Goal: Task Accomplishment & Management: Manage account settings

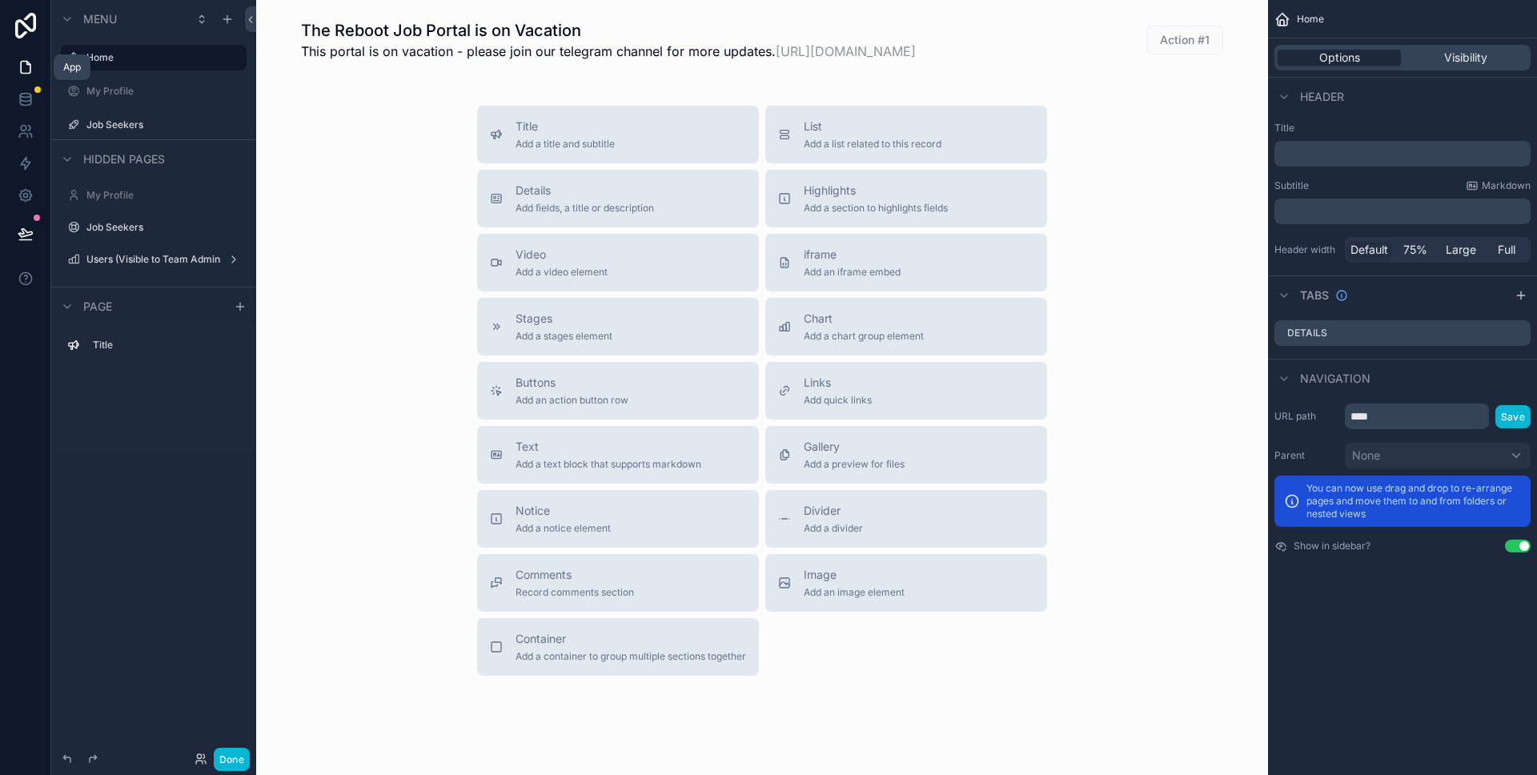
click at [22, 70] on icon at bounding box center [26, 67] width 16 height 16
click at [29, 66] on icon at bounding box center [26, 67] width 16 height 16
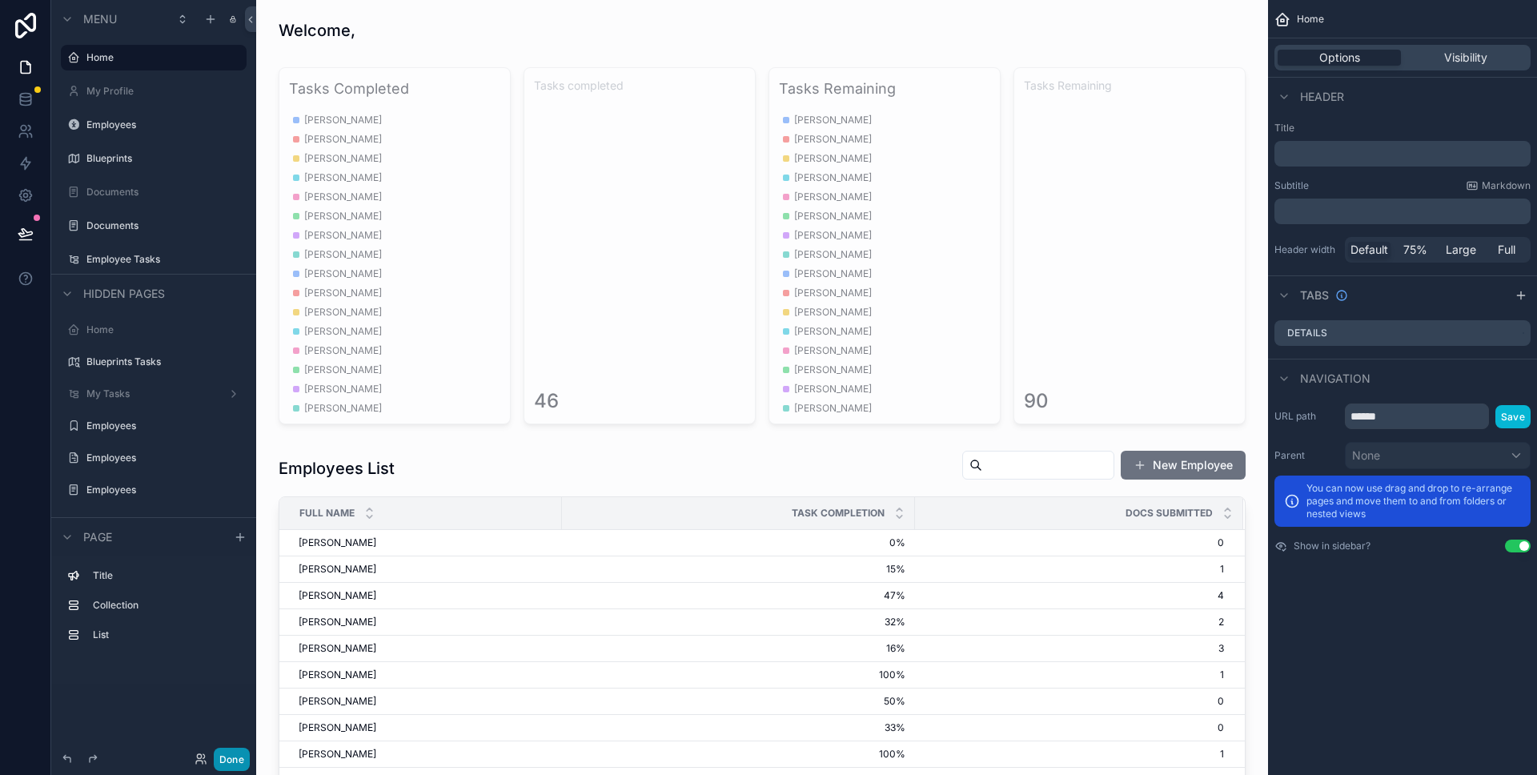
click at [231, 767] on button "Done" at bounding box center [232, 759] width 36 height 23
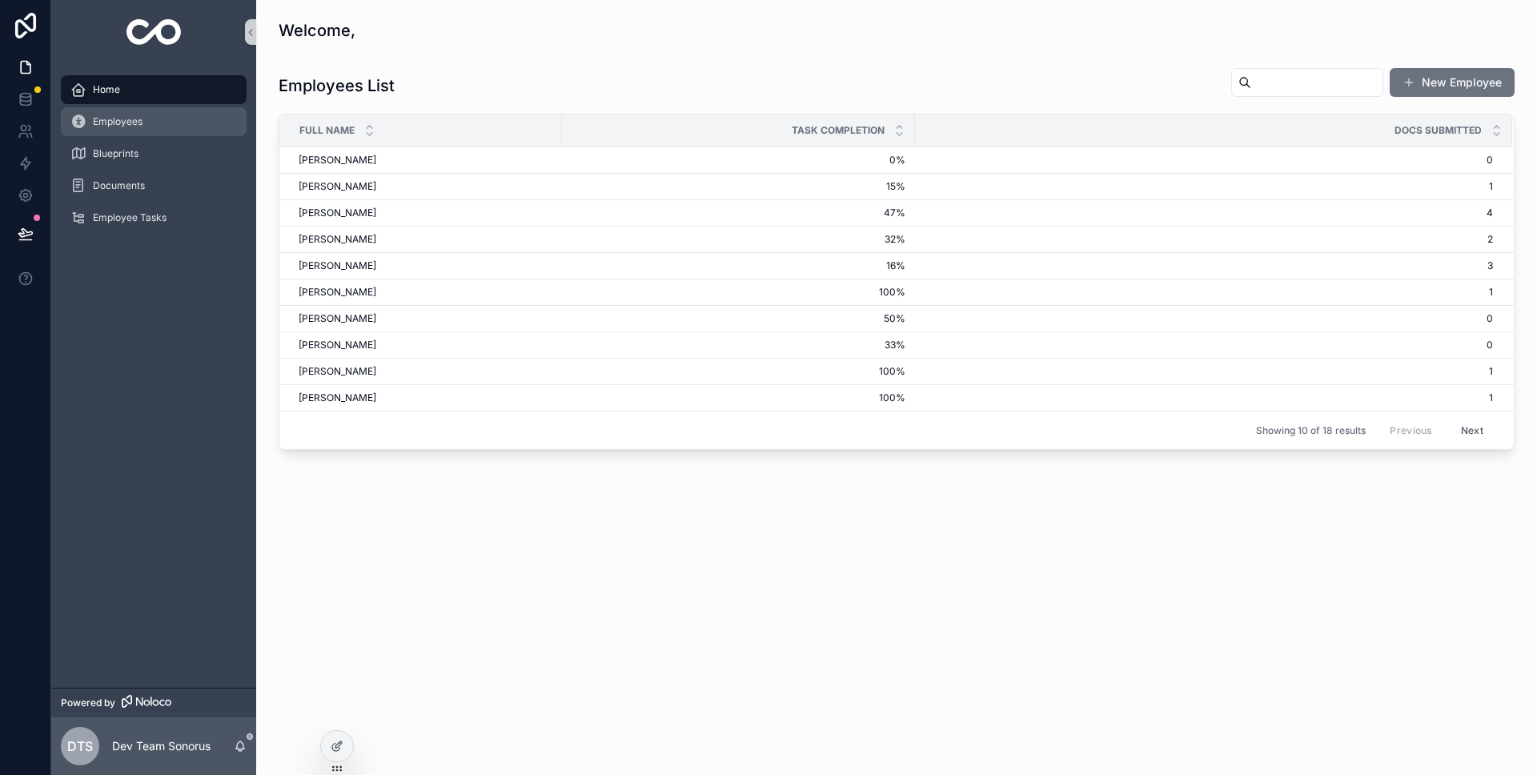
click at [159, 131] on div "Employees" at bounding box center [153, 122] width 167 height 26
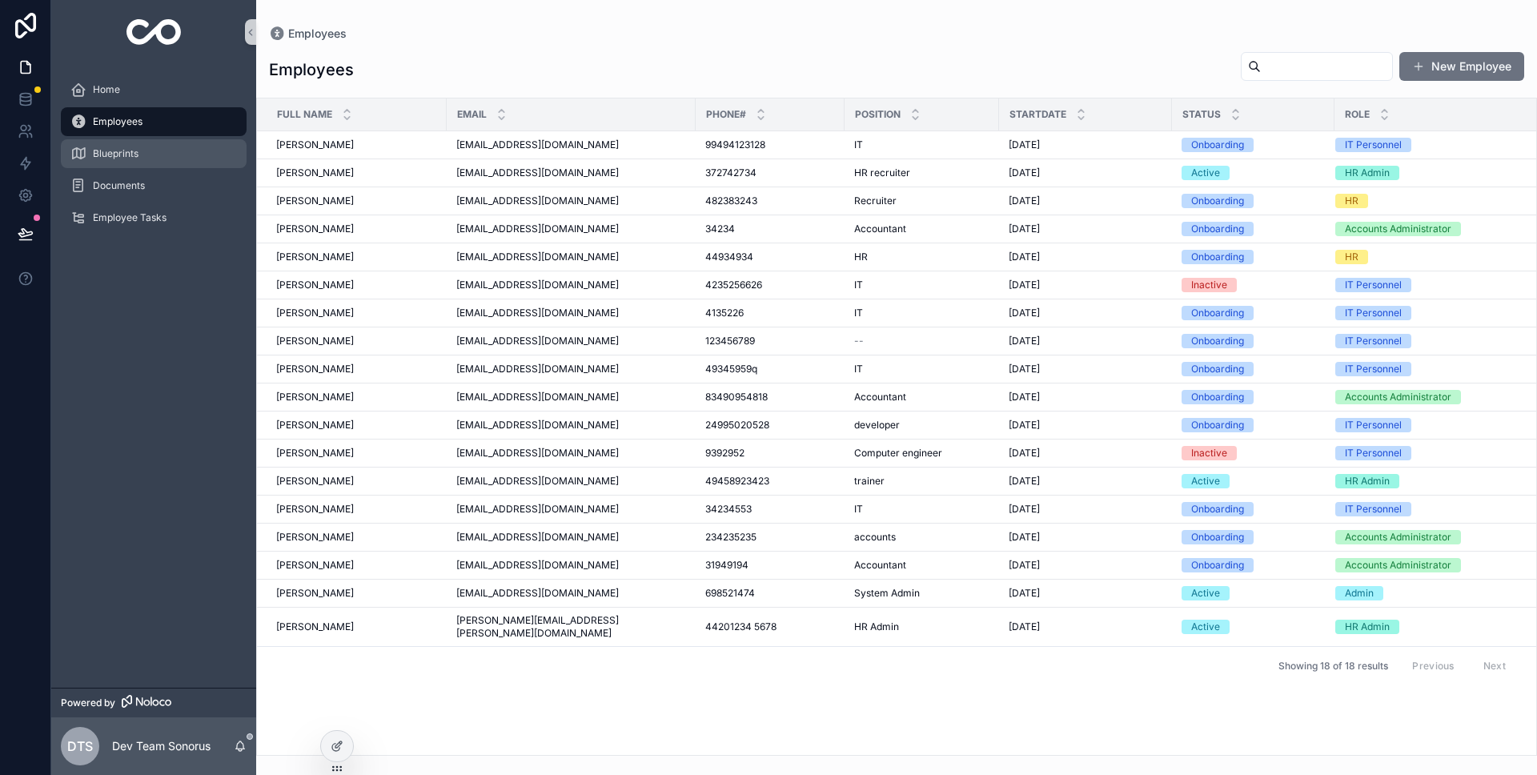
click at [160, 149] on div "Blueprints" at bounding box center [153, 154] width 167 height 26
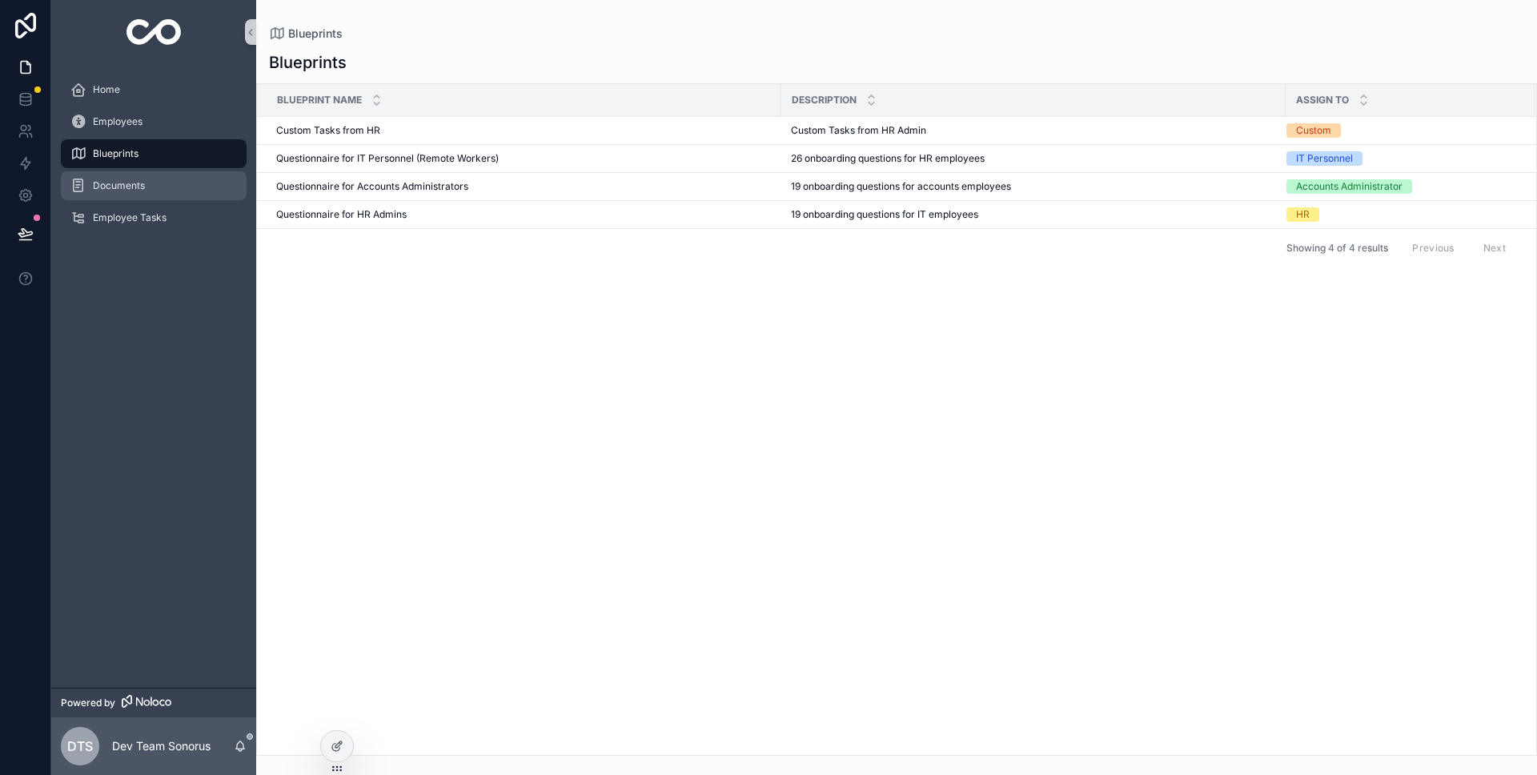
click at [154, 173] on div "Documents" at bounding box center [153, 186] width 167 height 26
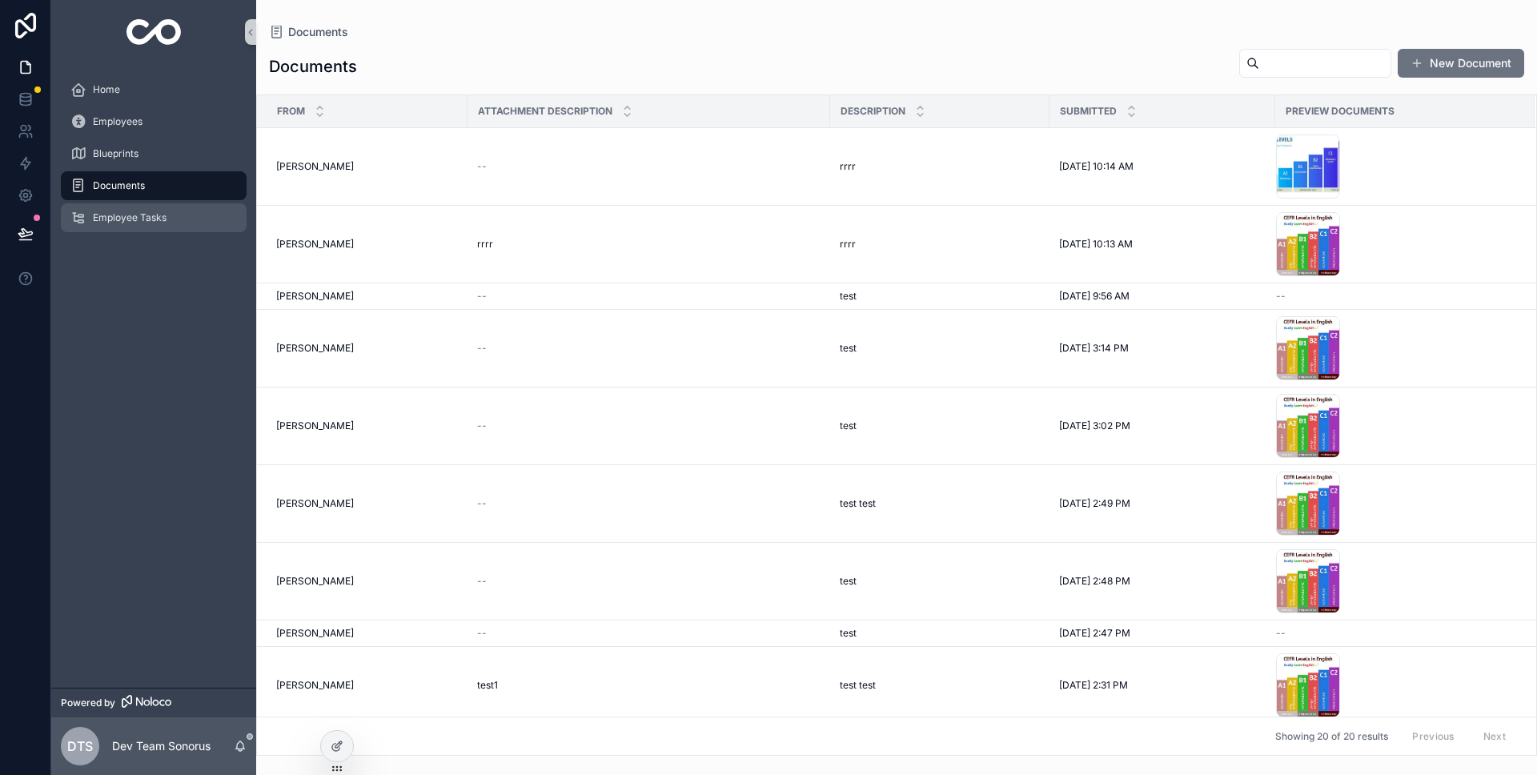
click at [167, 214] on div "Employee Tasks" at bounding box center [153, 218] width 167 height 26
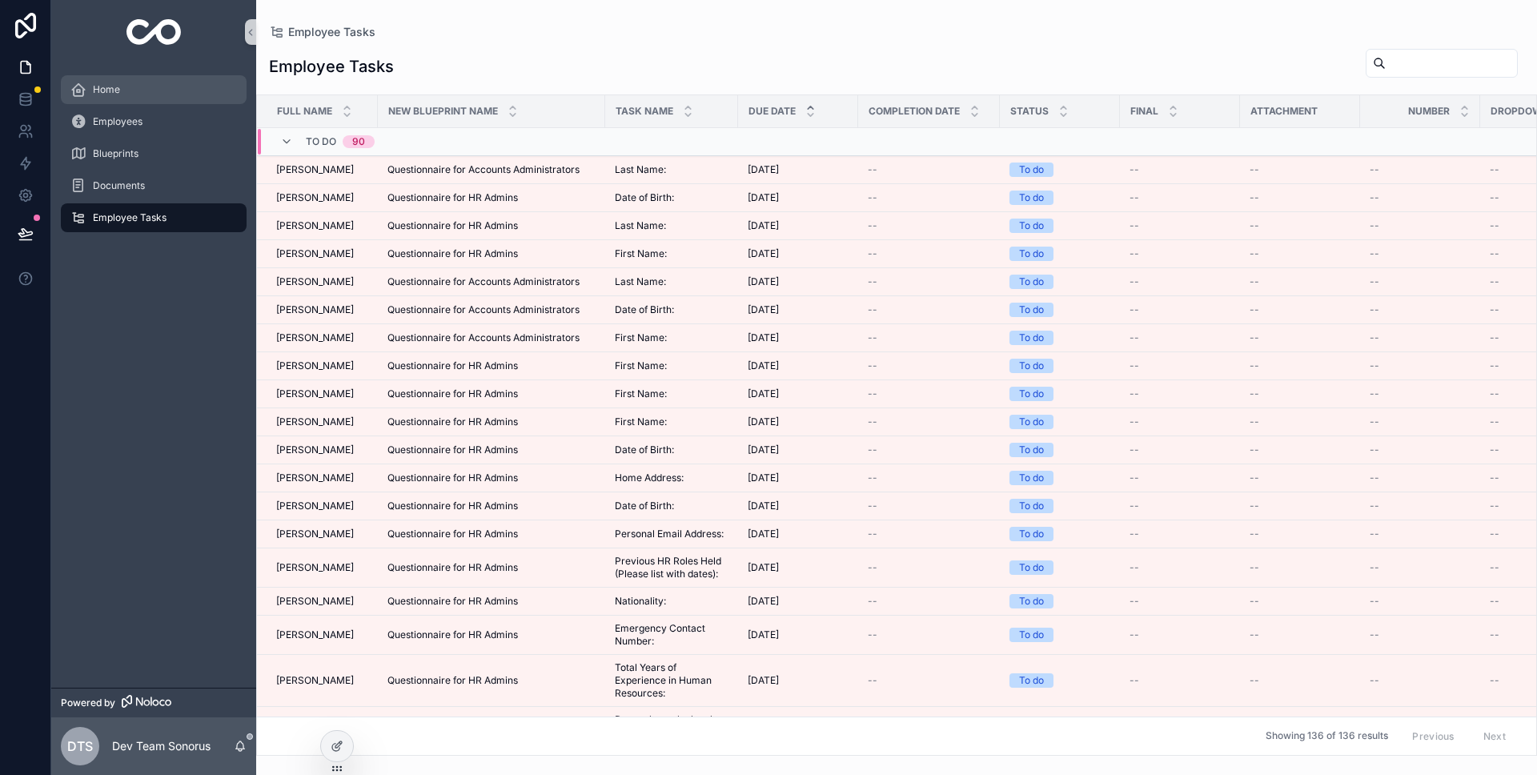
click at [163, 102] on link "Home" at bounding box center [154, 89] width 186 height 29
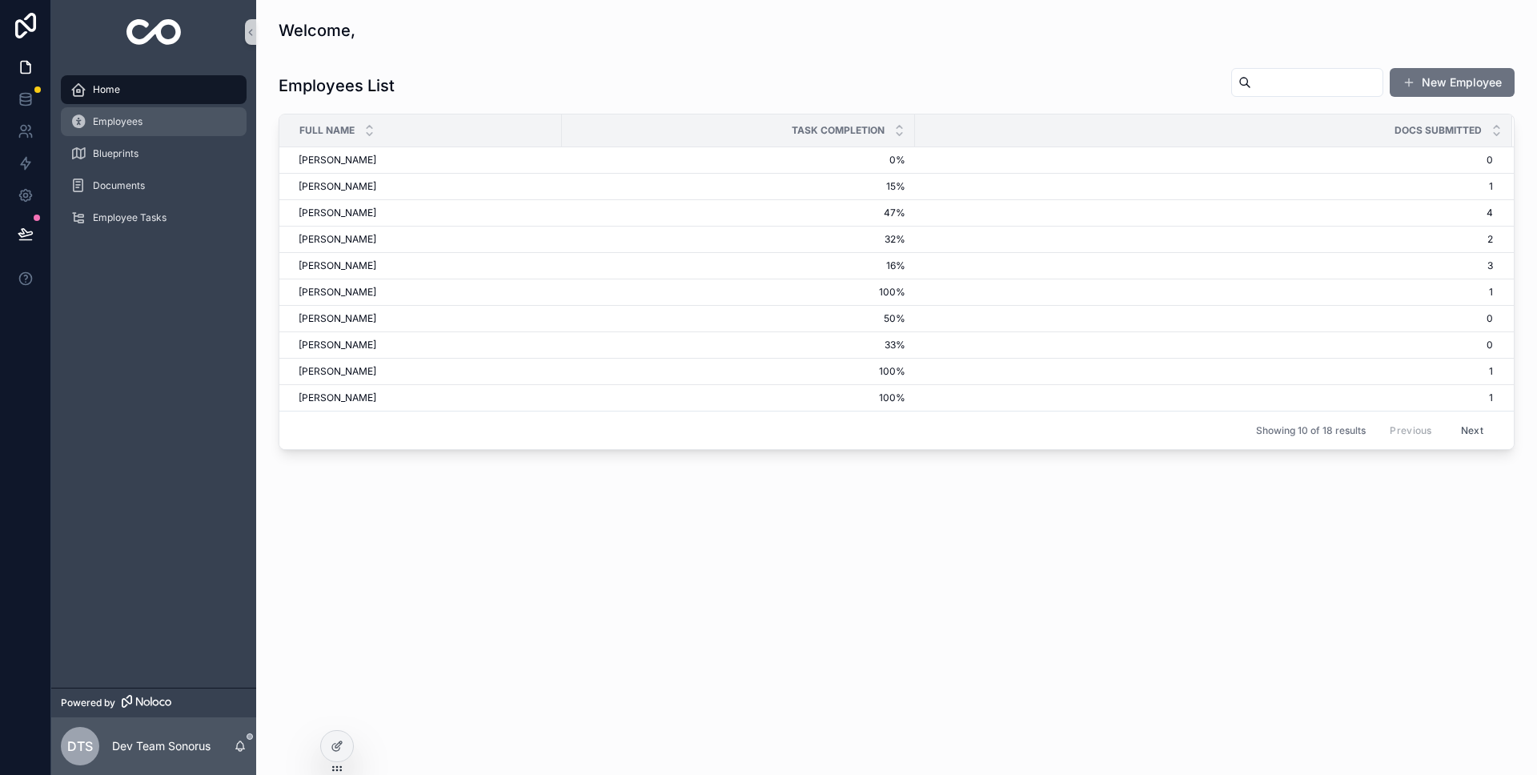
click at [192, 122] on div "Employees" at bounding box center [153, 122] width 167 height 26
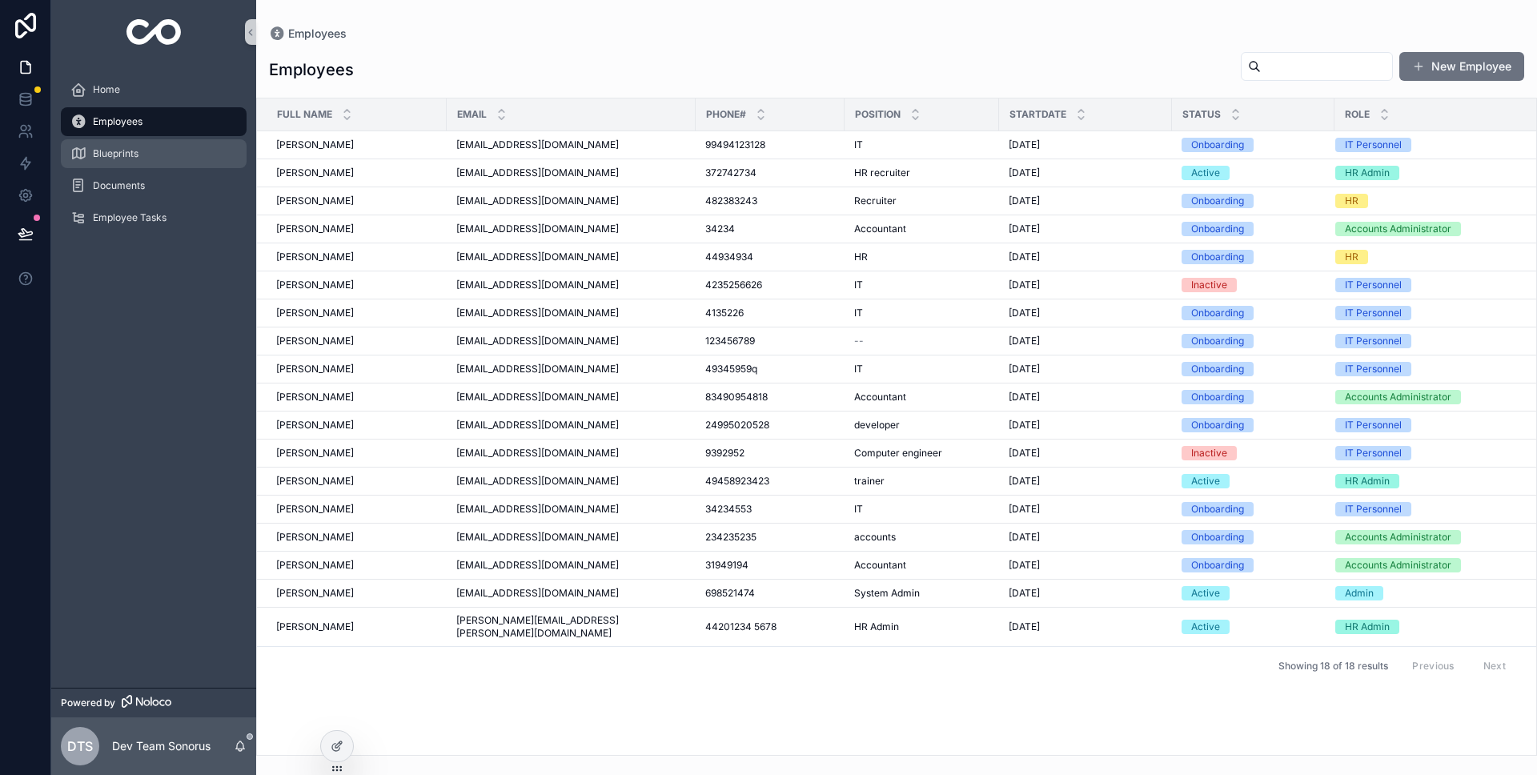
click at [192, 160] on div "Blueprints" at bounding box center [153, 154] width 167 height 26
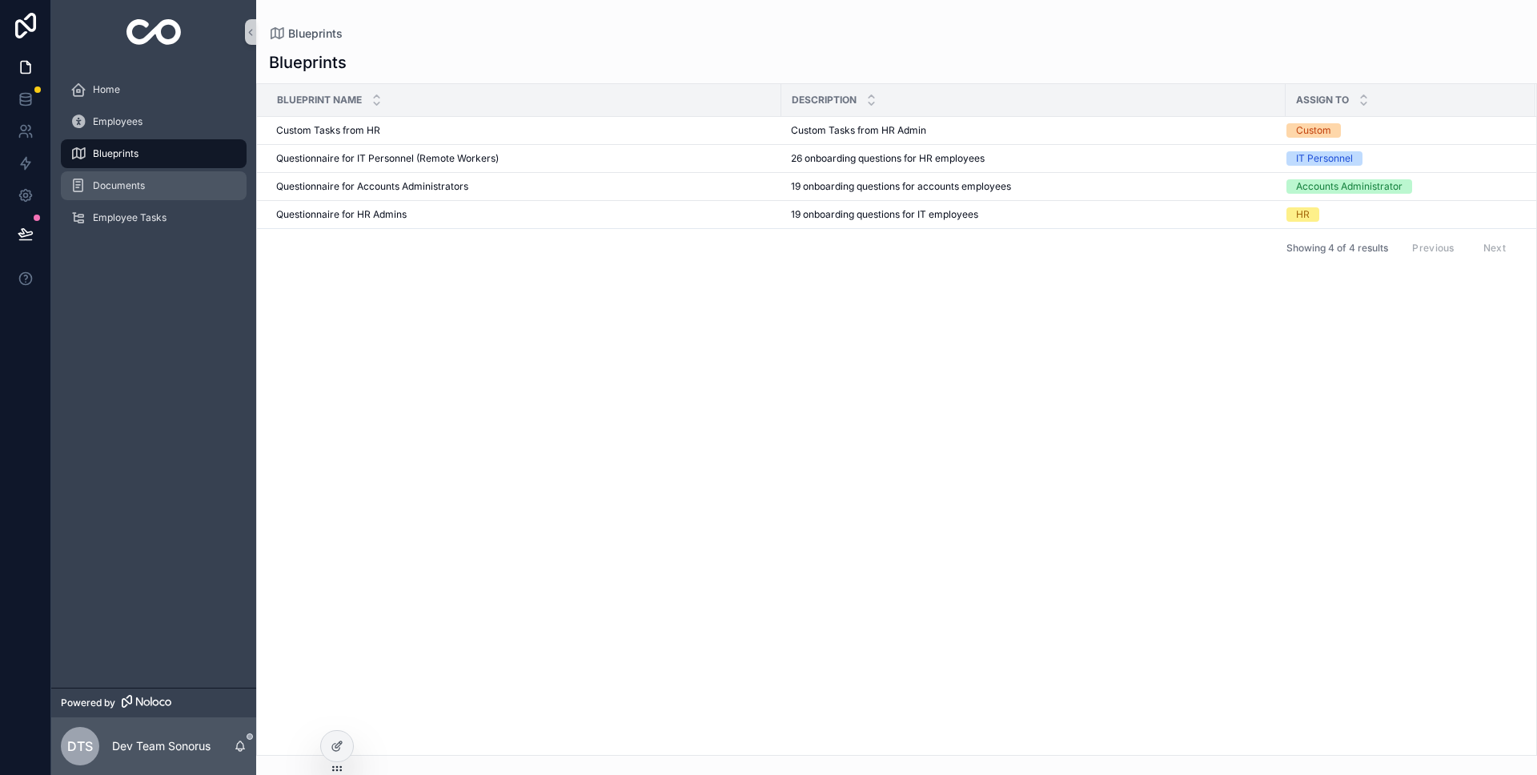
click at [151, 185] on div "Documents" at bounding box center [153, 186] width 167 height 26
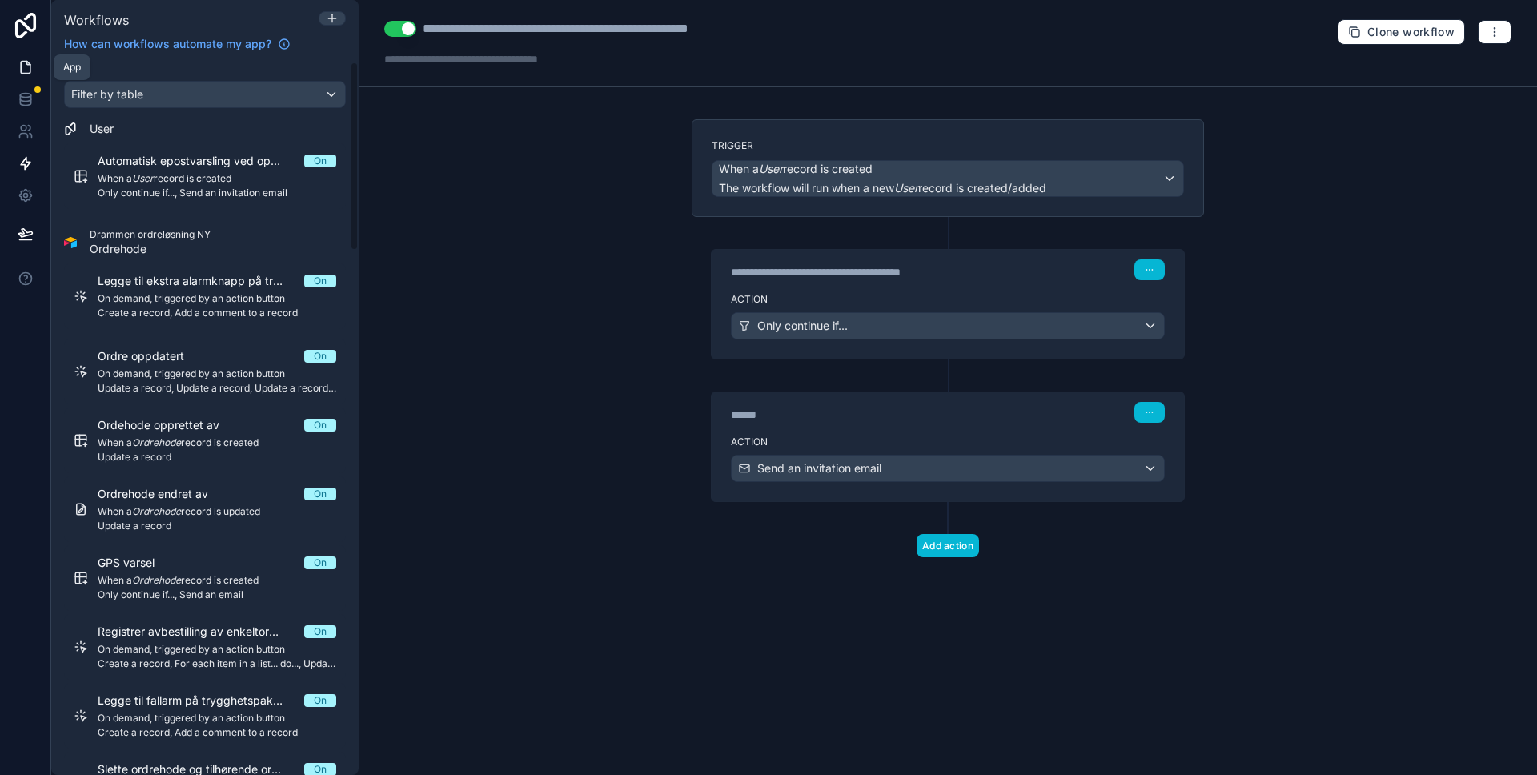
click at [37, 73] on link at bounding box center [25, 67] width 50 height 32
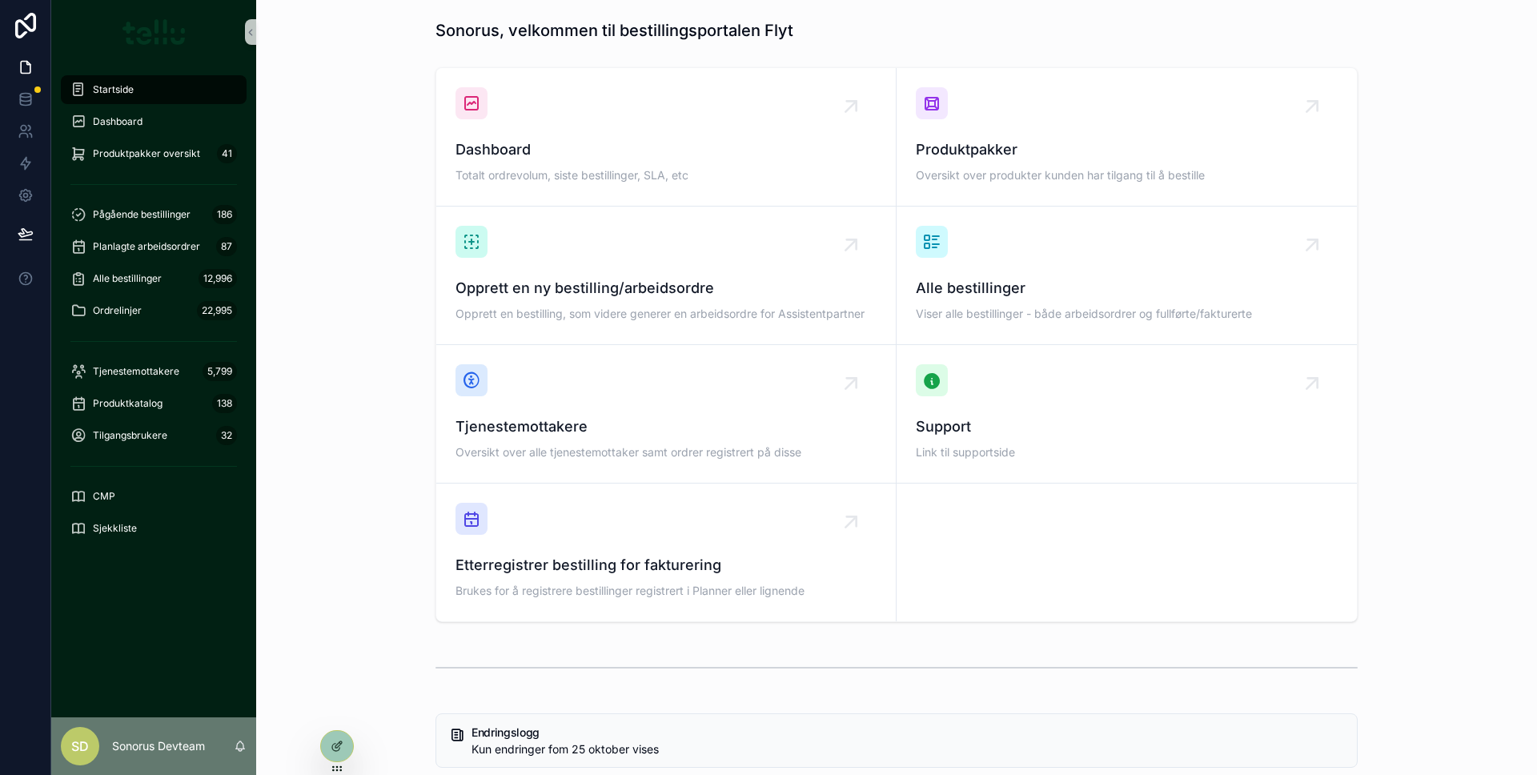
click at [178, 98] on div "Startside" at bounding box center [153, 90] width 167 height 26
click at [23, 204] on link at bounding box center [25, 195] width 50 height 32
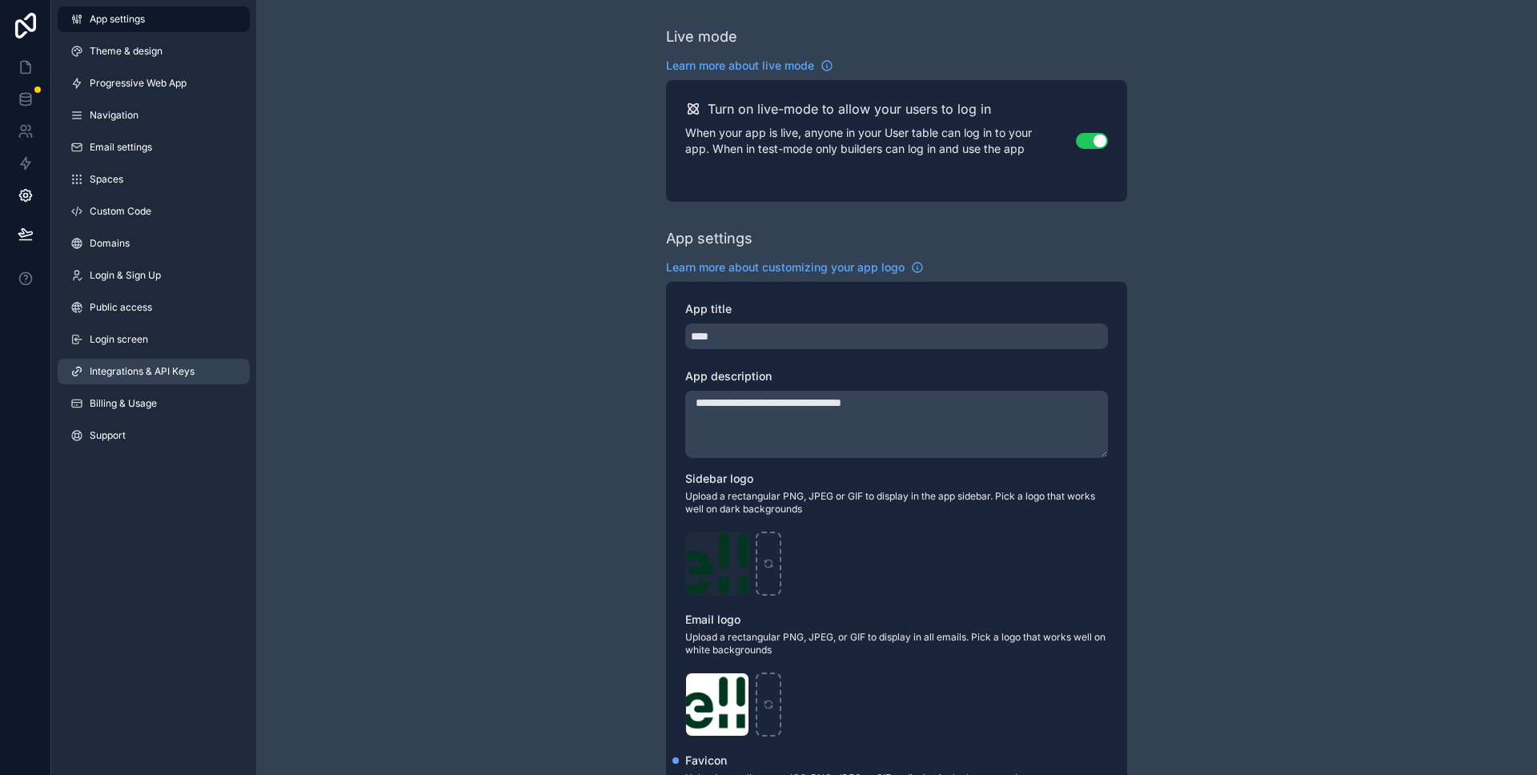
click at [123, 363] on link "Integrations & API Keys" at bounding box center [154, 372] width 192 height 26
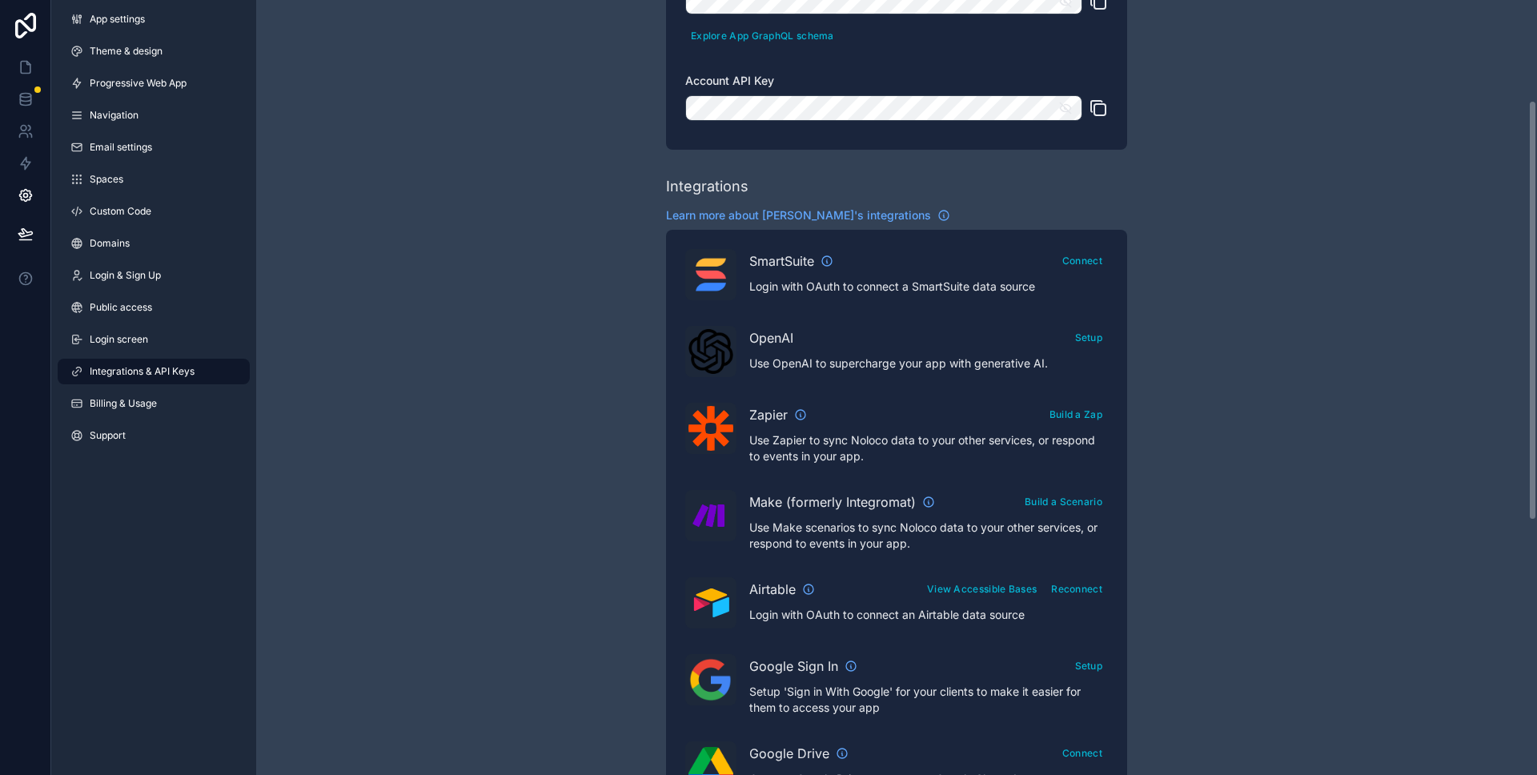
scroll to position [205, 0]
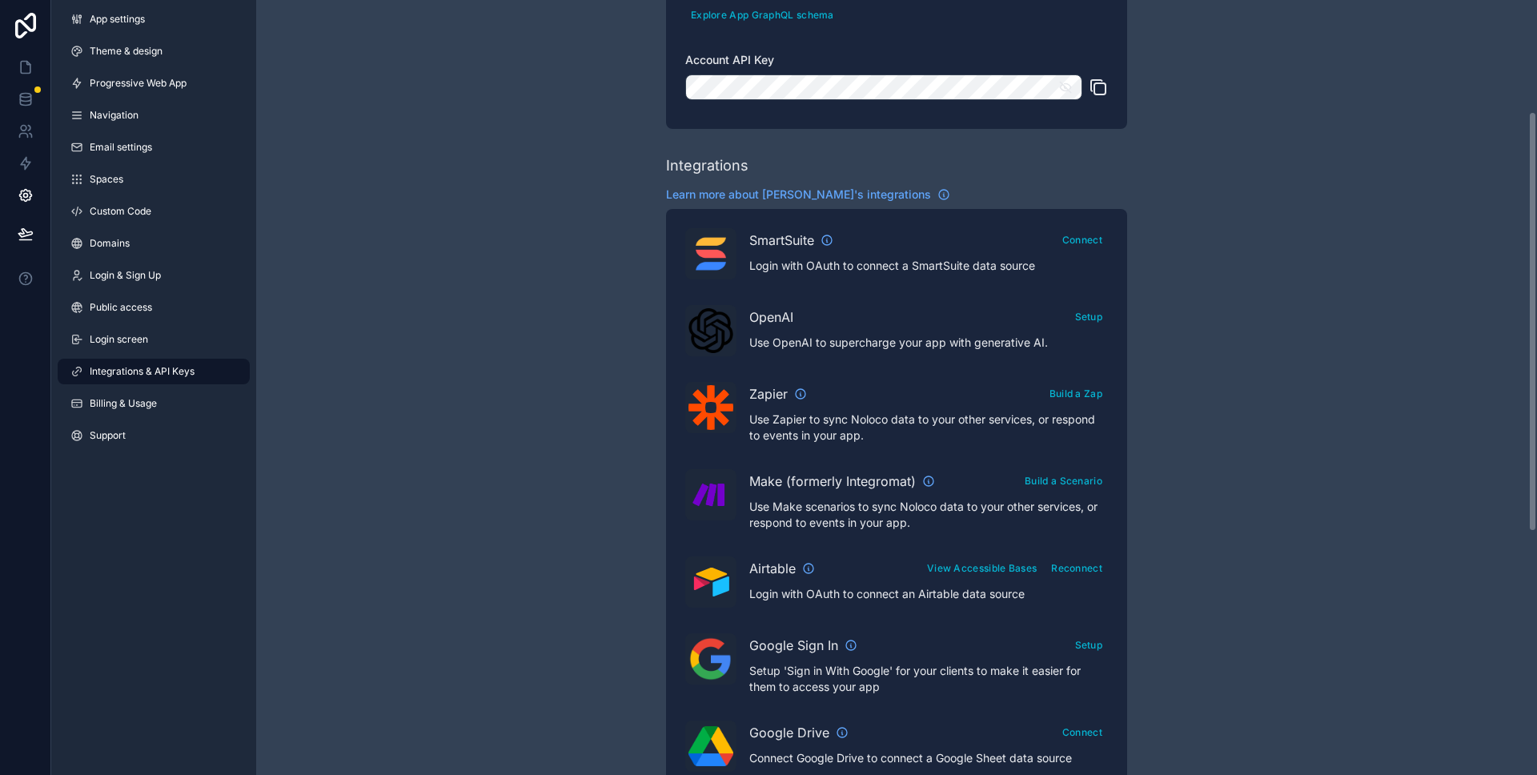
click at [974, 580] on div "Airtable View Accessible Bases Reconnect Login with OAuth to connect an Airtabl…" at bounding box center [929, 580] width 359 height 46
click at [972, 574] on button "View Accessible Bases" at bounding box center [982, 568] width 121 height 23
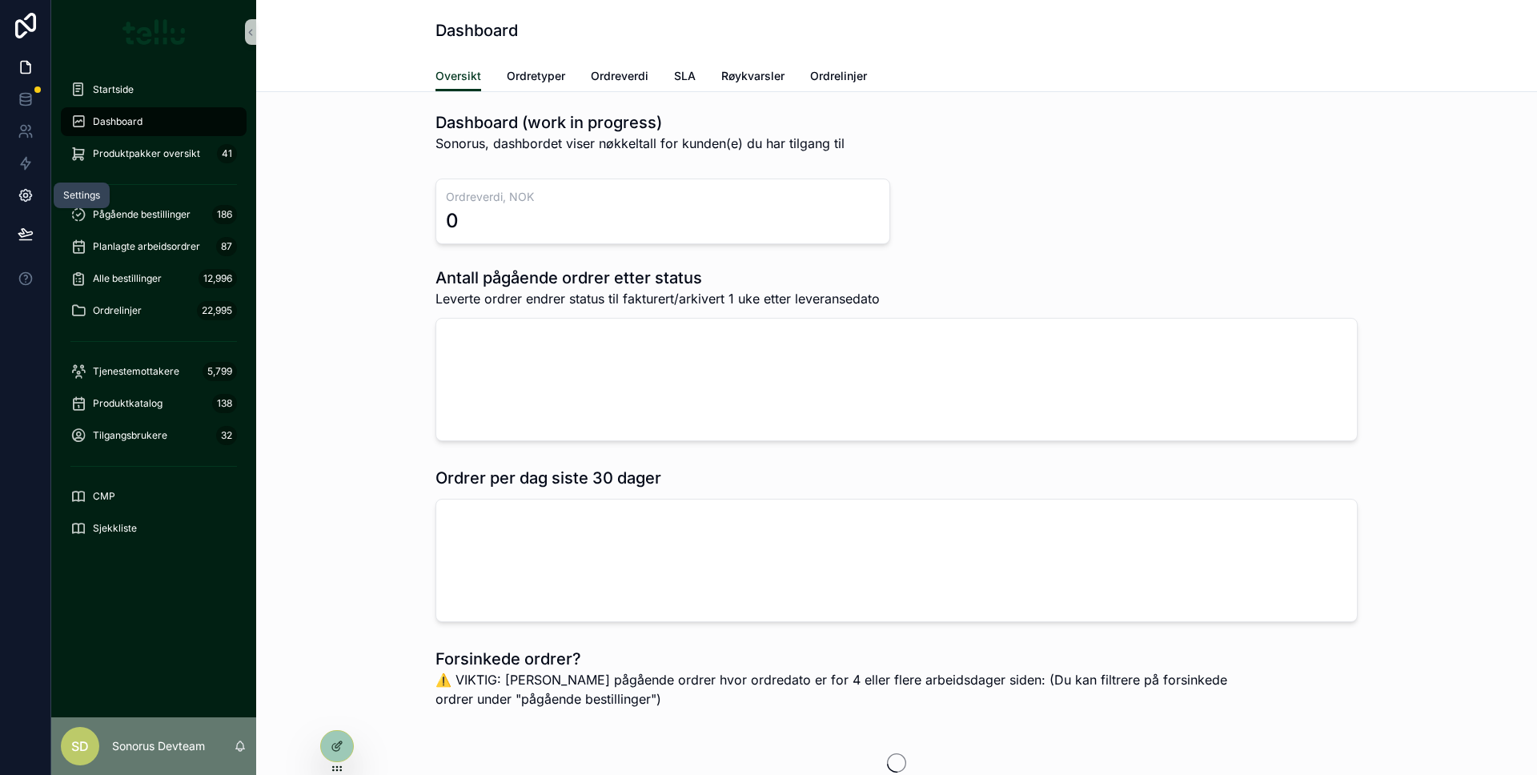
click at [33, 203] on link at bounding box center [25, 195] width 50 height 32
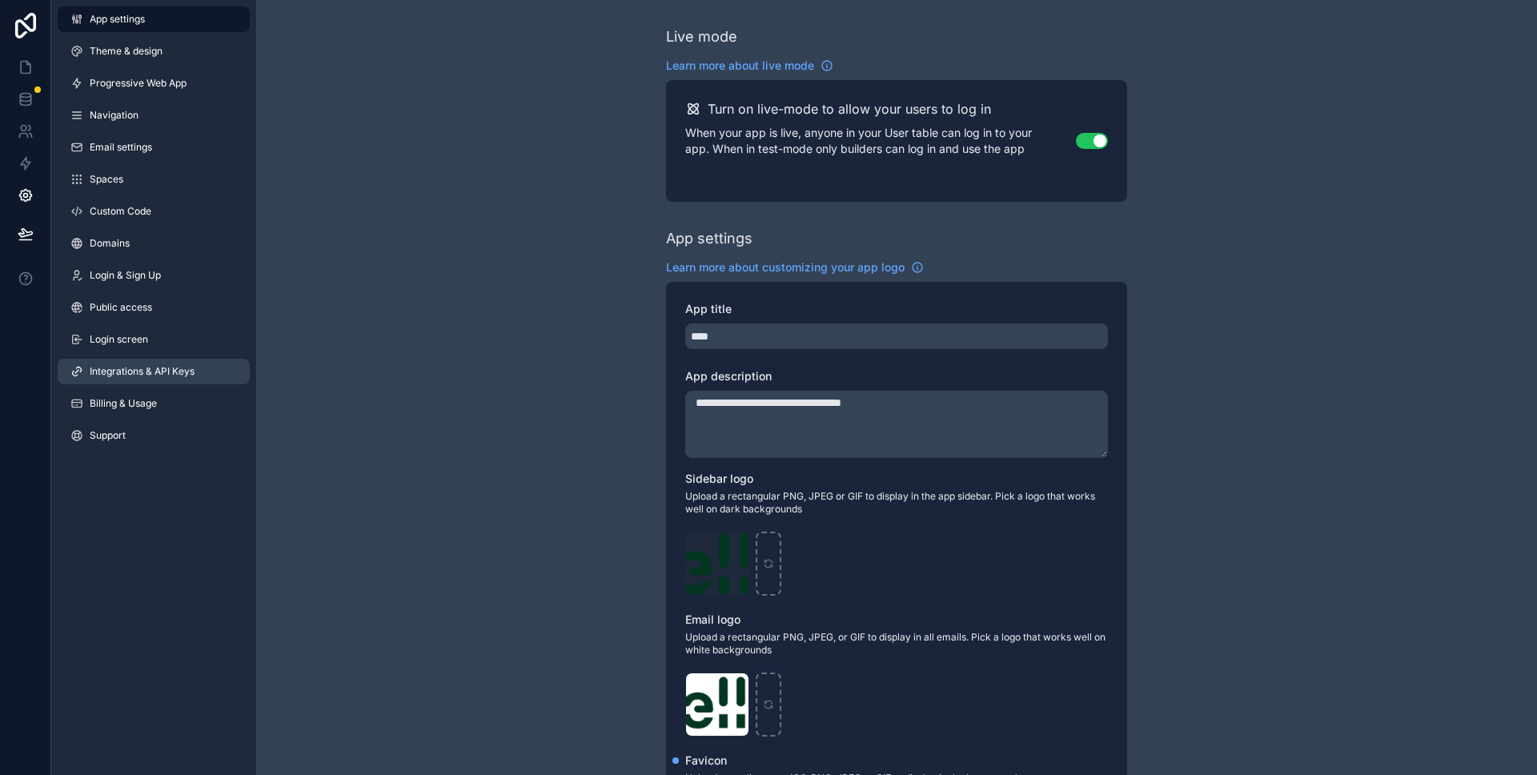
click at [140, 378] on link "Integrations & API Keys" at bounding box center [154, 372] width 192 height 26
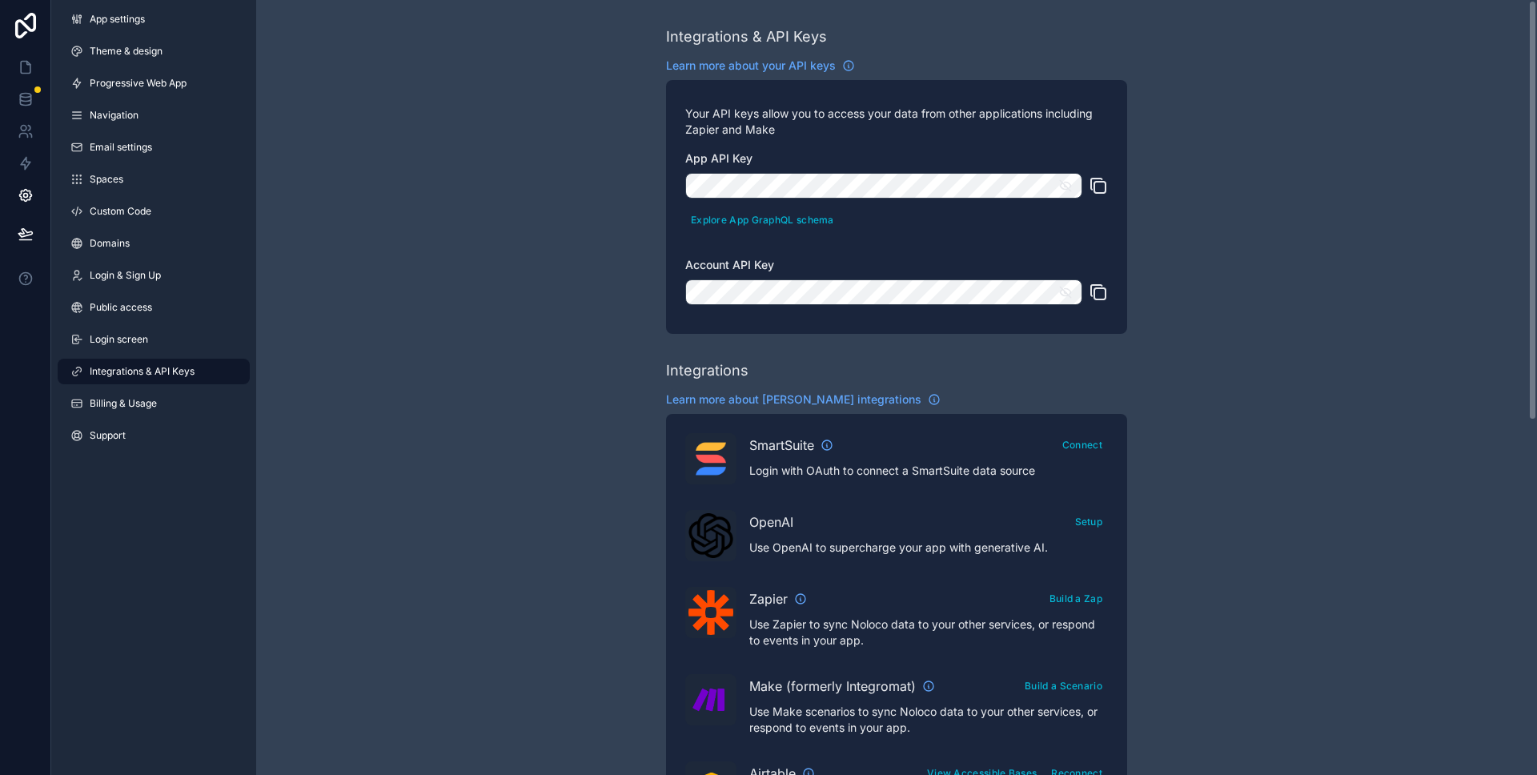
scroll to position [313, 0]
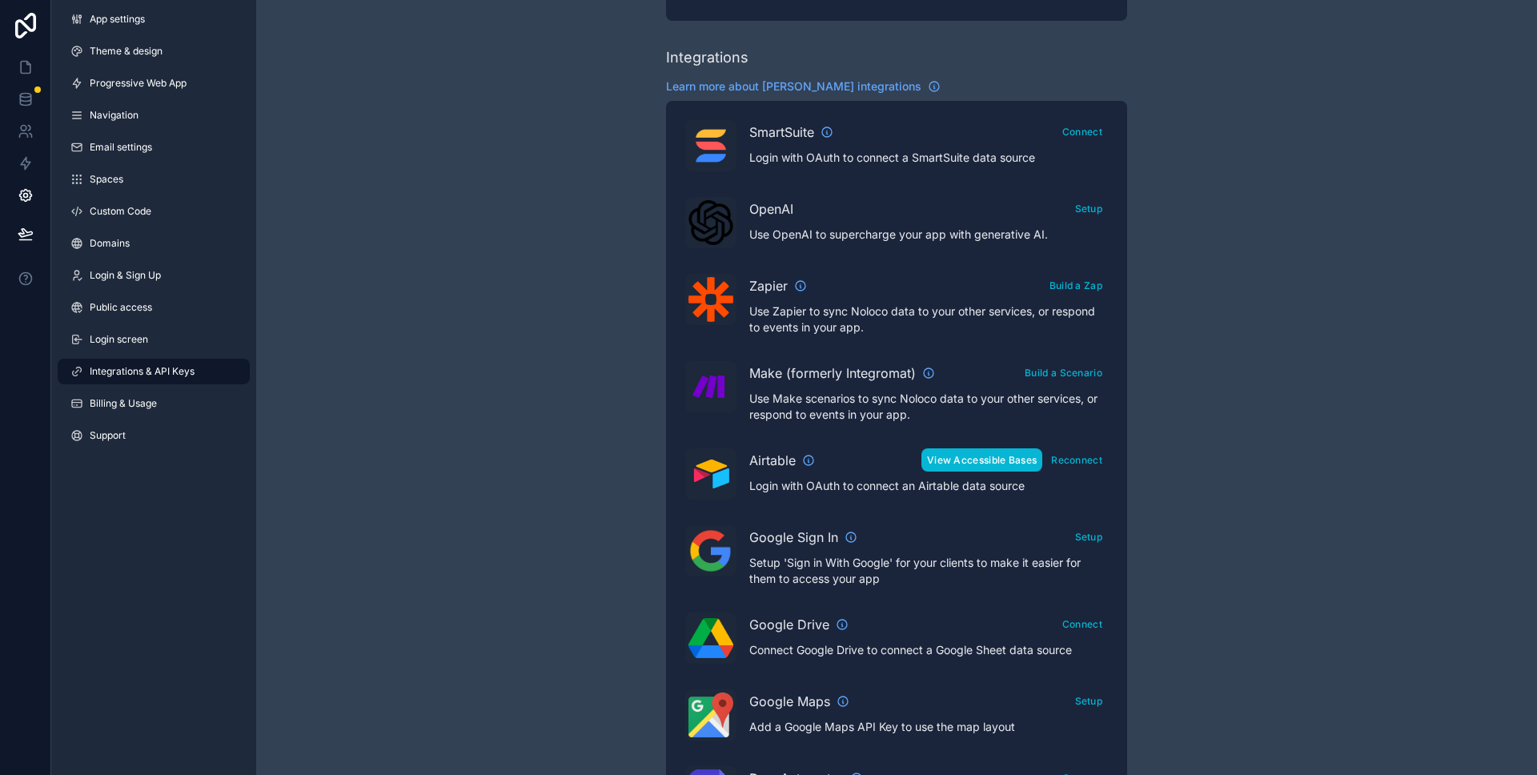
click at [967, 460] on button "View Accessible Bases" at bounding box center [982, 459] width 121 height 23
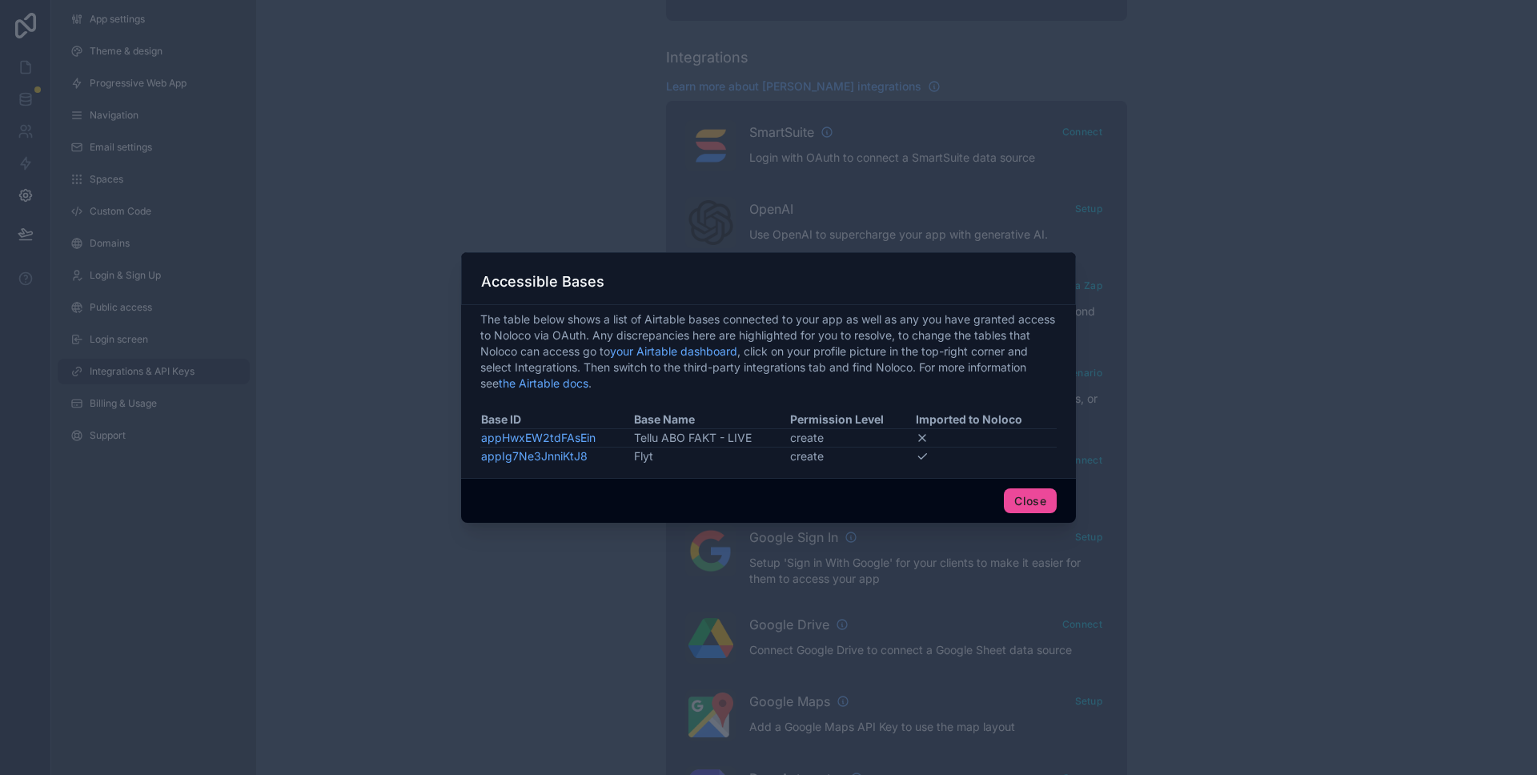
drag, startPoint x: 509, startPoint y: 528, endPoint x: 642, endPoint y: 424, distance: 168.3
click at [512, 525] on div at bounding box center [768, 387] width 1537 height 775
click at [1023, 506] on button "Close" at bounding box center [1030, 501] width 53 height 26
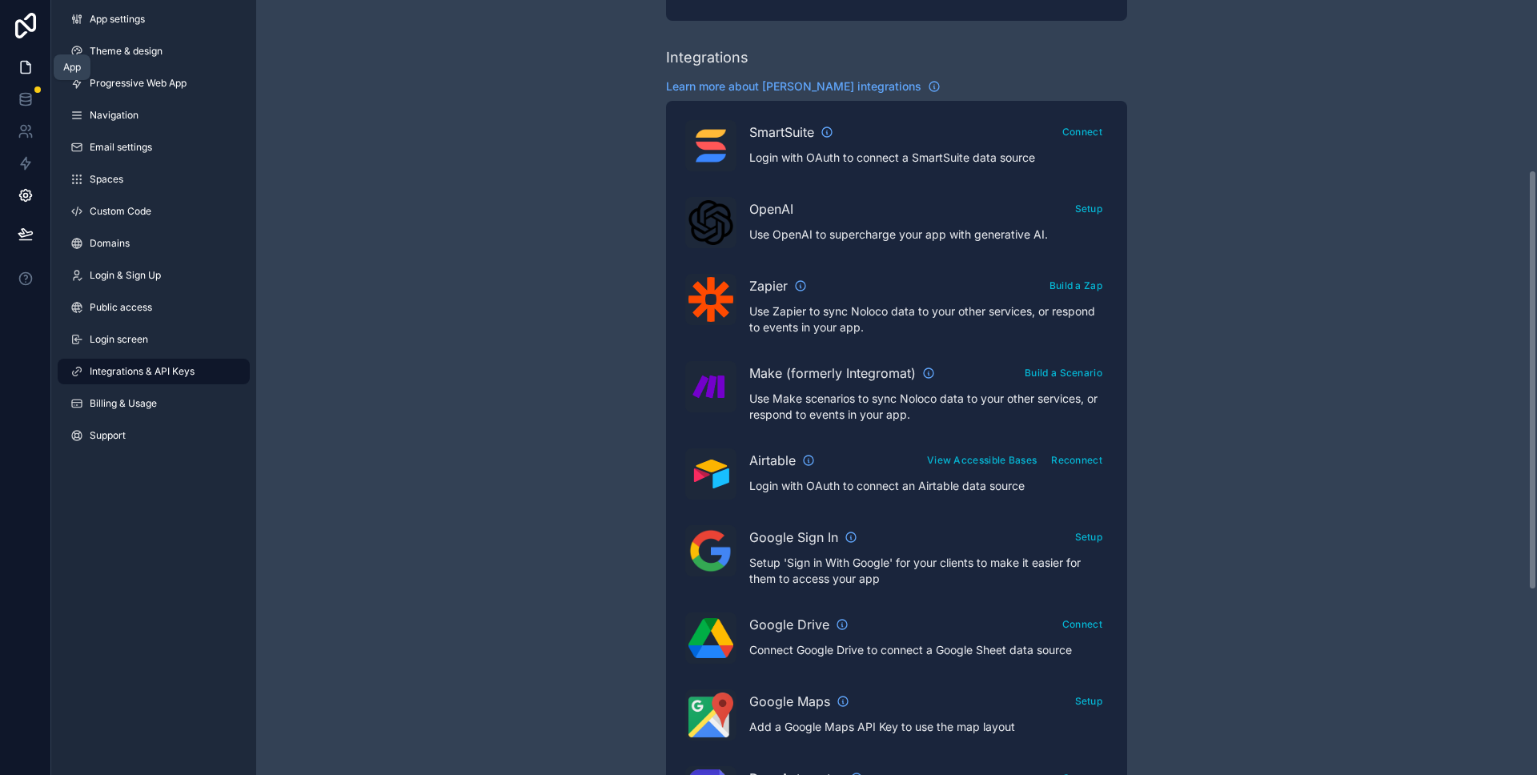
click at [11, 60] on link at bounding box center [25, 67] width 50 height 32
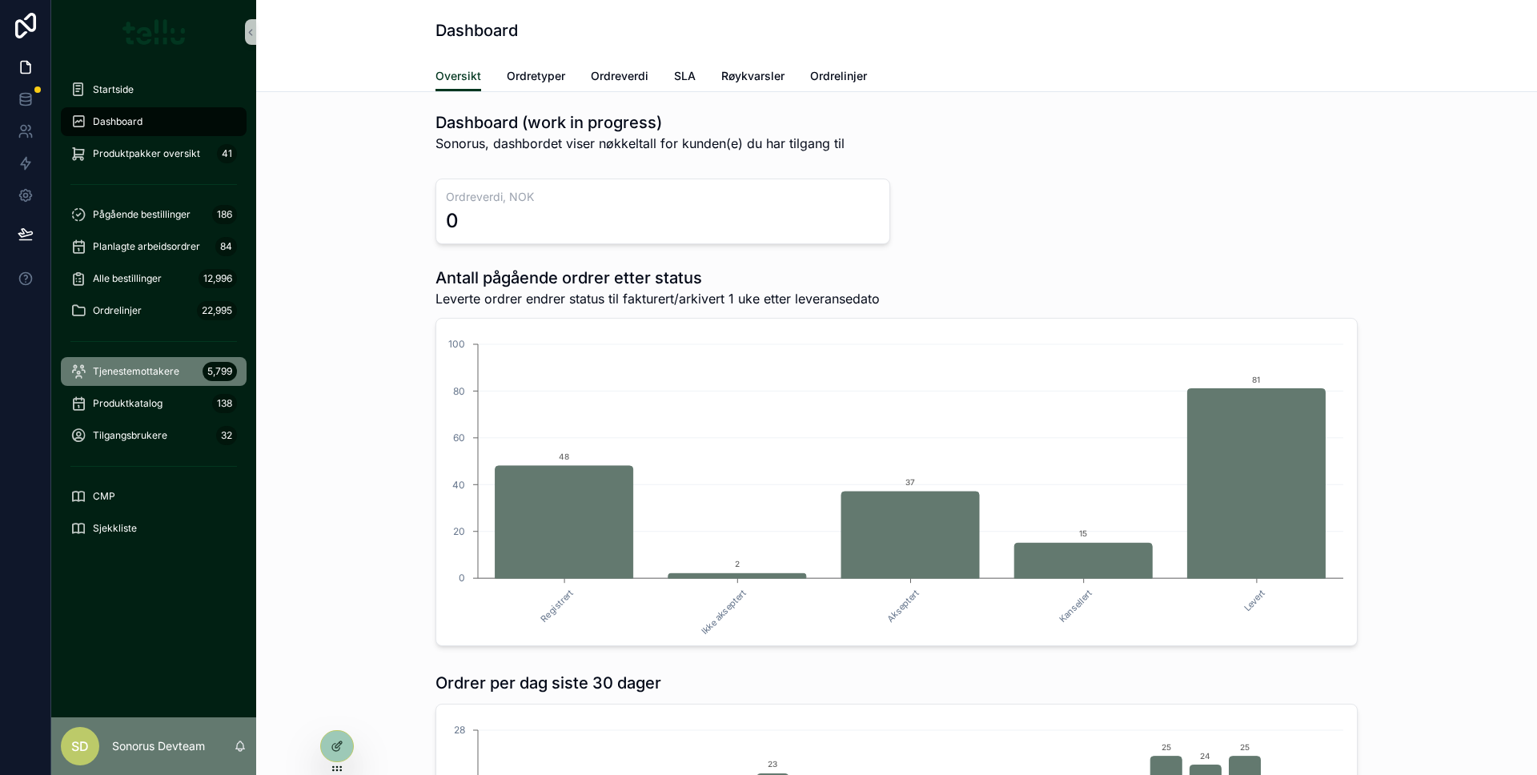
click at [113, 364] on div "Tjenestemottakere 5,799" at bounding box center [153, 372] width 167 height 26
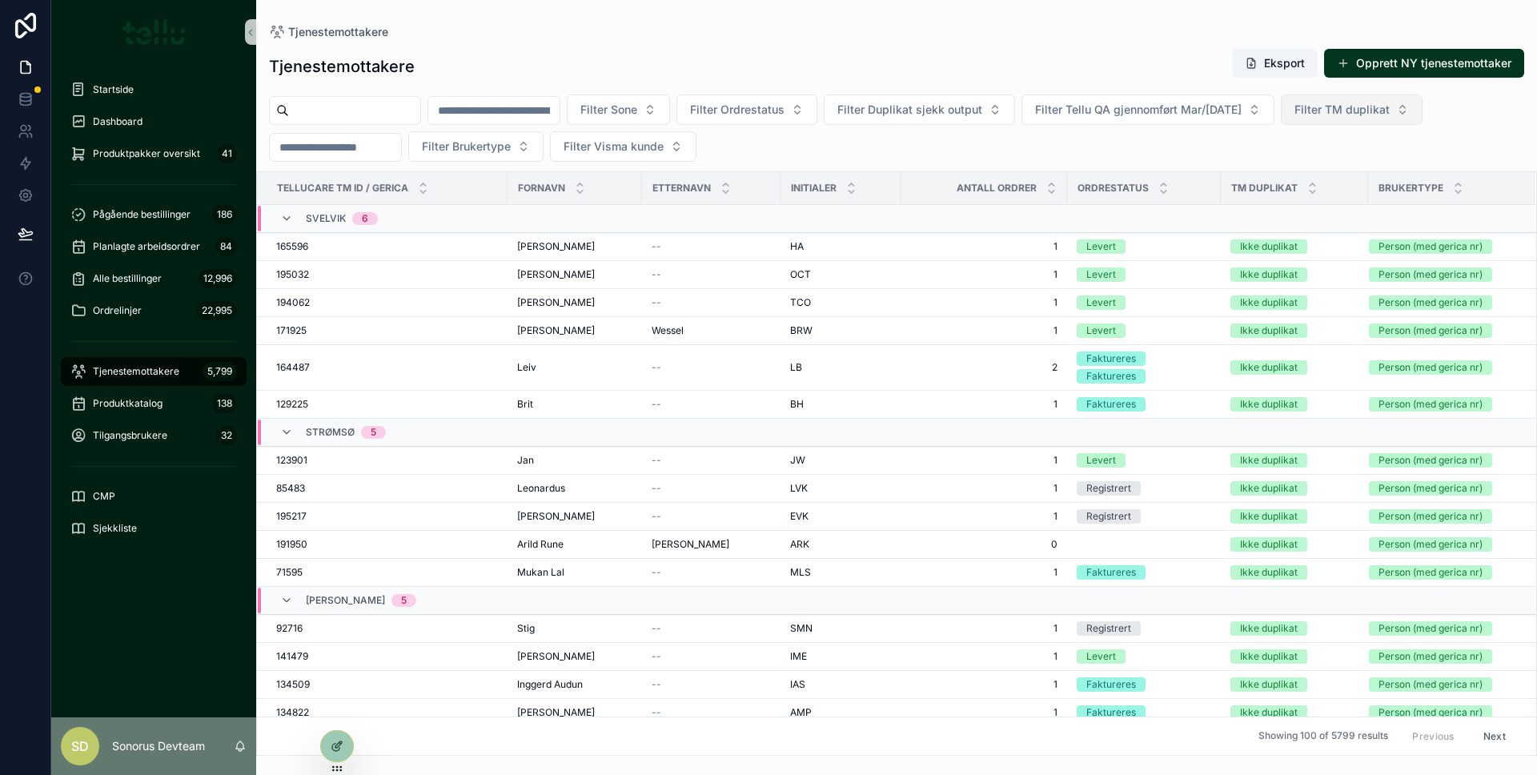
click at [1390, 114] on span "Filter TM duplikat" at bounding box center [1342, 110] width 95 height 16
click at [371, 114] on input "scrollable content" at bounding box center [354, 110] width 131 height 22
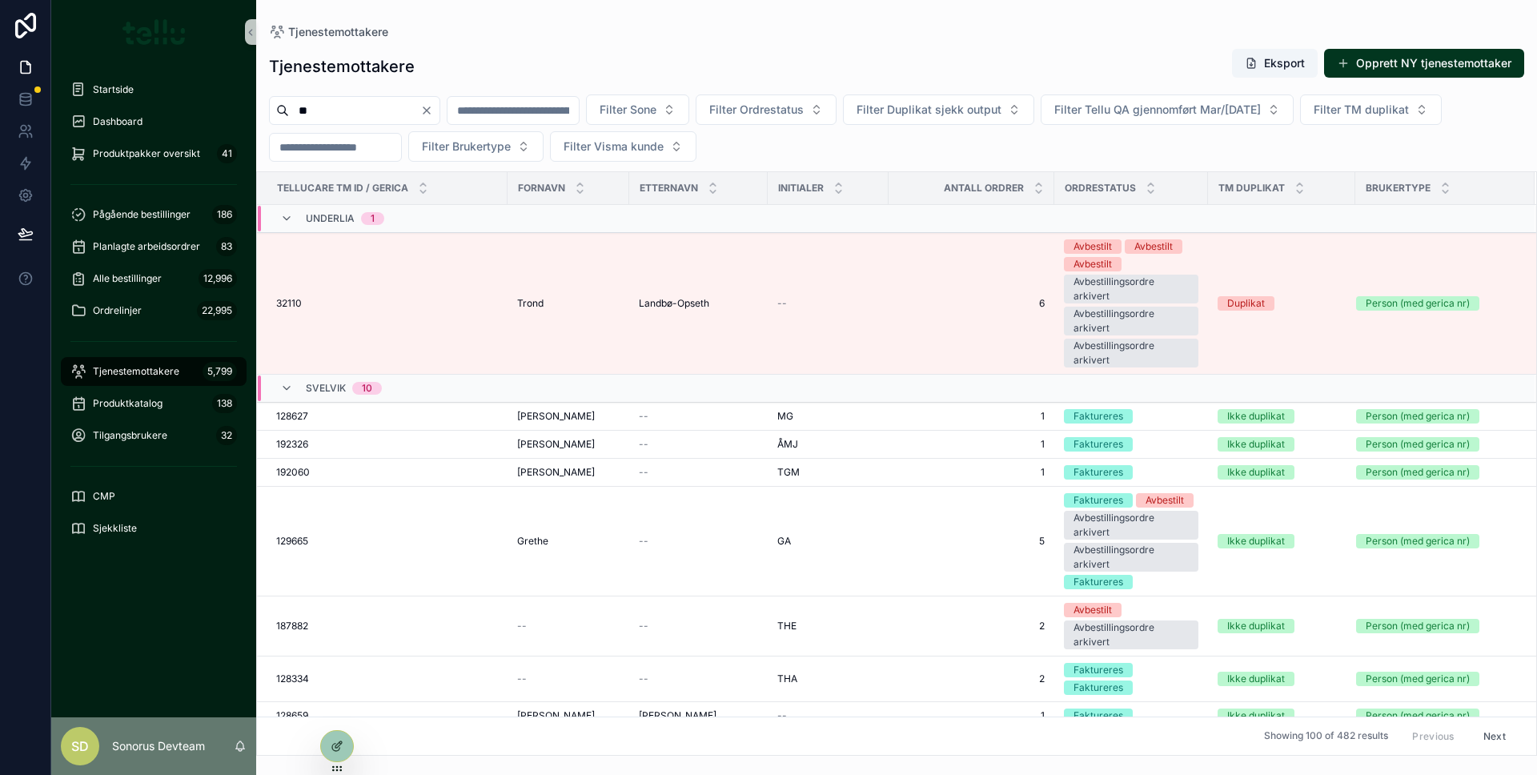
type input "*"
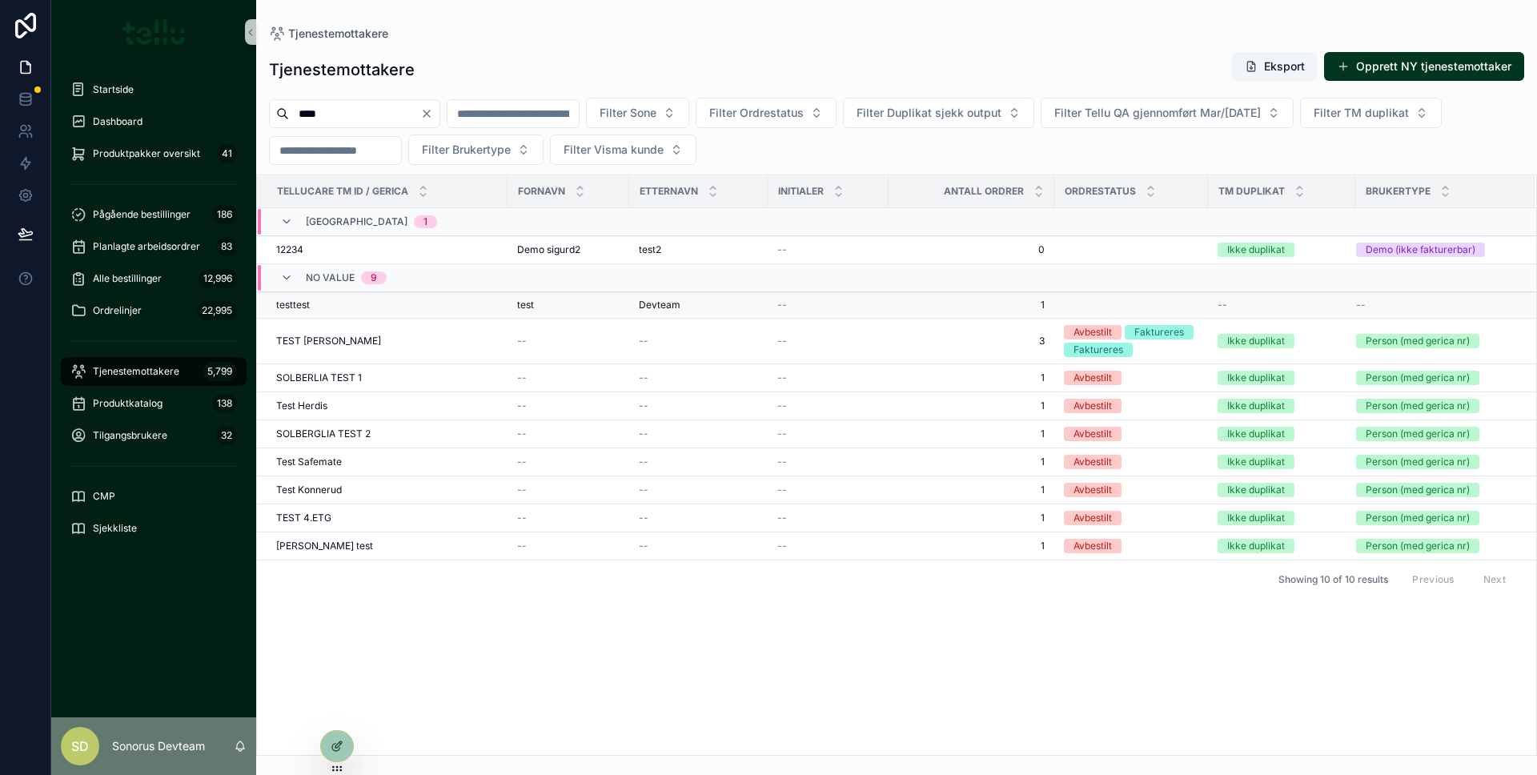
type input "****"
click at [380, 307] on div "testtest testtest" at bounding box center [387, 305] width 222 height 13
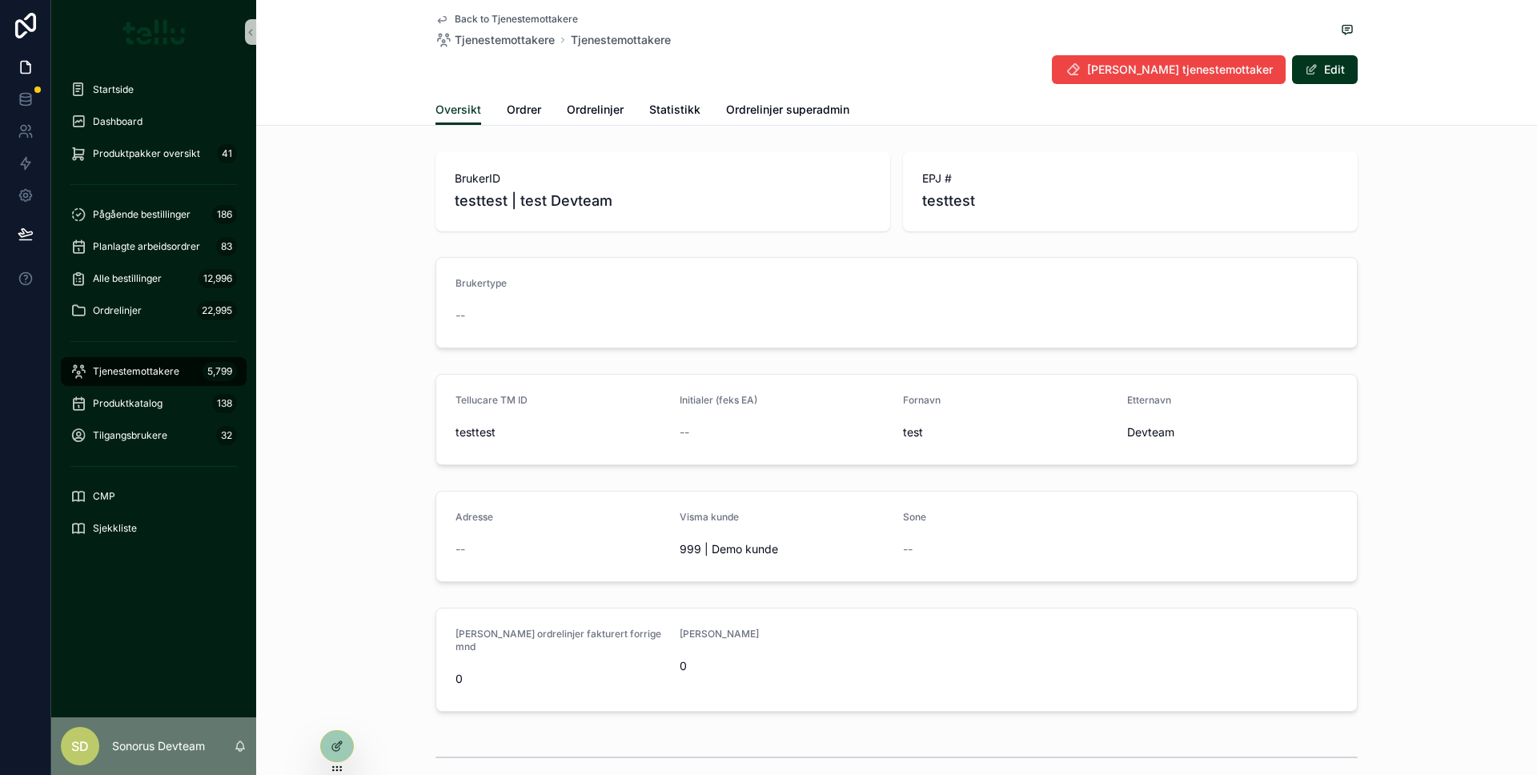
click at [140, 376] on span "Tjenestemottakere" at bounding box center [136, 371] width 86 height 13
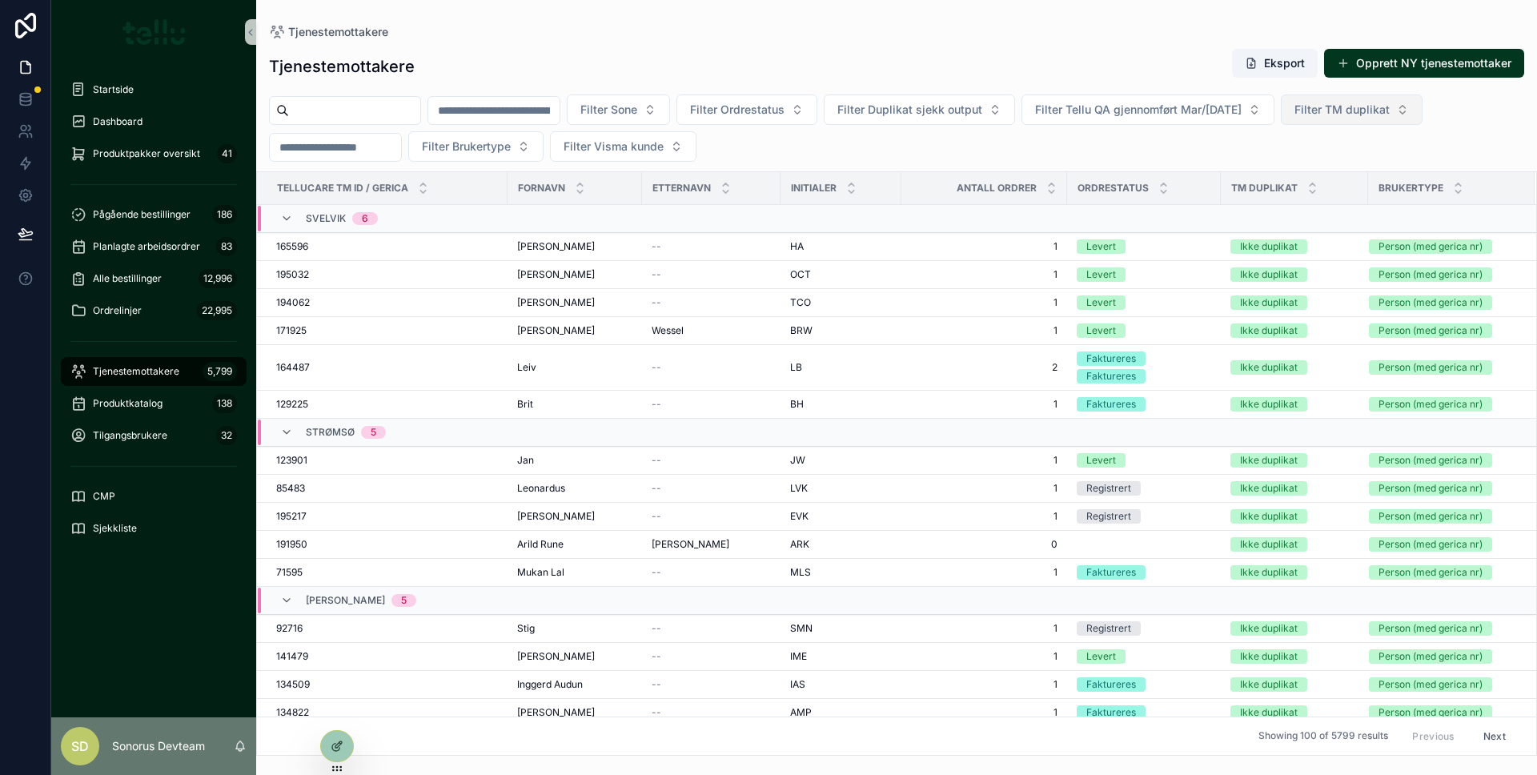
click at [1423, 108] on button "Filter TM duplikat" at bounding box center [1352, 109] width 142 height 30
click at [1242, 105] on span "Filter Tellu QA gjennomført Mar/Apr 2025" at bounding box center [1138, 110] width 207 height 16
click at [1242, 104] on span "Filter Tellu QA gjennomført Mar/Apr 2025" at bounding box center [1138, 110] width 207 height 16
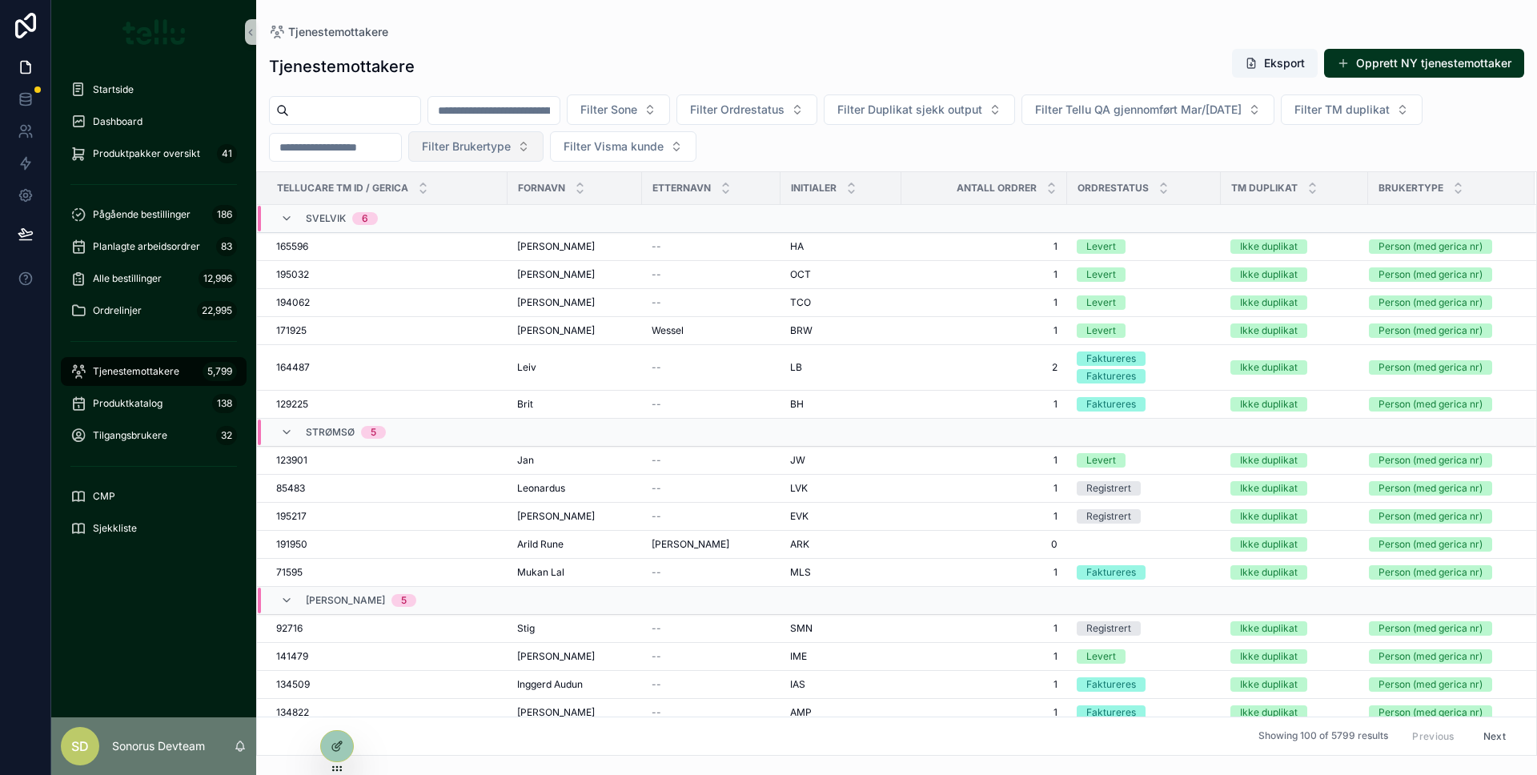
click at [534, 143] on button "Filter Brukertype" at bounding box center [475, 146] width 135 height 30
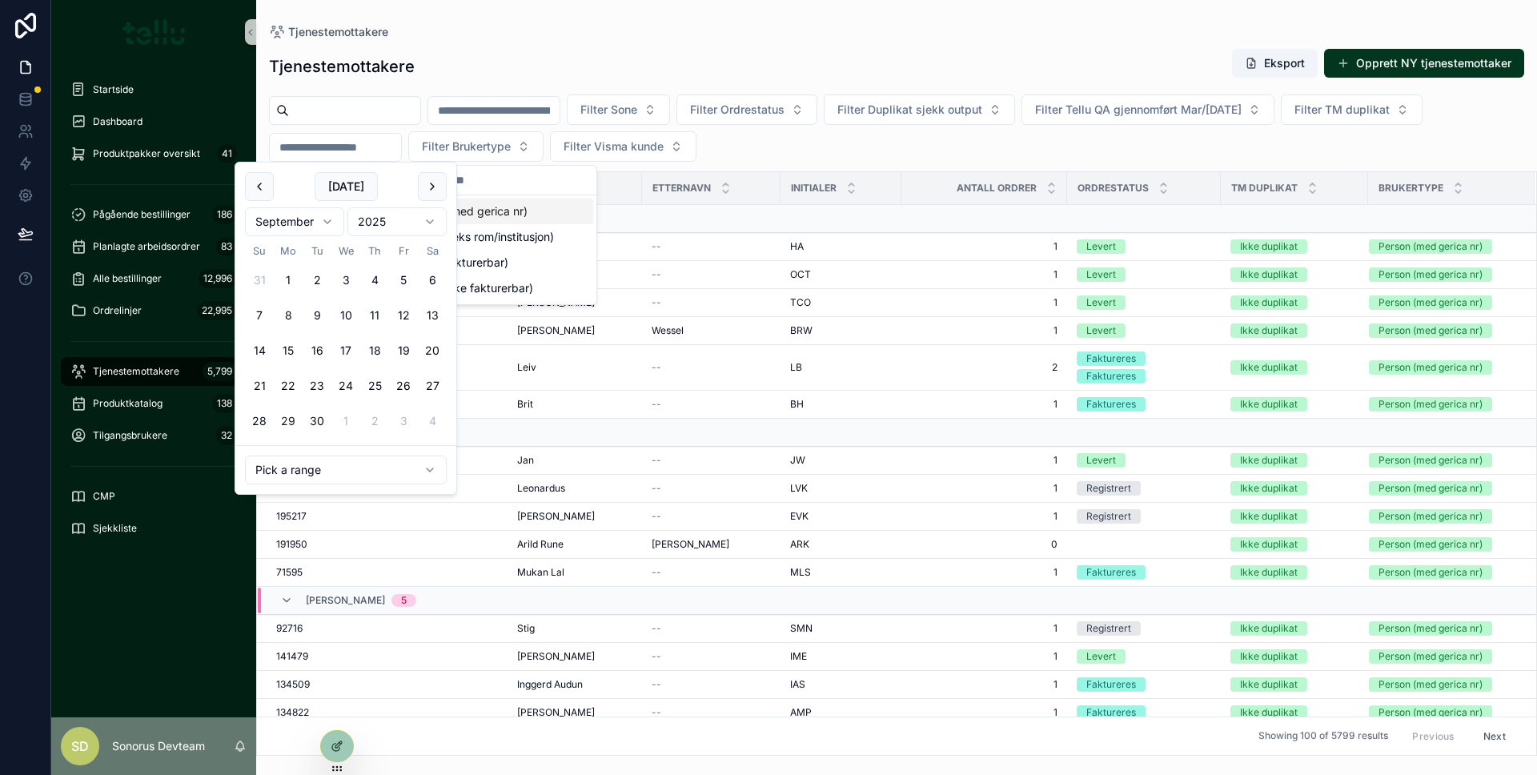
click at [401, 143] on input "scrollable content" at bounding box center [335, 147] width 131 height 22
click at [652, 150] on span "Filter Visma kunde" at bounding box center [614, 147] width 100 height 16
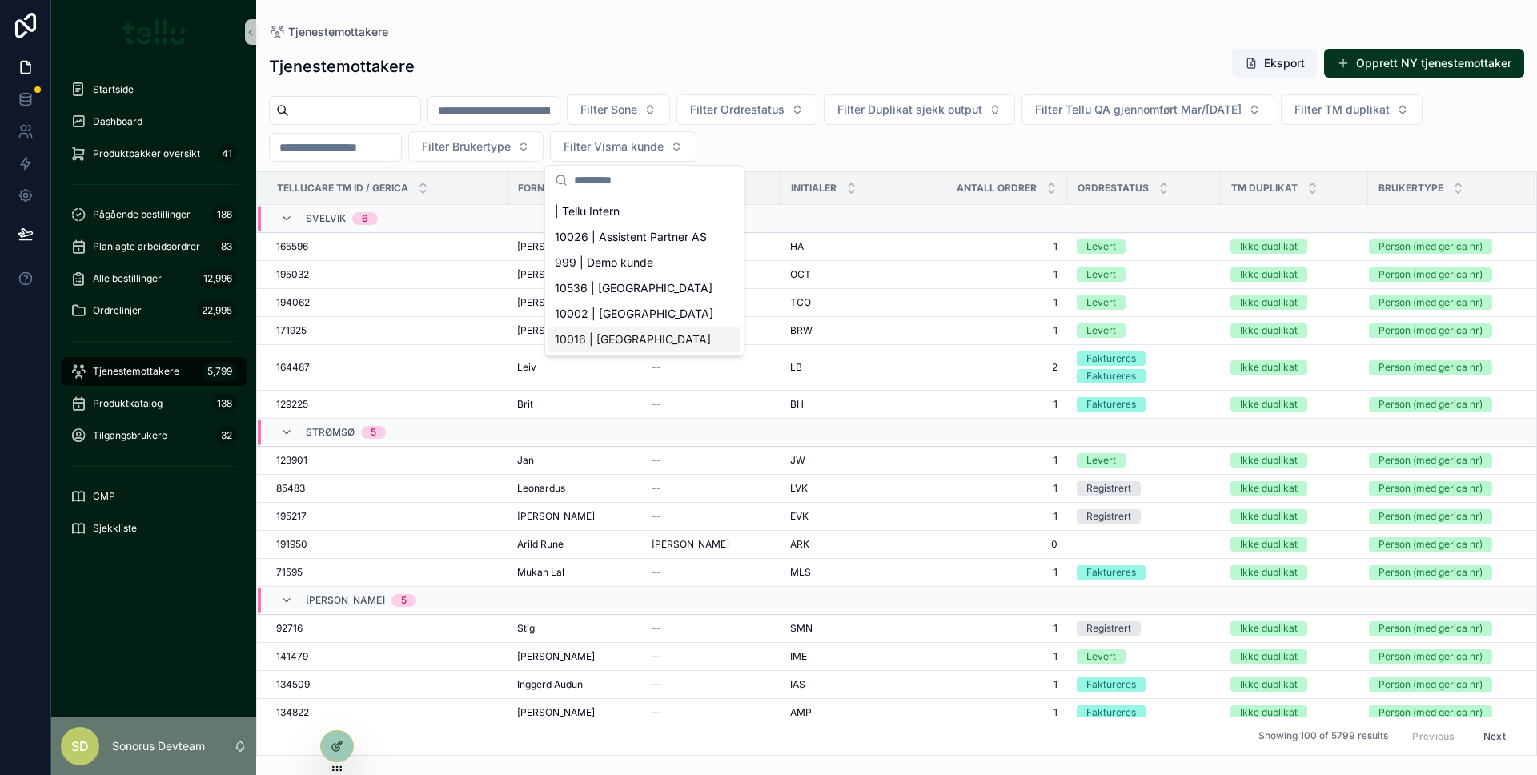
click at [685, 343] on div "10016 | Asker Kommune" at bounding box center [645, 340] width 192 height 26
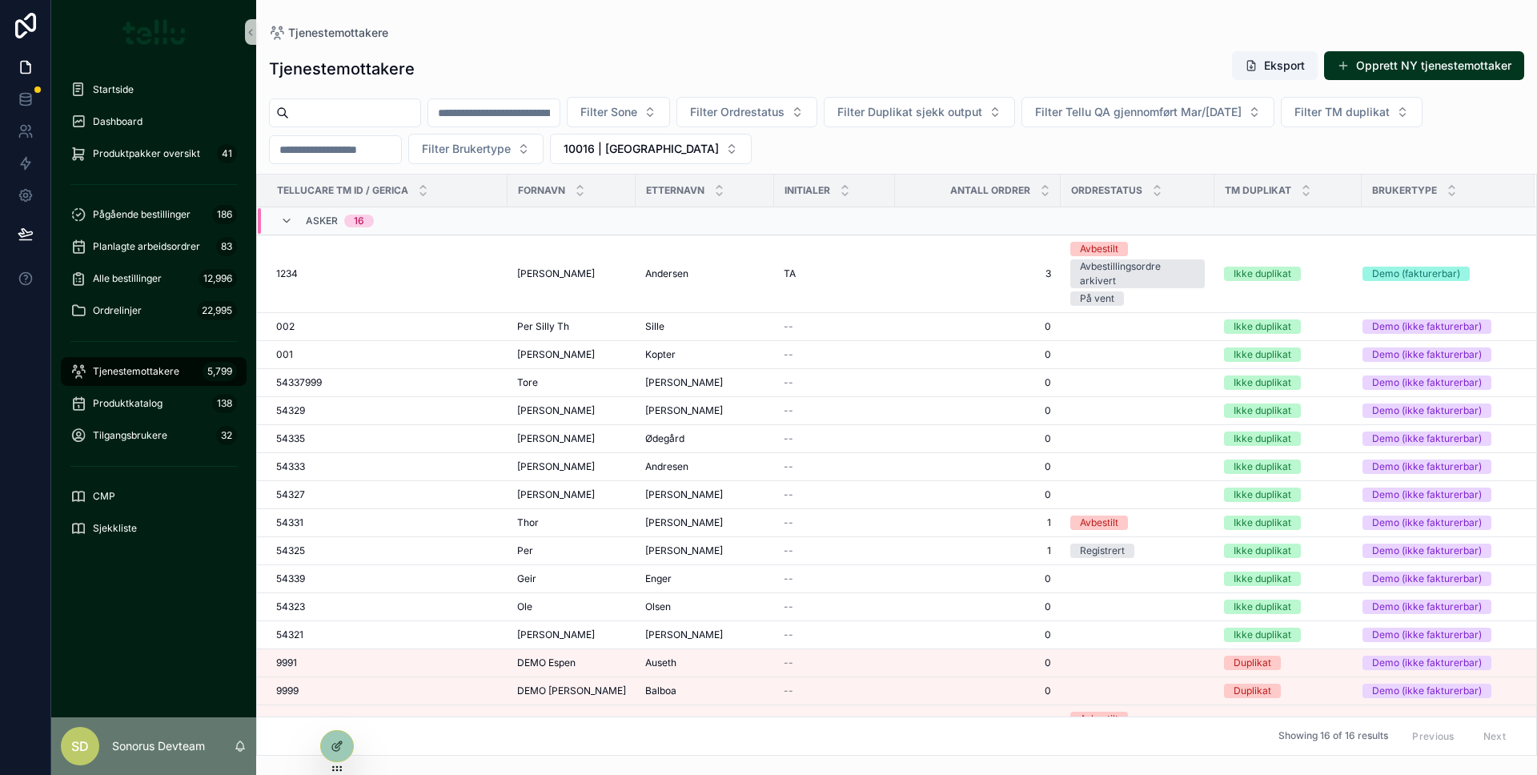
click at [408, 134] on div "Filter Sone Filter Ordrestatus Filter Duplikat sjekk output Filter Tellu QA gje…" at bounding box center [896, 130] width 1281 height 67
click at [403, 119] on input "scrollable content" at bounding box center [354, 113] width 131 height 22
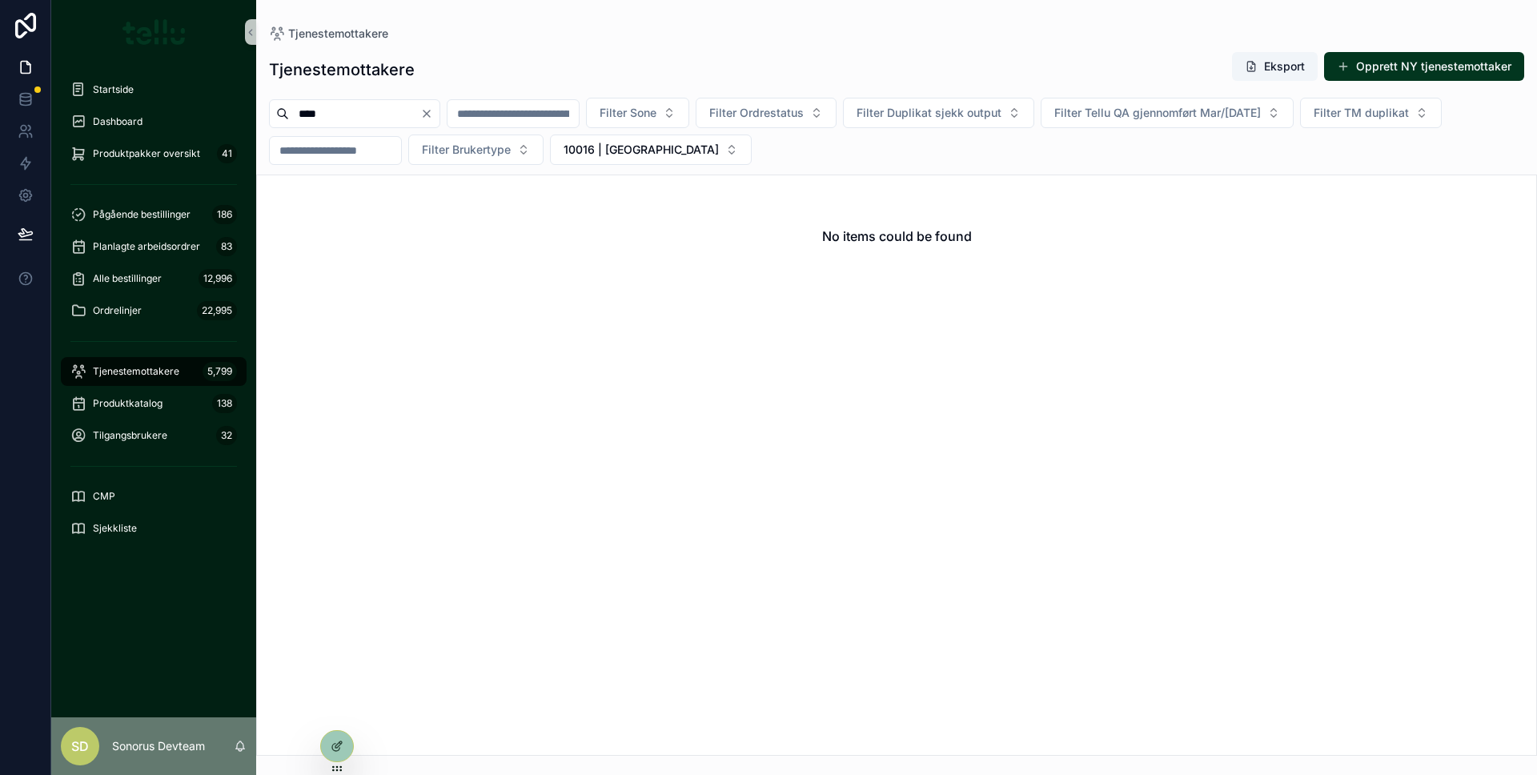
type input "****"
click at [126, 376] on span "Tjenestemottakere" at bounding box center [136, 371] width 86 height 13
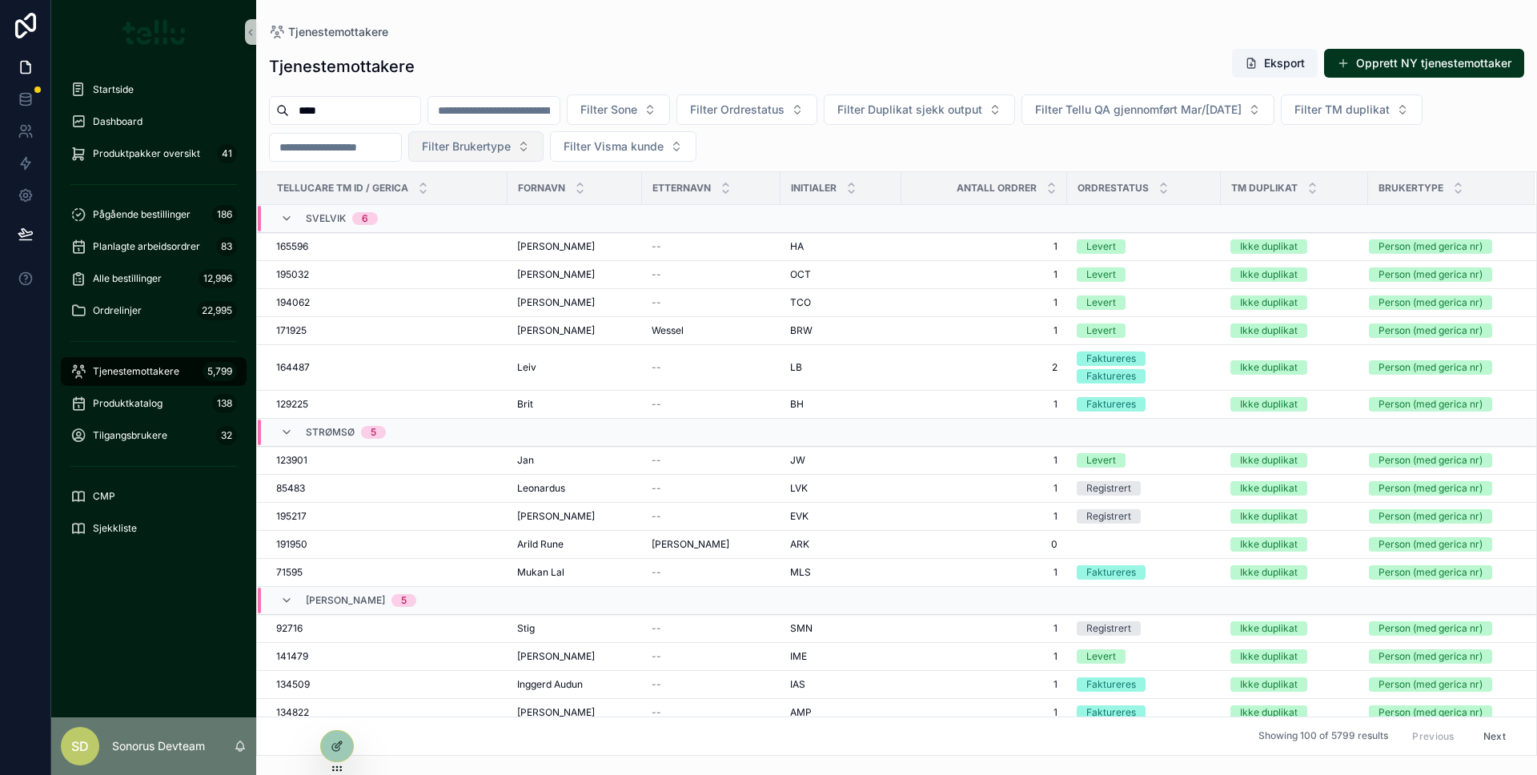
click at [511, 148] on span "Filter Brukertype" at bounding box center [466, 147] width 89 height 16
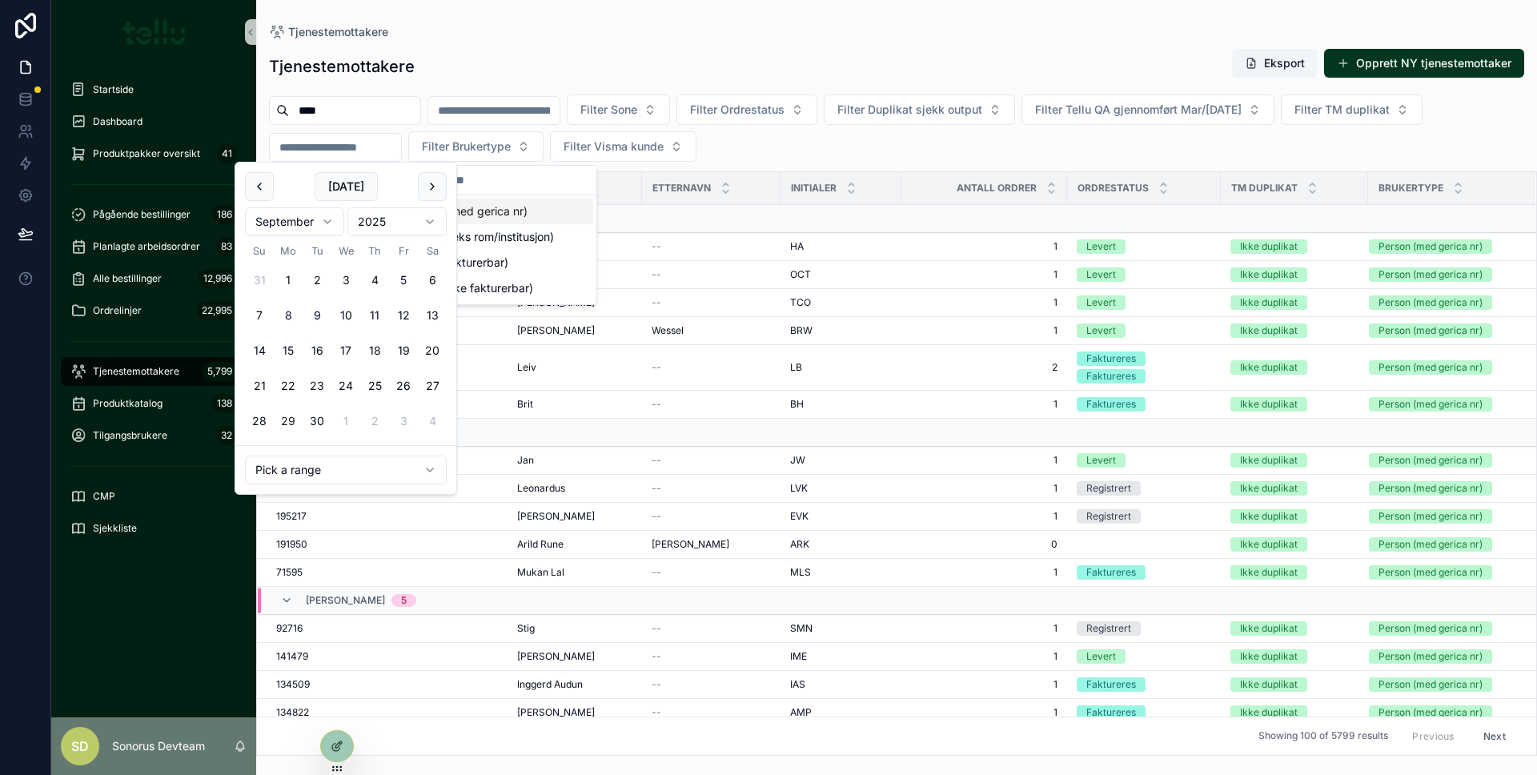
click at [390, 151] on input "scrollable content" at bounding box center [335, 147] width 131 height 22
click at [697, 146] on button "Filter Visma kunde" at bounding box center [623, 146] width 147 height 30
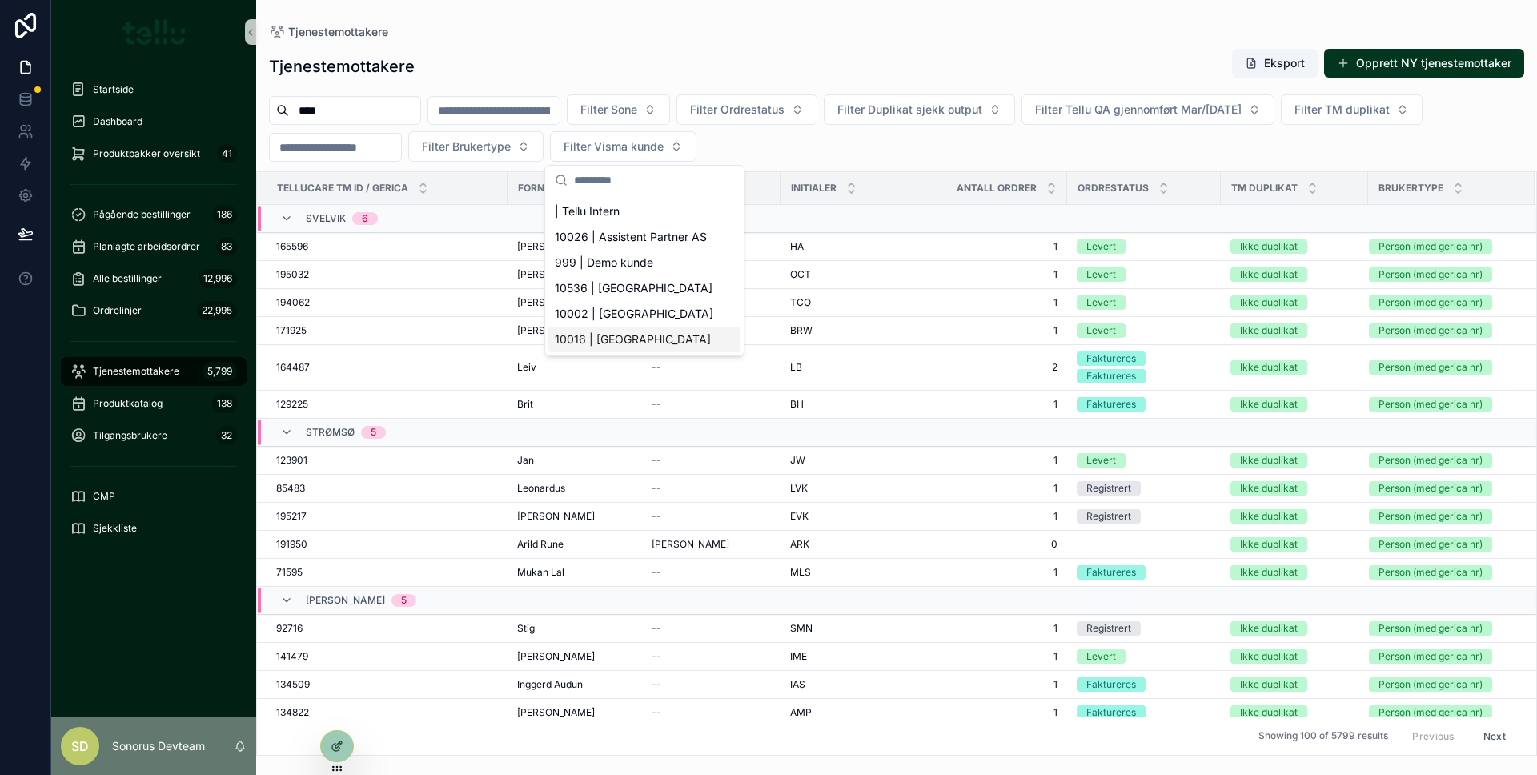
click at [653, 336] on span "10016 | Asker Kommune" at bounding box center [633, 340] width 156 height 16
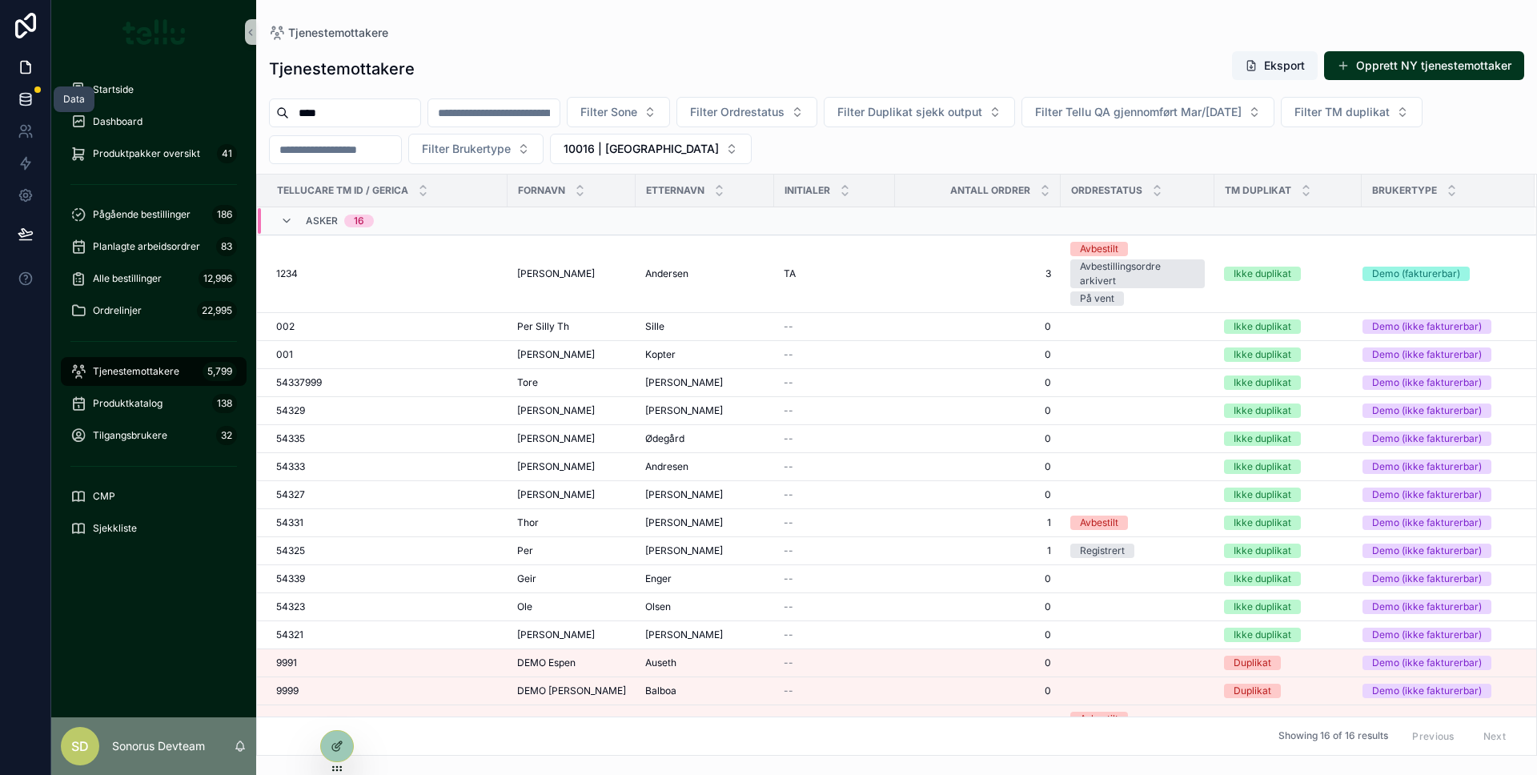
click at [38, 94] on link at bounding box center [25, 99] width 50 height 32
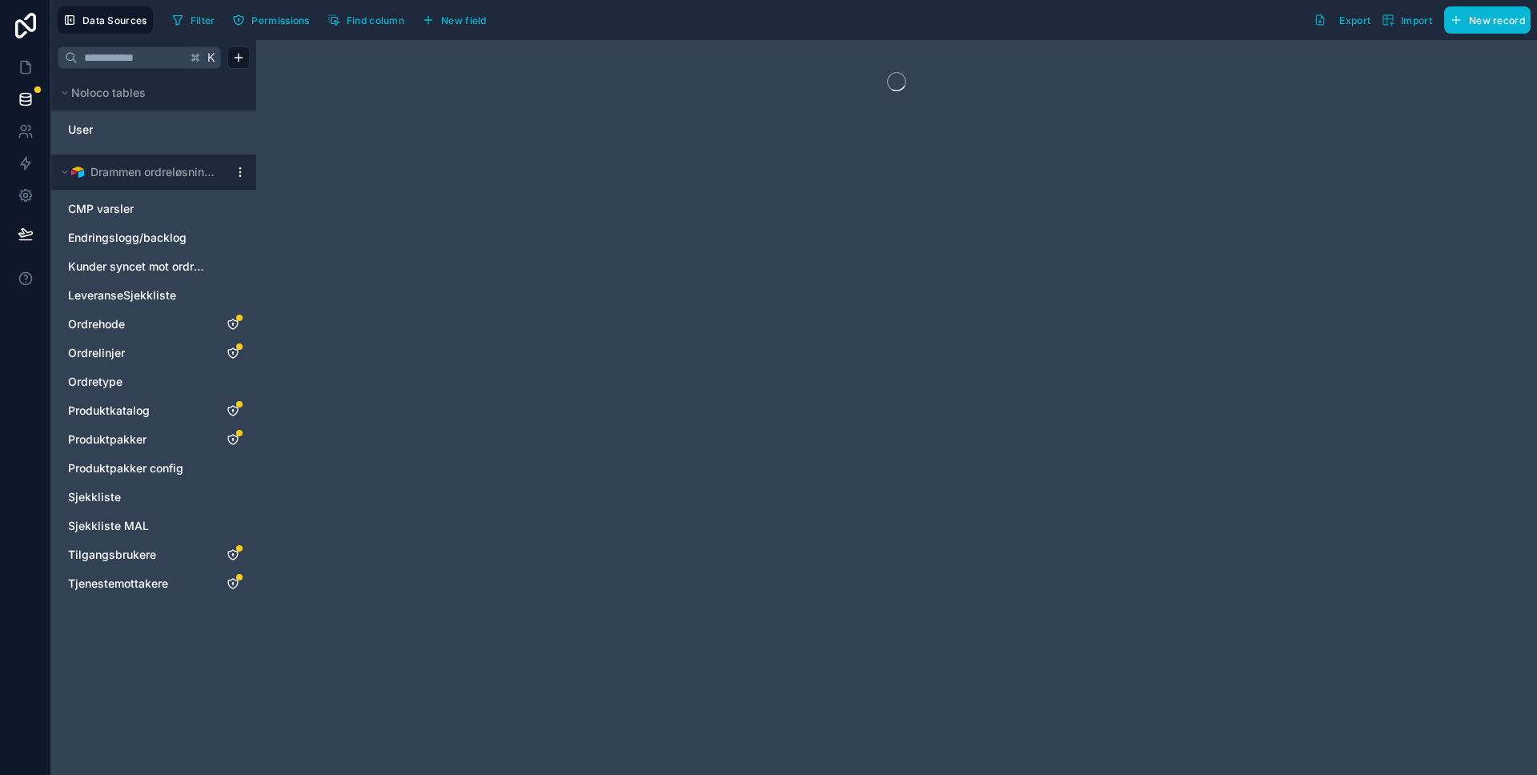
click at [234, 175] on icon at bounding box center [240, 172] width 13 height 13
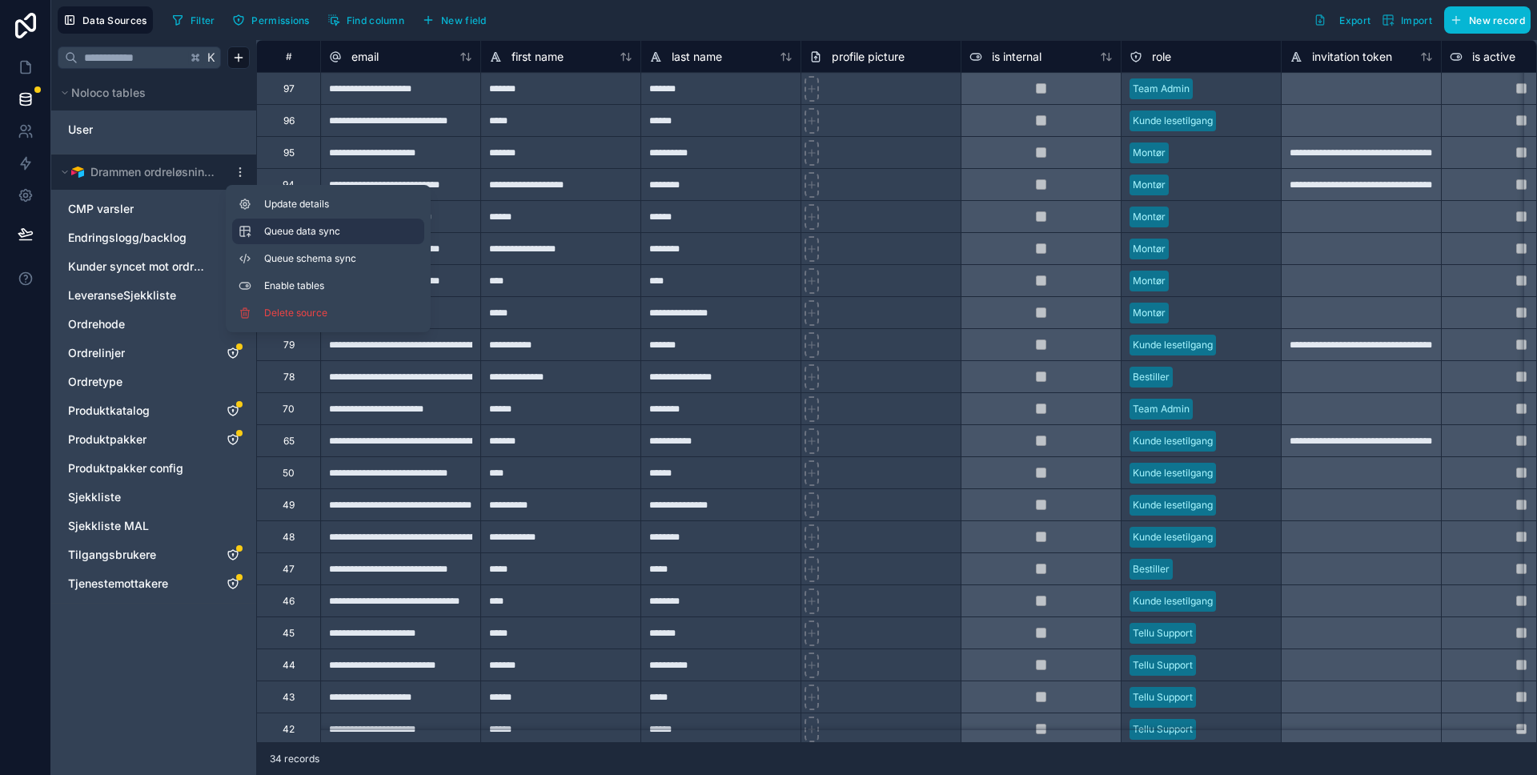
click at [324, 225] on span "Queue data sync" at bounding box center [321, 231] width 115 height 13
click at [325, 249] on button "Queue schema sync" at bounding box center [328, 259] width 192 height 26
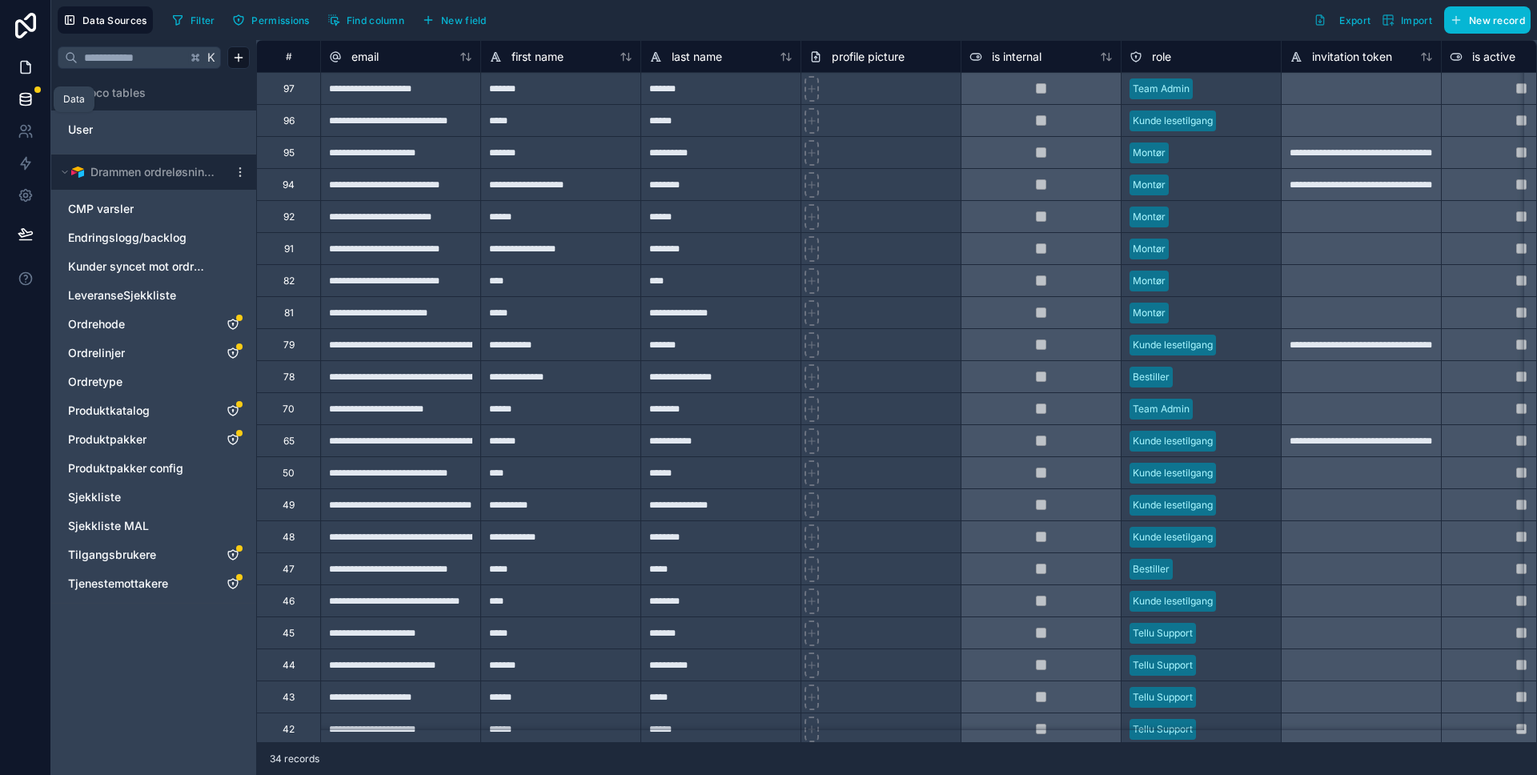
click at [34, 74] on link at bounding box center [25, 67] width 50 height 32
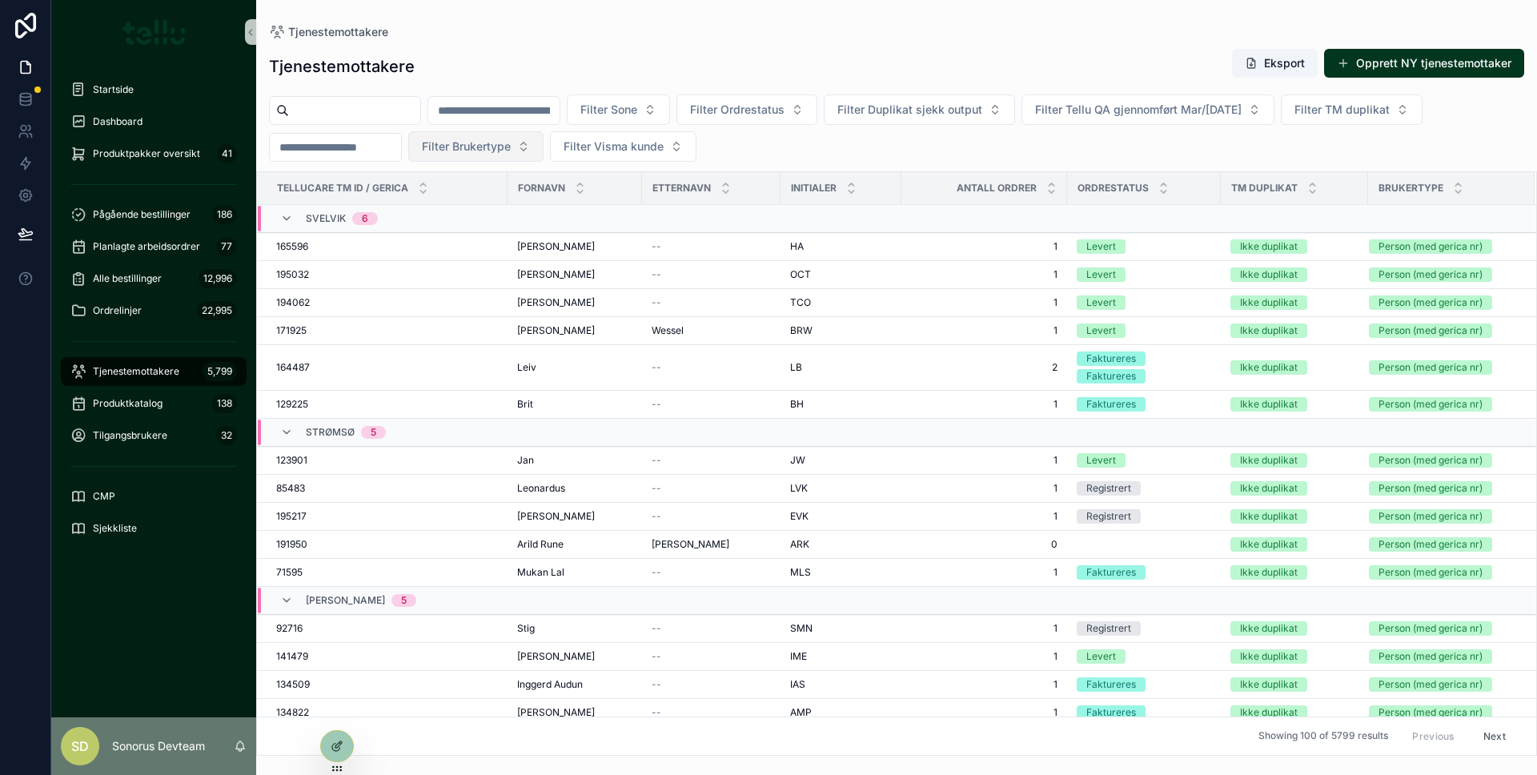
click at [511, 151] on span "Filter Brukertype" at bounding box center [466, 147] width 89 height 16
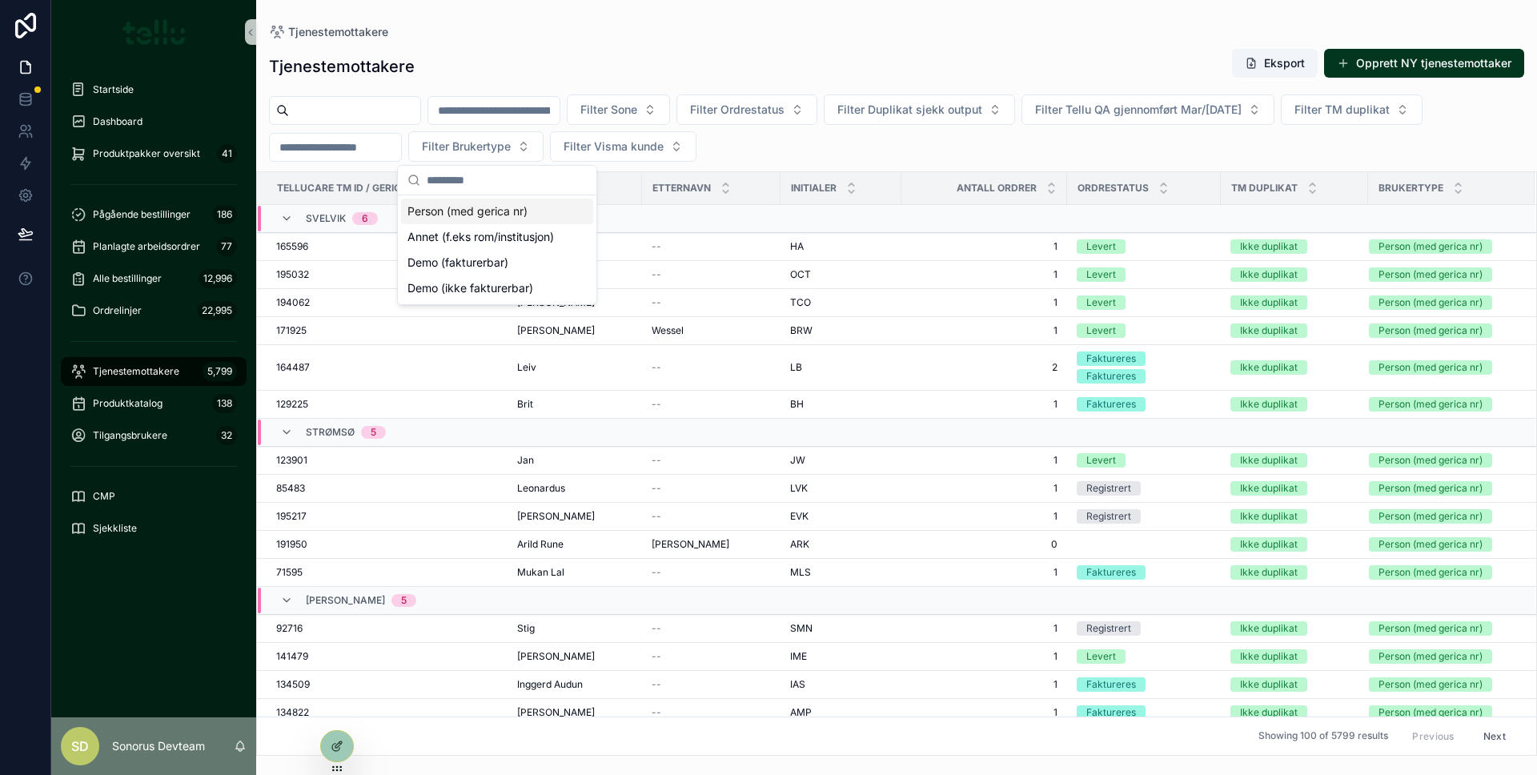
click at [354, 155] on input "scrollable content" at bounding box center [335, 147] width 131 height 22
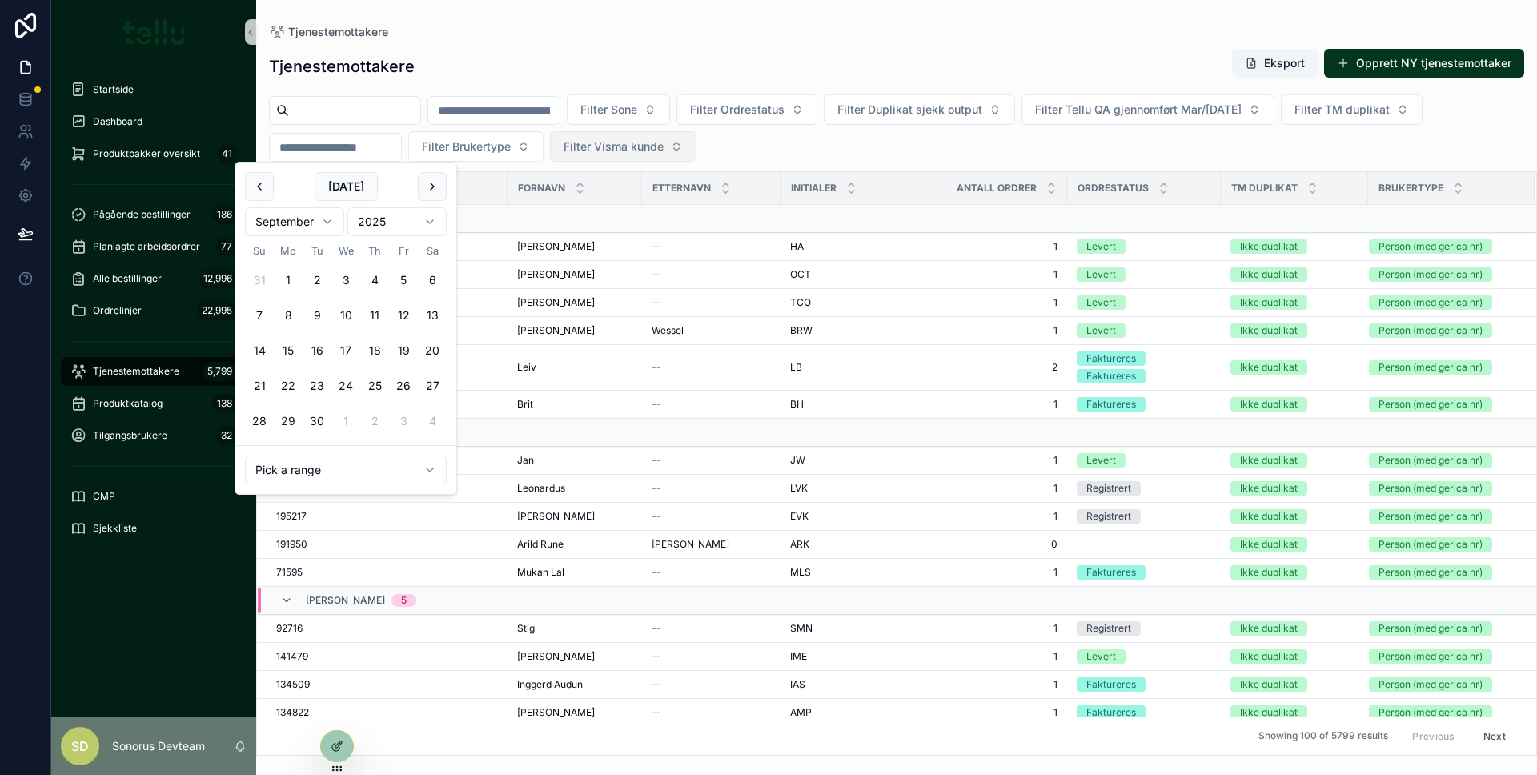
click at [600, 135] on button "Filter Visma kunde" at bounding box center [623, 146] width 147 height 30
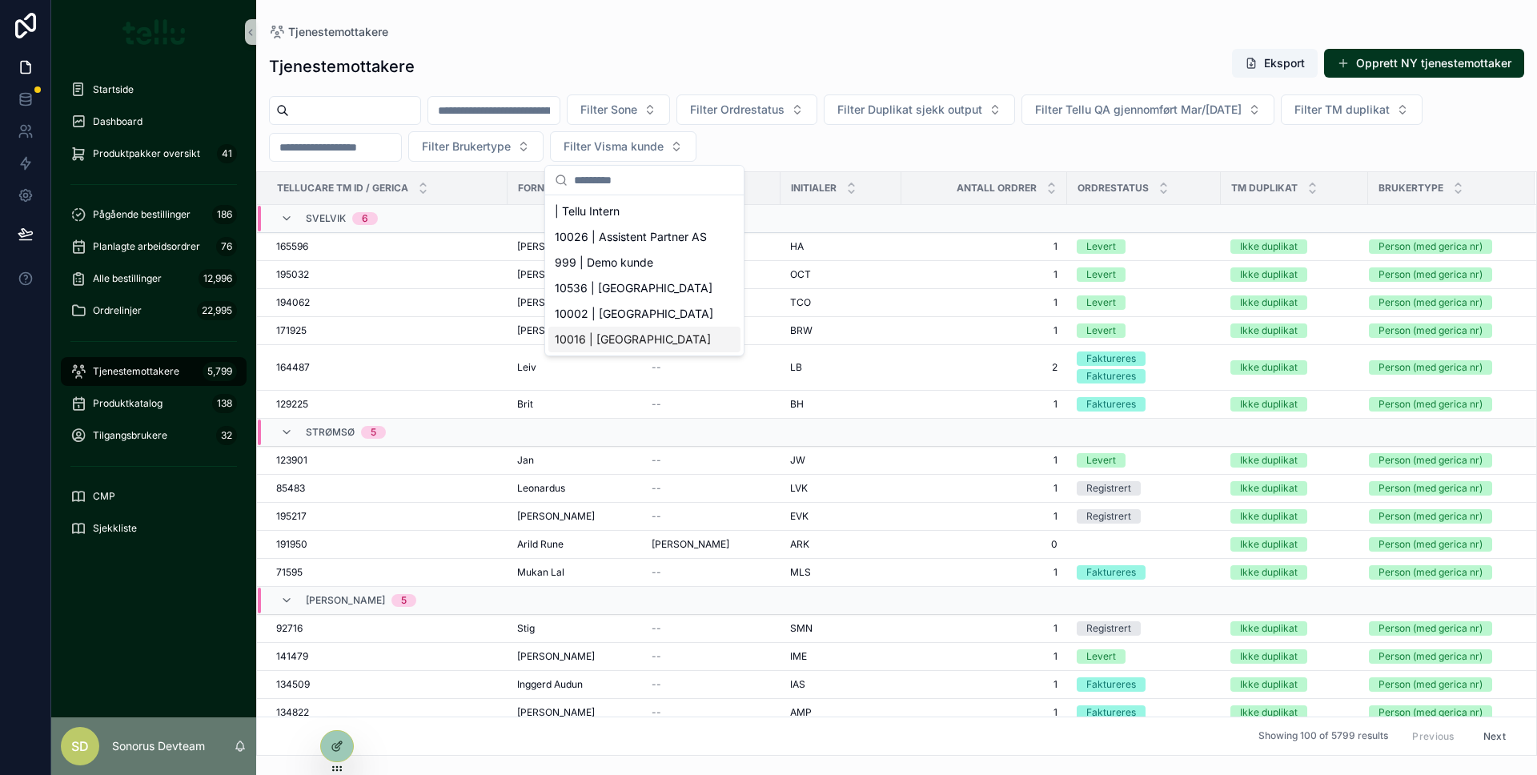
click at [657, 341] on span "10016 | Asker Kommune" at bounding box center [633, 340] width 156 height 16
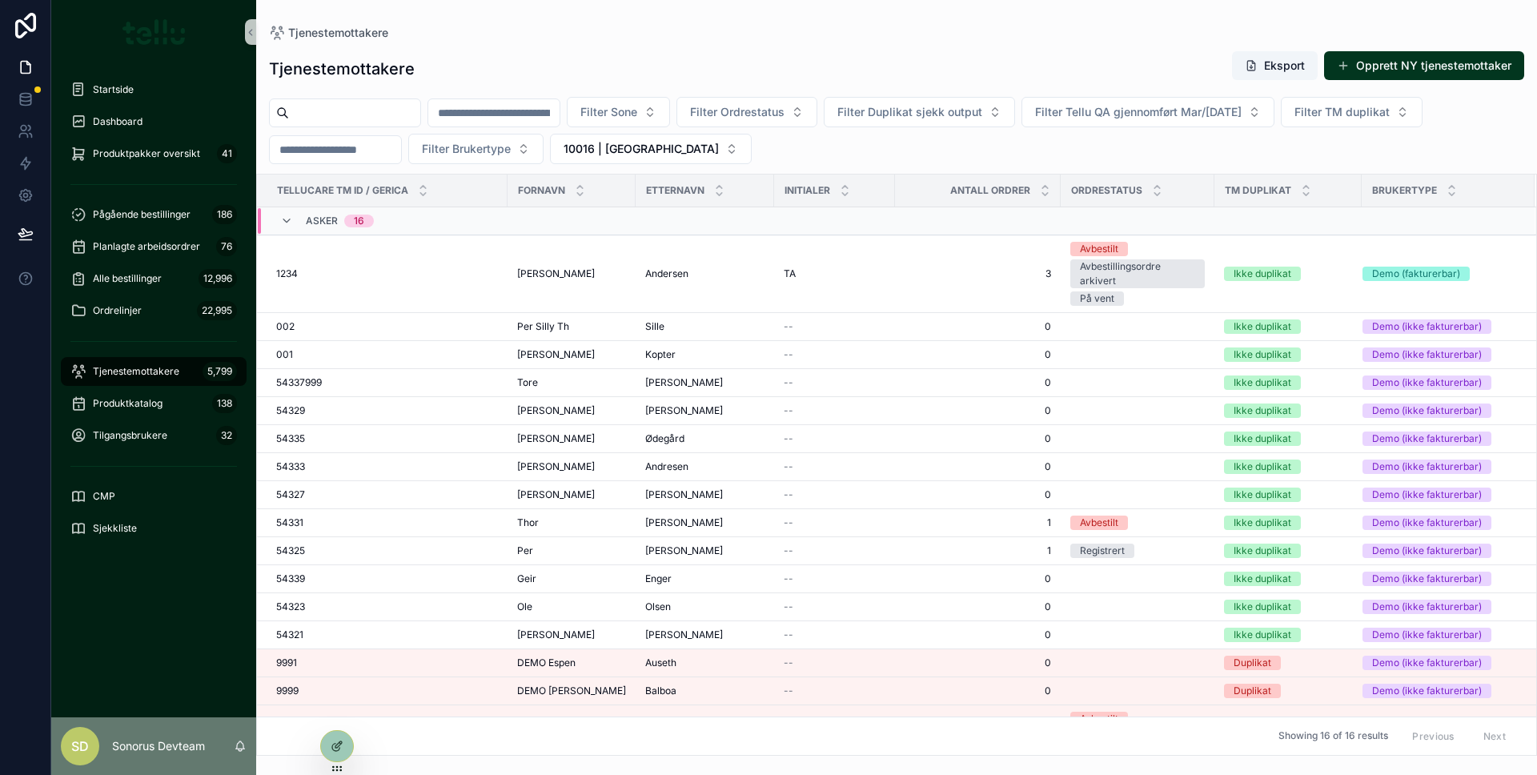
click at [418, 103] on input "scrollable content" at bounding box center [354, 113] width 131 height 22
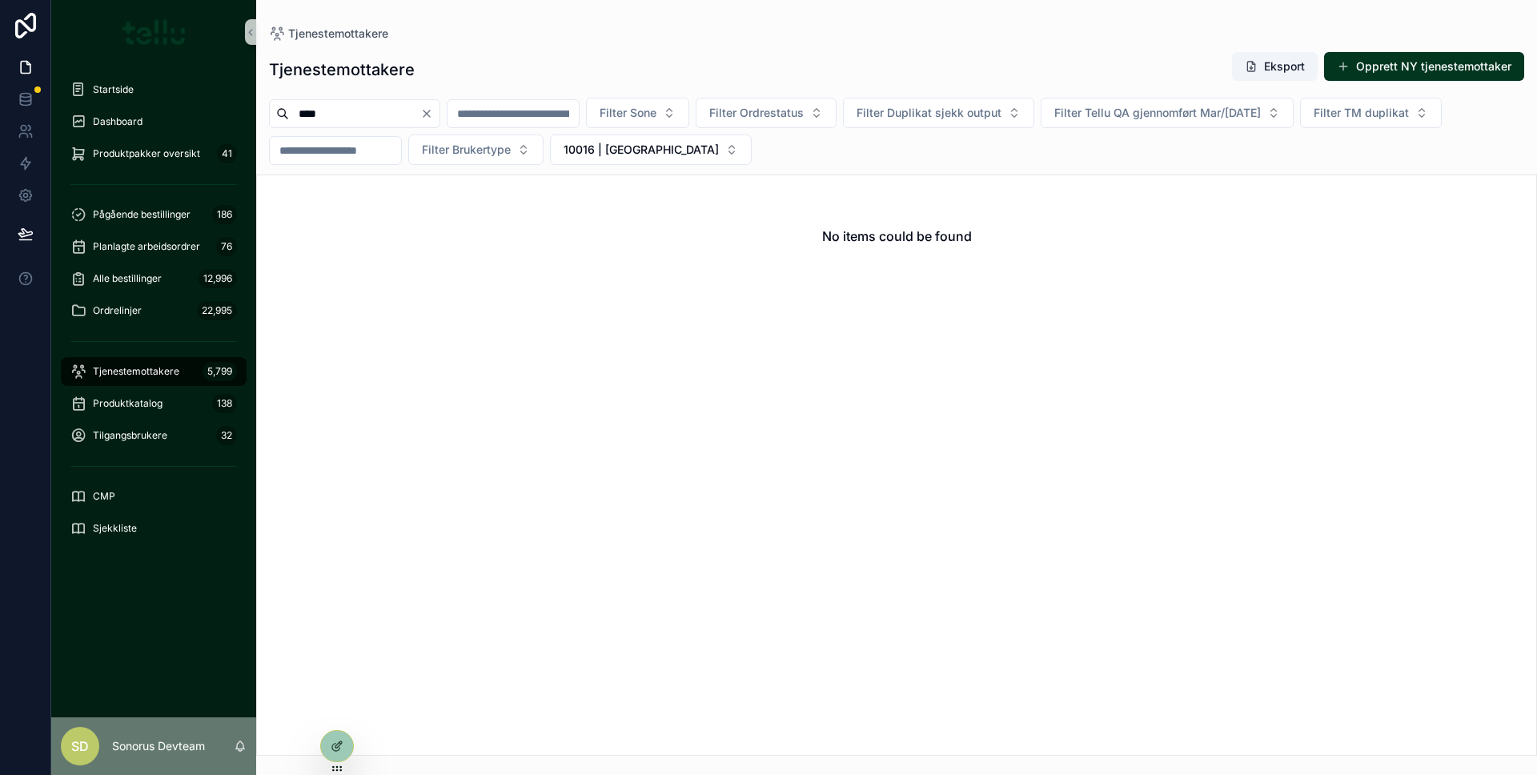
drag, startPoint x: 434, startPoint y: 107, endPoint x: 412, endPoint y: 102, distance: 22.3
click at [348, 98] on div "**** Filter Sone Filter Ordrestatus Filter Duplikat sjekk output Filter Tellu Q…" at bounding box center [896, 131] width 1281 height 67
type input "****"
click at [440, 112] on div "****" at bounding box center [354, 113] width 171 height 29
click at [430, 111] on icon "Clear" at bounding box center [427, 114] width 6 height 6
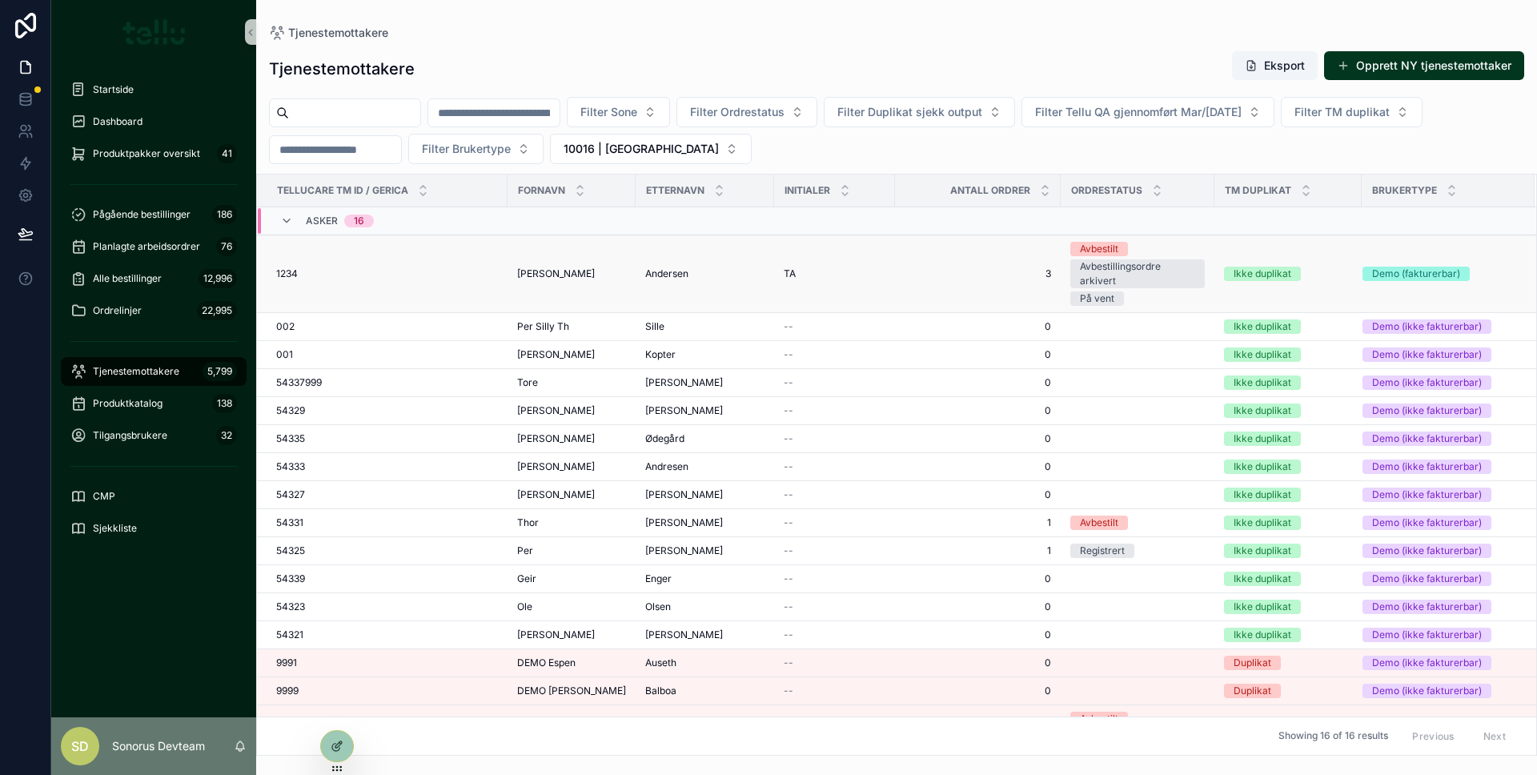
click at [422, 276] on div "1234 1234" at bounding box center [387, 273] width 222 height 13
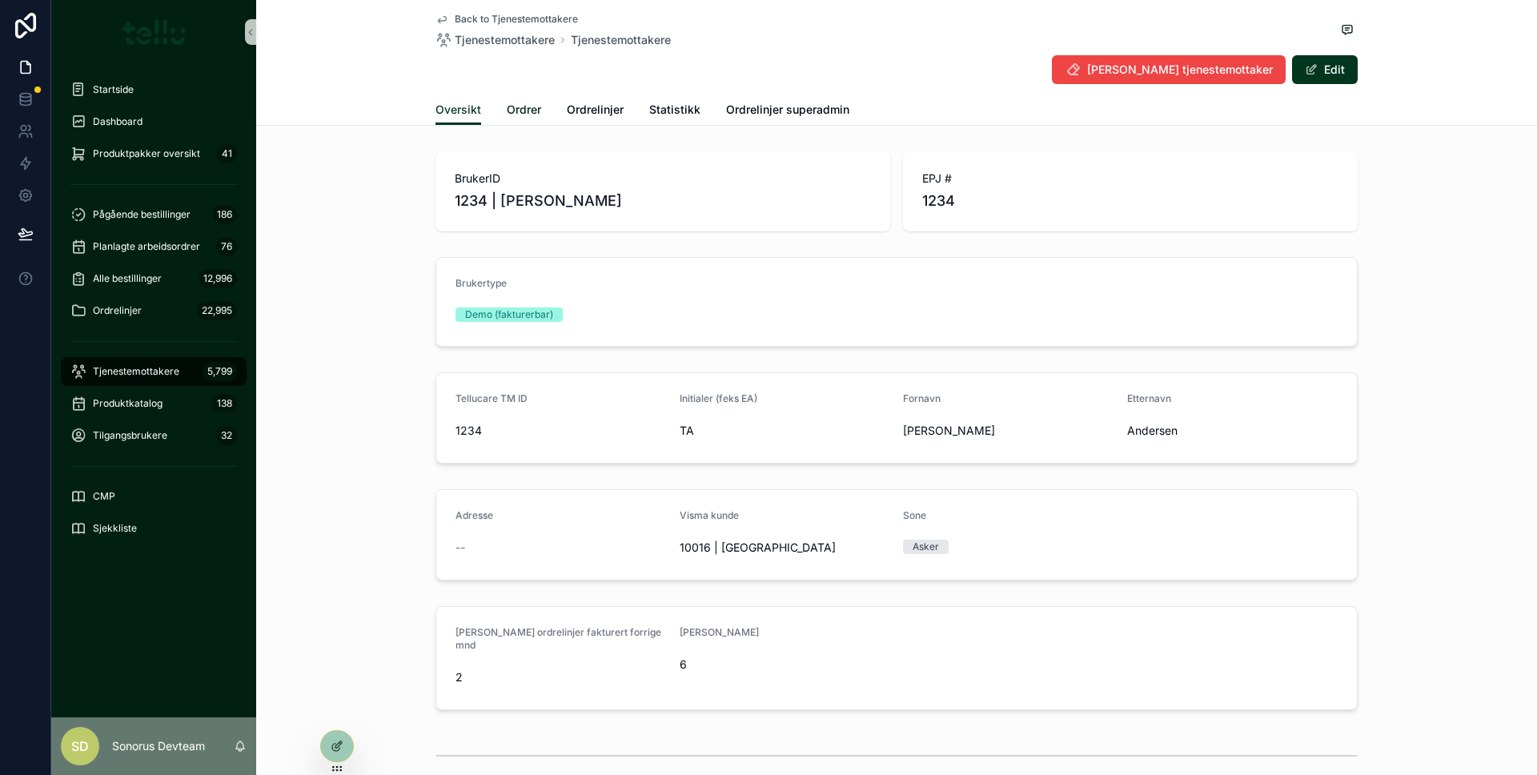
click at [518, 113] on span "Ordrer" at bounding box center [524, 110] width 34 height 16
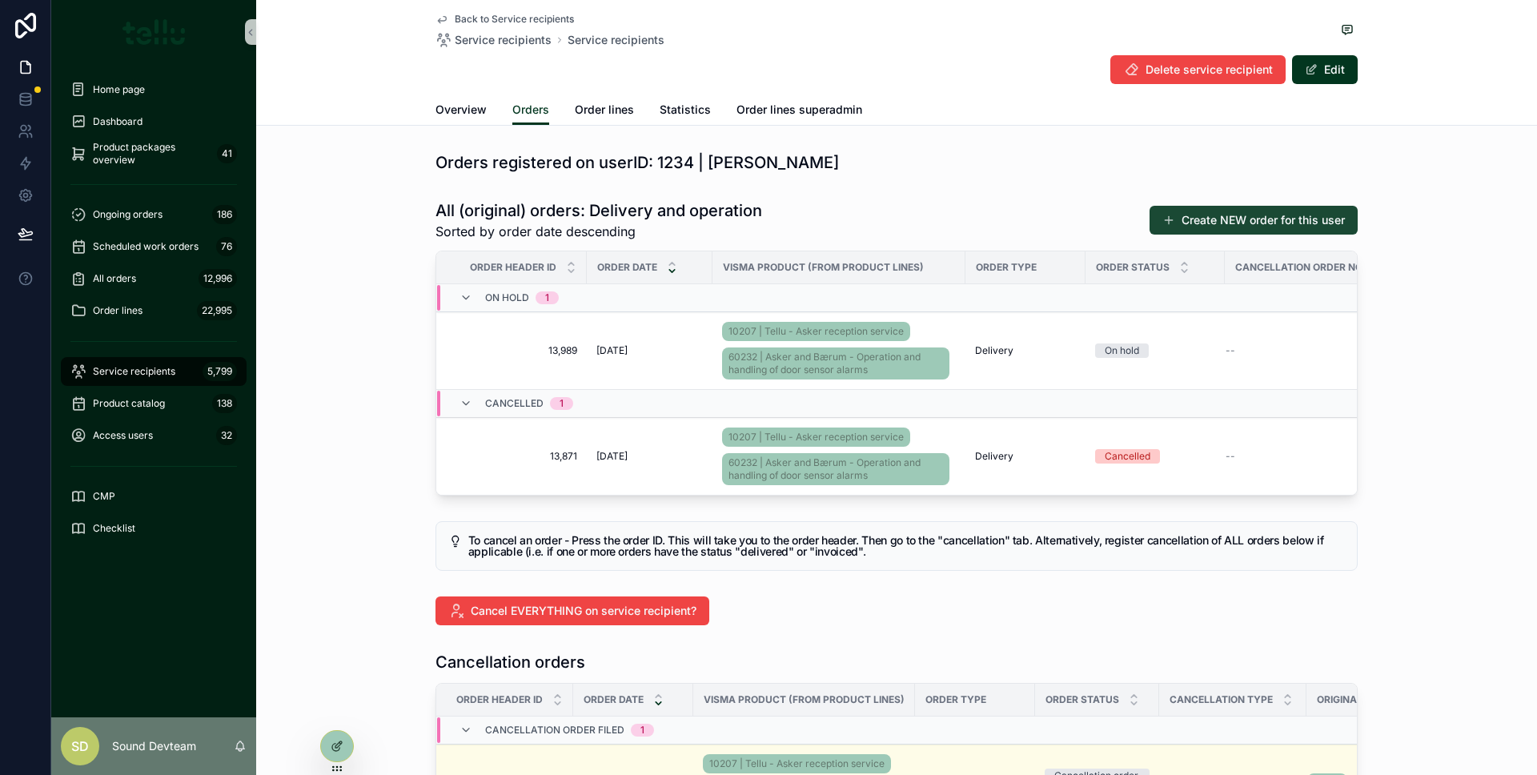
click at [1296, 219] on font "Create NEW order for this user" at bounding box center [1263, 220] width 163 height 14
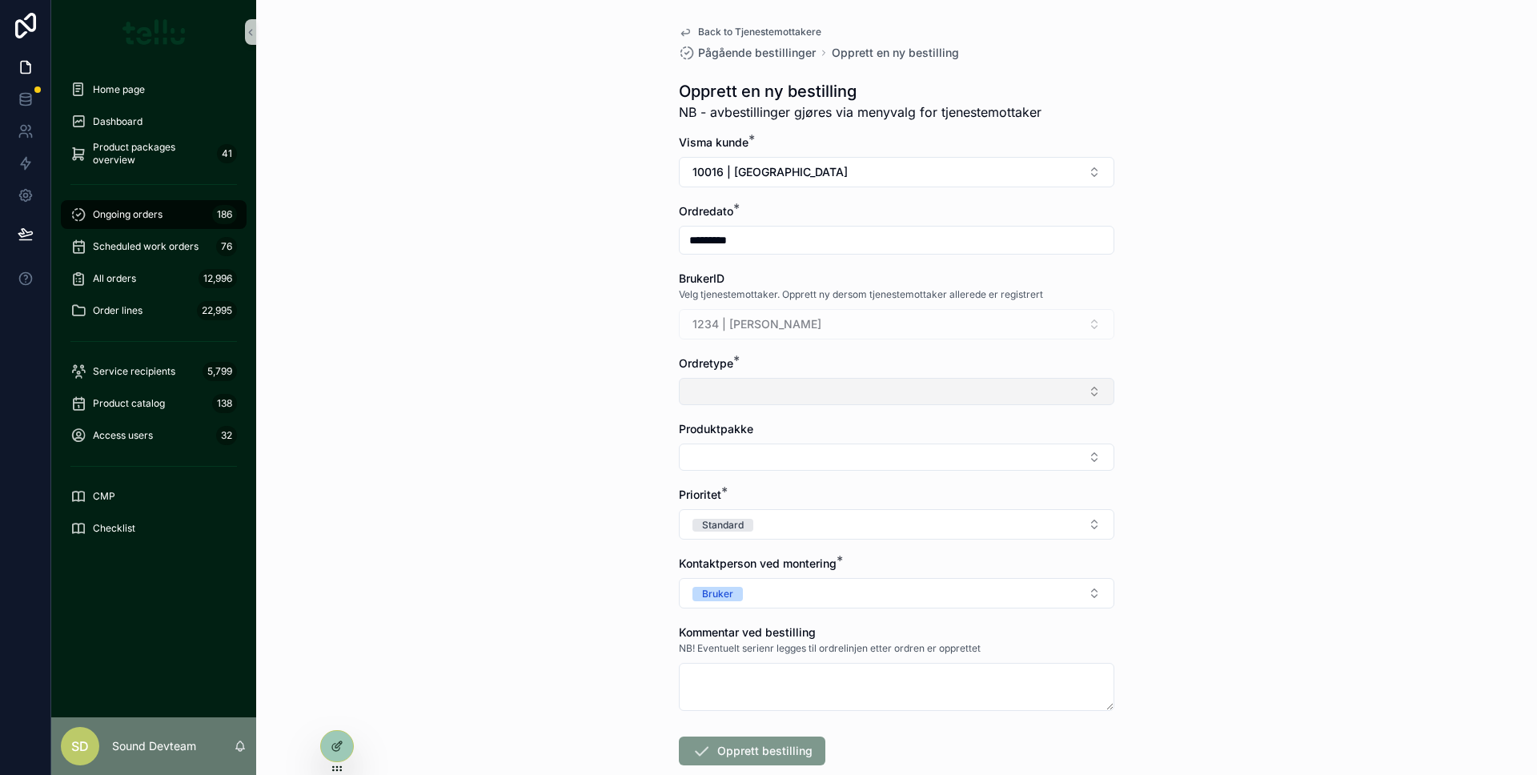
click at [1058, 389] on button "Select Button" at bounding box center [897, 391] width 436 height 27
click at [983, 451] on div "Leveranse" at bounding box center [891, 455] width 428 height 26
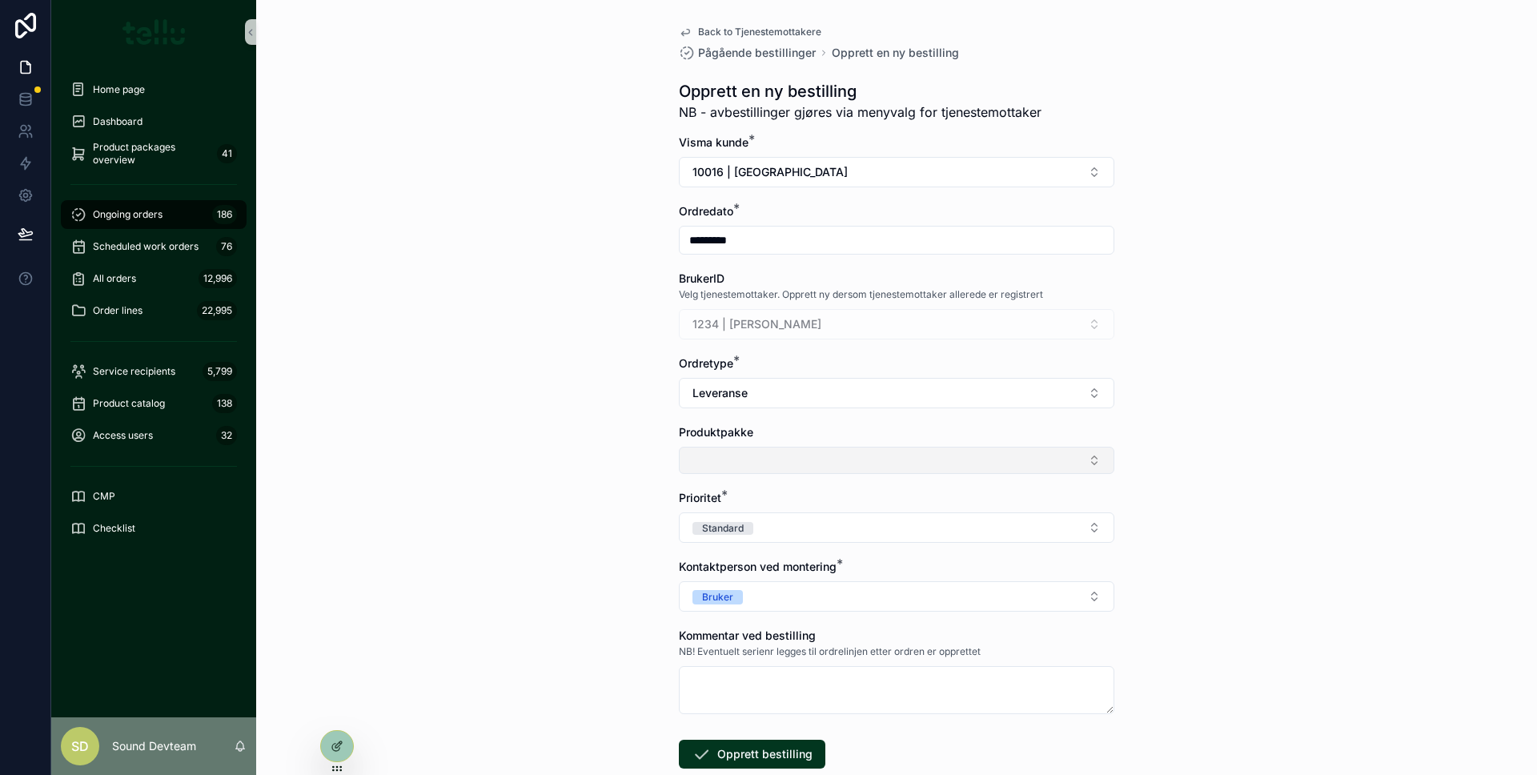
click at [1071, 453] on button "Select Button" at bounding box center [897, 460] width 436 height 27
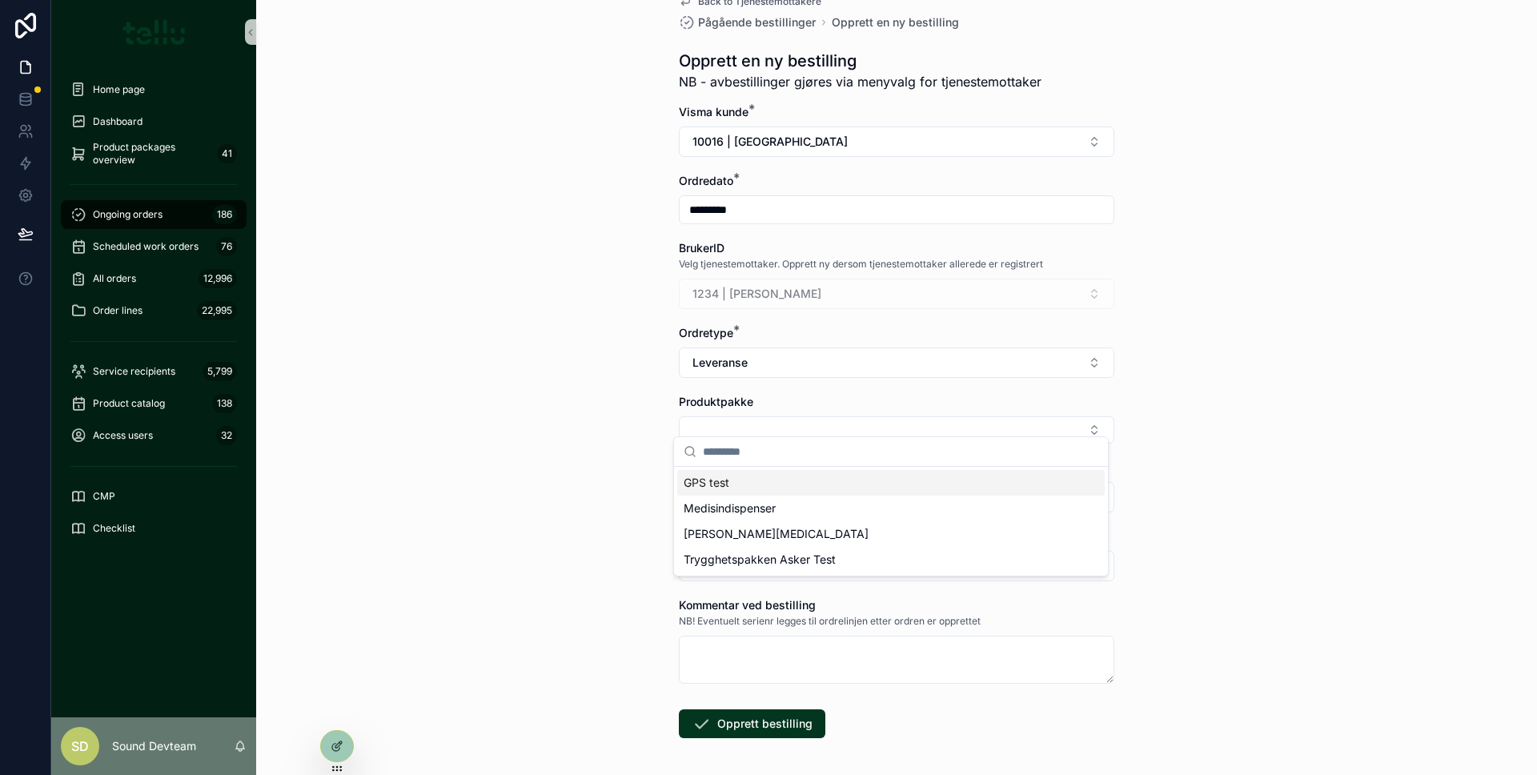
scroll to position [41, 0]
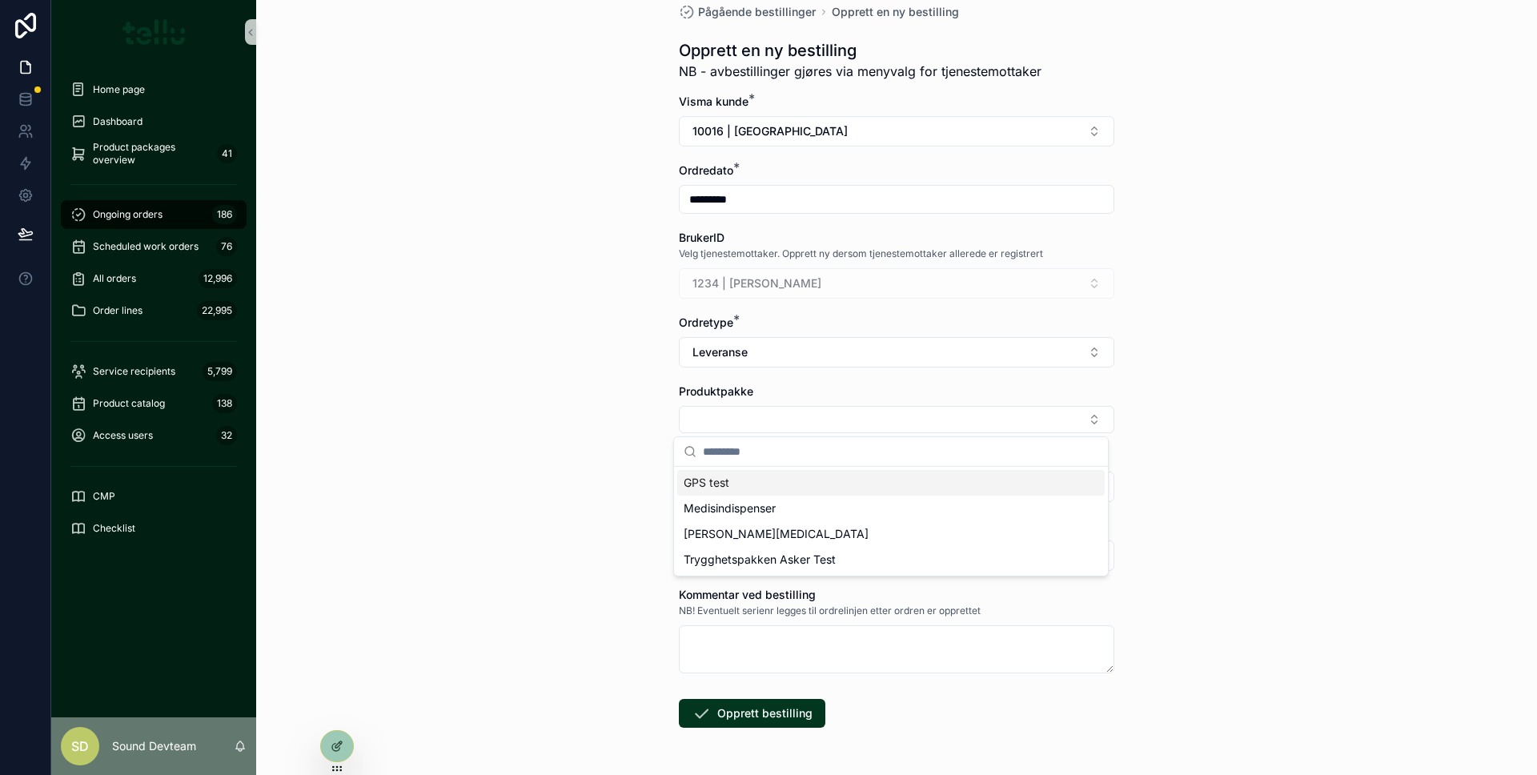
click at [1224, 414] on div "Back to Tjenestemottakere Pågående bestillinger Opprett en ny bestilling Oppret…" at bounding box center [896, 346] width 1281 height 775
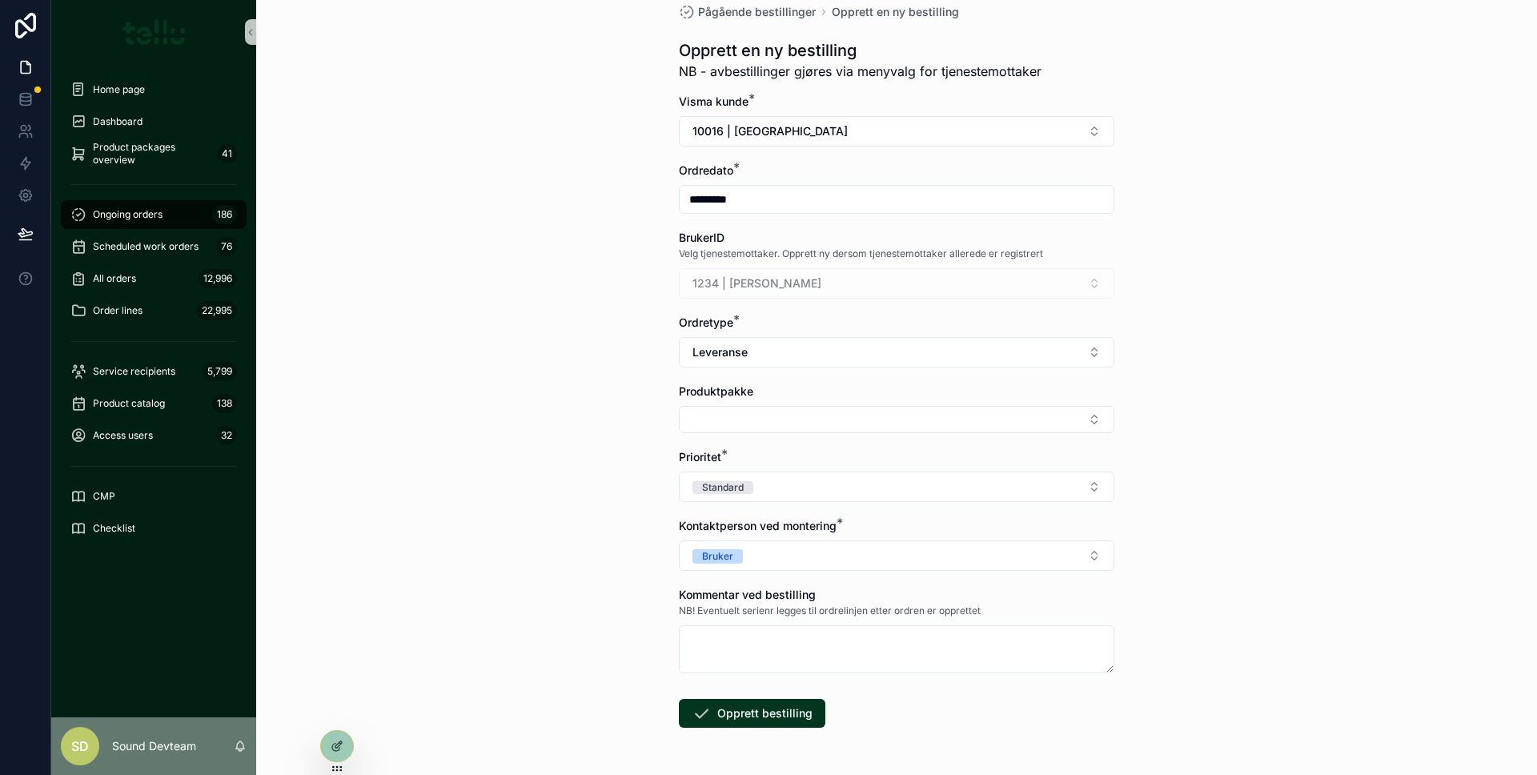
scroll to position [96, 0]
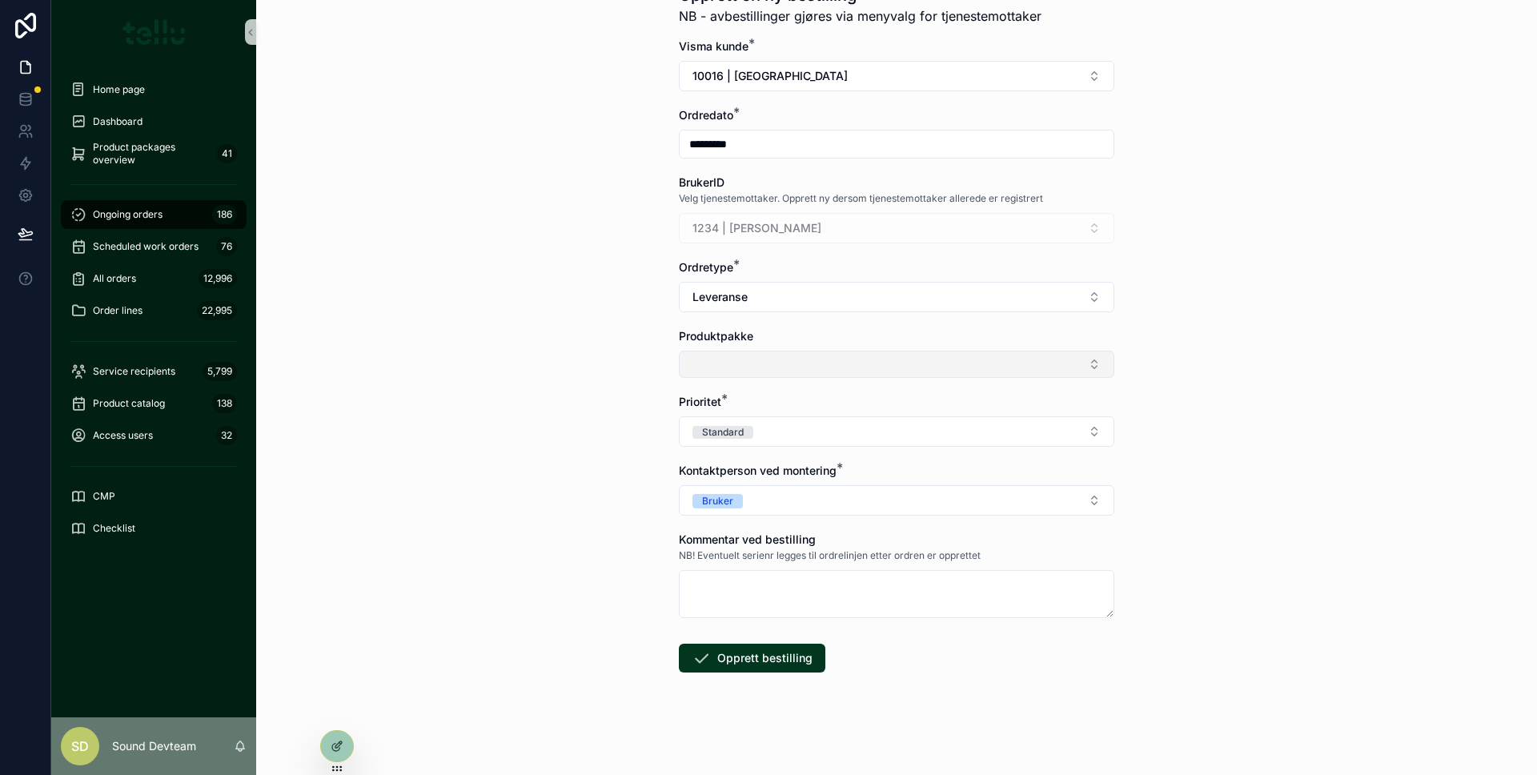
click at [878, 368] on button "Select Button" at bounding box center [897, 364] width 436 height 27
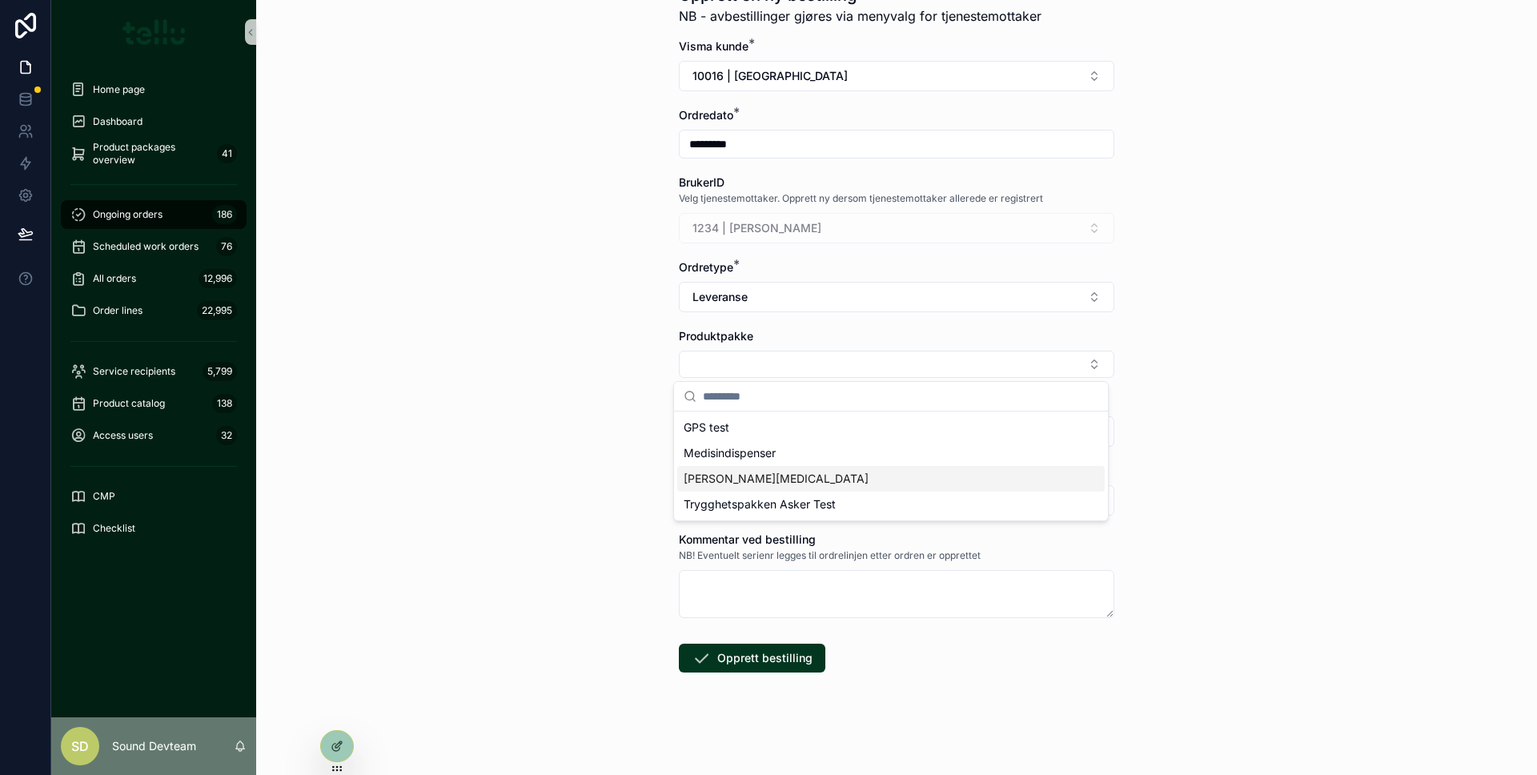
click at [825, 472] on div "Thomas test" at bounding box center [891, 479] width 428 height 26
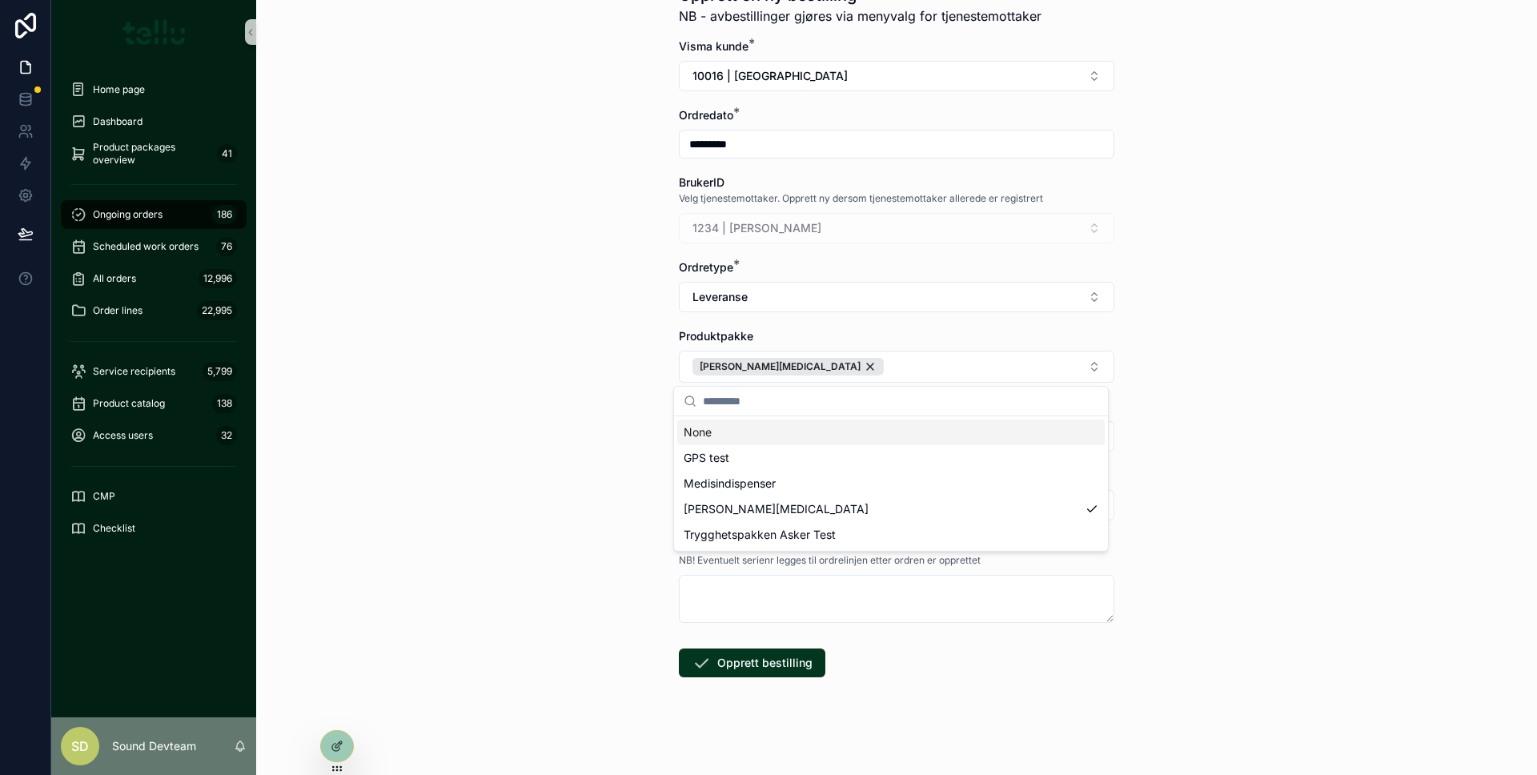
click at [1230, 391] on div "Back to Tjenestemottakere Pågående bestillinger Opprett en ny bestilling Oppret…" at bounding box center [896, 291] width 1281 height 775
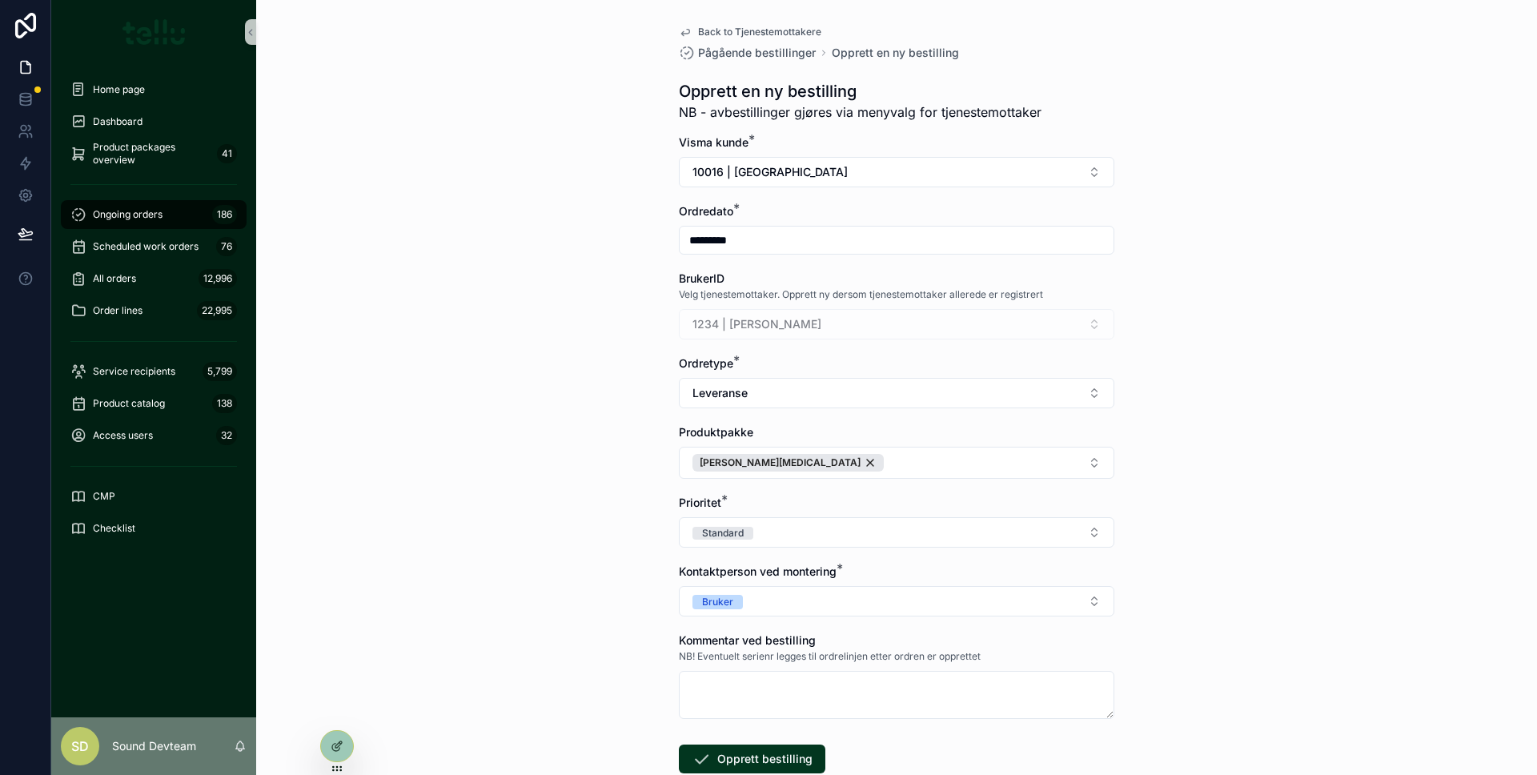
scroll to position [101, 0]
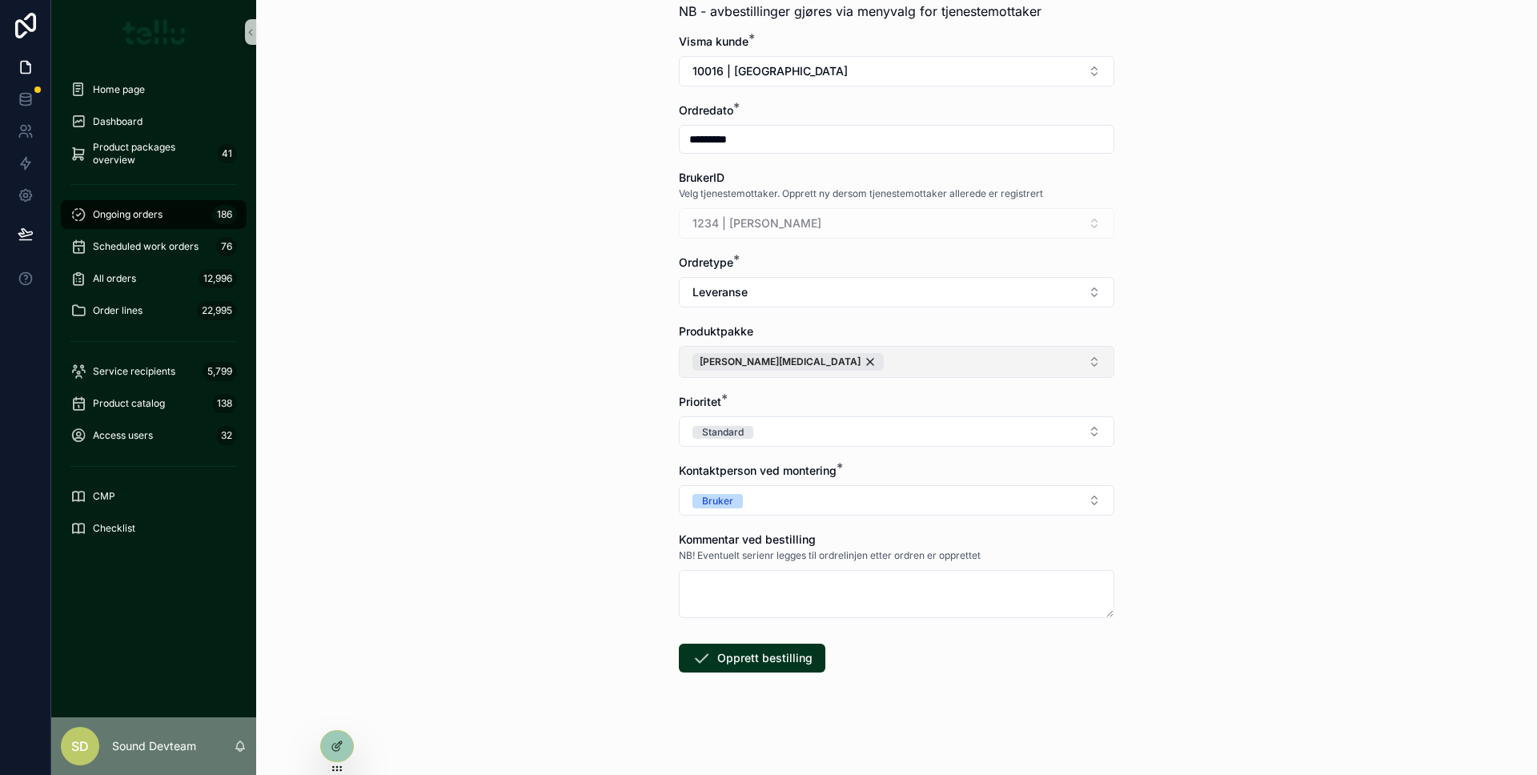
click at [751, 360] on div "Thomas test" at bounding box center [788, 362] width 191 height 18
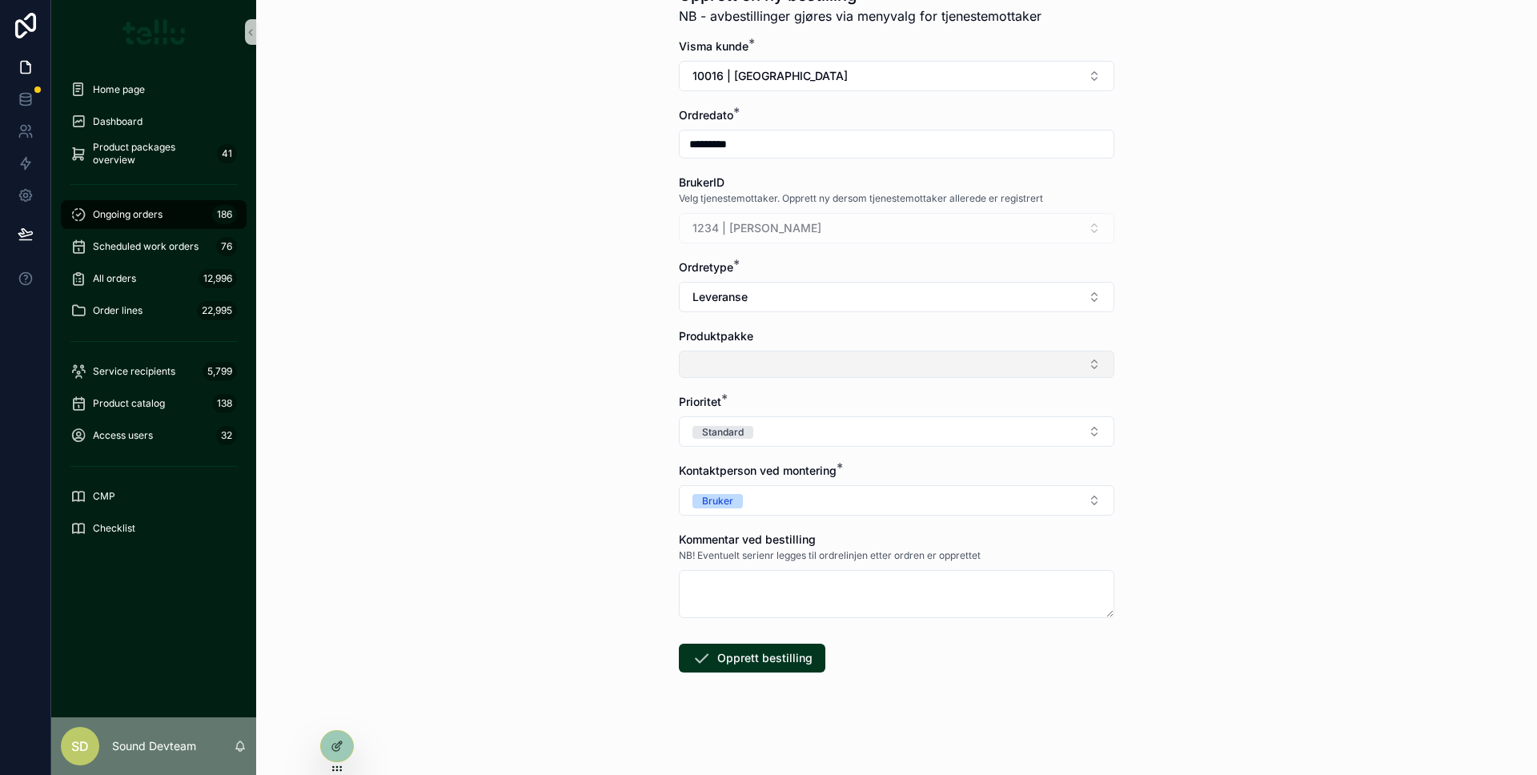
scroll to position [96, 0]
click at [762, 361] on button "Select Button" at bounding box center [897, 364] width 436 height 27
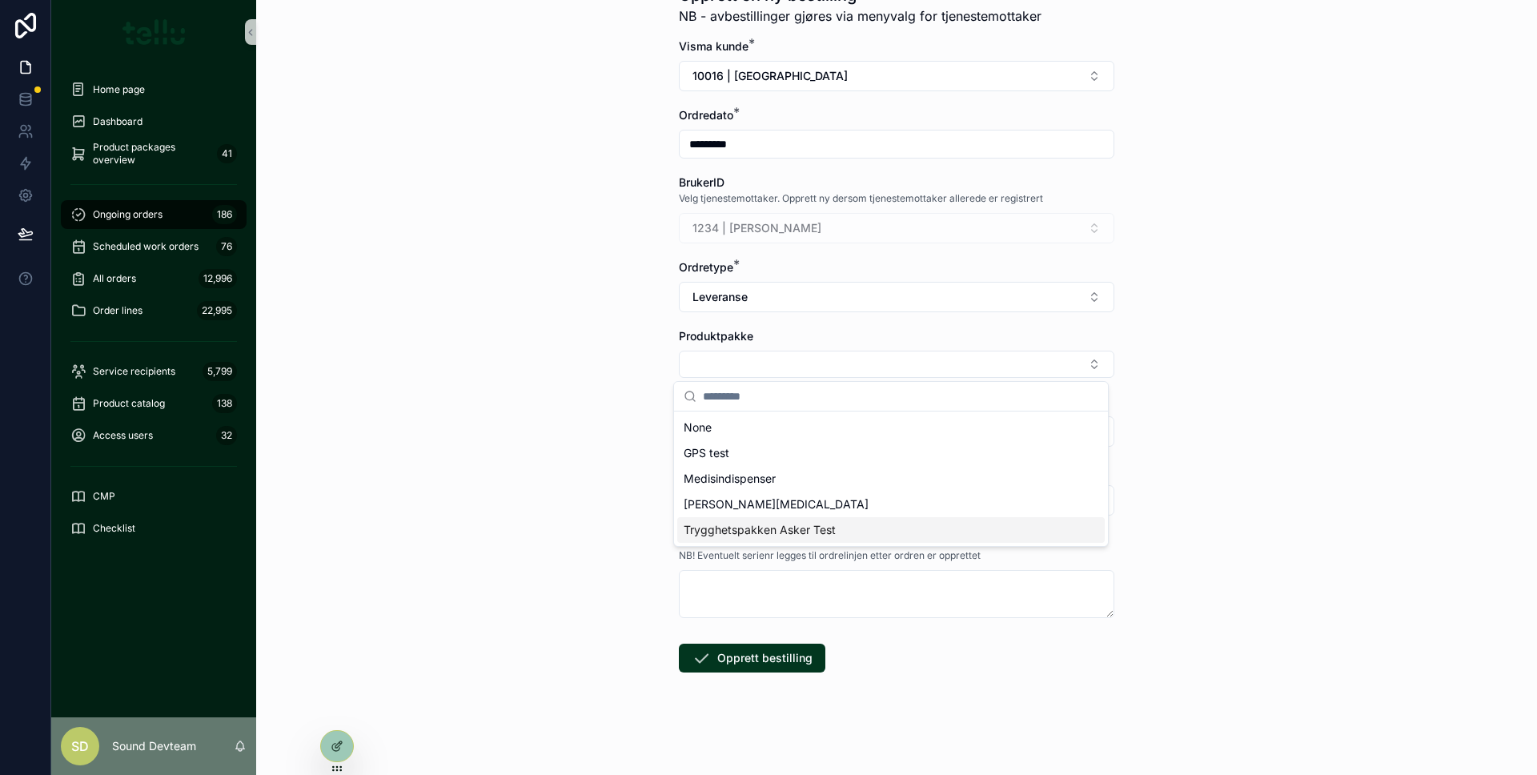
click at [813, 535] on span "Trygghetspakken Asker Test" at bounding box center [760, 530] width 152 height 16
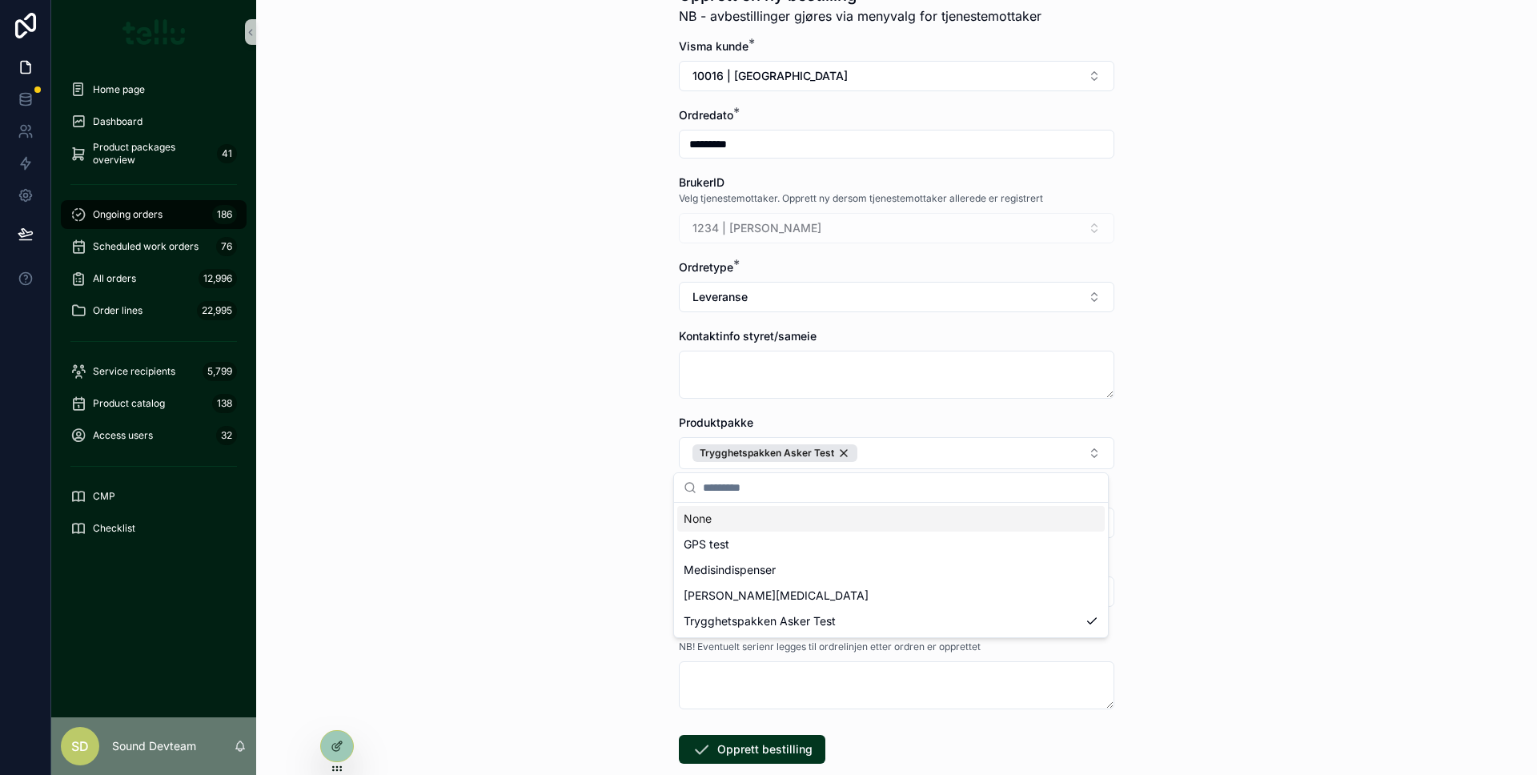
click at [1249, 460] on div "Back to Tjenestemottakere Pågående bestillinger Opprett en ny bestilling Oppret…" at bounding box center [896, 291] width 1281 height 775
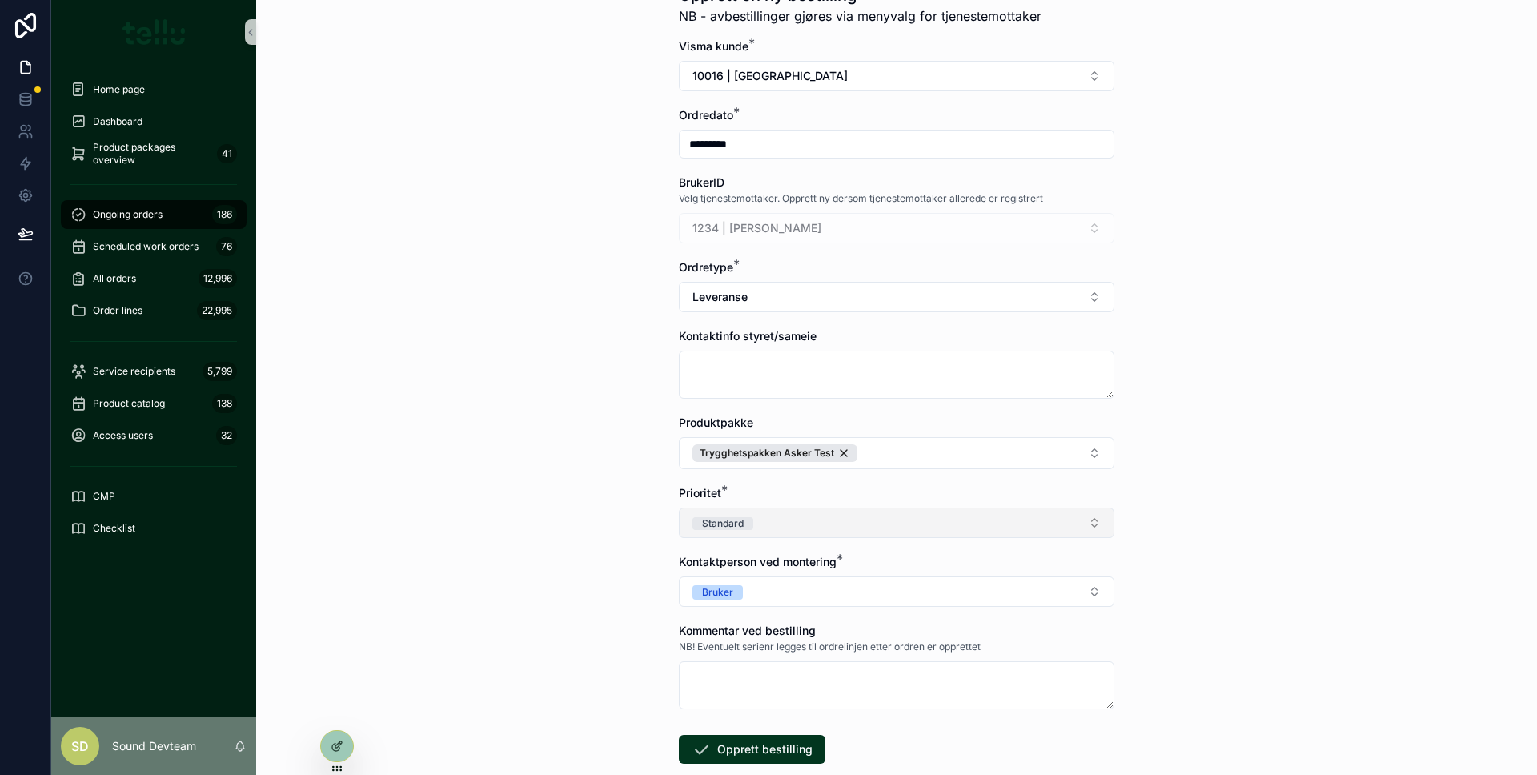
scroll to position [187, 0]
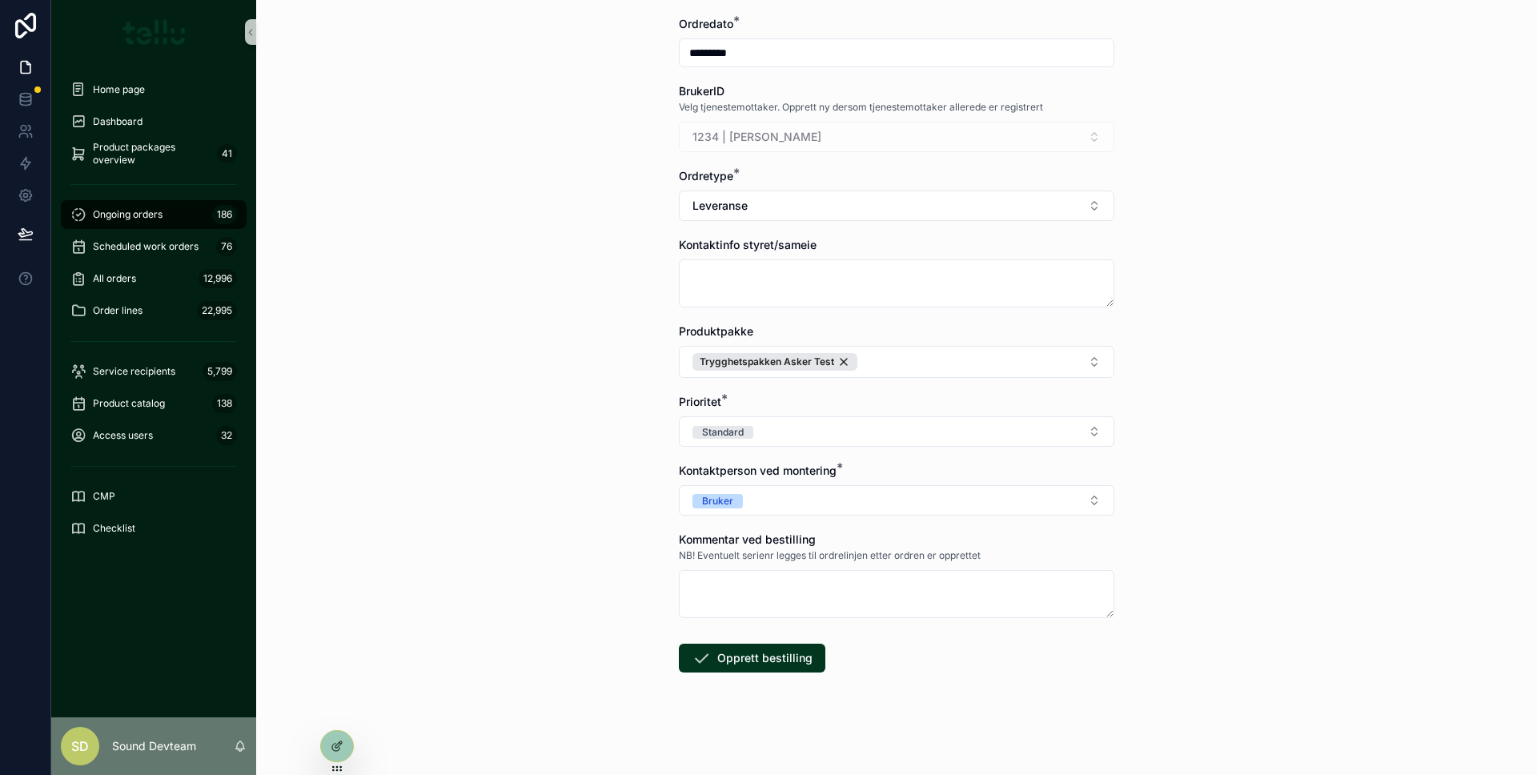
click at [989, 307] on form "Visma kunde * 10016 | Asker Kommune Ordredato * ********* BrukerID Velg tjenest…" at bounding box center [897, 361] width 436 height 828
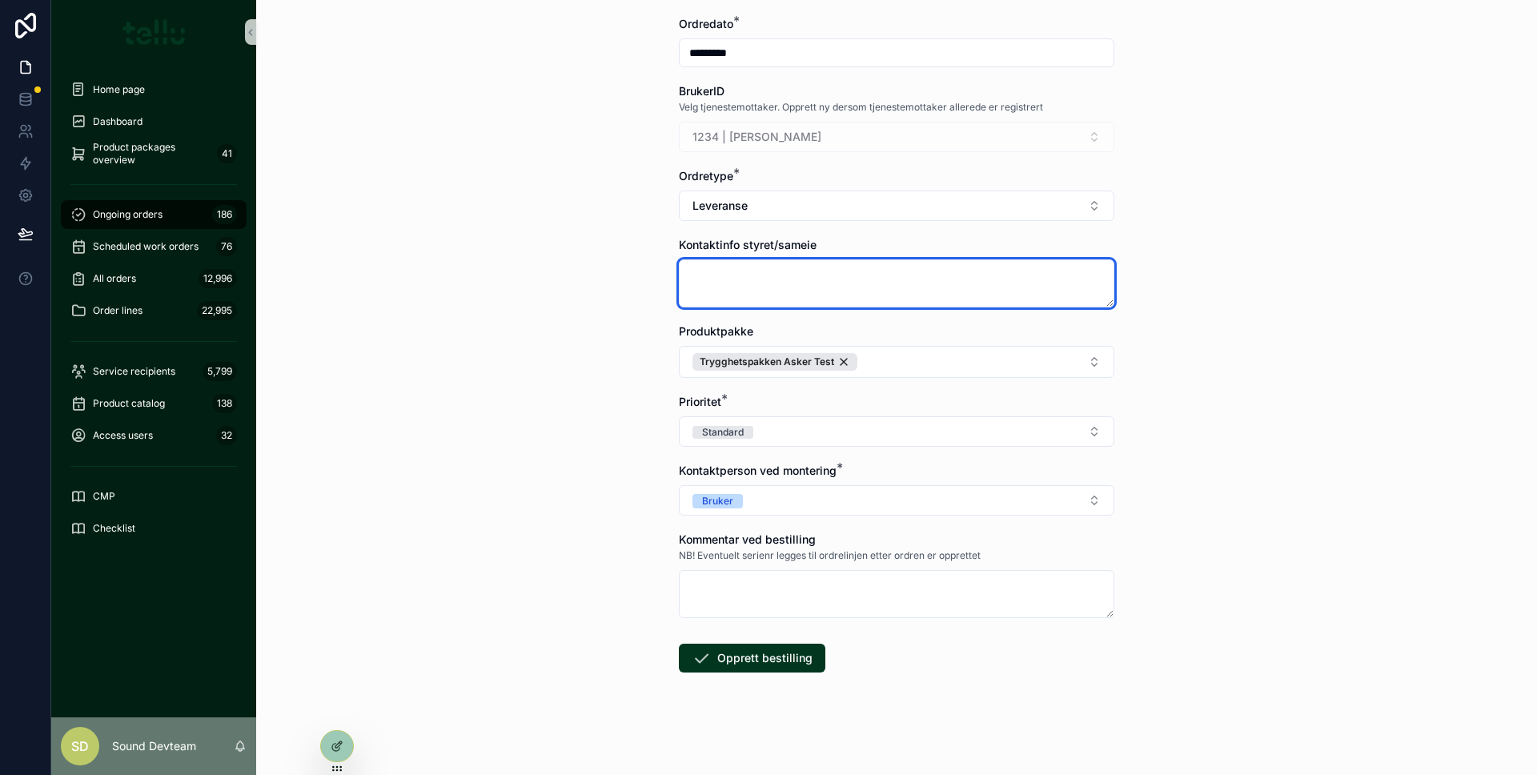
click at [988, 301] on textarea "scrollable content" at bounding box center [897, 283] width 436 height 48
type textarea "****"
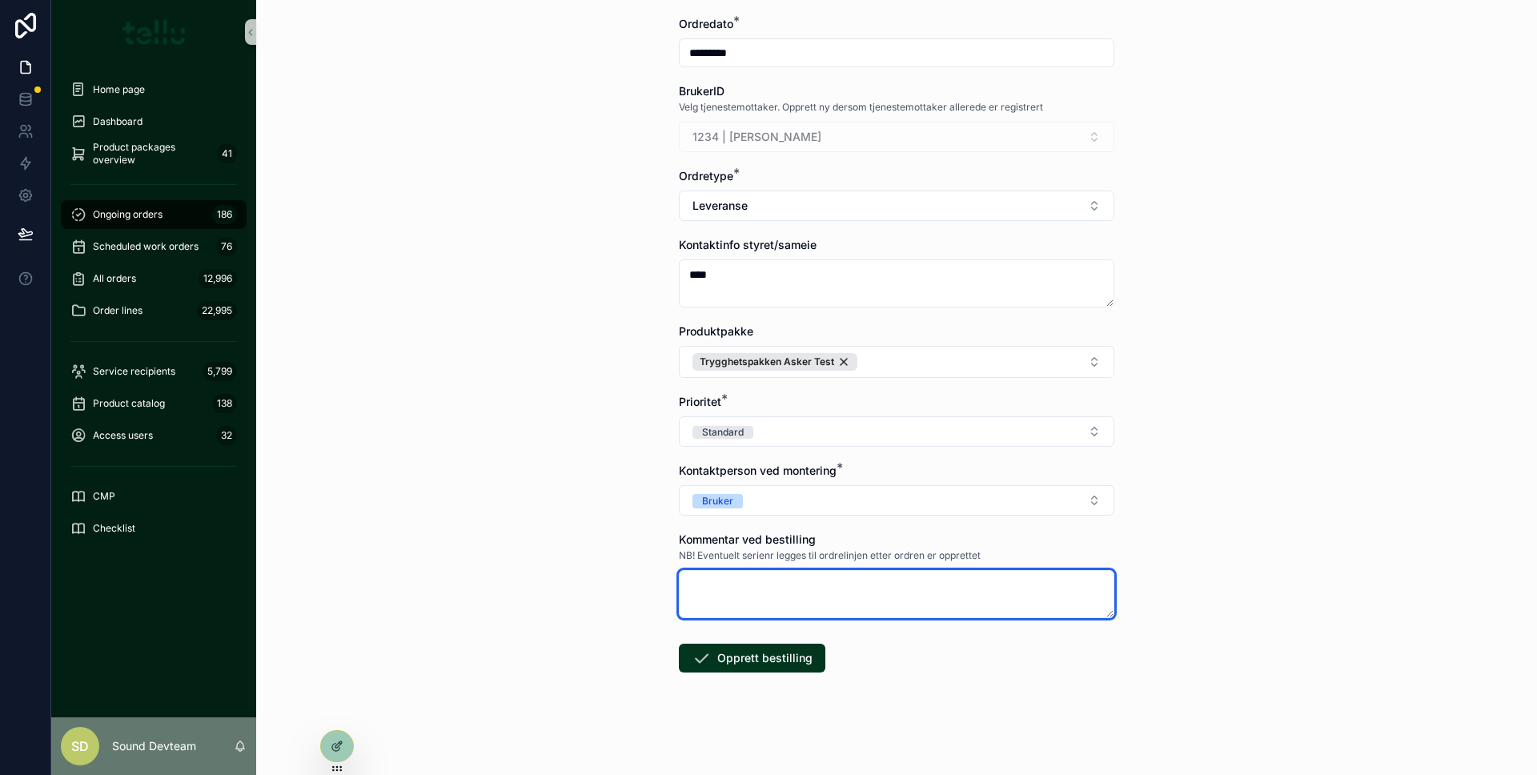
click at [915, 587] on textarea "scrollable content" at bounding box center [897, 594] width 436 height 48
type textarea "****"
click at [1256, 494] on div "Back to Tjenestemottakere Pågående bestillinger Opprett en ny bestilling Oppret…" at bounding box center [896, 200] width 1281 height 775
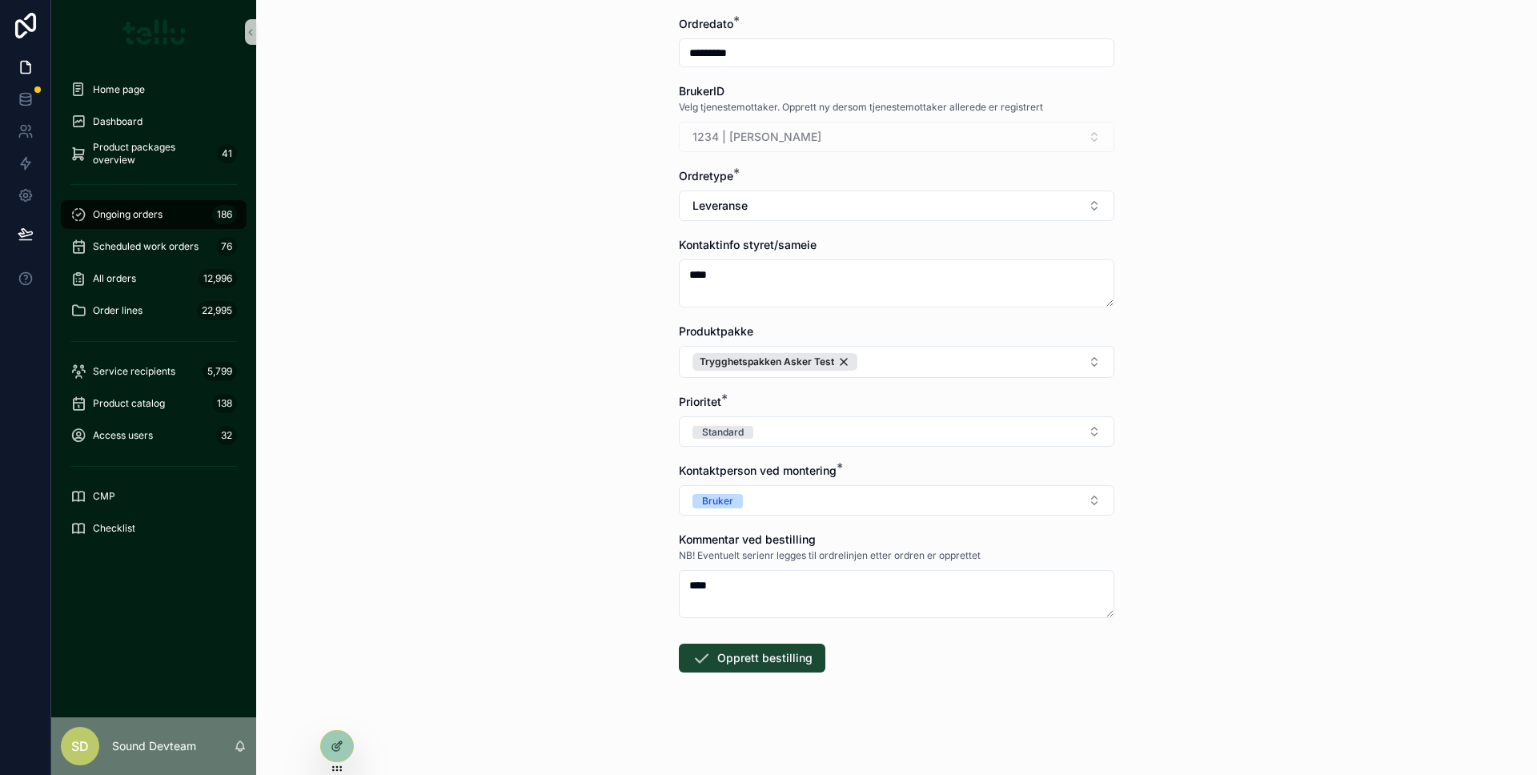
click at [803, 648] on button "Opprett bestilling" at bounding box center [752, 658] width 147 height 29
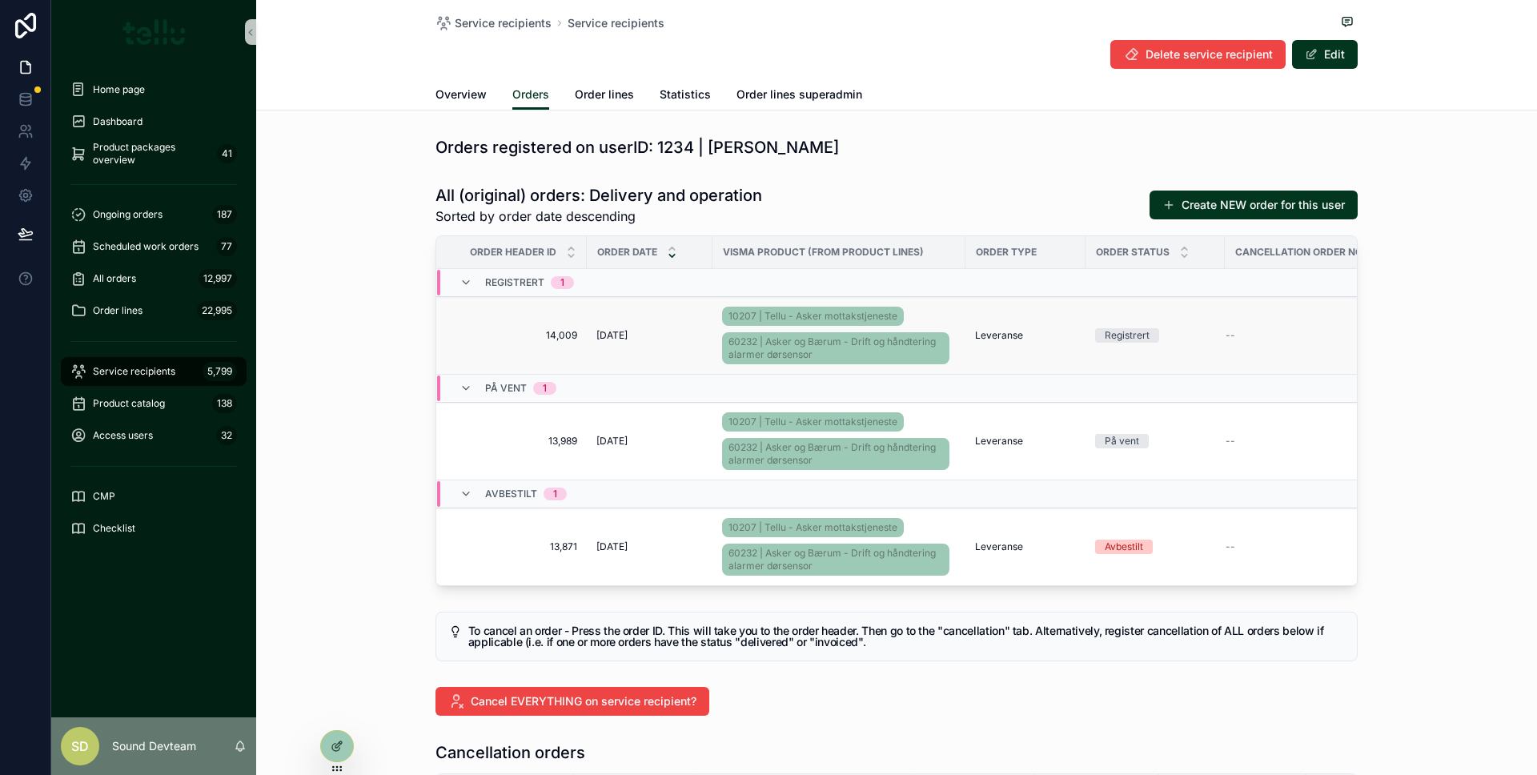
click at [654, 329] on div "9/29/2025 9/29/2025" at bounding box center [650, 335] width 106 height 13
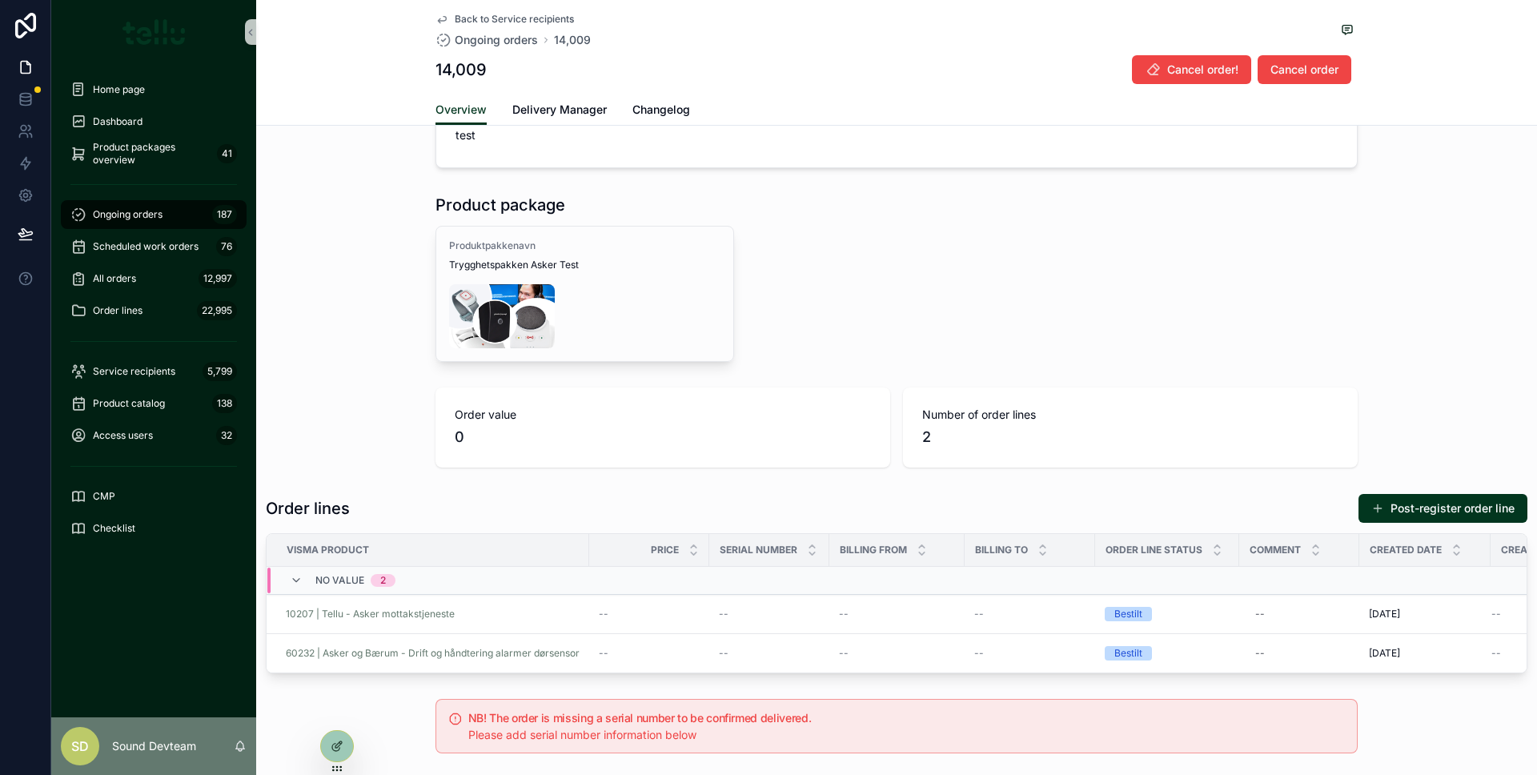
scroll to position [1017, 0]
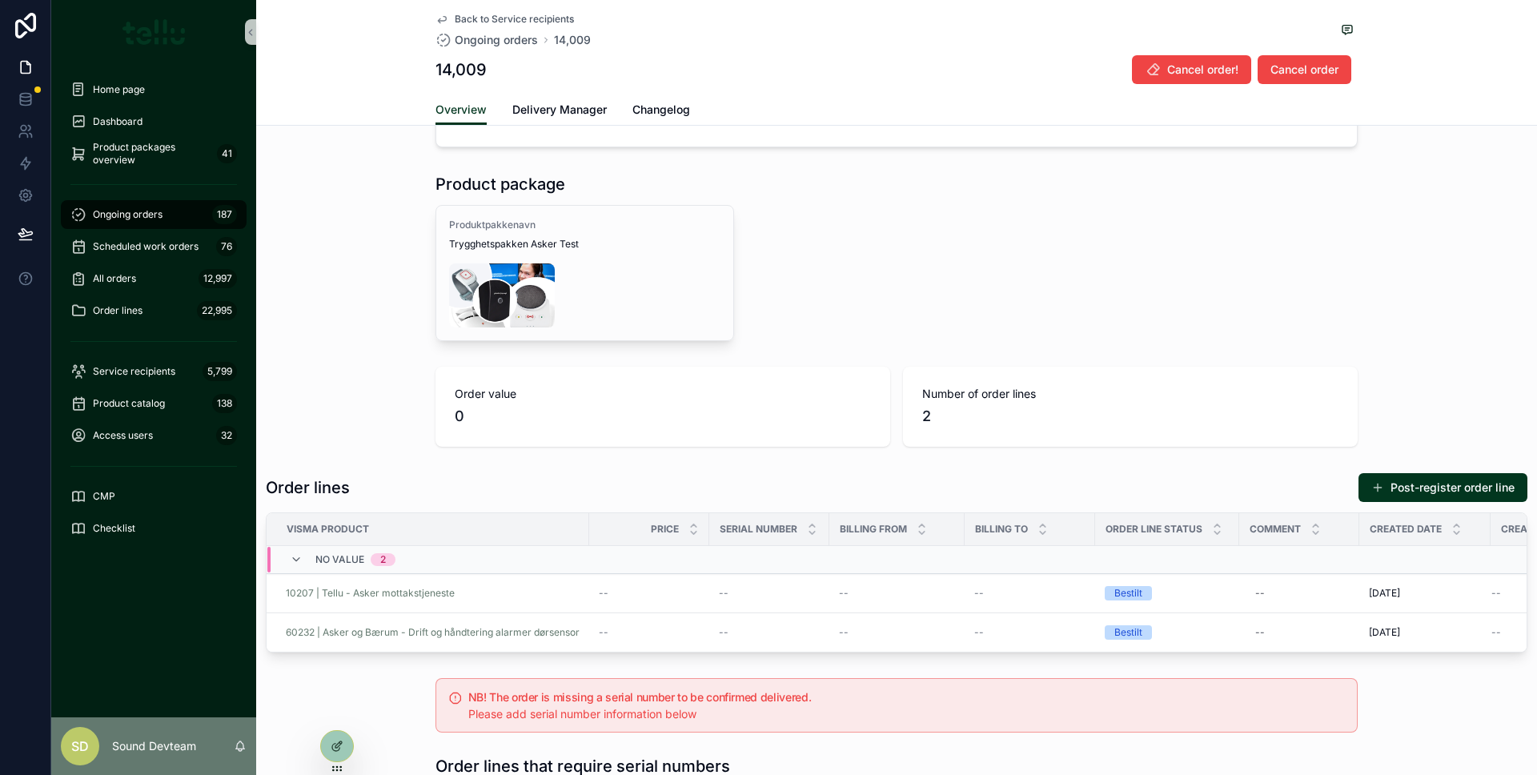
click at [1112, 311] on div "Produktpakkenavn Trygghetspakken Asker Test" at bounding box center [897, 273] width 922 height 136
click at [1185, 309] on div "Produktpakkenavn Trygghetspakken Asker Test" at bounding box center [897, 273] width 922 height 136
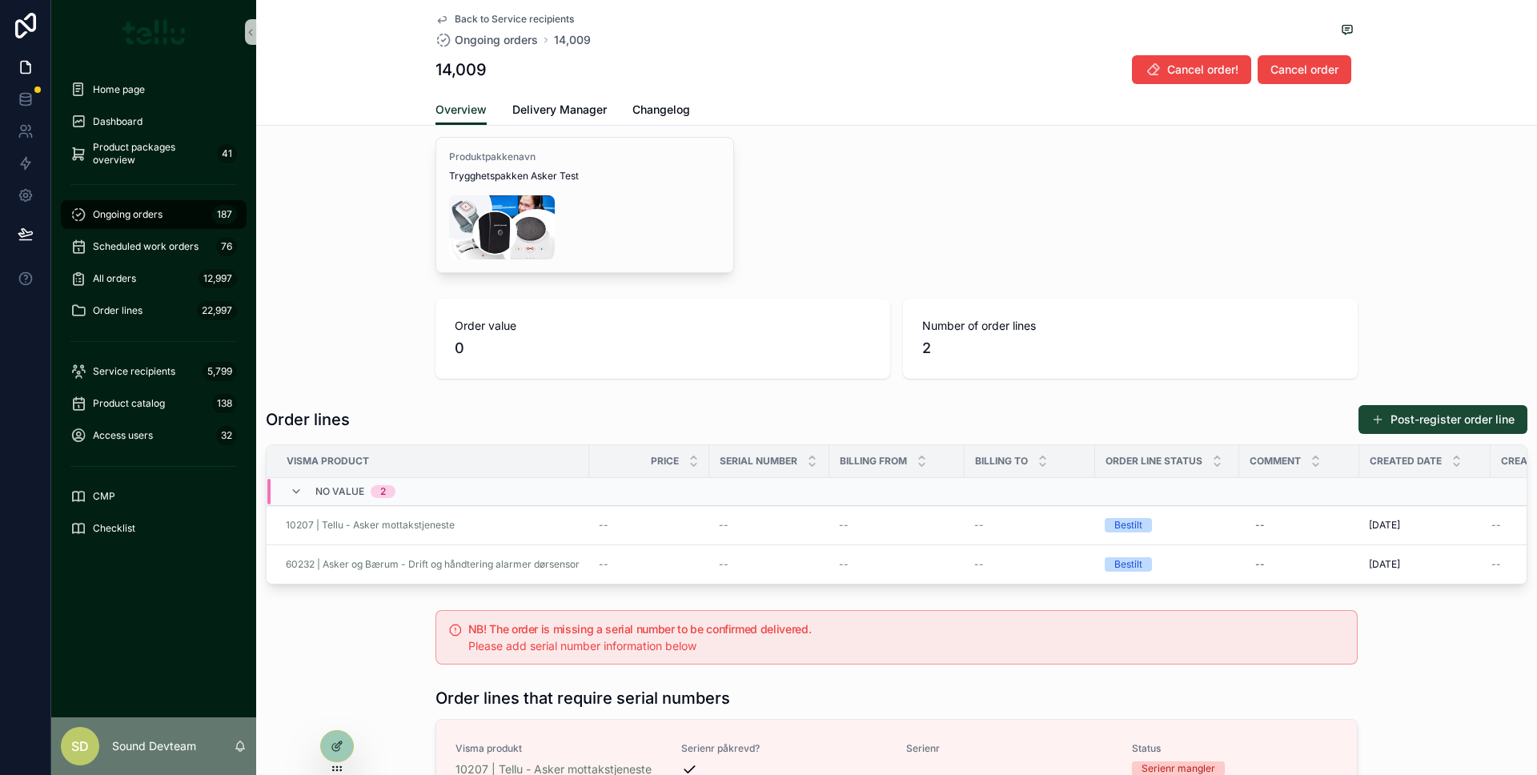
scroll to position [1545, 0]
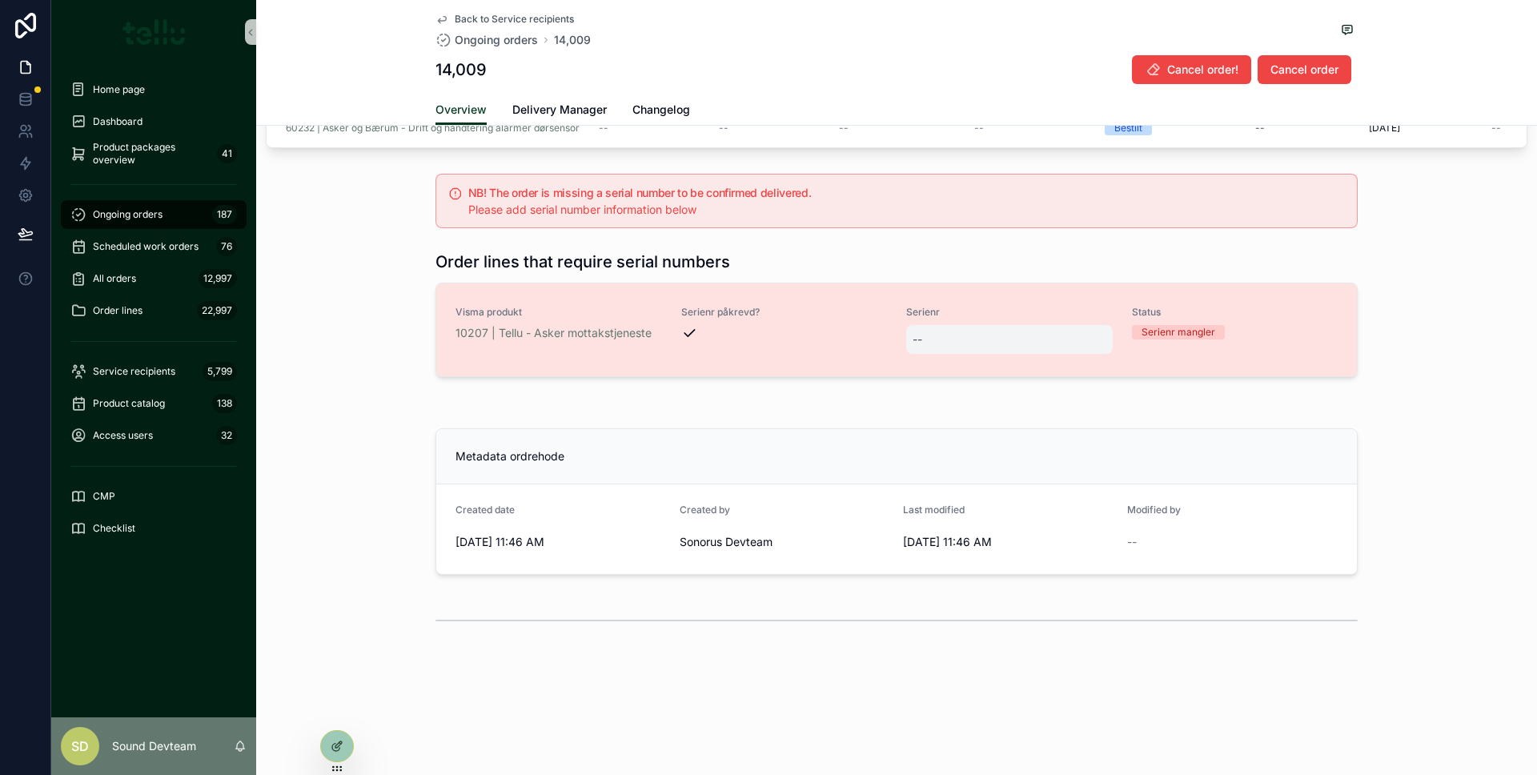
click at [917, 337] on div "--" at bounding box center [1009, 339] width 207 height 29
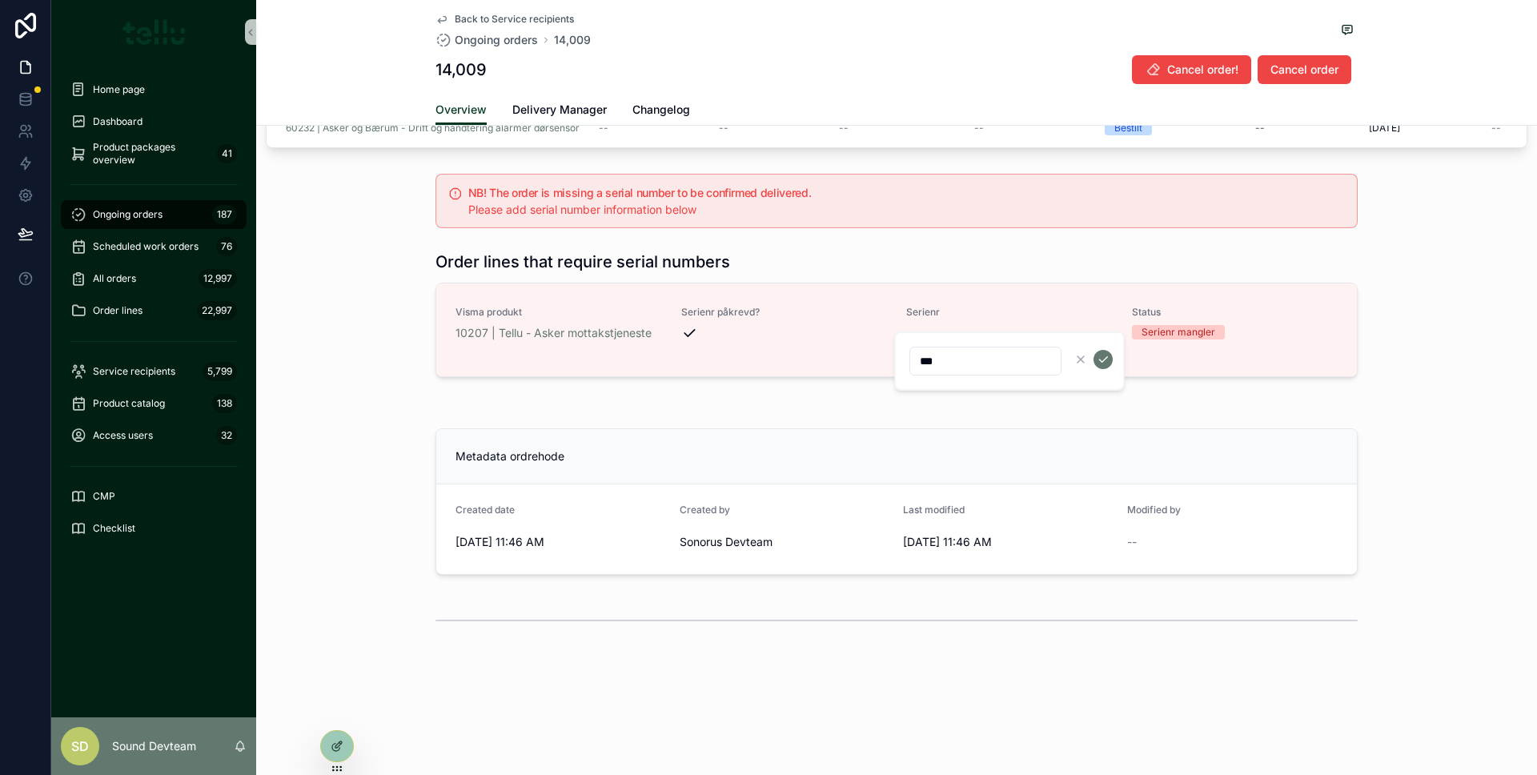
type input "***"
click at [1101, 364] on icon "scrollable content" at bounding box center [1103, 359] width 13 height 13
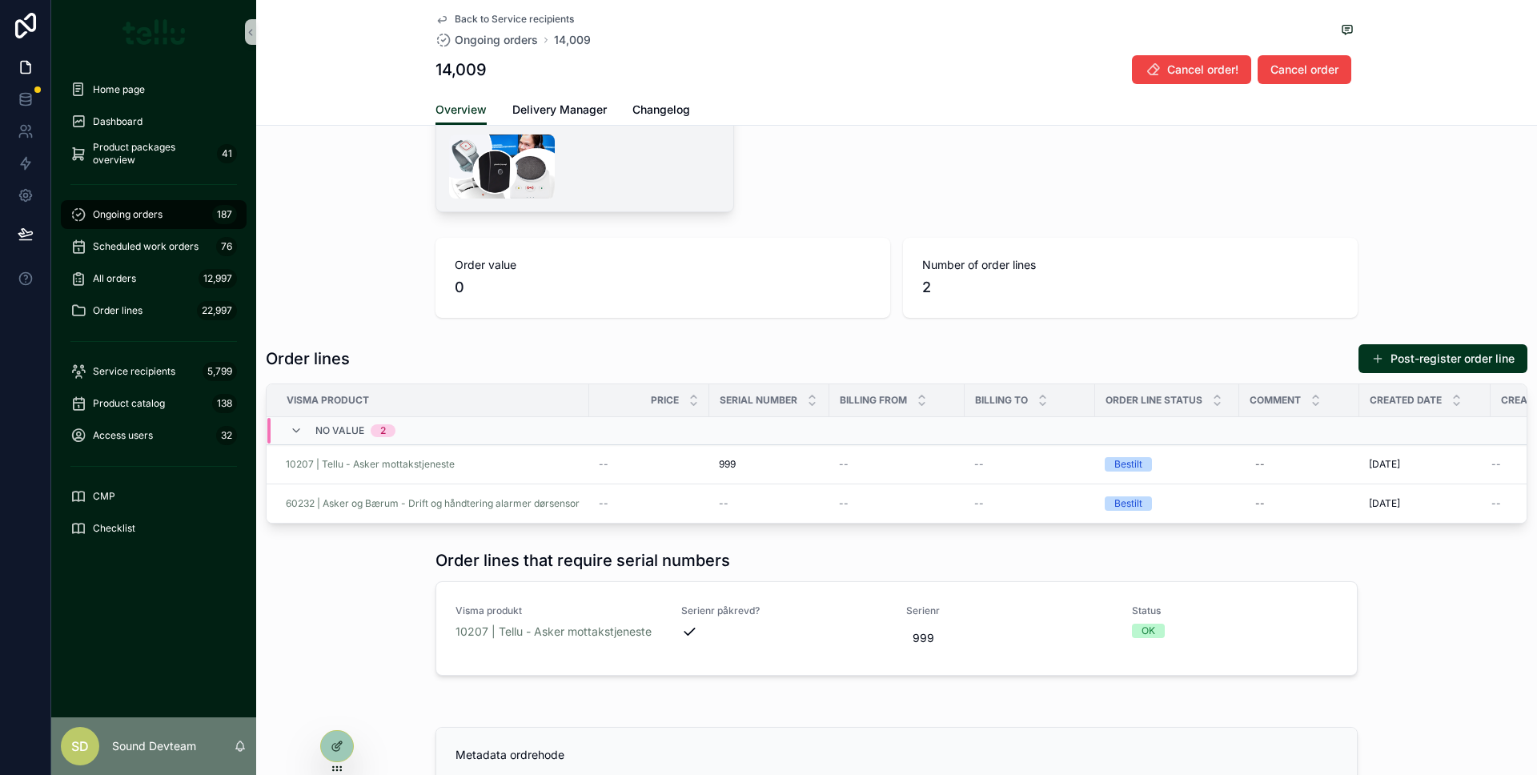
scroll to position [1031, 0]
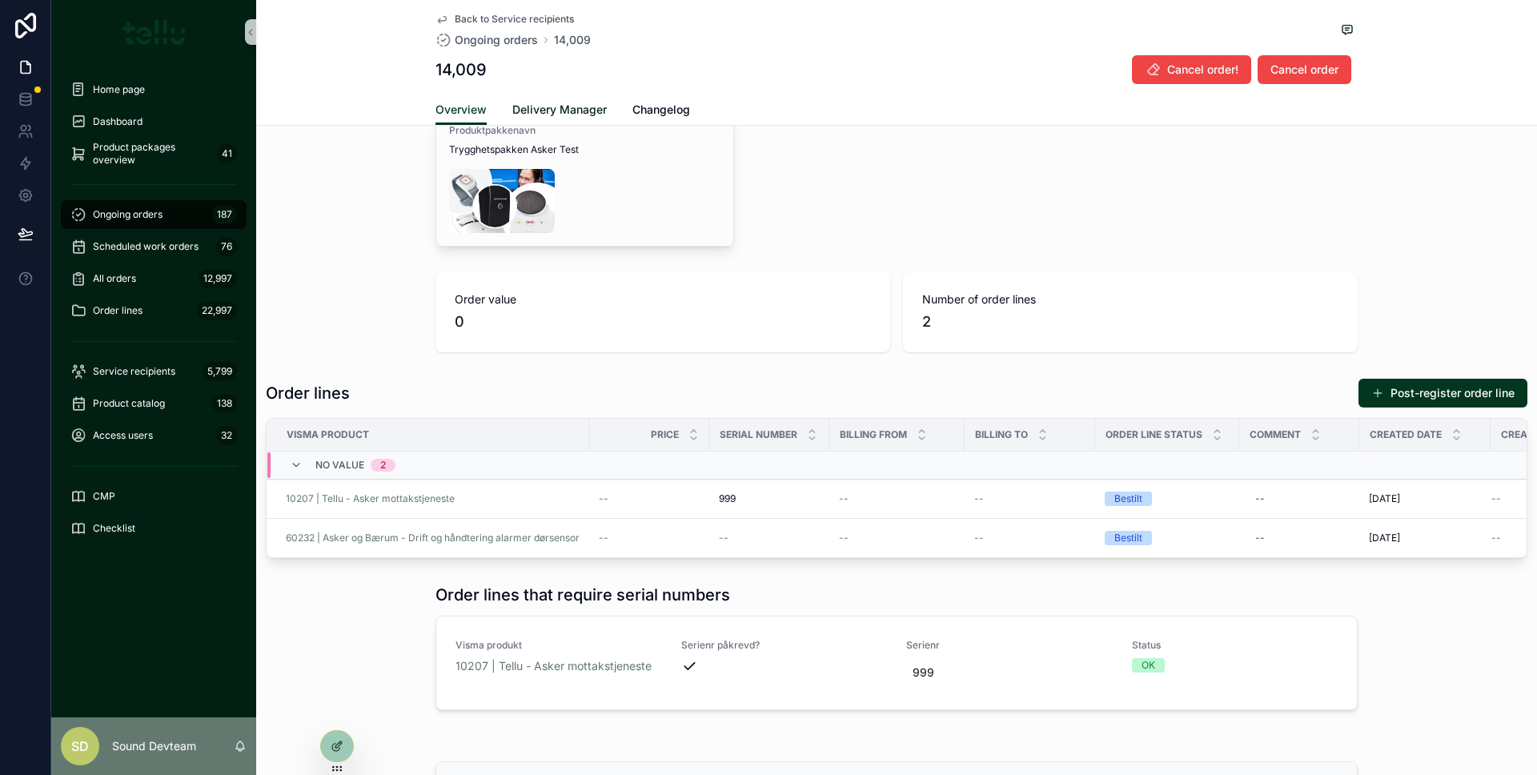
click at [589, 112] on font "Delivery Manager" at bounding box center [559, 109] width 94 height 14
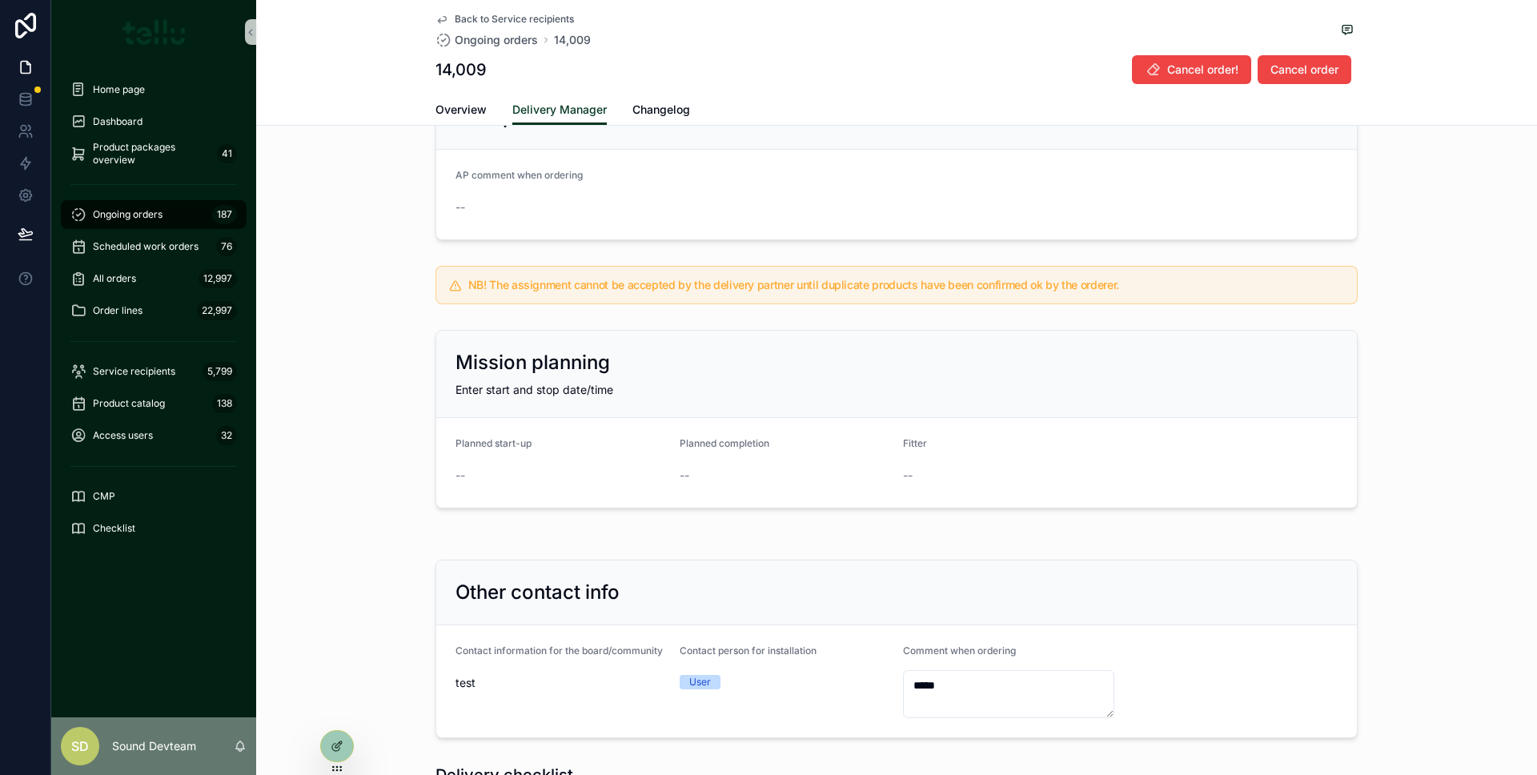
scroll to position [219, 0]
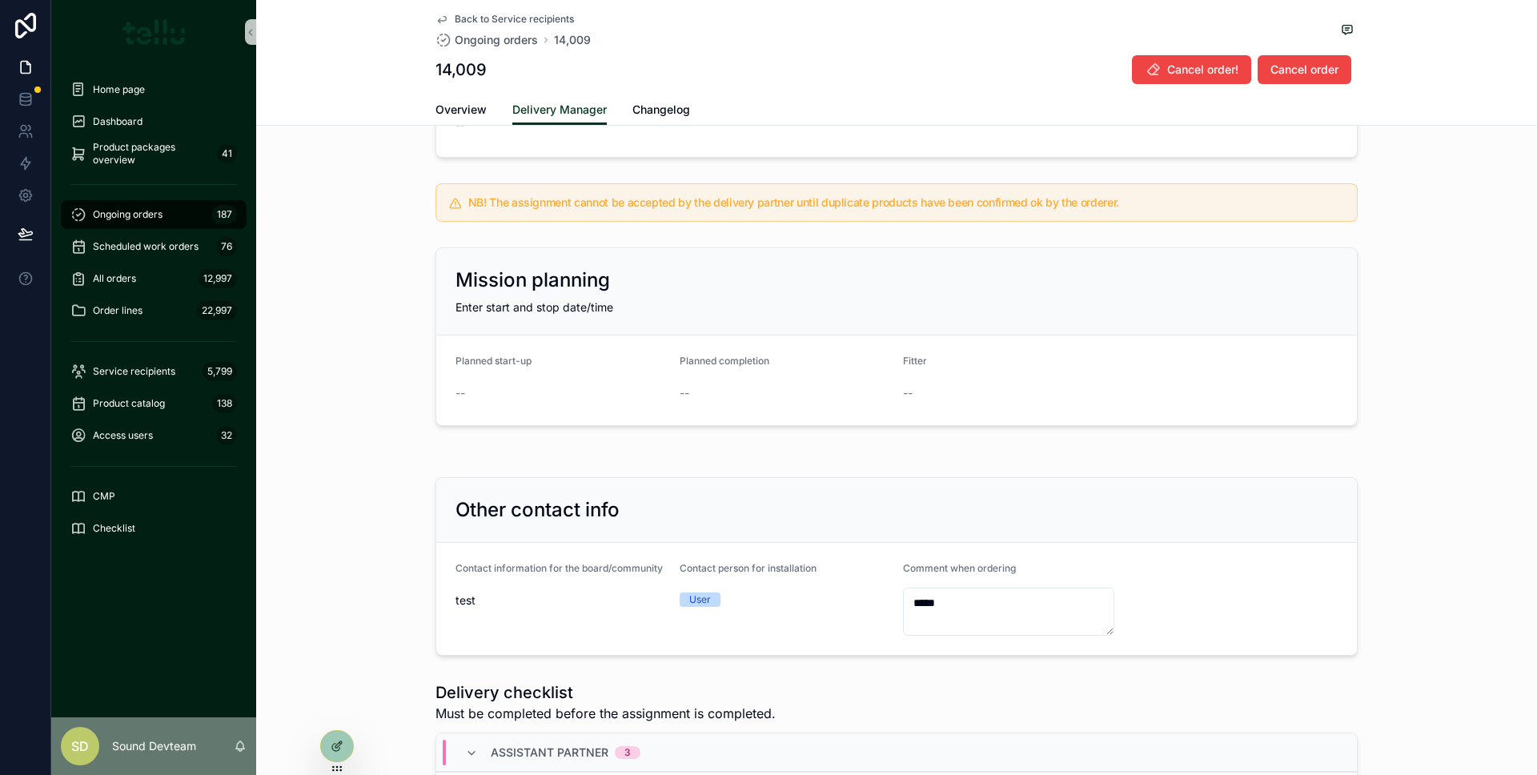
click at [481, 399] on div "--" at bounding box center [561, 393] width 211 height 16
click at [480, 400] on div "--" at bounding box center [561, 393] width 211 height 16
click at [458, 400] on font "--" at bounding box center [461, 393] width 10 height 14
click at [412, 416] on div "Mission planning Enter start and stop date/time Planned start-up -- Planned com…" at bounding box center [896, 336] width 1281 height 191
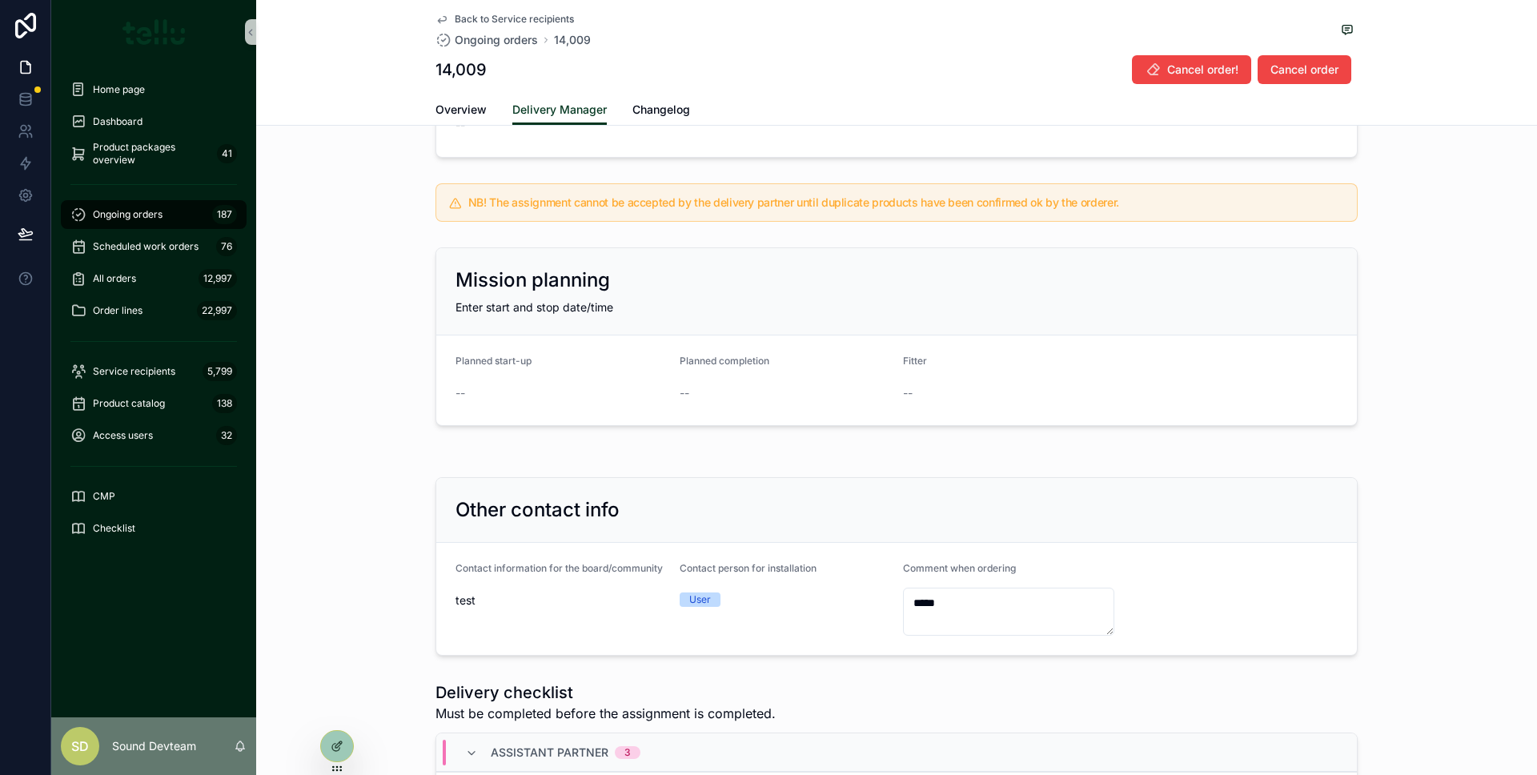
scroll to position [0, 0]
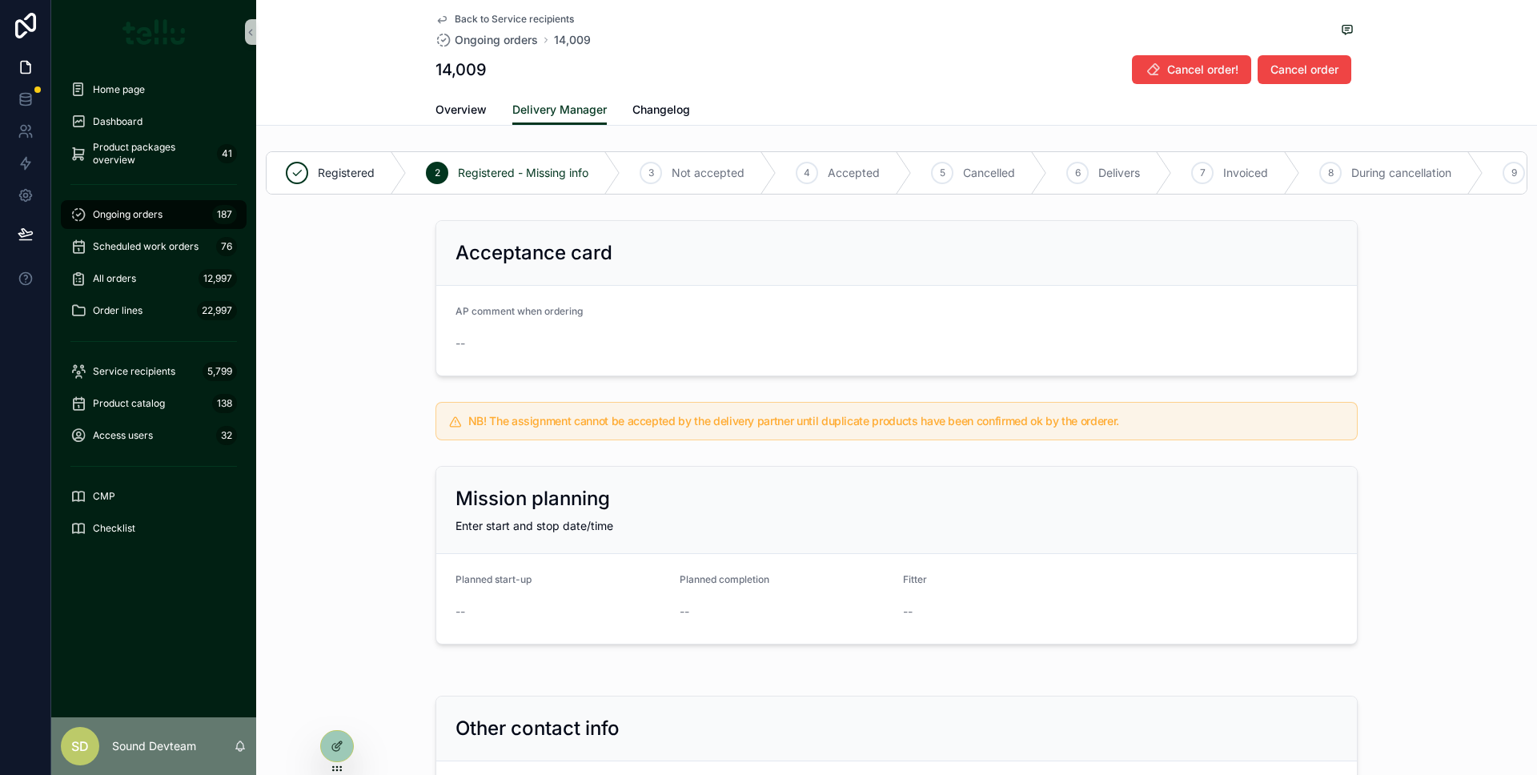
click at [496, 428] on font "NB! The assignment cannot be accepted by the delivery partner until duplicate p…" at bounding box center [793, 421] width 651 height 14
click at [340, 716] on icon at bounding box center [337, 711] width 13 height 13
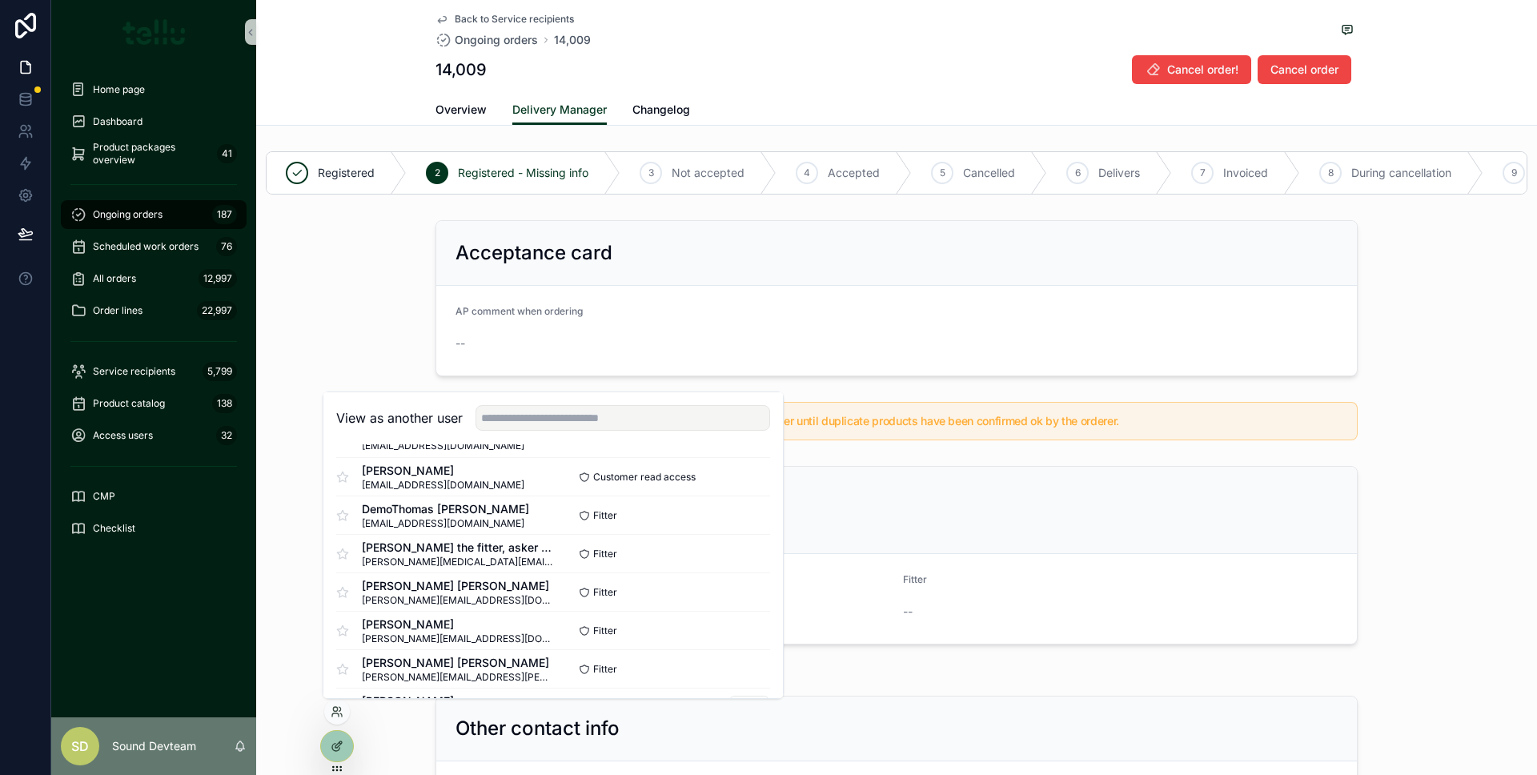
scroll to position [195, 0]
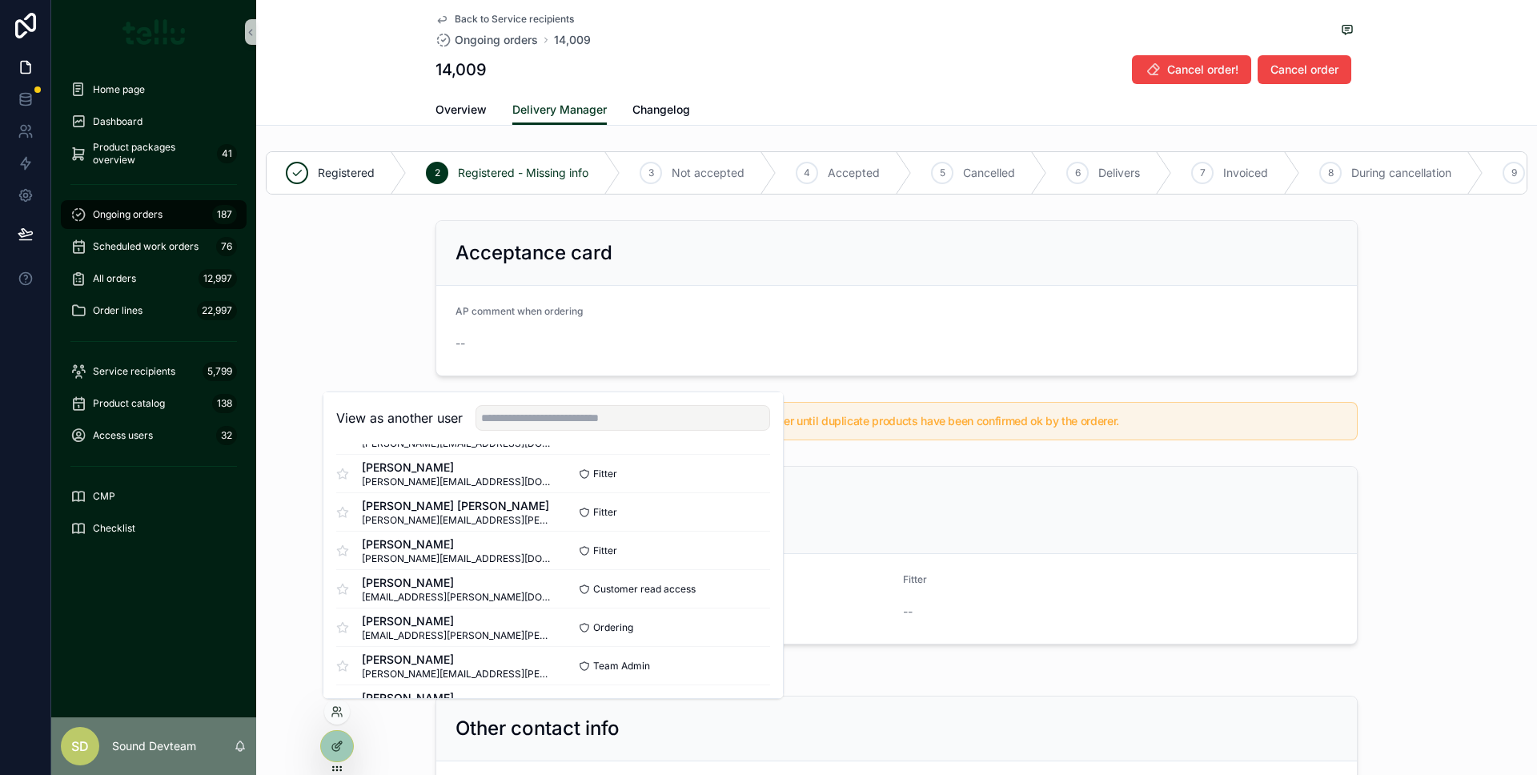
click at [1418, 316] on div "Acceptance card AP comment when ordering --" at bounding box center [896, 298] width 1281 height 169
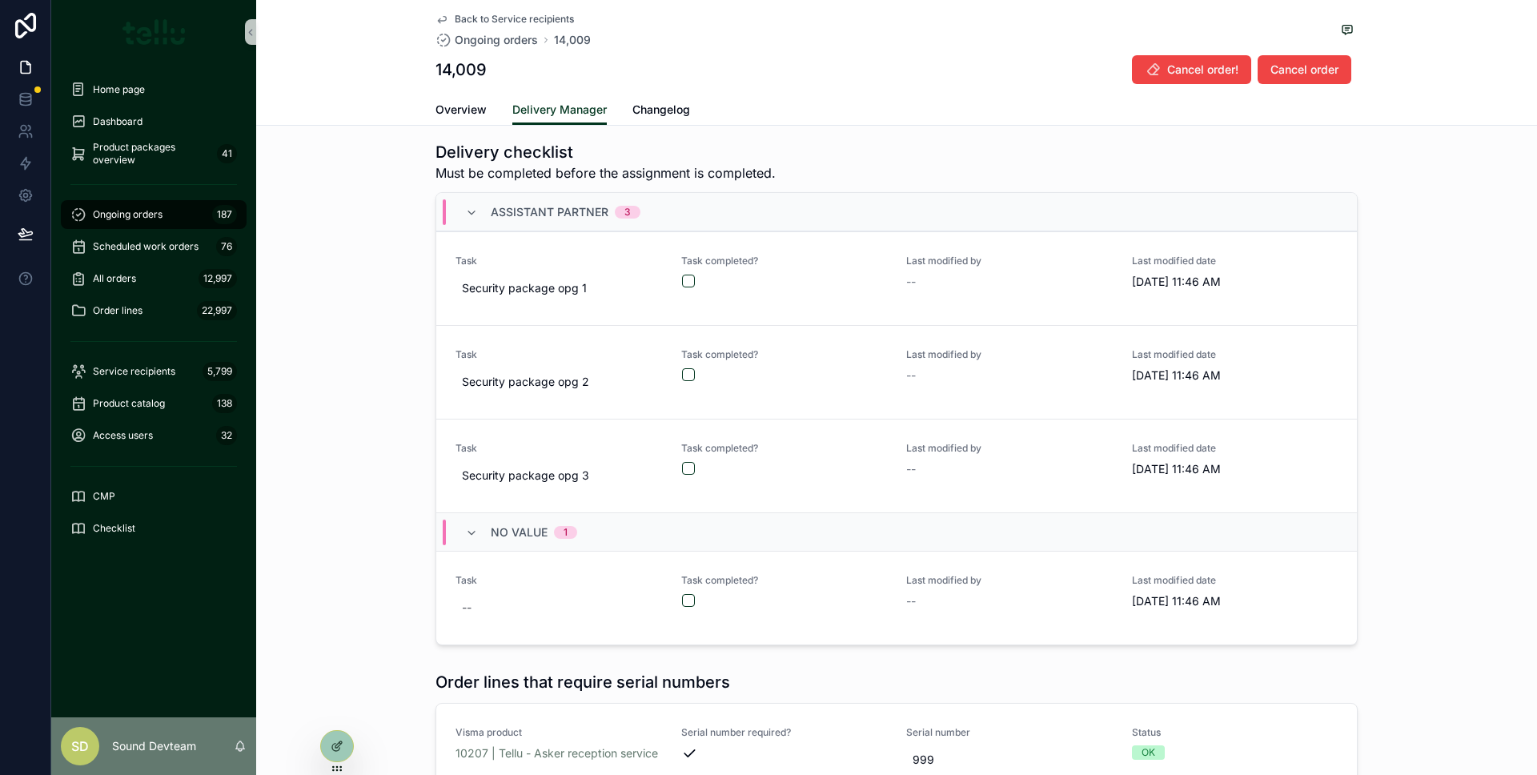
scroll to position [902, 0]
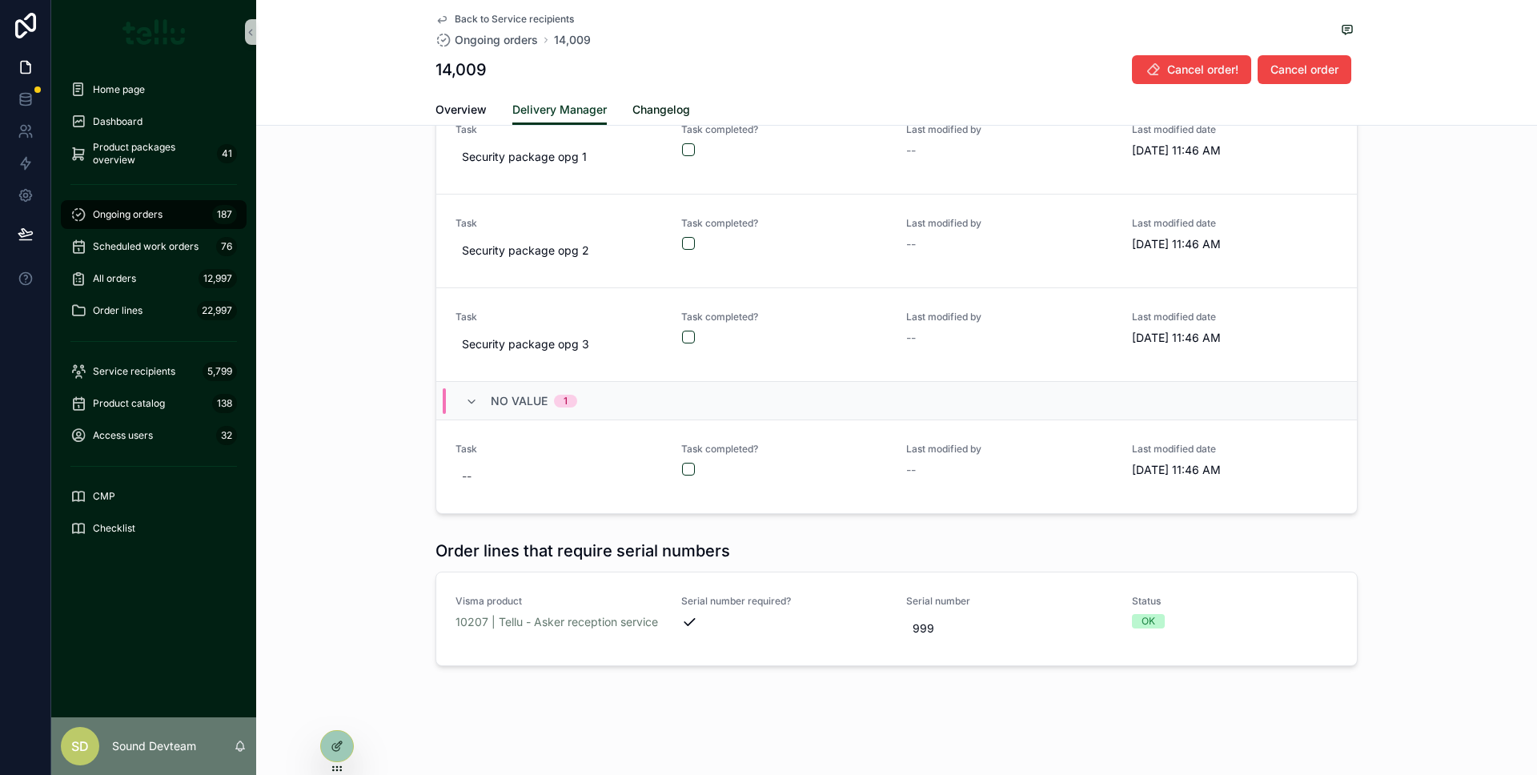
drag, startPoint x: 645, startPoint y: 99, endPoint x: 653, endPoint y: 108, distance: 11.9
click at [645, 99] on link "Changelog" at bounding box center [662, 111] width 58 height 32
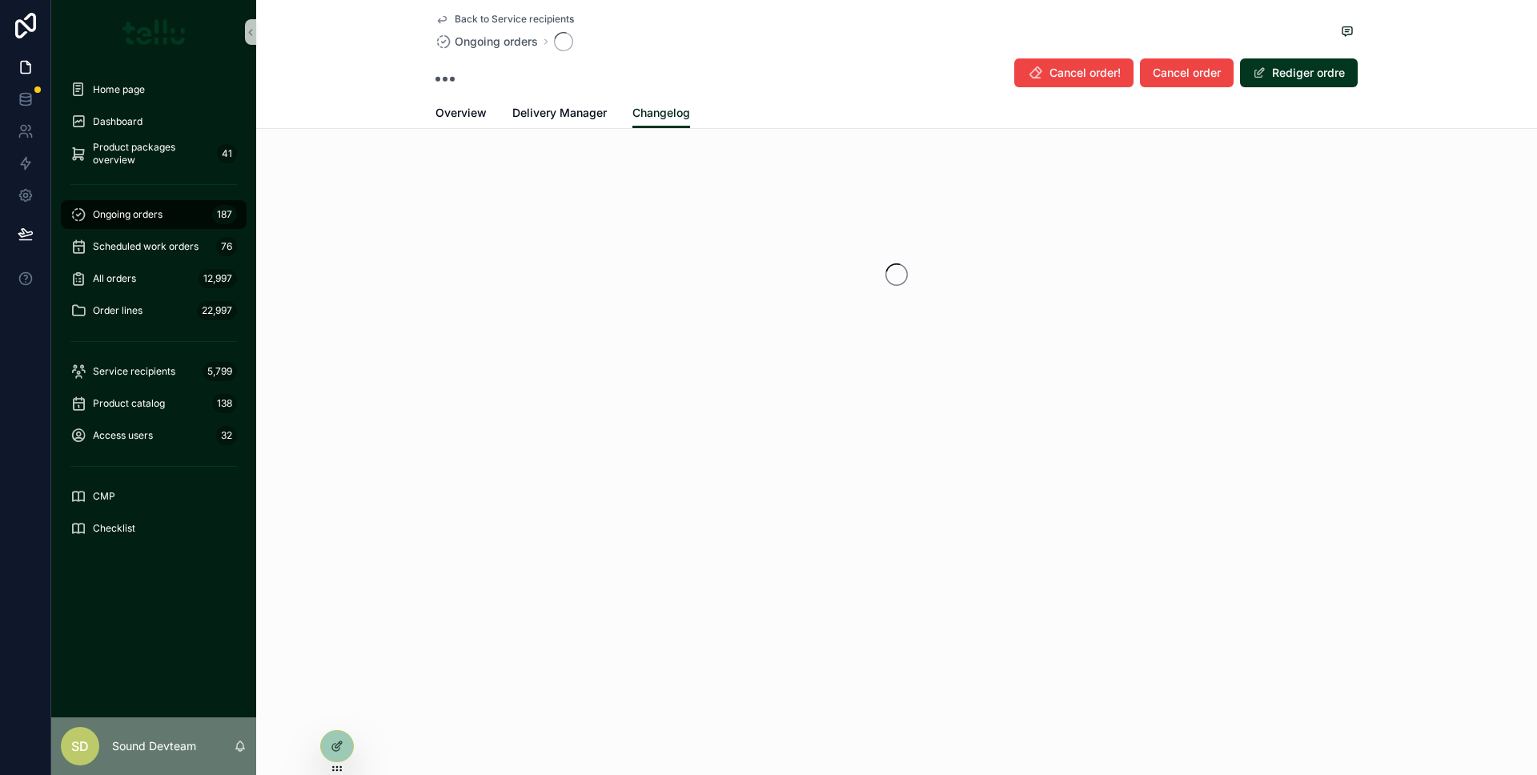
click at [653, 108] on font "Changelog" at bounding box center [662, 113] width 58 height 14
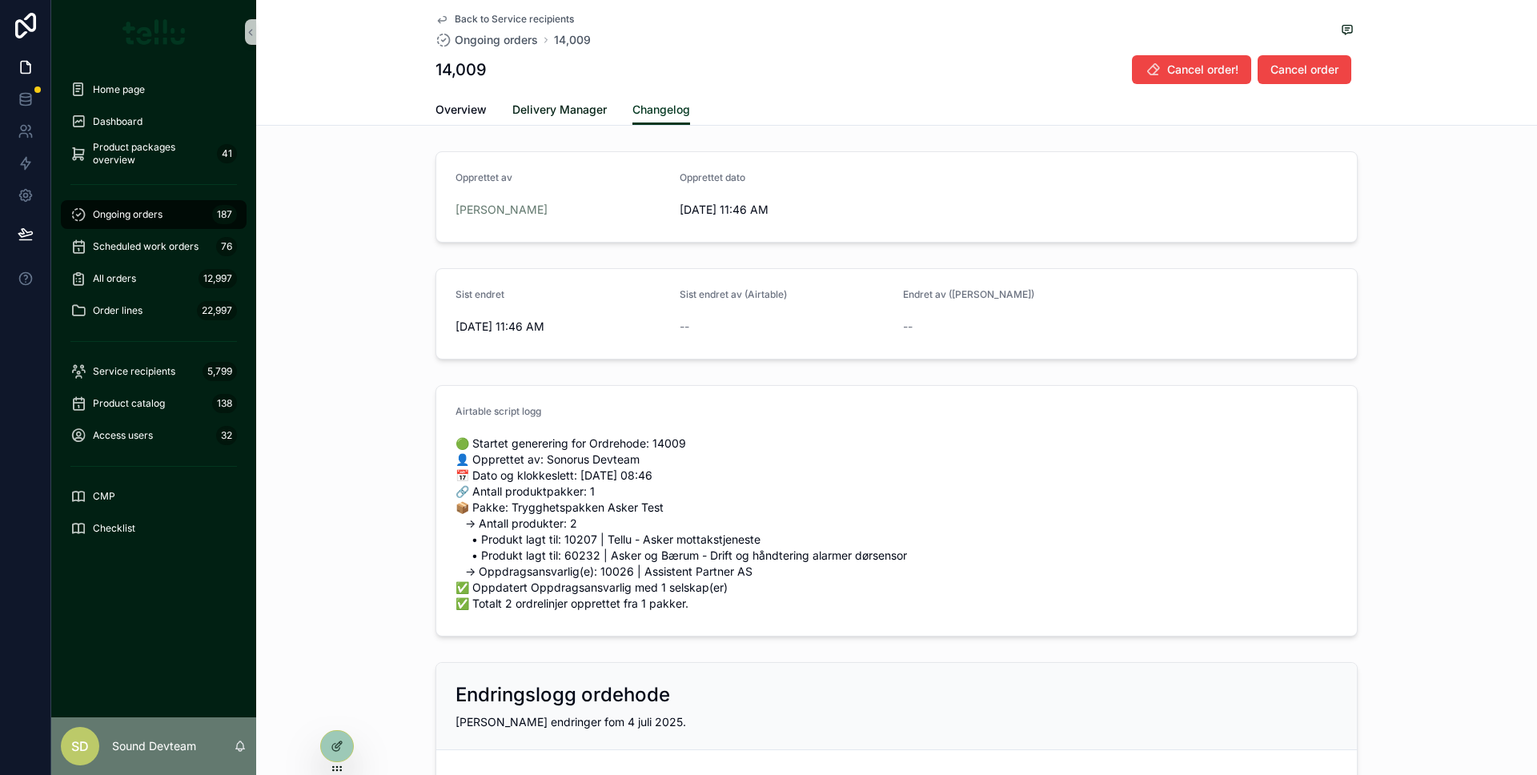
click at [585, 111] on font "Delivery Manager" at bounding box center [559, 109] width 94 height 14
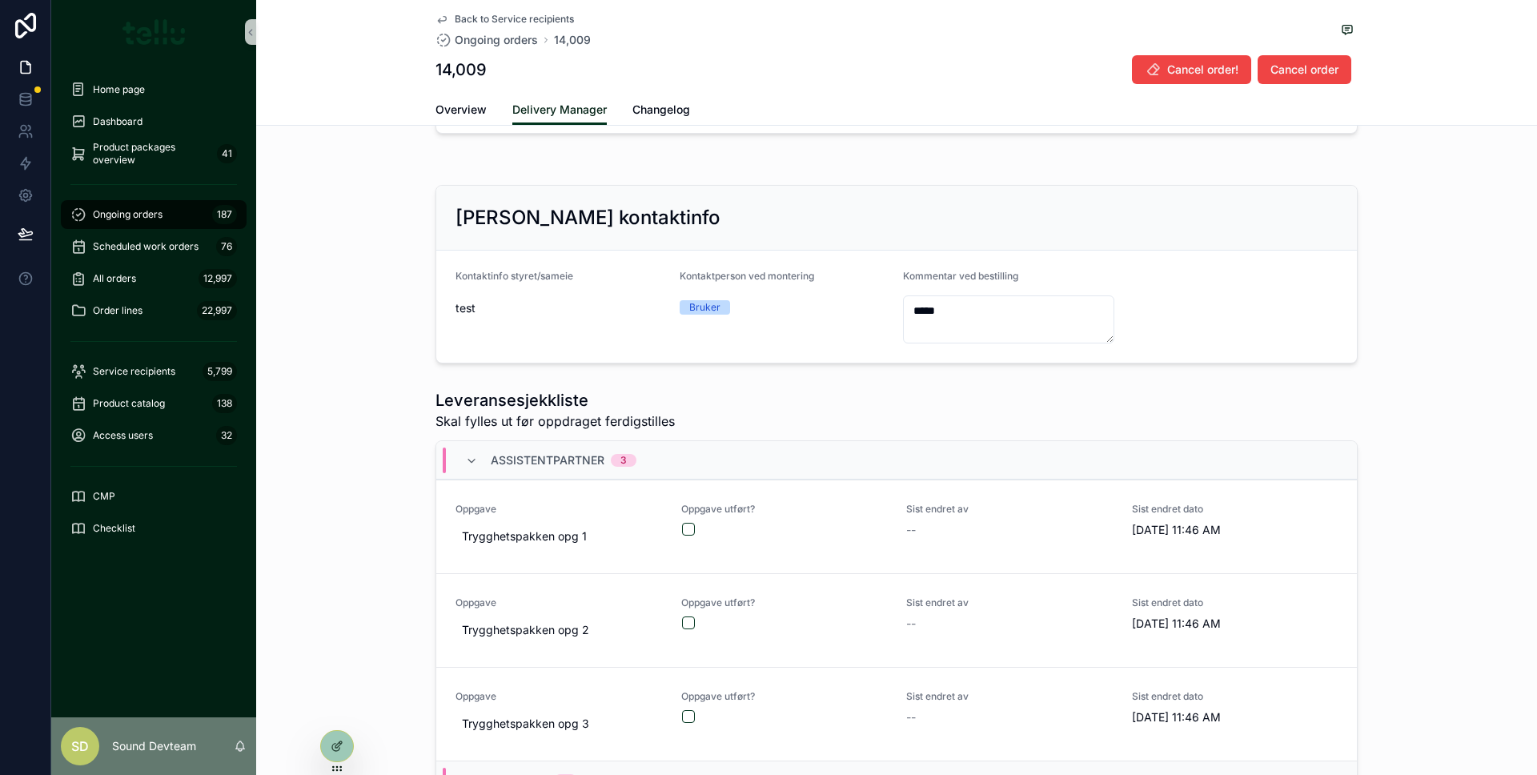
scroll to position [707, 0]
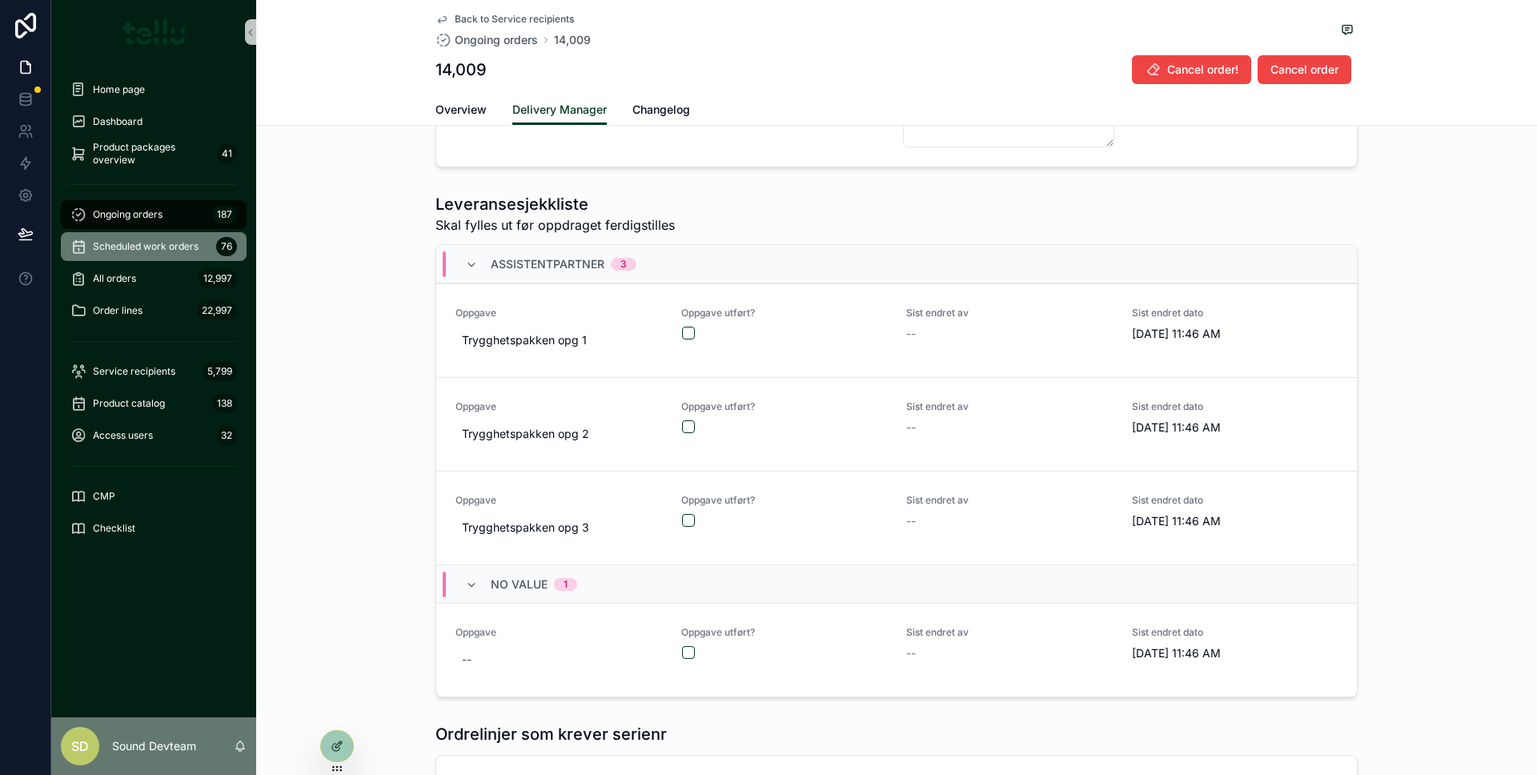
click at [177, 253] on div "Scheduled work orders 76" at bounding box center [153, 247] width 167 height 26
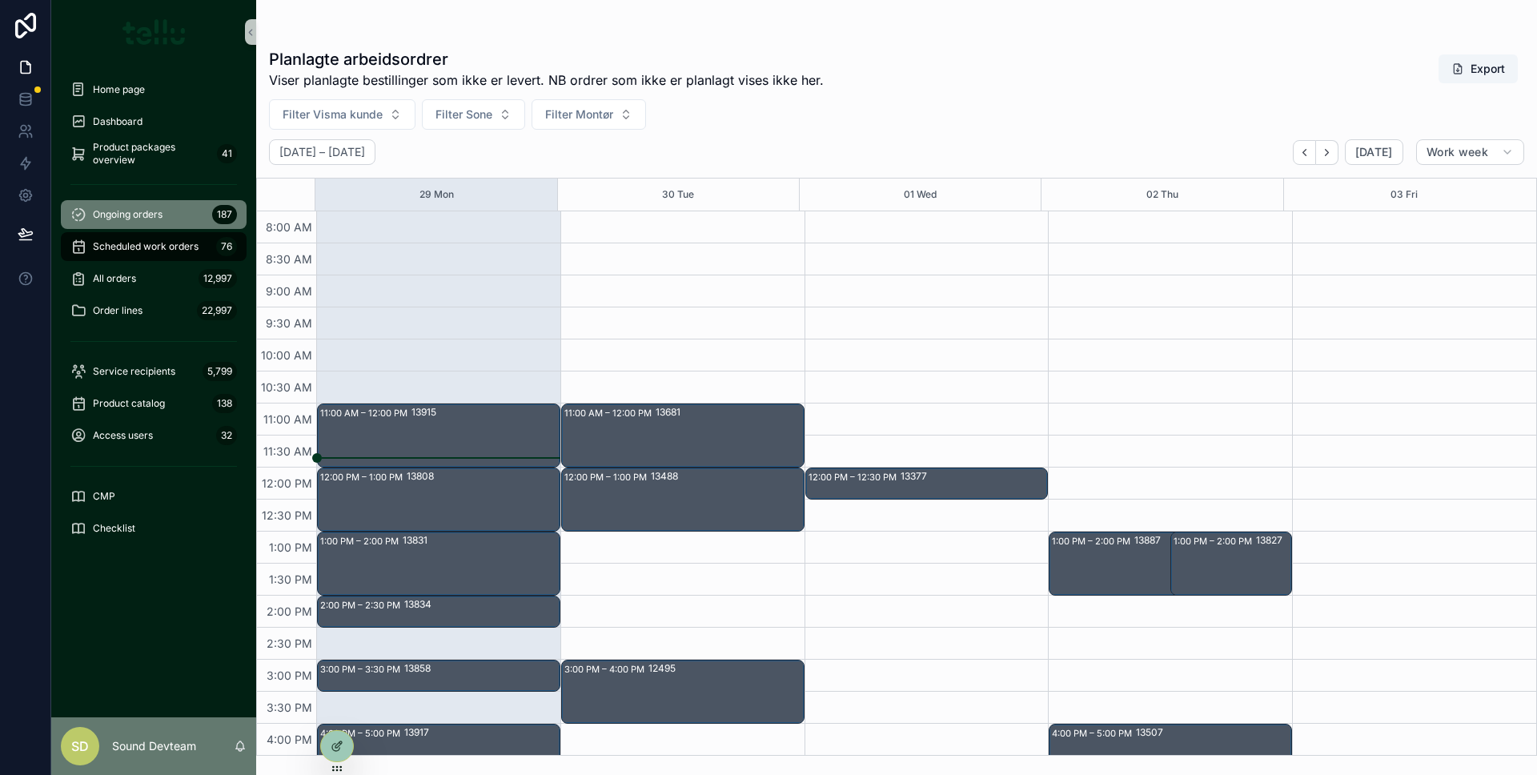
click at [114, 224] on div "Ongoing orders 187" at bounding box center [153, 215] width 167 height 26
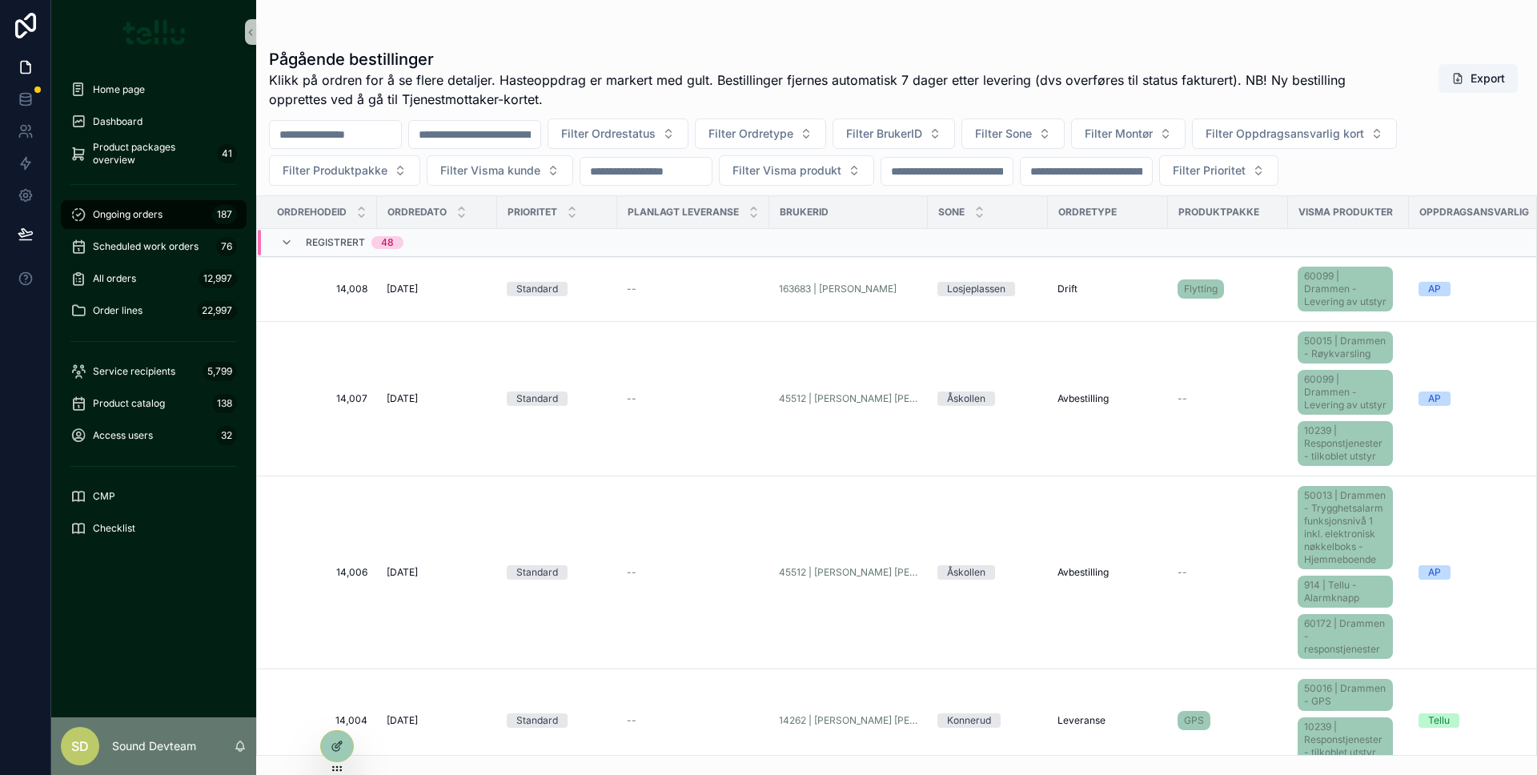
click at [967, 169] on input "scrollable content" at bounding box center [947, 171] width 131 height 22
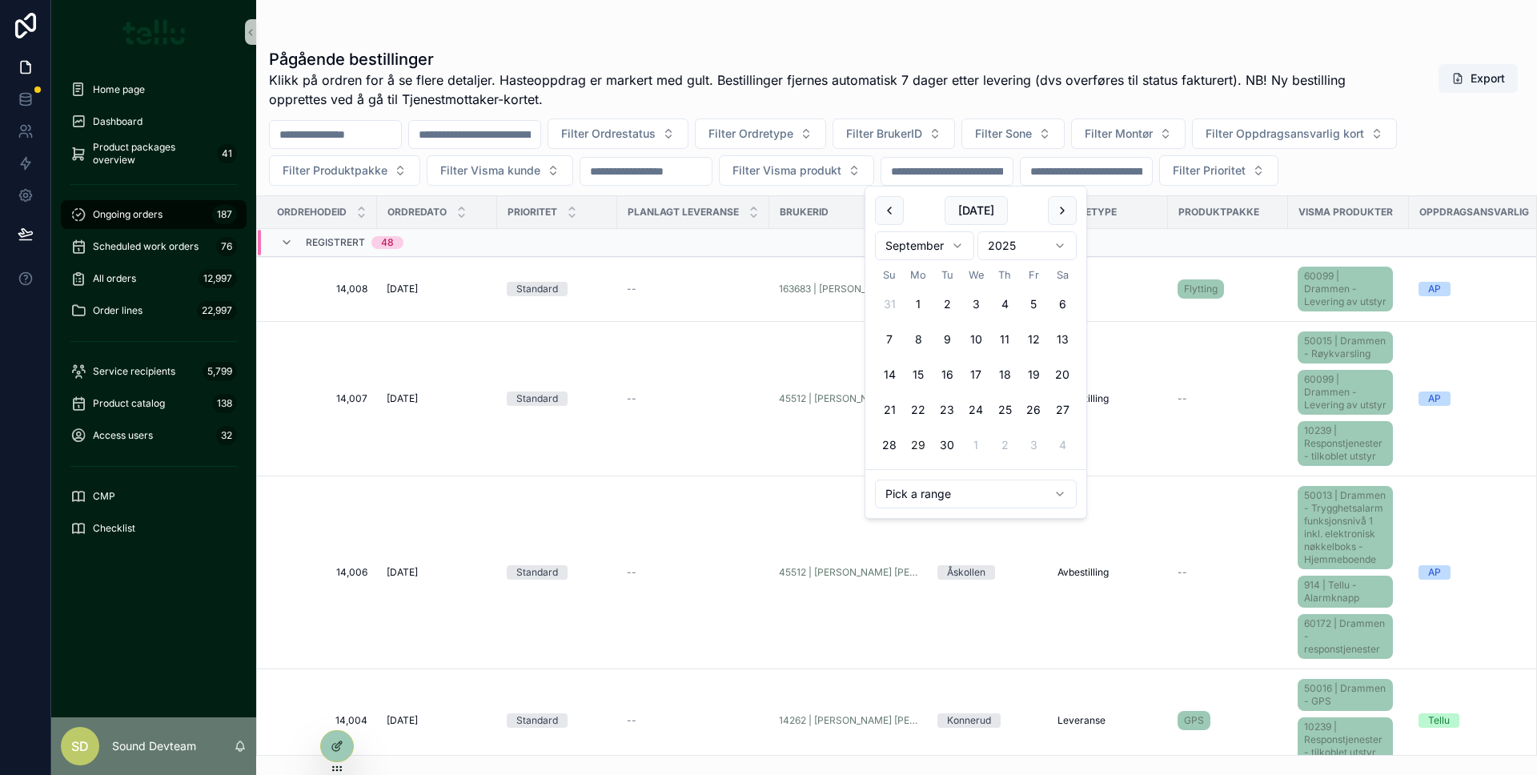
click at [1099, 170] on input "scrollable content" at bounding box center [1086, 171] width 131 height 22
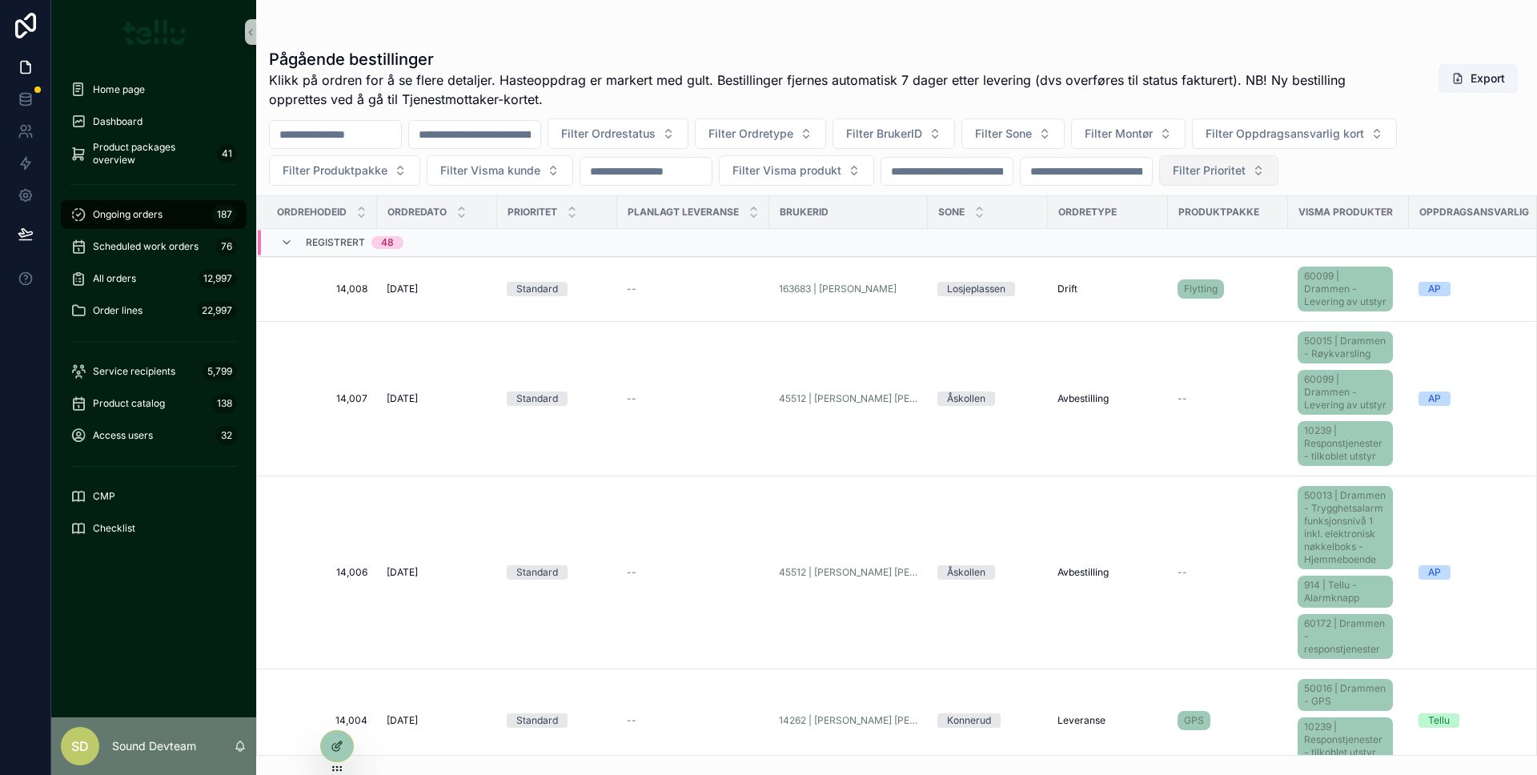
click at [1246, 172] on span "Filter Prioritet" at bounding box center [1209, 171] width 73 height 16
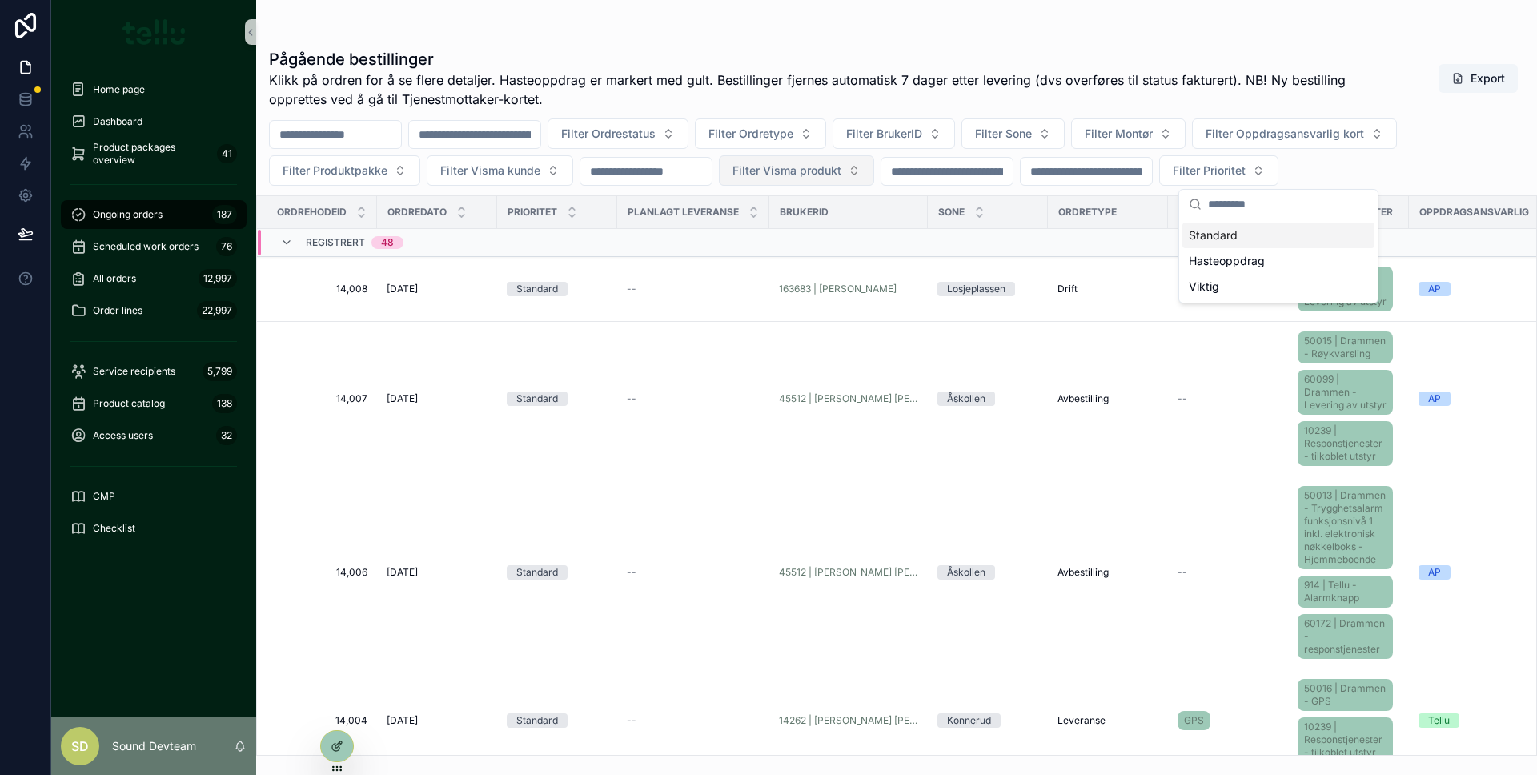
click at [864, 181] on button "Filter Visma produkt" at bounding box center [796, 170] width 155 height 30
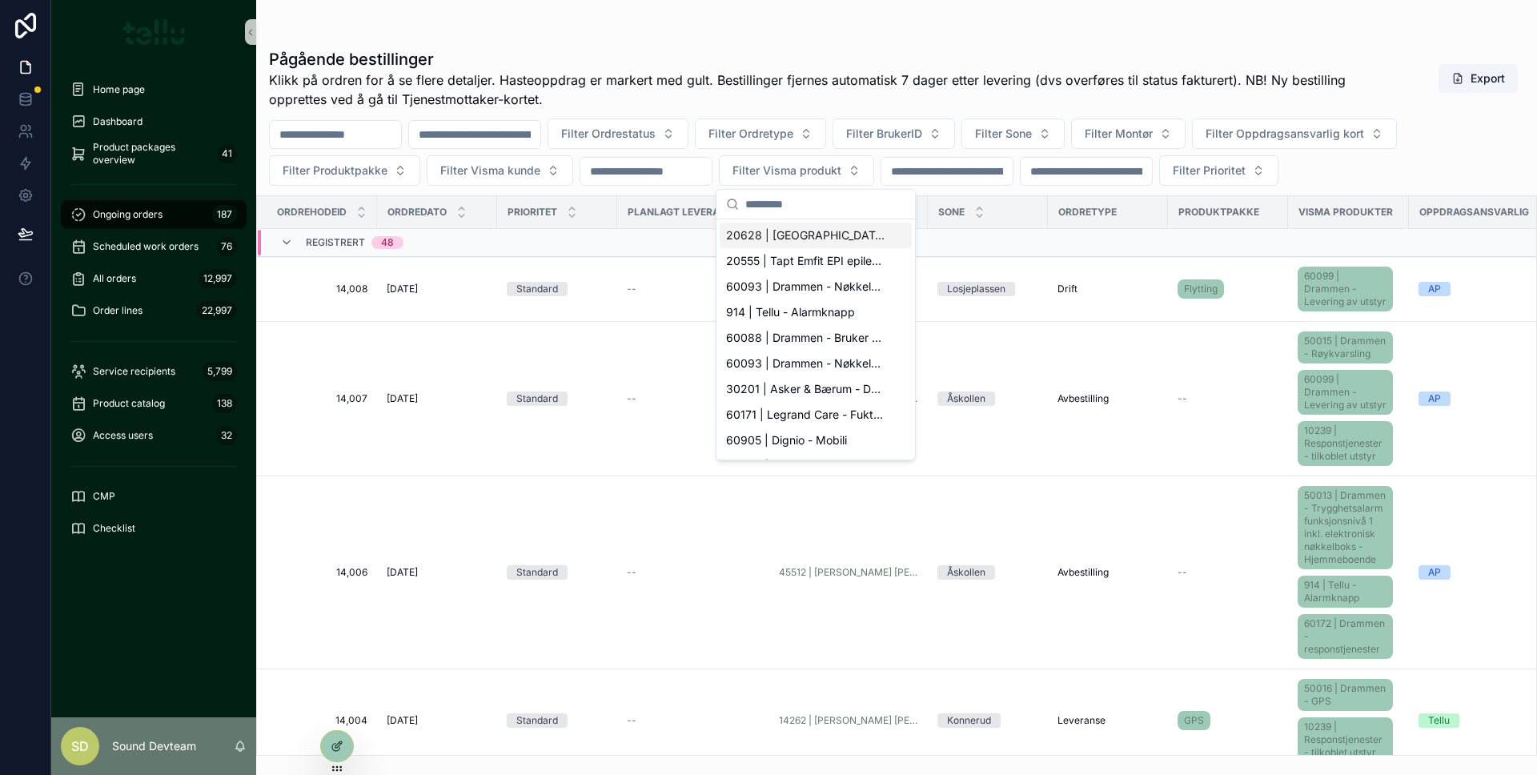
click at [657, 173] on input "scrollable content" at bounding box center [646, 171] width 131 height 22
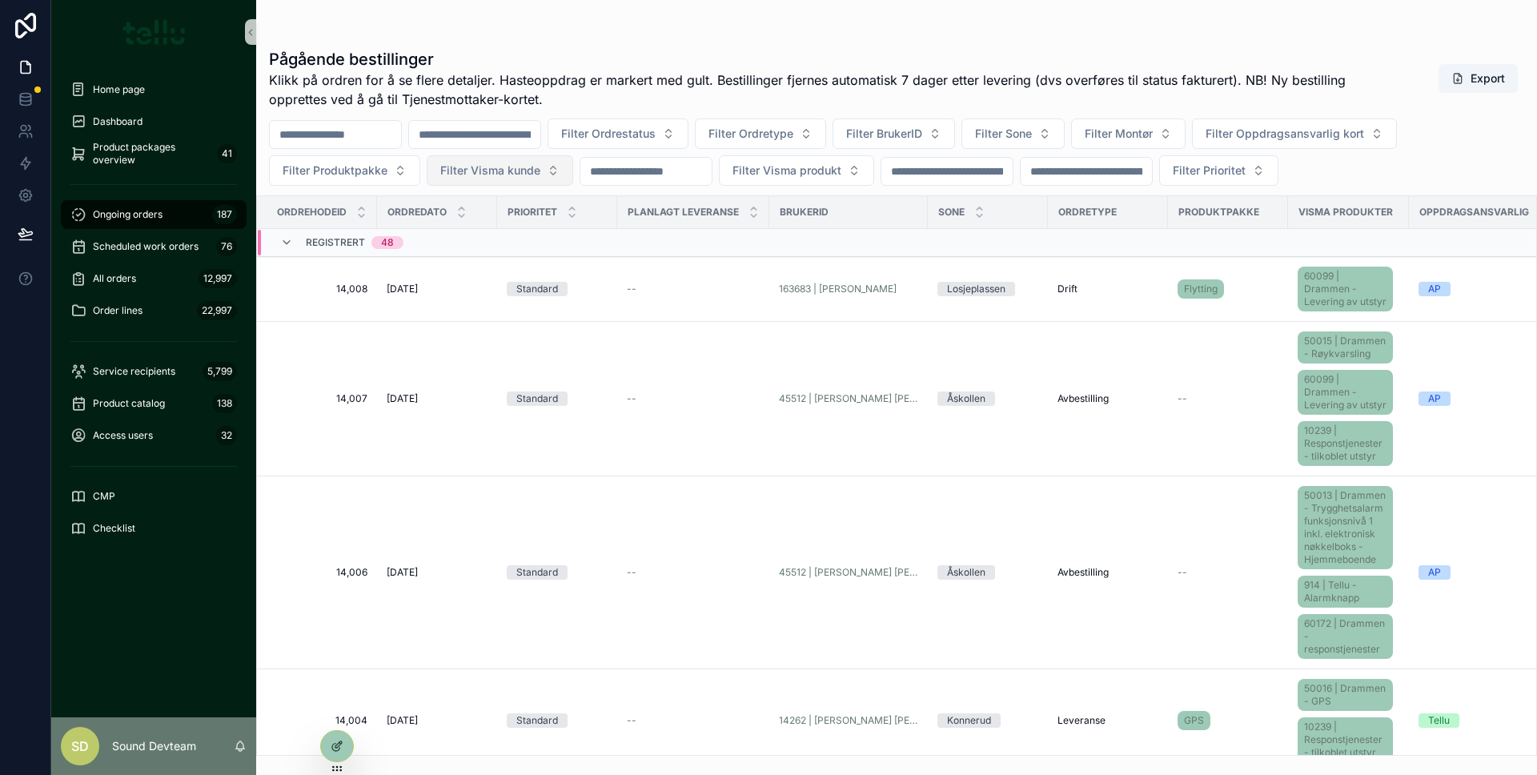
click at [521, 166] on span "Filter Visma kunde" at bounding box center [490, 171] width 100 height 16
click at [380, 134] on input "scrollable content" at bounding box center [335, 134] width 131 height 22
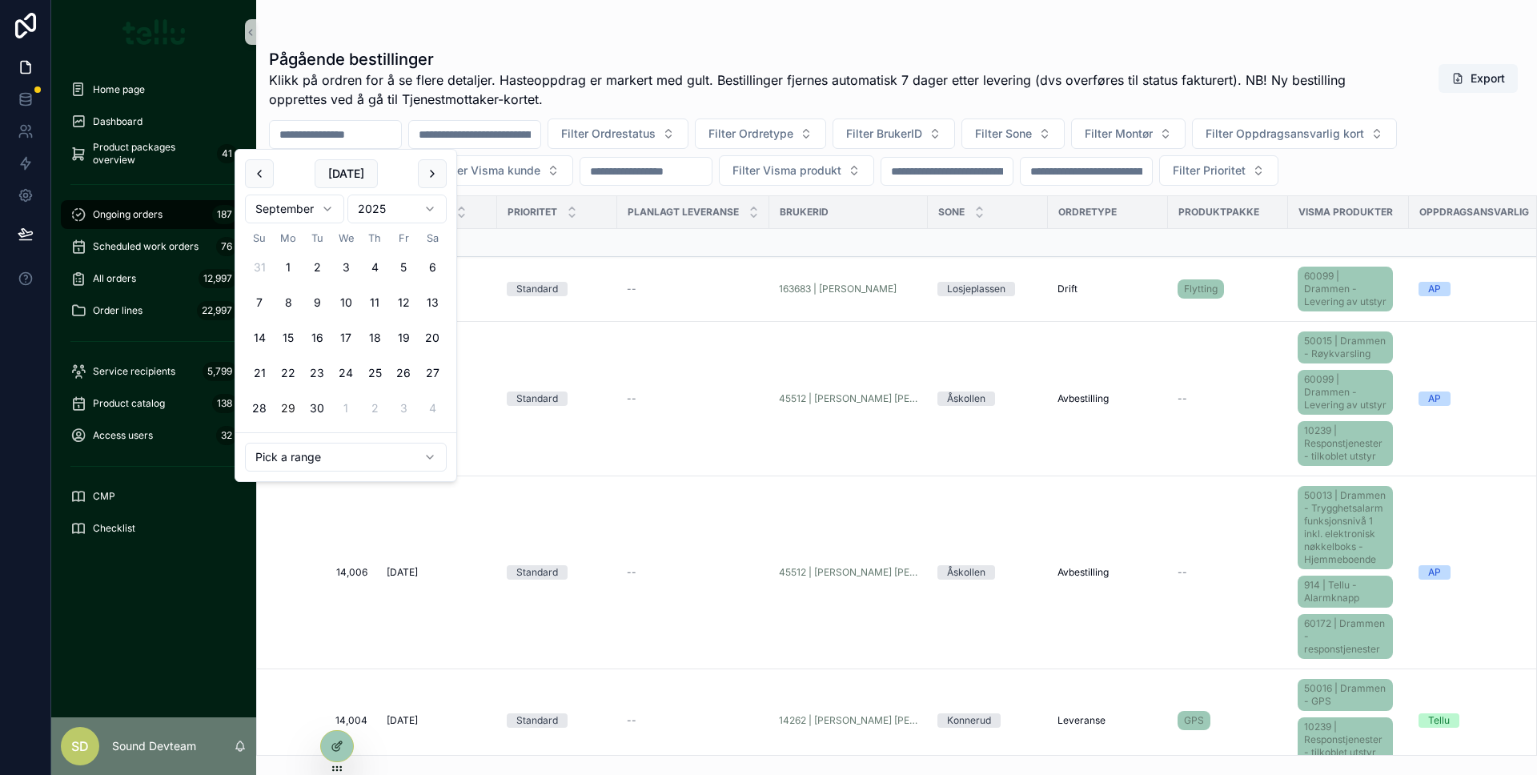
click at [427, 101] on span "Klikk på ordren for å se flere detaljer. Hasteoppdrag er markert med gult. Best…" at bounding box center [836, 89] width 1135 height 38
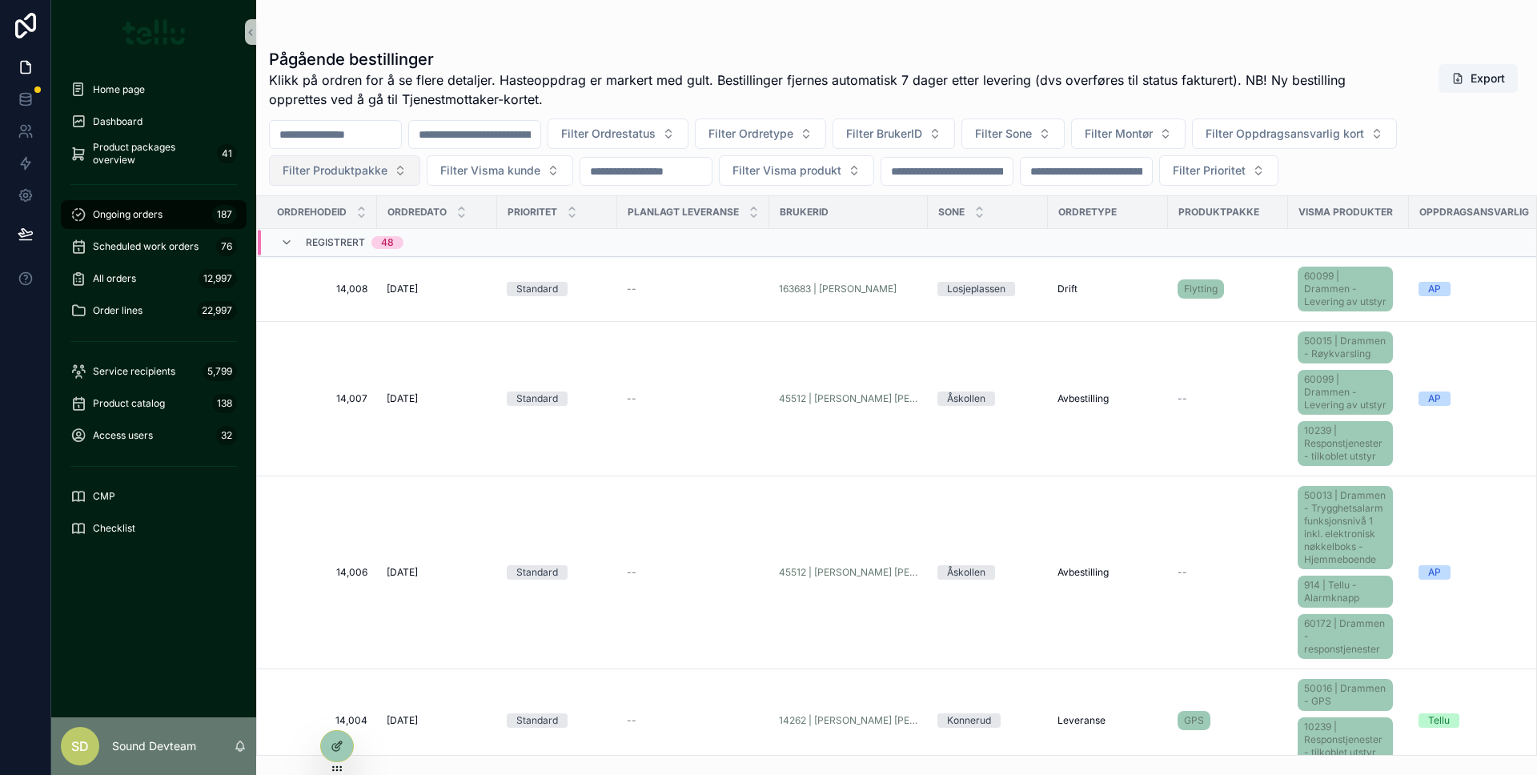
click at [384, 178] on span "Filter Produktpakke" at bounding box center [335, 171] width 105 height 16
click at [482, 185] on button "Filter Visma kunde" at bounding box center [500, 170] width 147 height 30
click at [656, 134] on span "Filter Ordrestatus" at bounding box center [608, 134] width 94 height 16
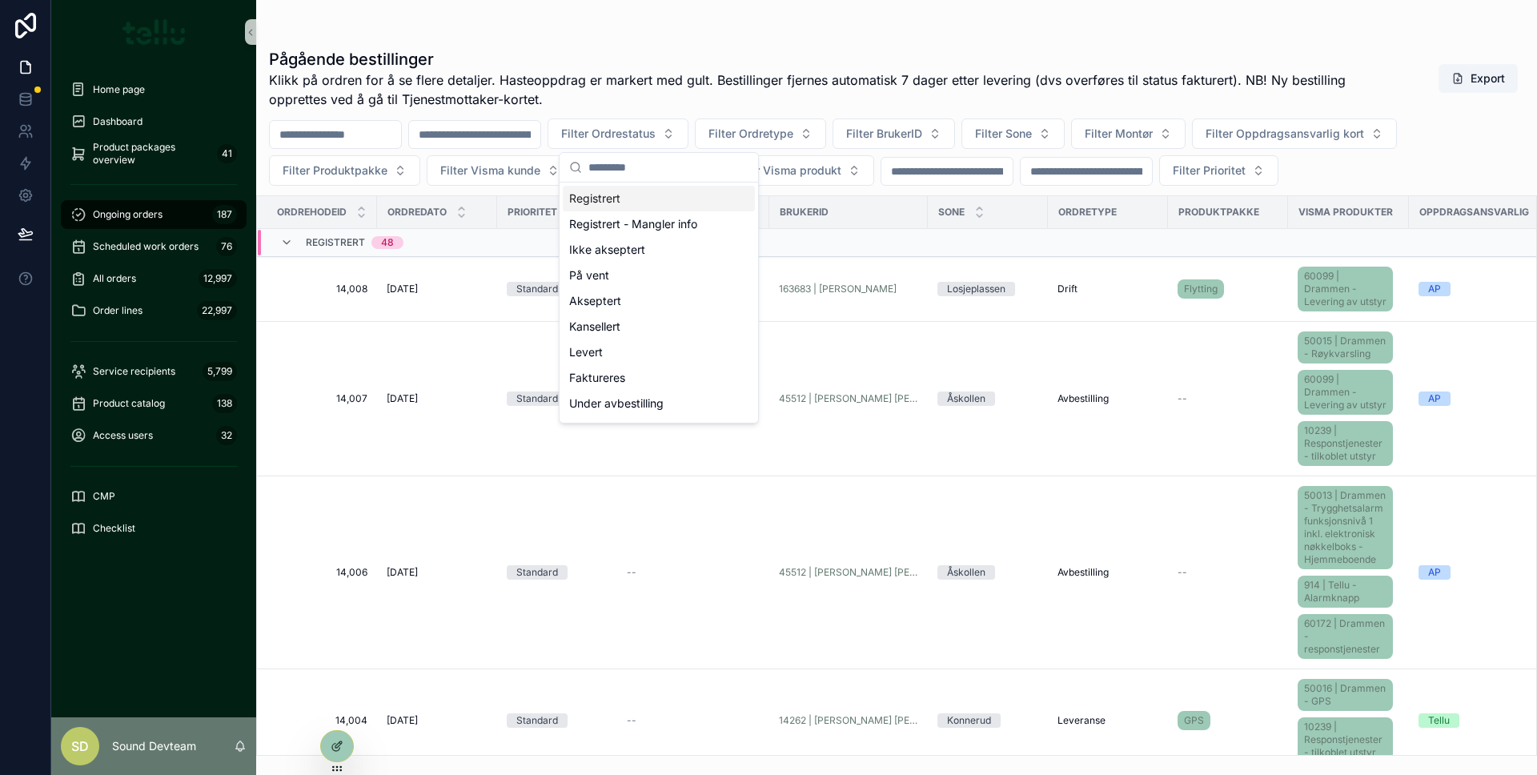
click at [599, 197] on div "Registrert" at bounding box center [659, 199] width 192 height 26
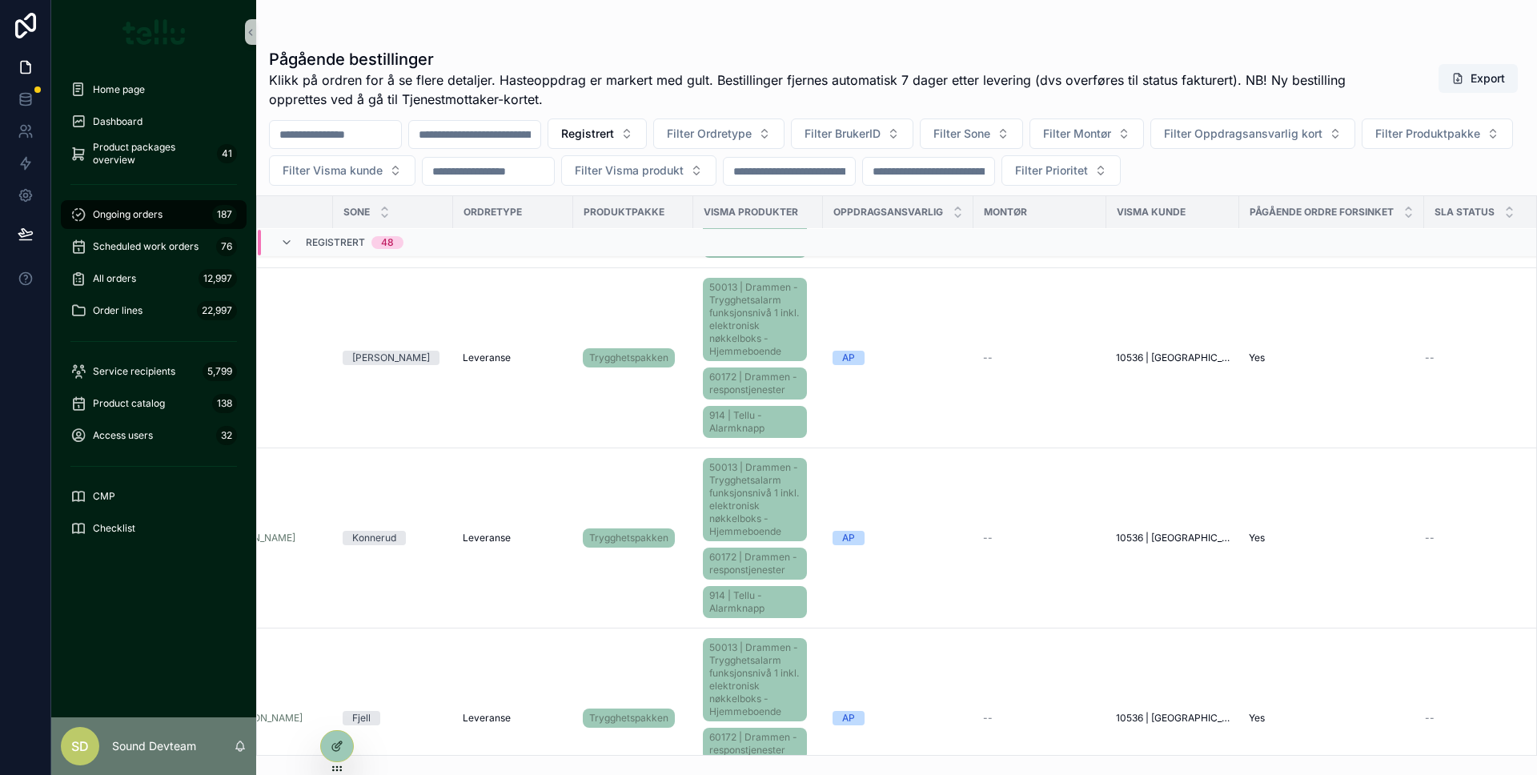
scroll to position [2821, 595]
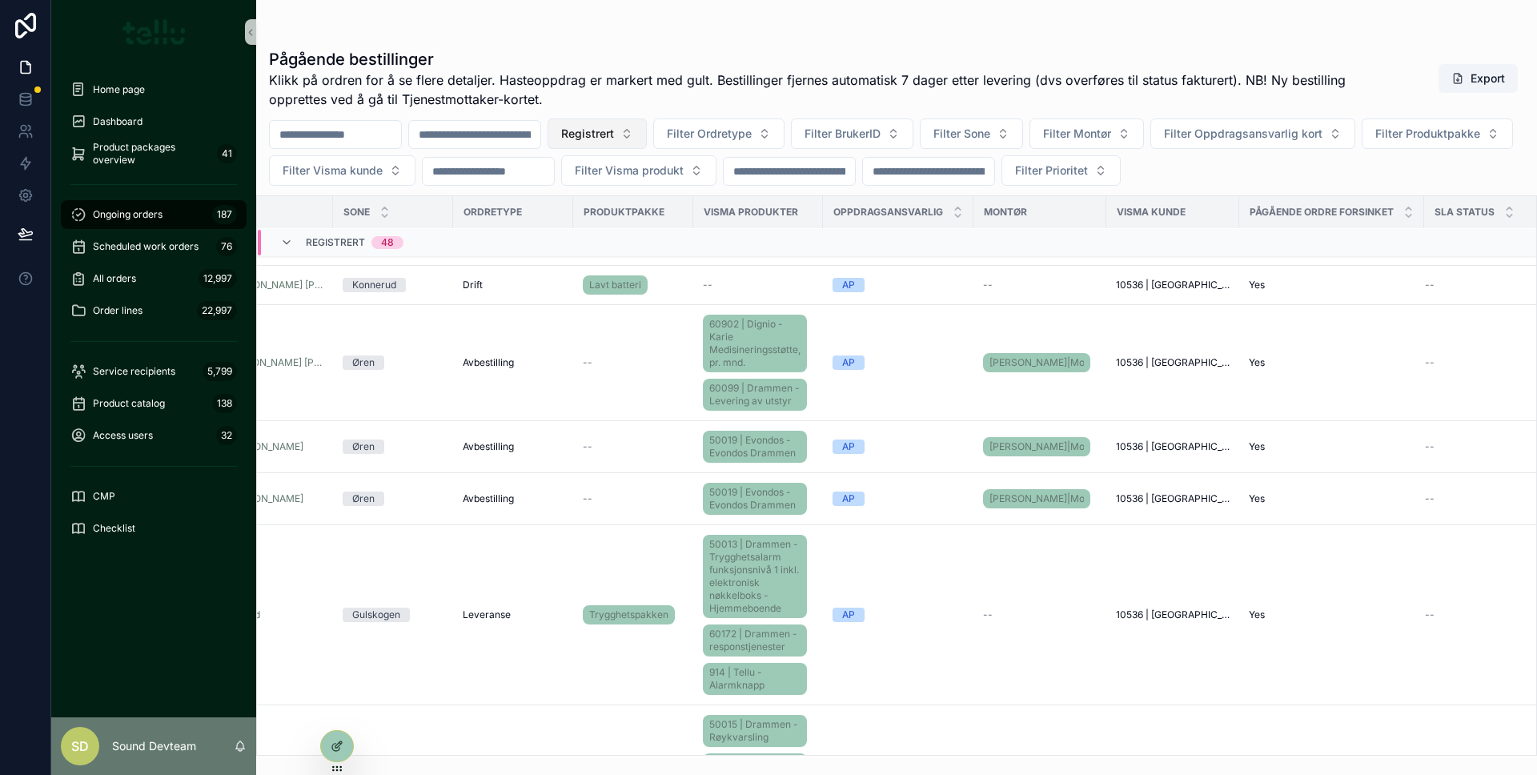
click at [647, 136] on button "Registrert" at bounding box center [597, 134] width 99 height 30
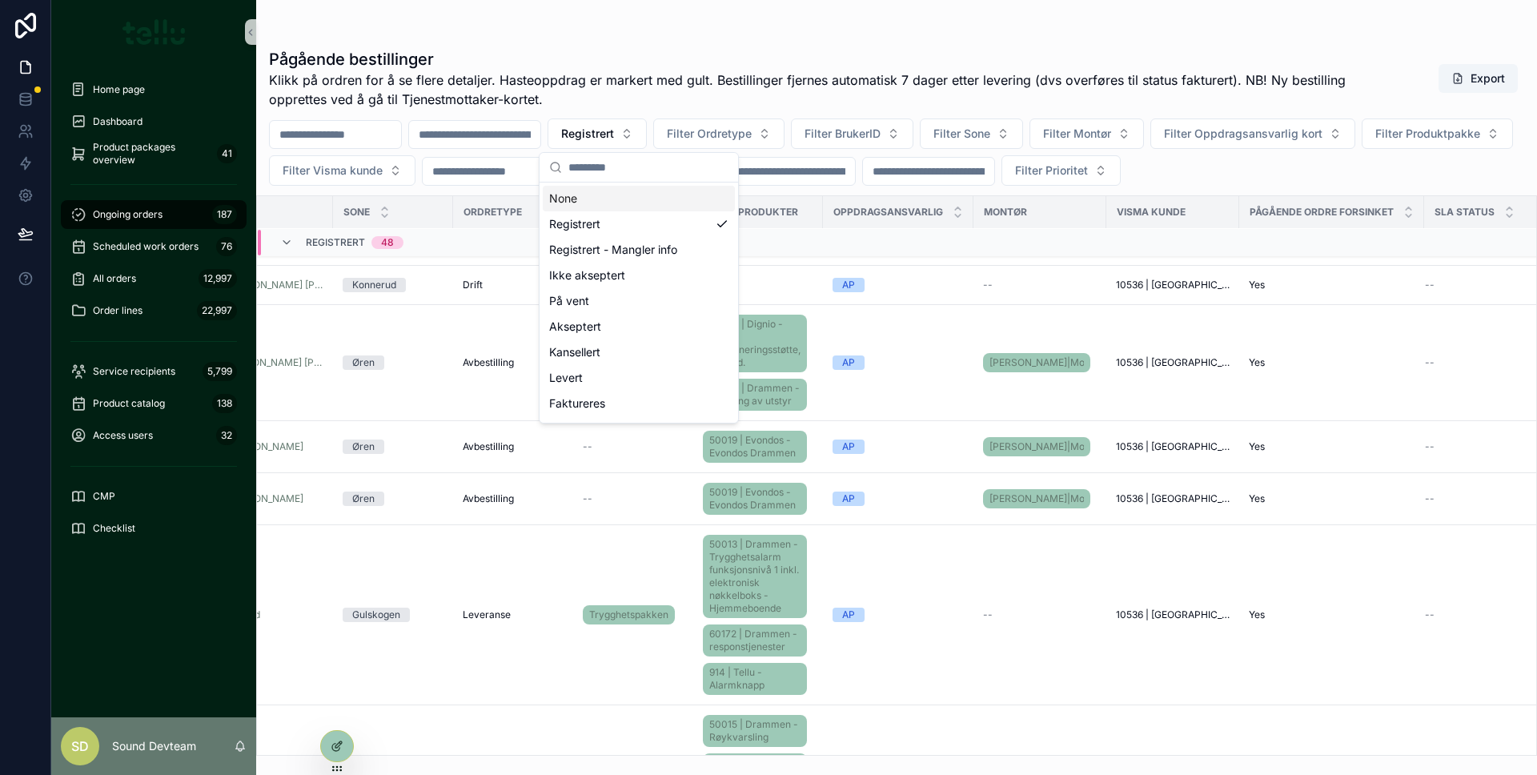
click at [633, 202] on div "None" at bounding box center [639, 199] width 192 height 26
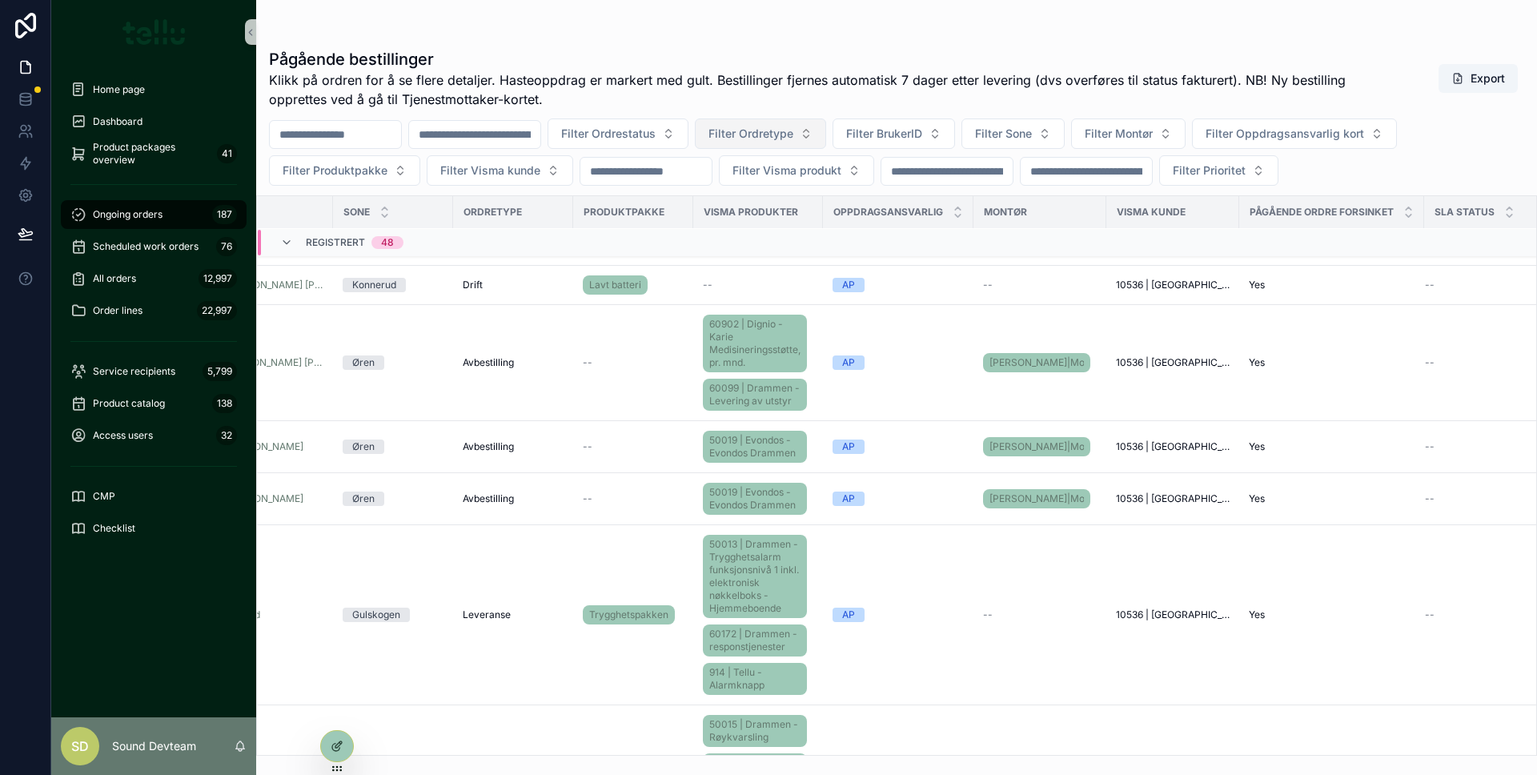
click at [789, 135] on span "Filter Ordretype" at bounding box center [751, 134] width 85 height 16
click at [922, 131] on span "Filter BrukerID" at bounding box center [884, 134] width 76 height 16
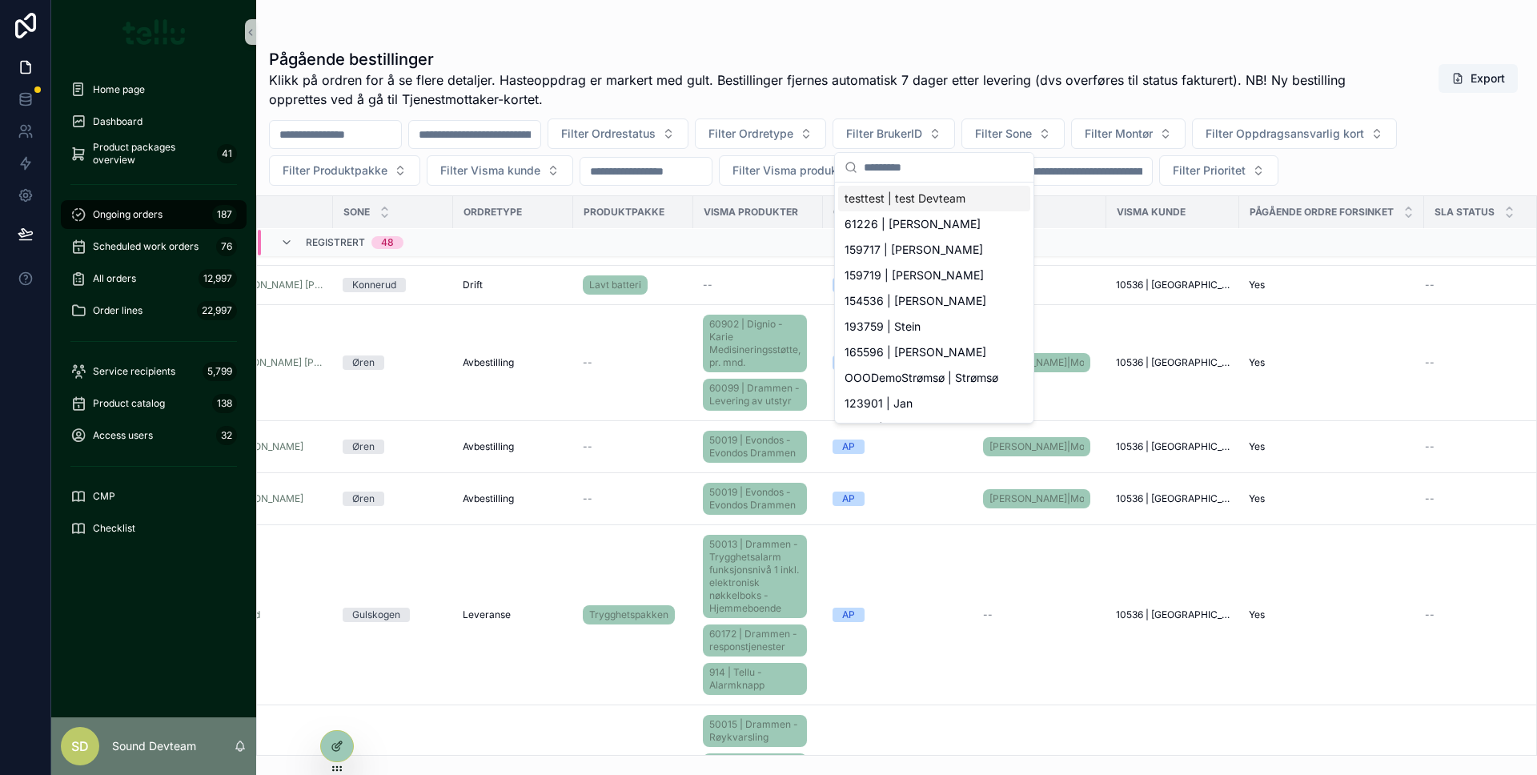
click at [950, 192] on span "testtest | test Devteam" at bounding box center [905, 199] width 121 height 16
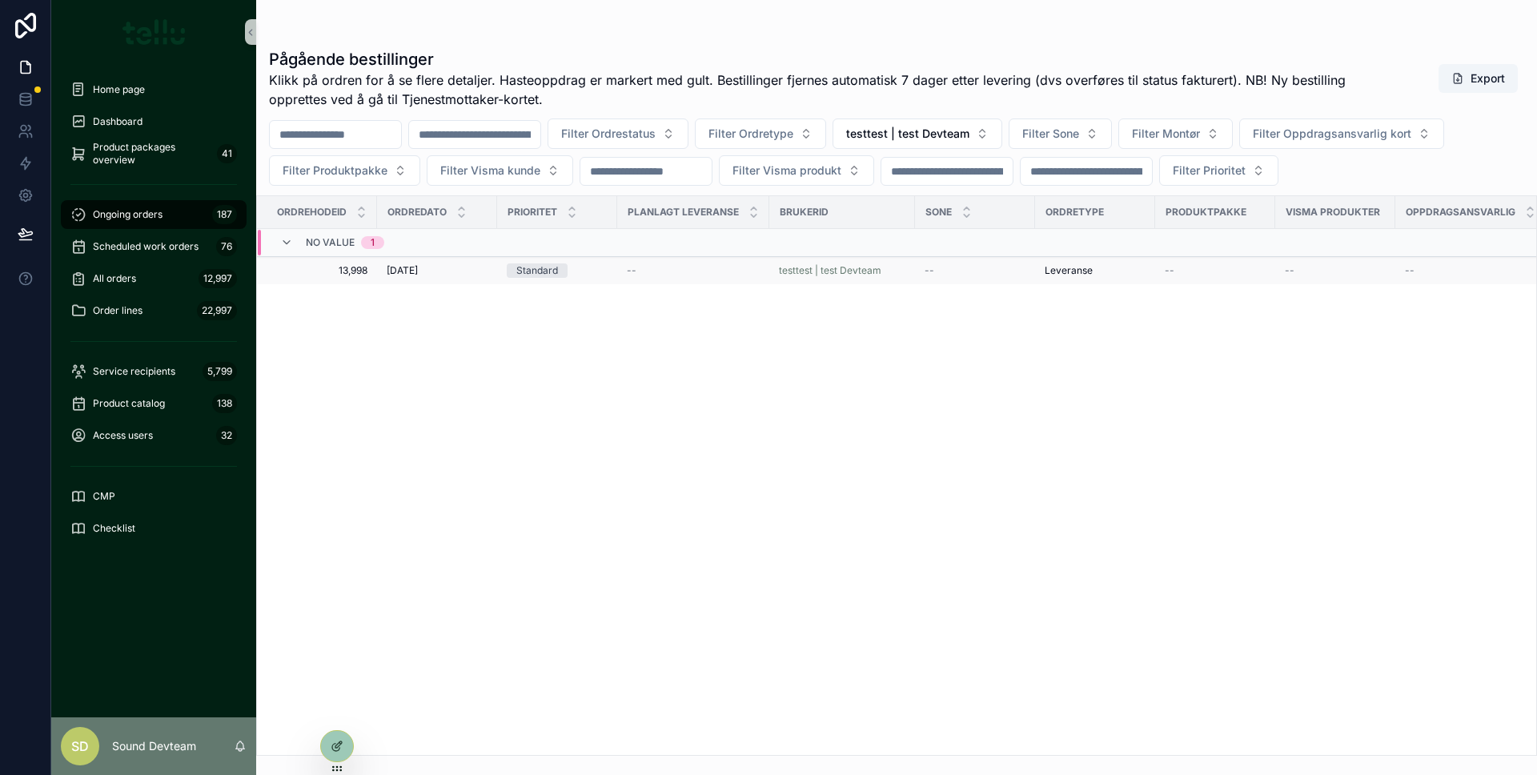
click at [698, 273] on div "--" at bounding box center [693, 270] width 133 height 13
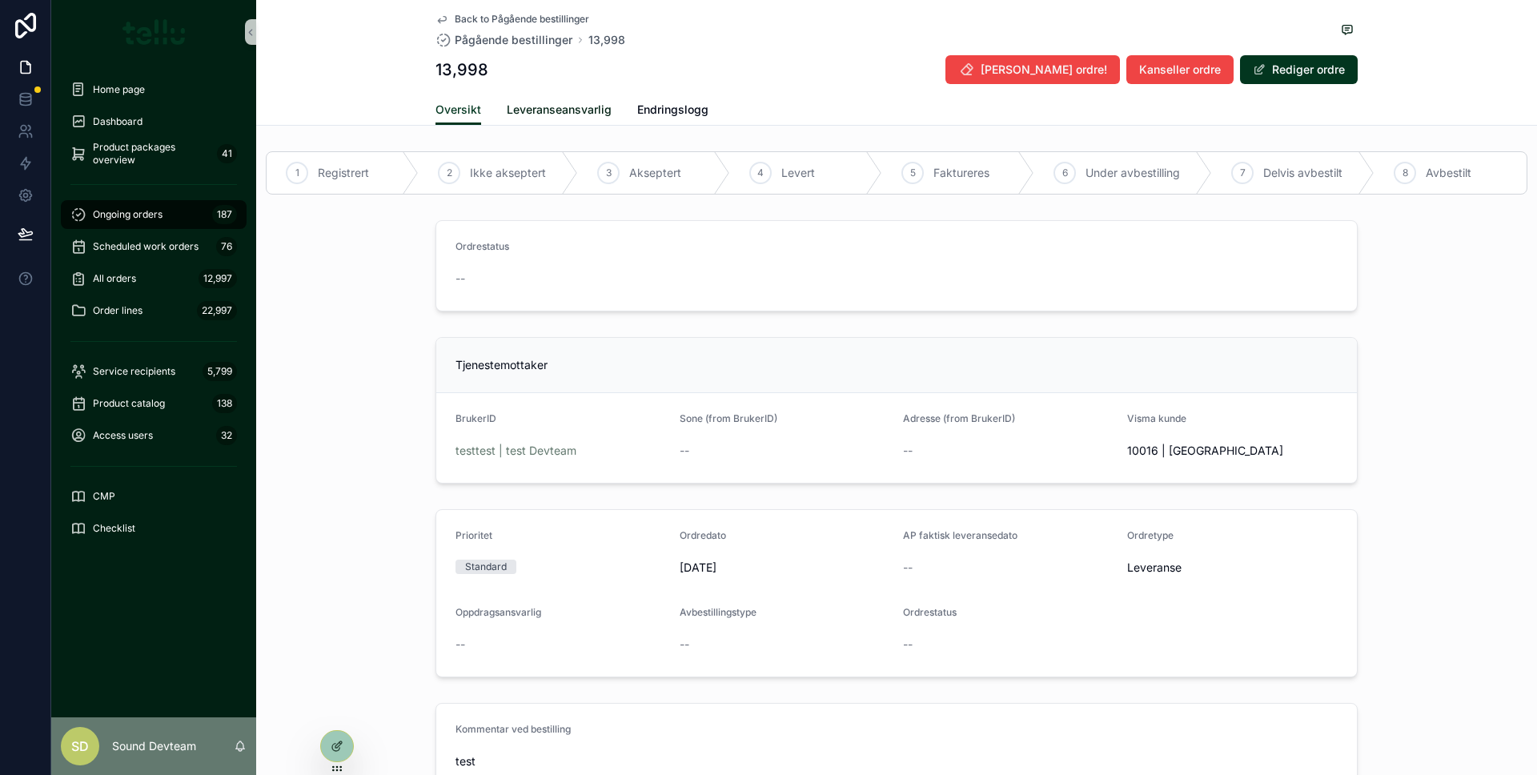
click at [547, 110] on span "Leveranseansvarlig" at bounding box center [559, 110] width 105 height 16
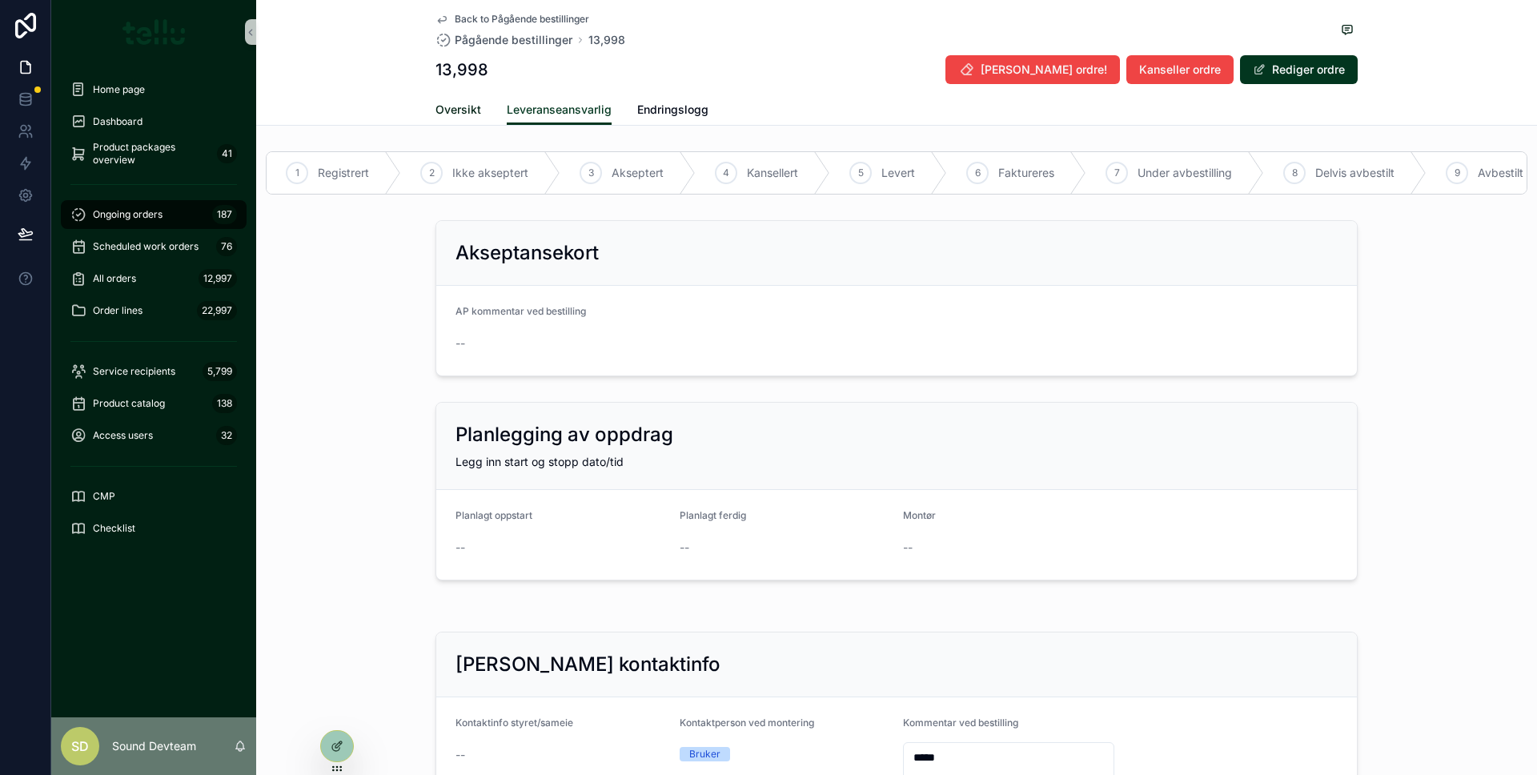
click at [470, 117] on span "Oversikt" at bounding box center [459, 110] width 46 height 16
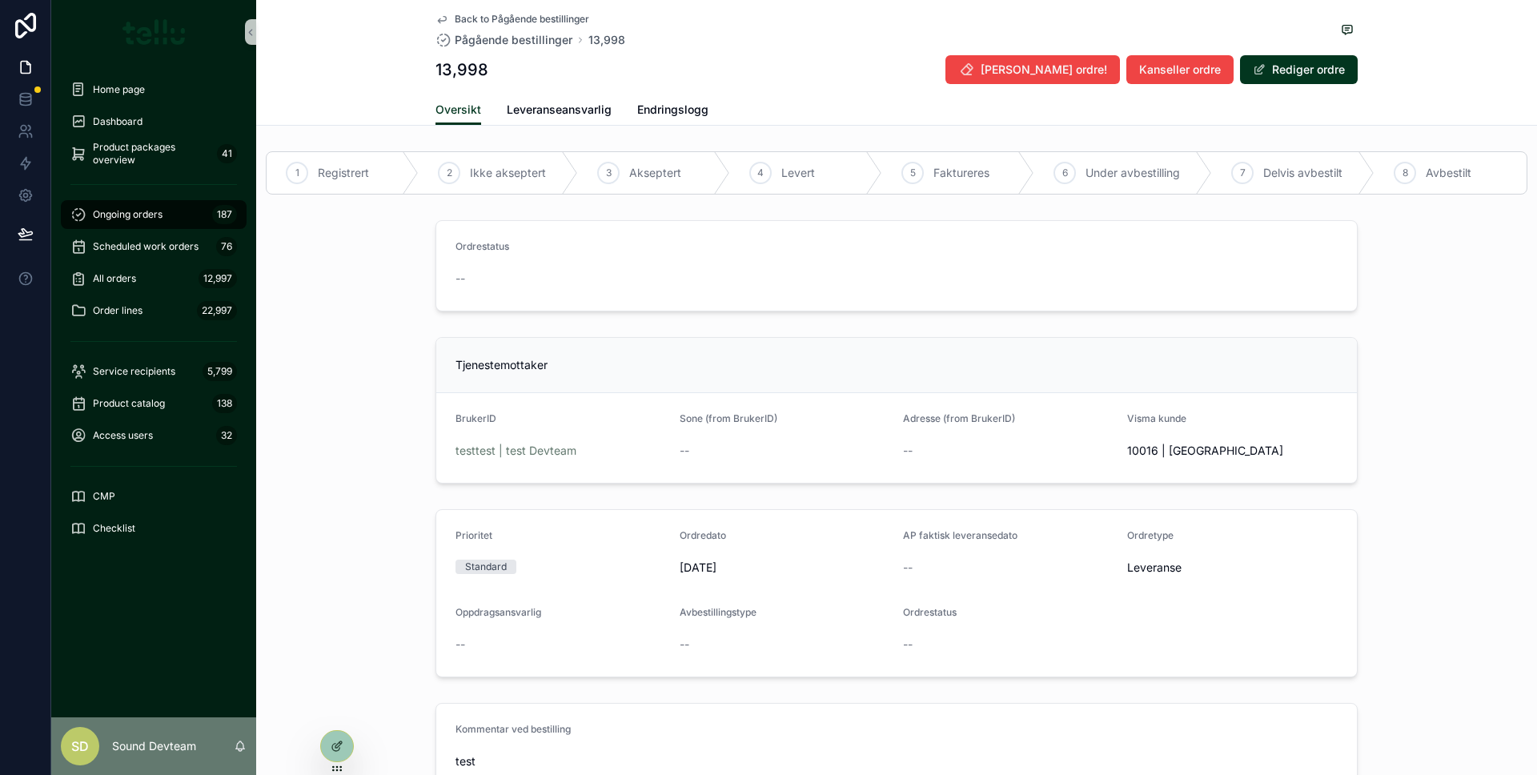
click at [172, 200] on link "Ongoing orders 187" at bounding box center [154, 214] width 186 height 29
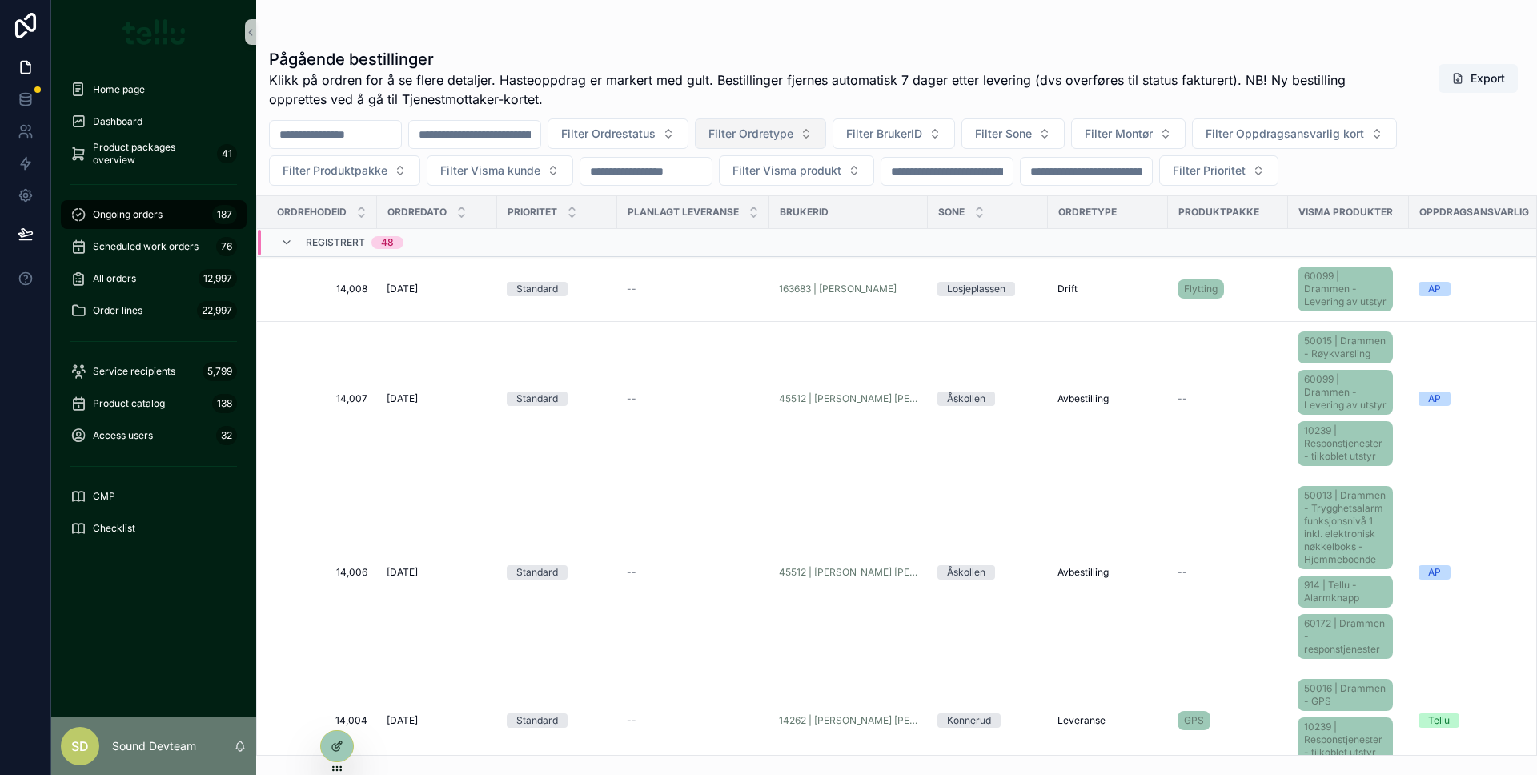
click at [826, 130] on button "Filter Ordretype" at bounding box center [760, 134] width 131 height 30
click at [912, 128] on span "Filter BrukerID" at bounding box center [884, 134] width 76 height 16
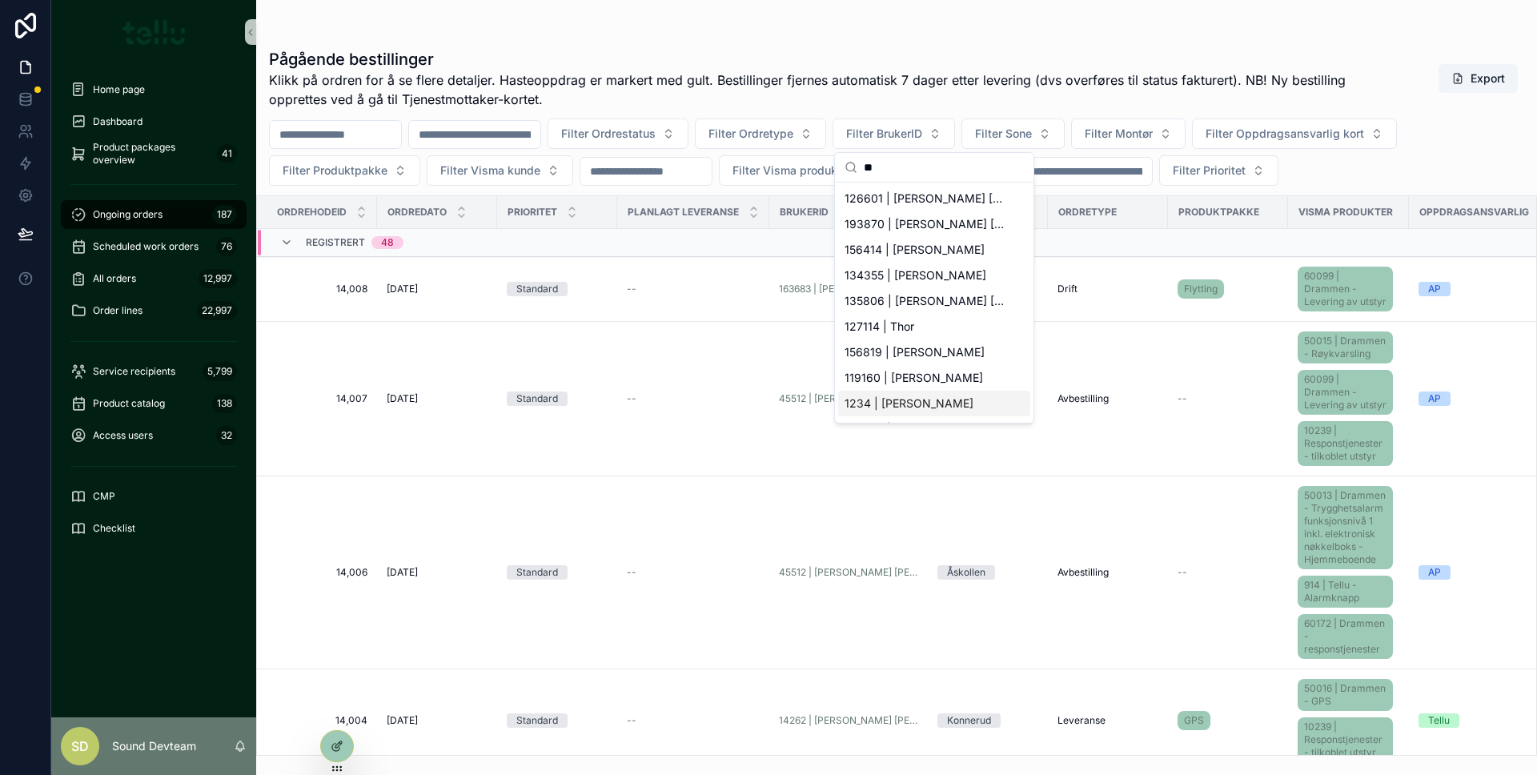
type input "**"
click at [922, 400] on span "1234 | Thomas Andersen" at bounding box center [909, 404] width 129 height 16
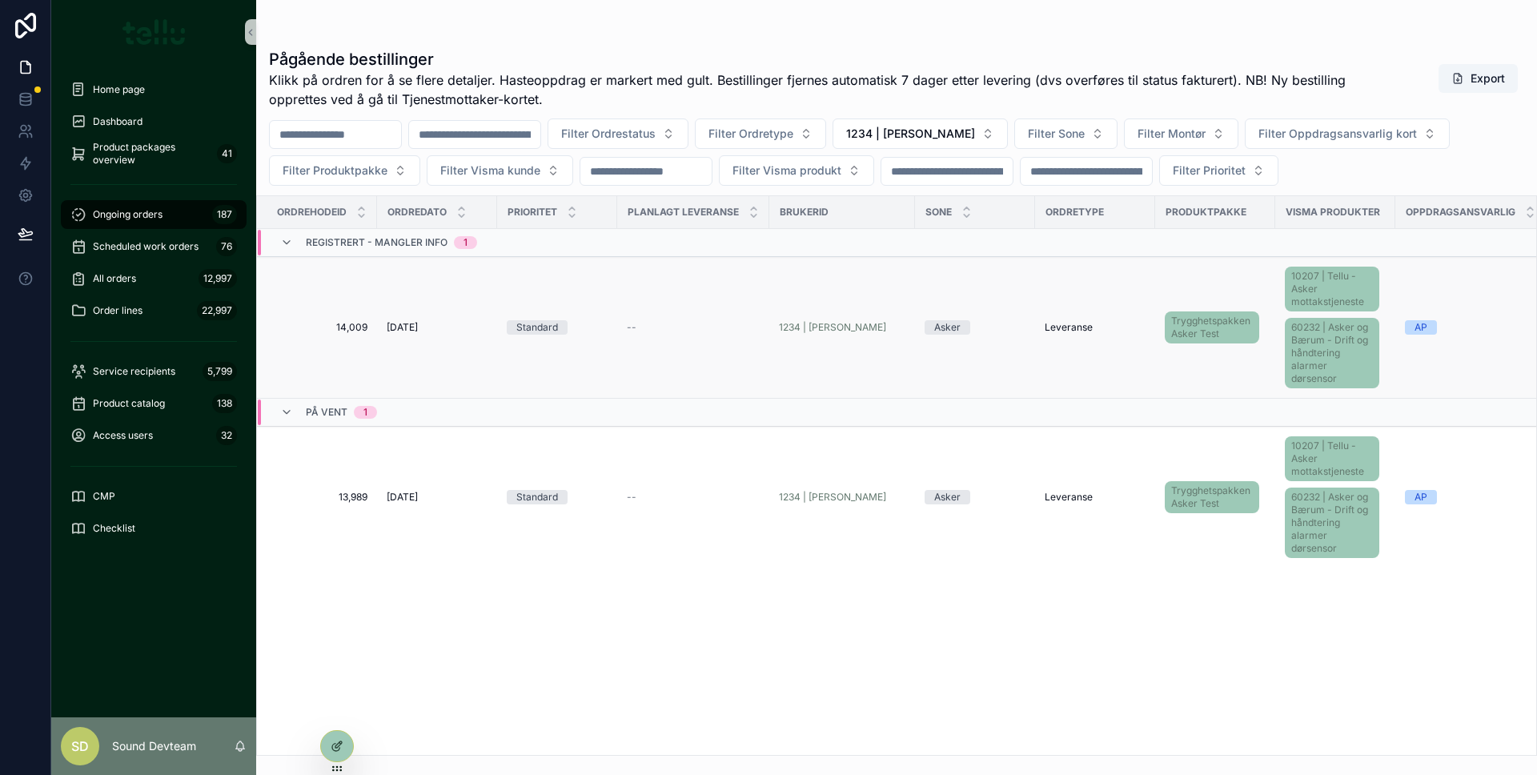
click at [703, 323] on div "--" at bounding box center [693, 327] width 133 height 13
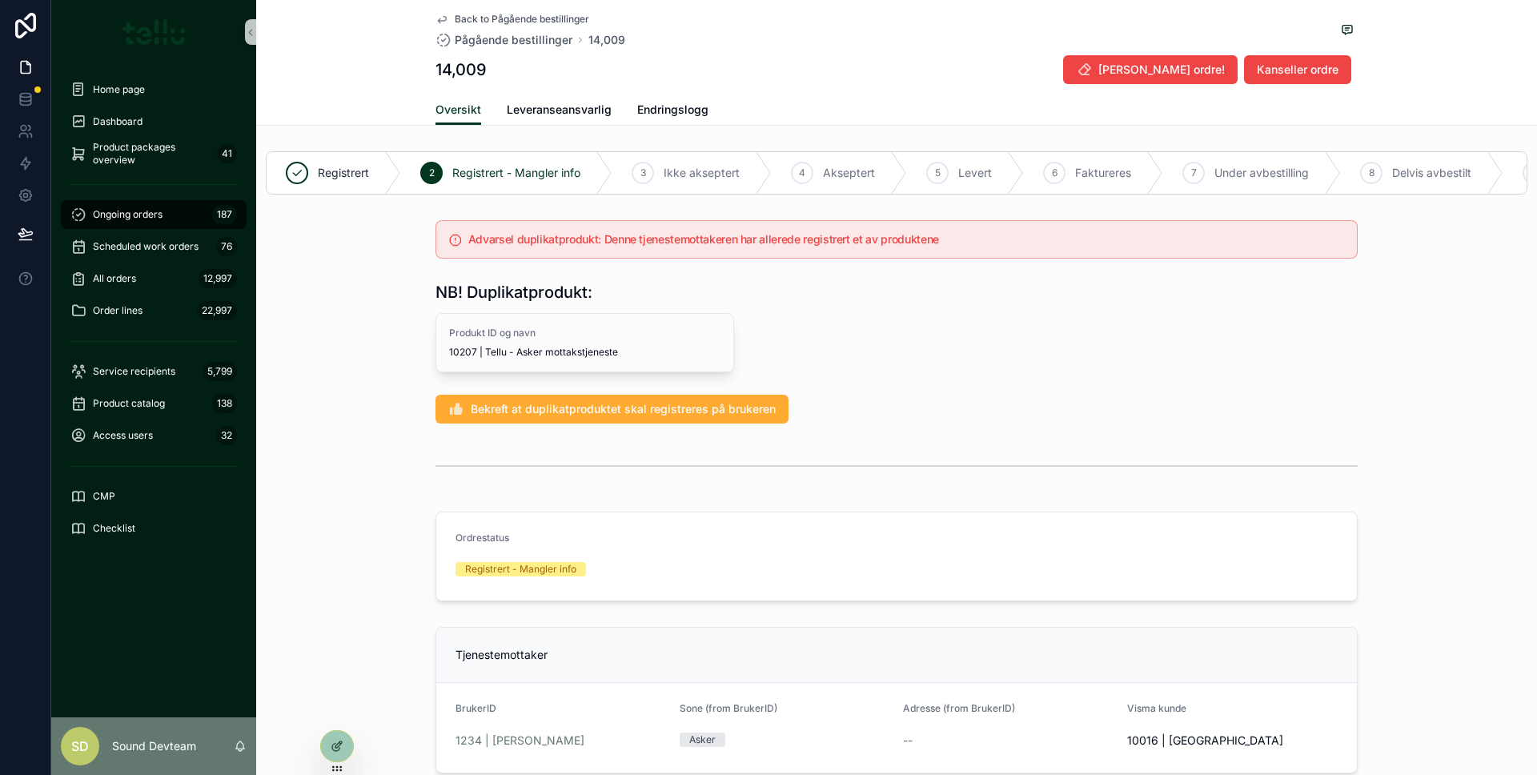
click at [349, 291] on div "Advarsel duplikatprodukt: Denne tjenestemottakeren har allerede registrert et a…" at bounding box center [896, 353] width 1281 height 279
click at [378, 274] on div "Duplicate product warning: This service recipient has already registered one of…" at bounding box center [896, 353] width 1281 height 279
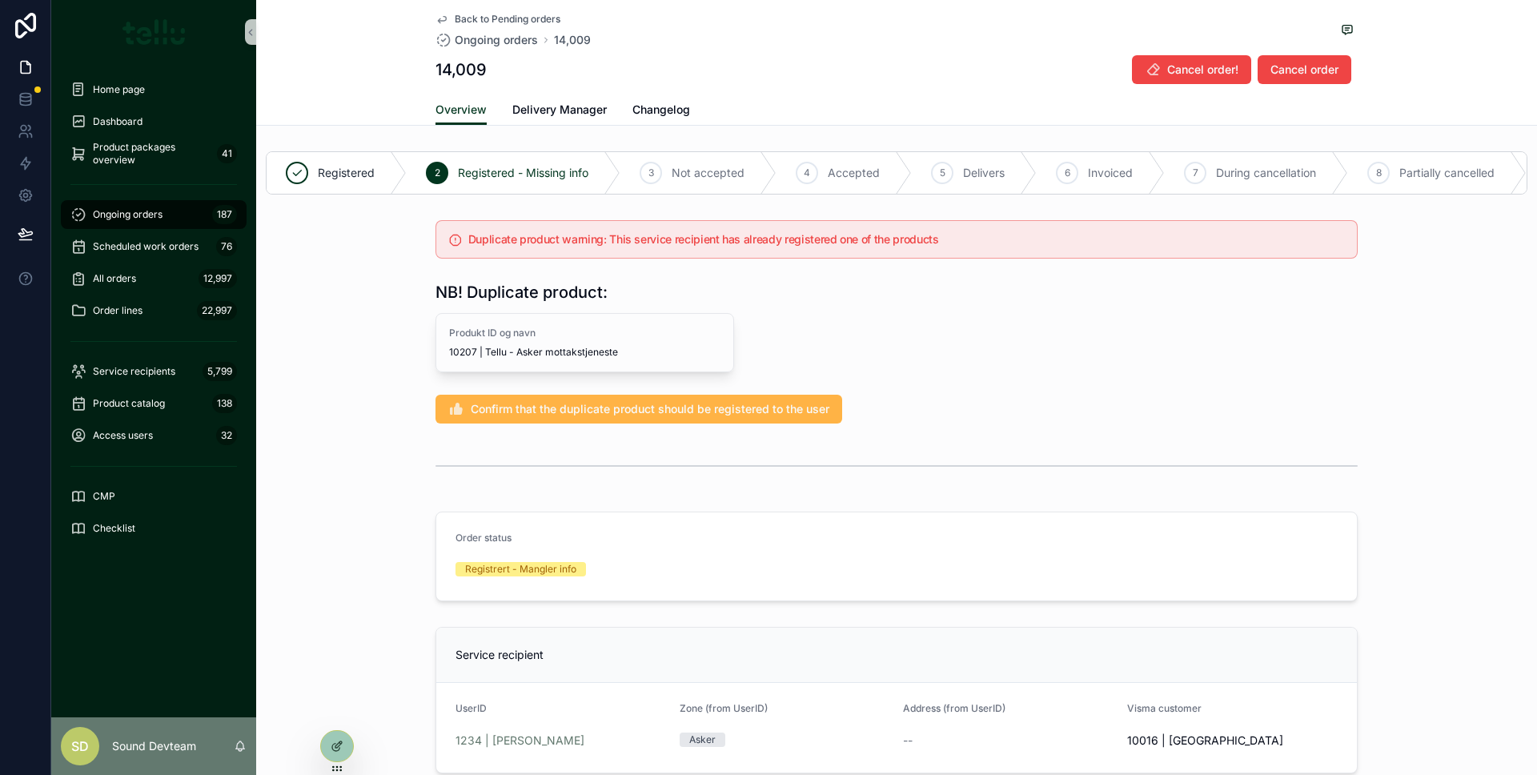
click at [807, 416] on font "Confirm that the duplicate product should be registered to the user" at bounding box center [650, 409] width 359 height 14
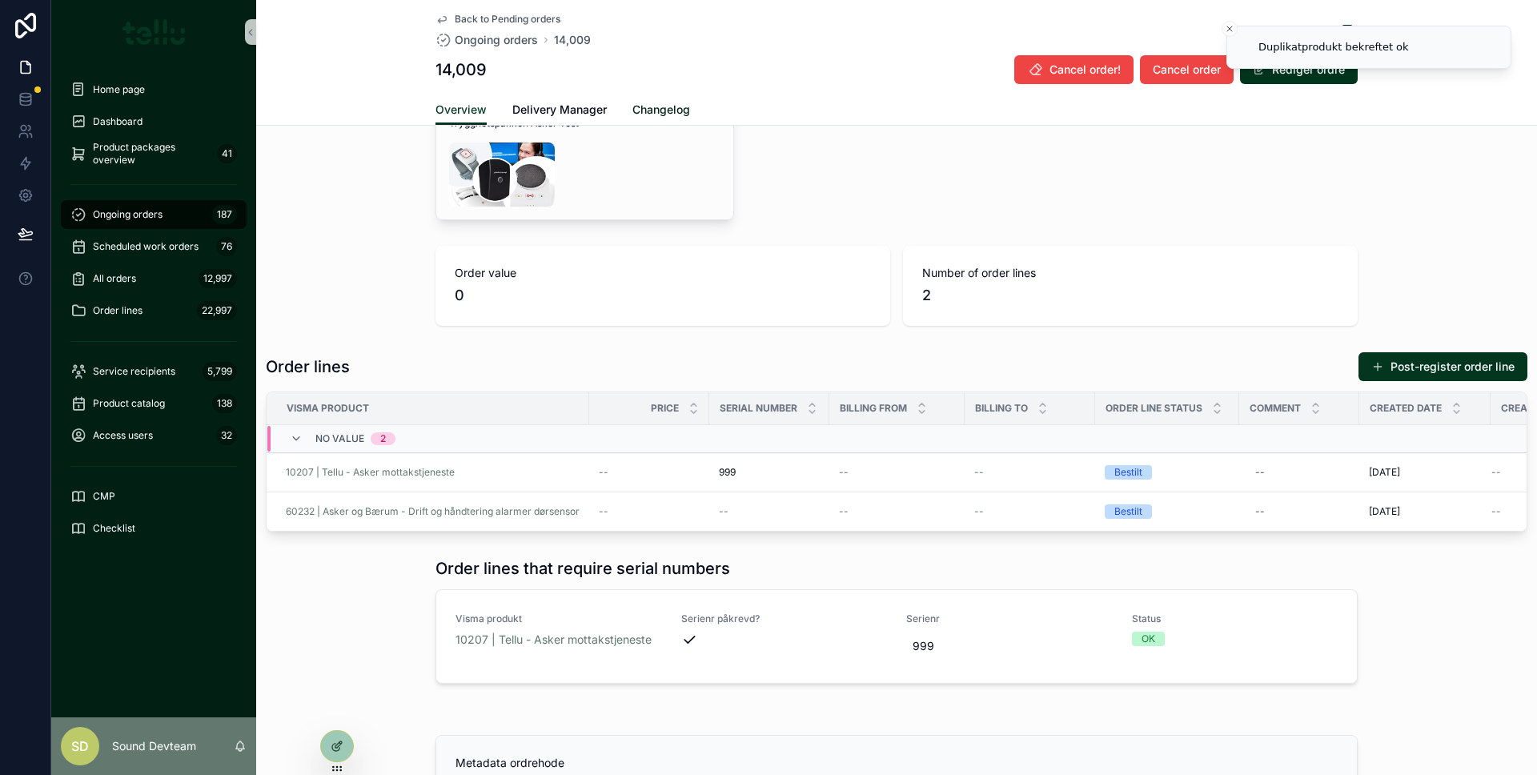
scroll to position [299, 0]
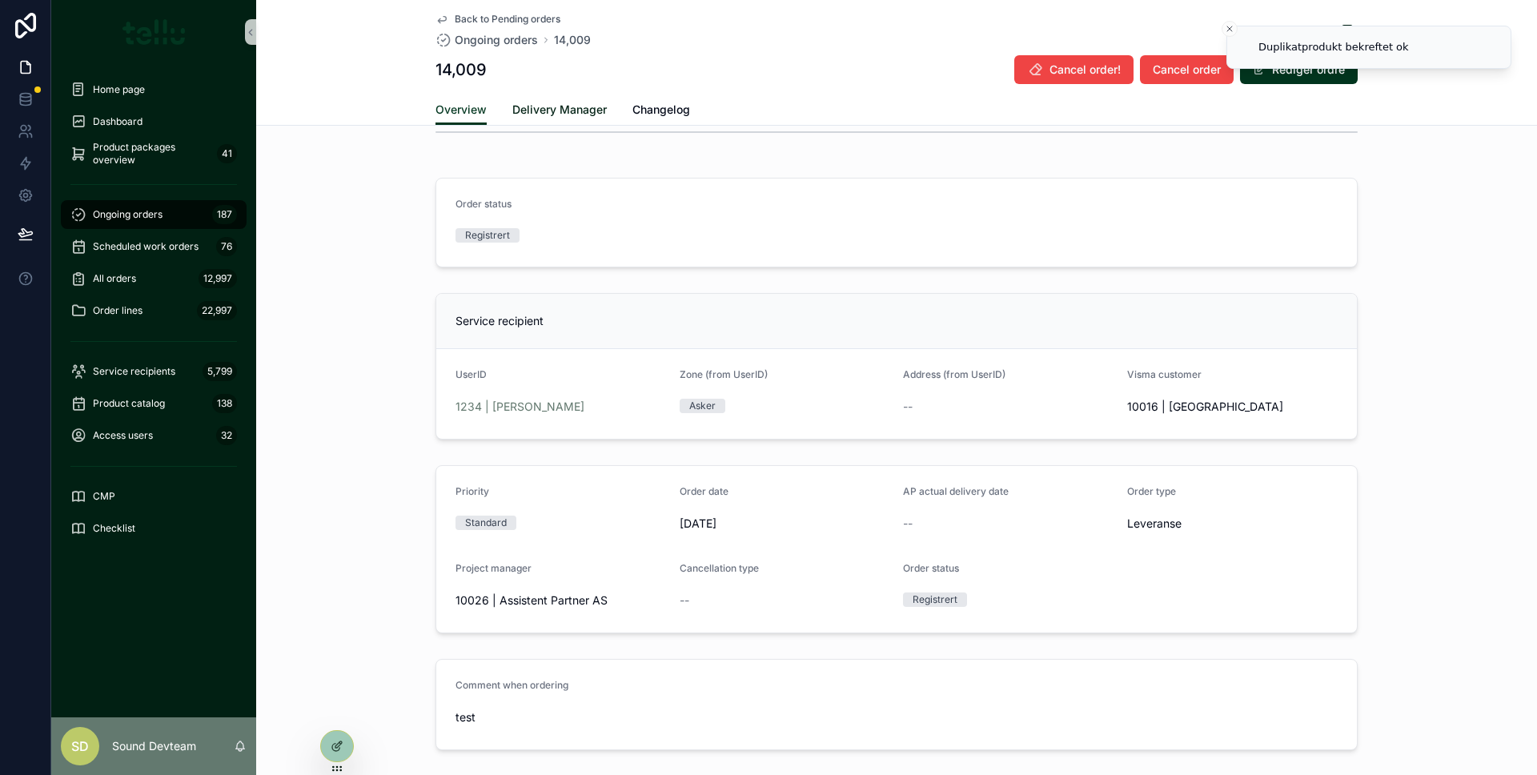
click at [587, 103] on font "Delivery Manager" at bounding box center [559, 109] width 94 height 14
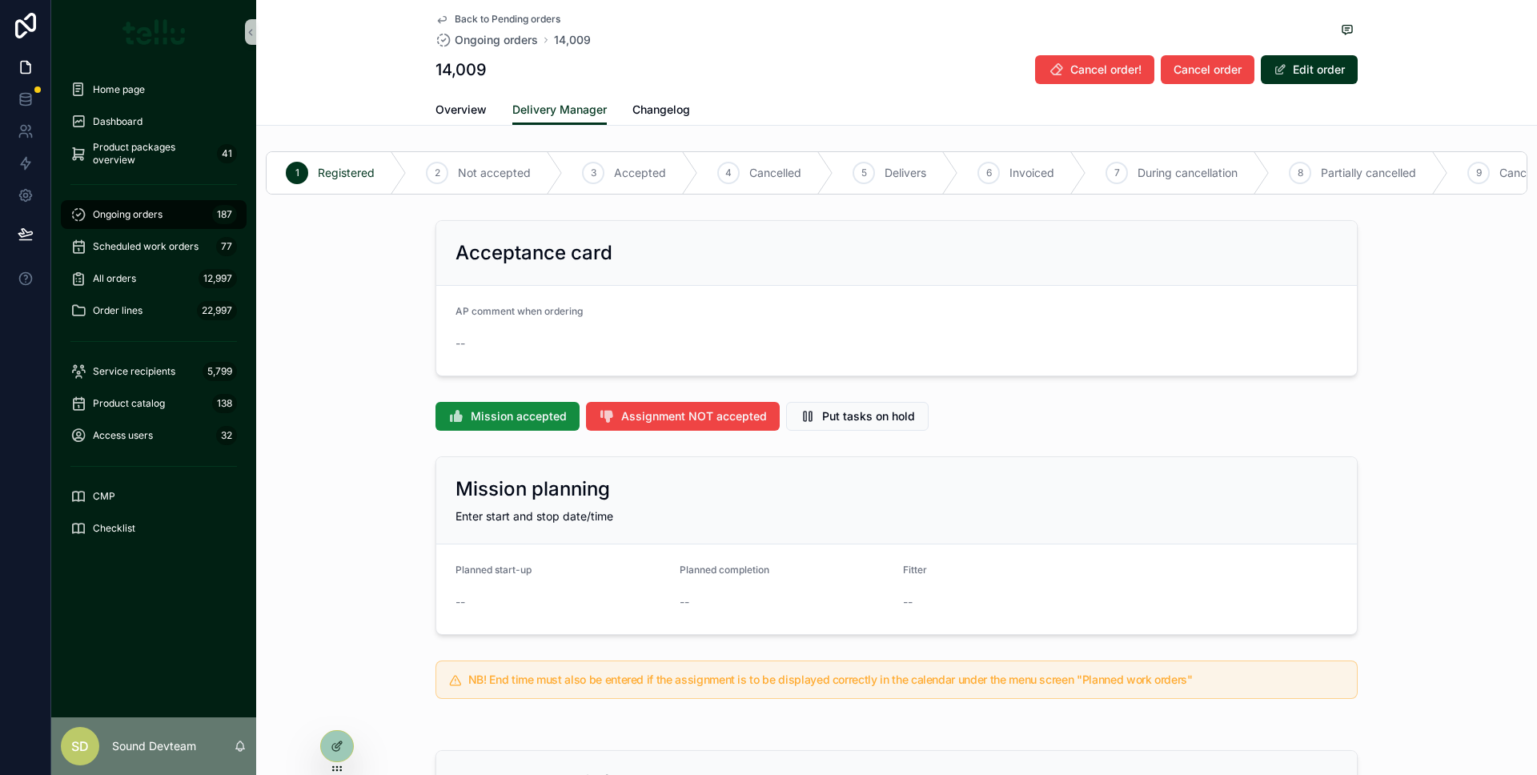
click at [331, 327] on div "Acceptance card AP comment when ordering --" at bounding box center [896, 298] width 1281 height 169
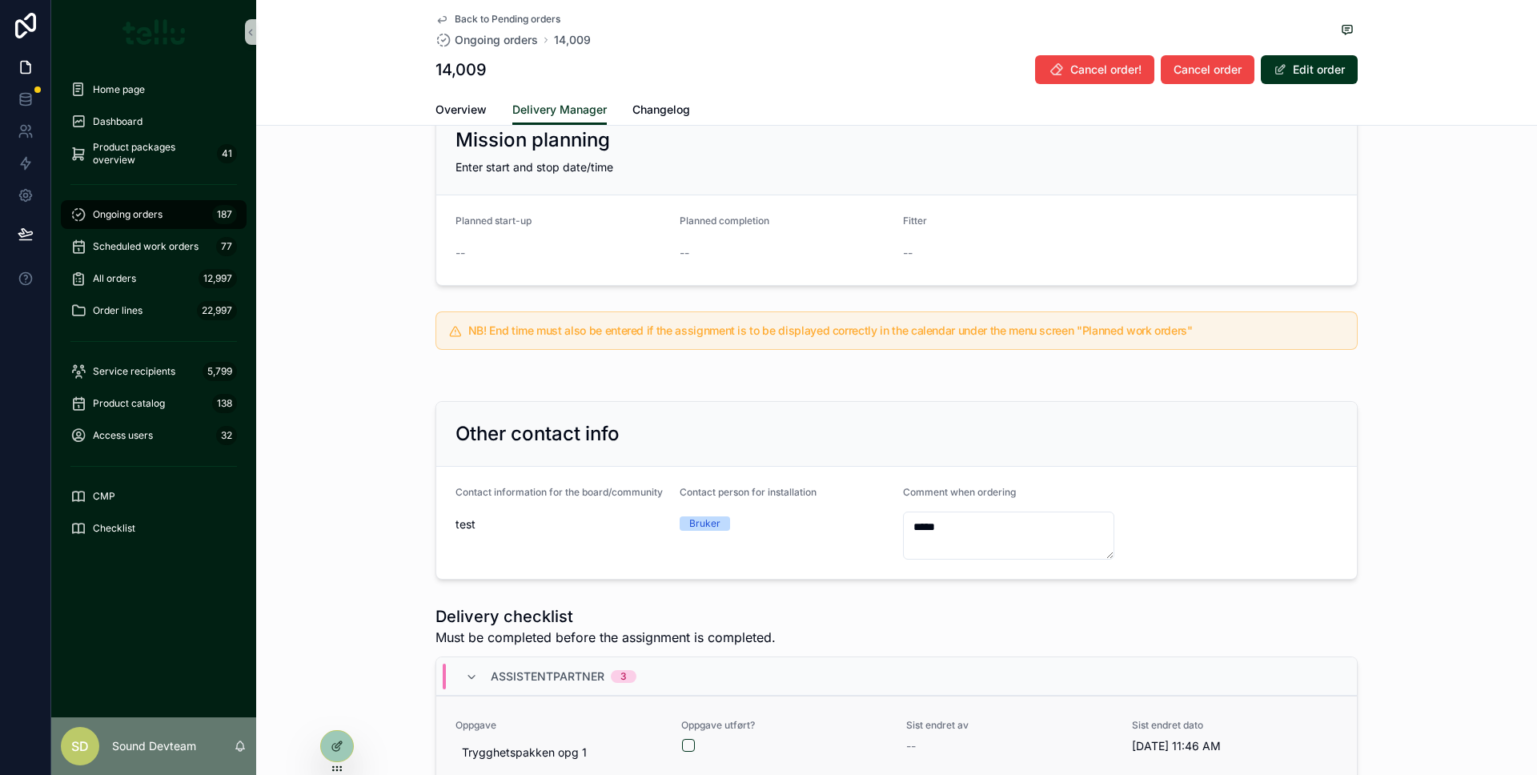
scroll to position [631, 0]
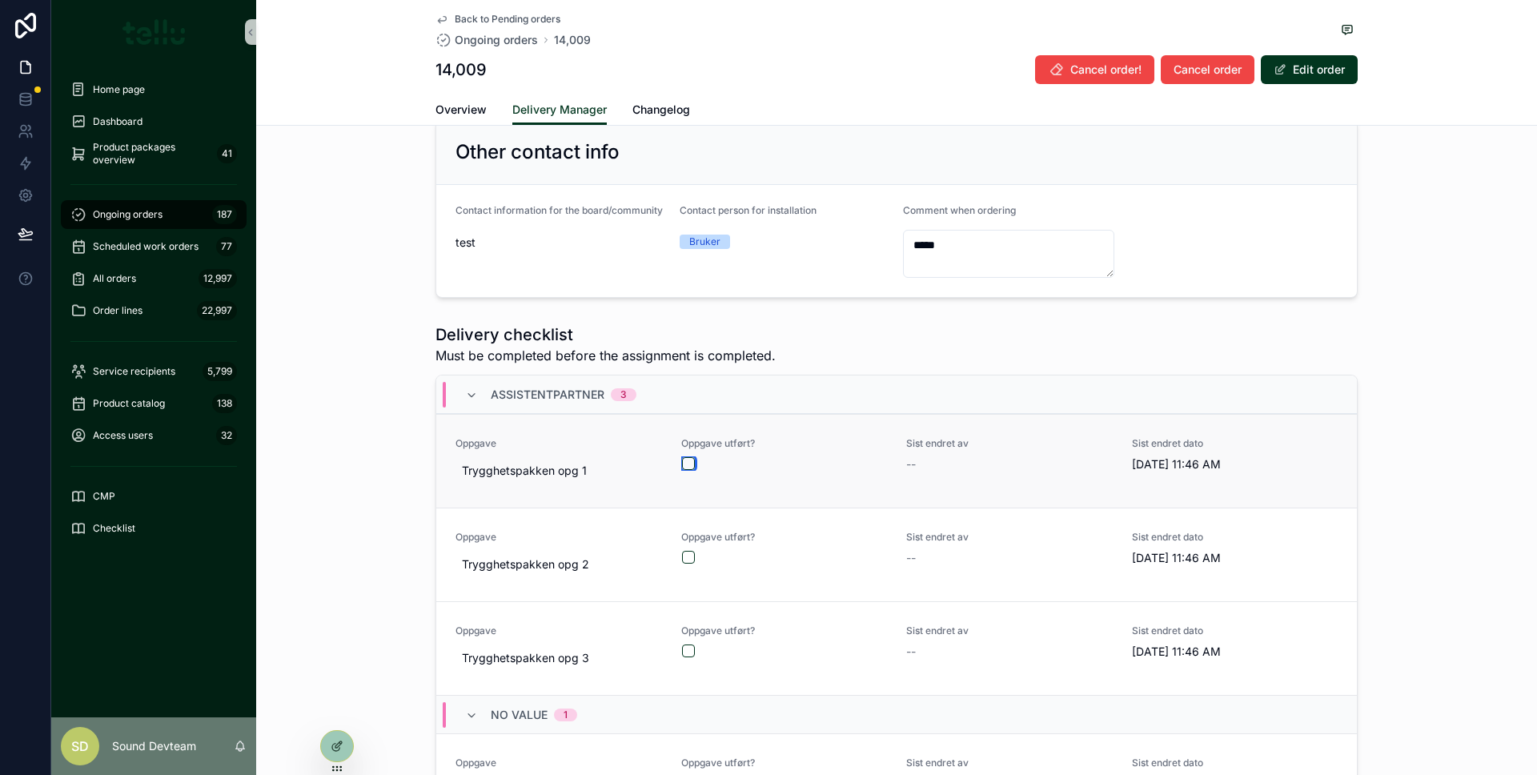
click at [686, 470] on button "scrollable content" at bounding box center [688, 463] width 13 height 13
click at [685, 564] on button "scrollable content" at bounding box center [688, 557] width 13 height 13
click at [683, 657] on button "scrollable content" at bounding box center [688, 651] width 13 height 13
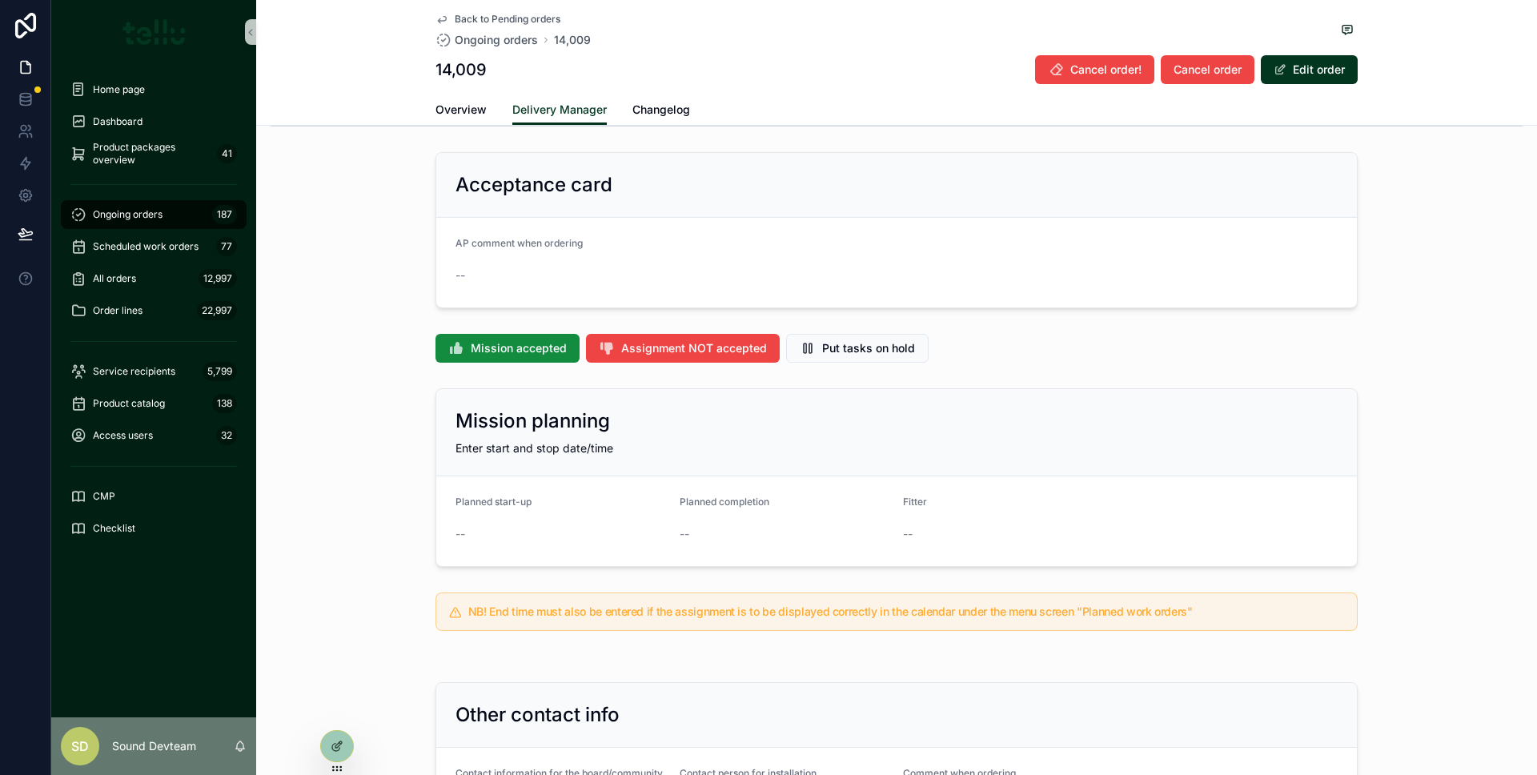
scroll to position [0, 0]
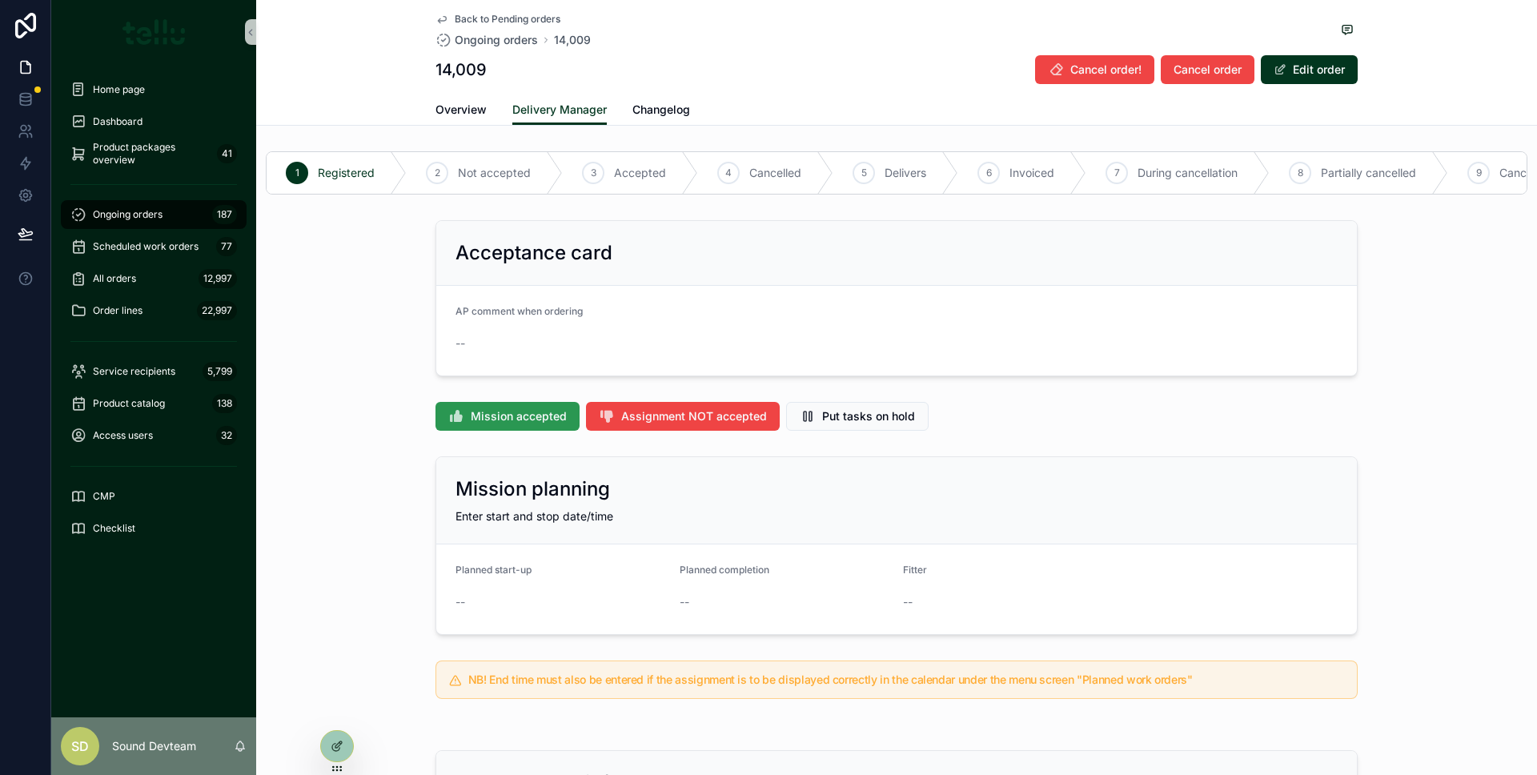
click at [516, 431] on button "Mission accepted" at bounding box center [508, 416] width 144 height 29
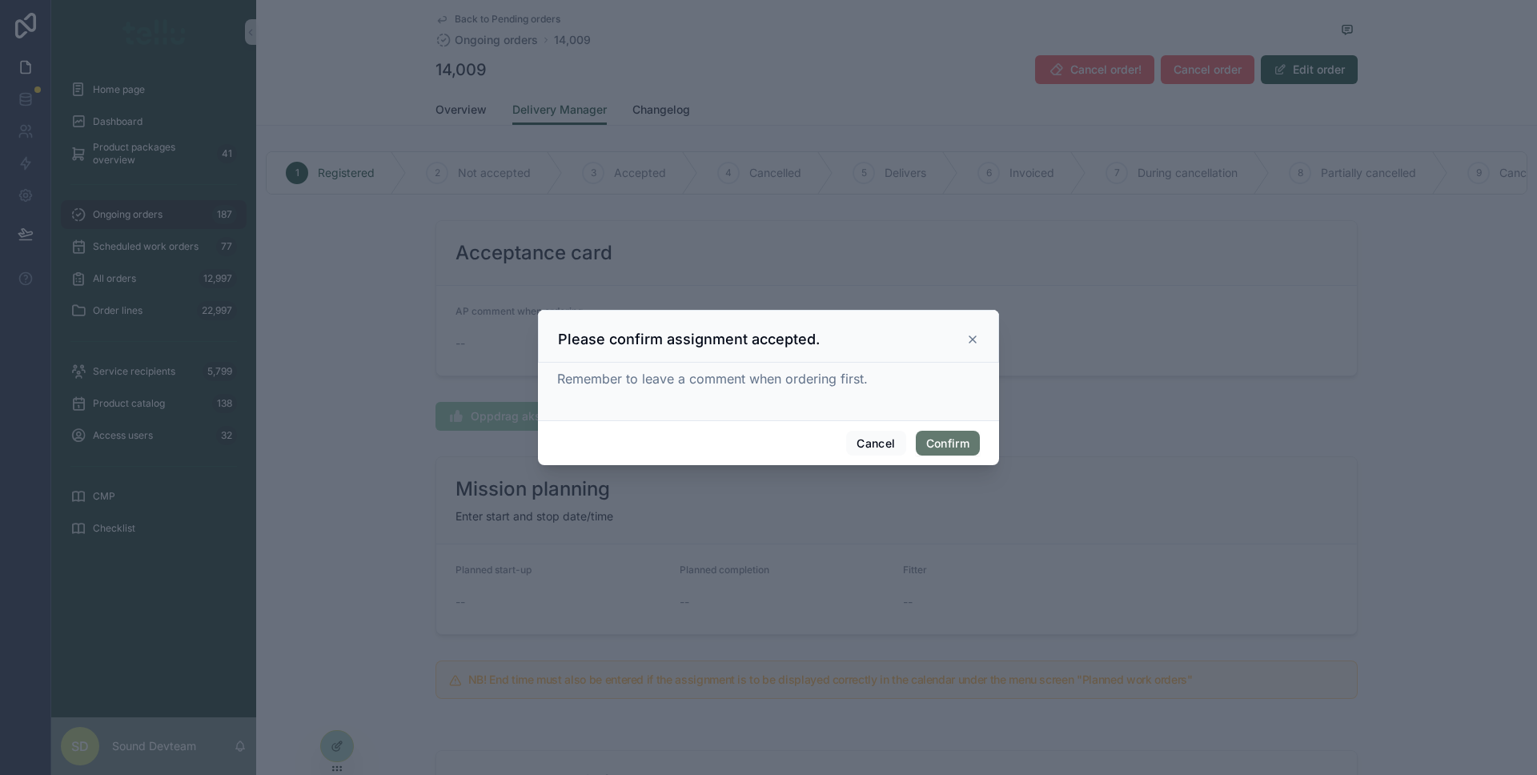
click at [977, 440] on button "Confirm" at bounding box center [948, 444] width 64 height 26
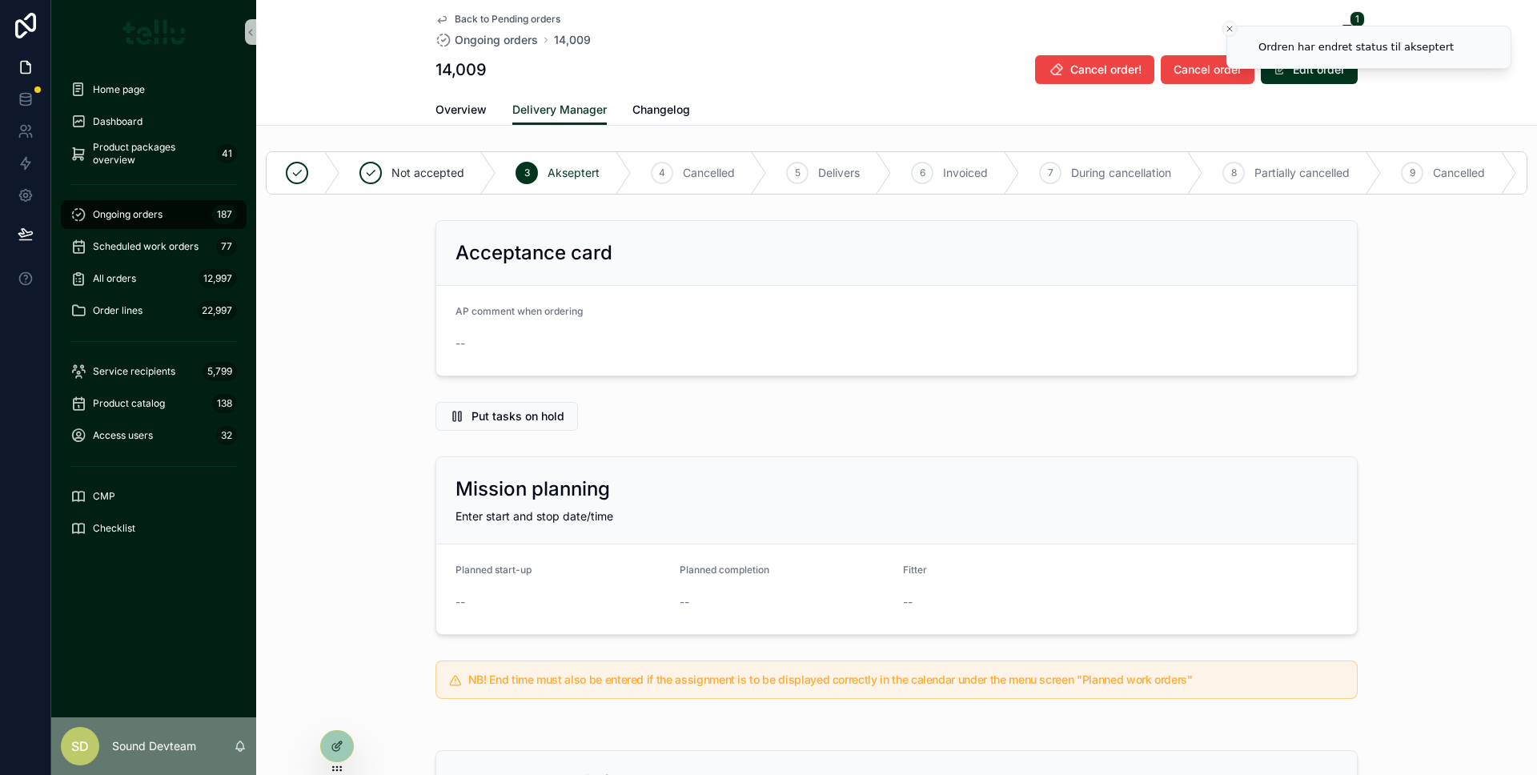
click at [1231, 30] on line "Close toast" at bounding box center [1230, 28] width 5 height 5
click at [339, 302] on div "Acceptance card AP comment when ordering --" at bounding box center [896, 298] width 1281 height 169
click at [1320, 80] on button "Edit order" at bounding box center [1309, 69] width 97 height 29
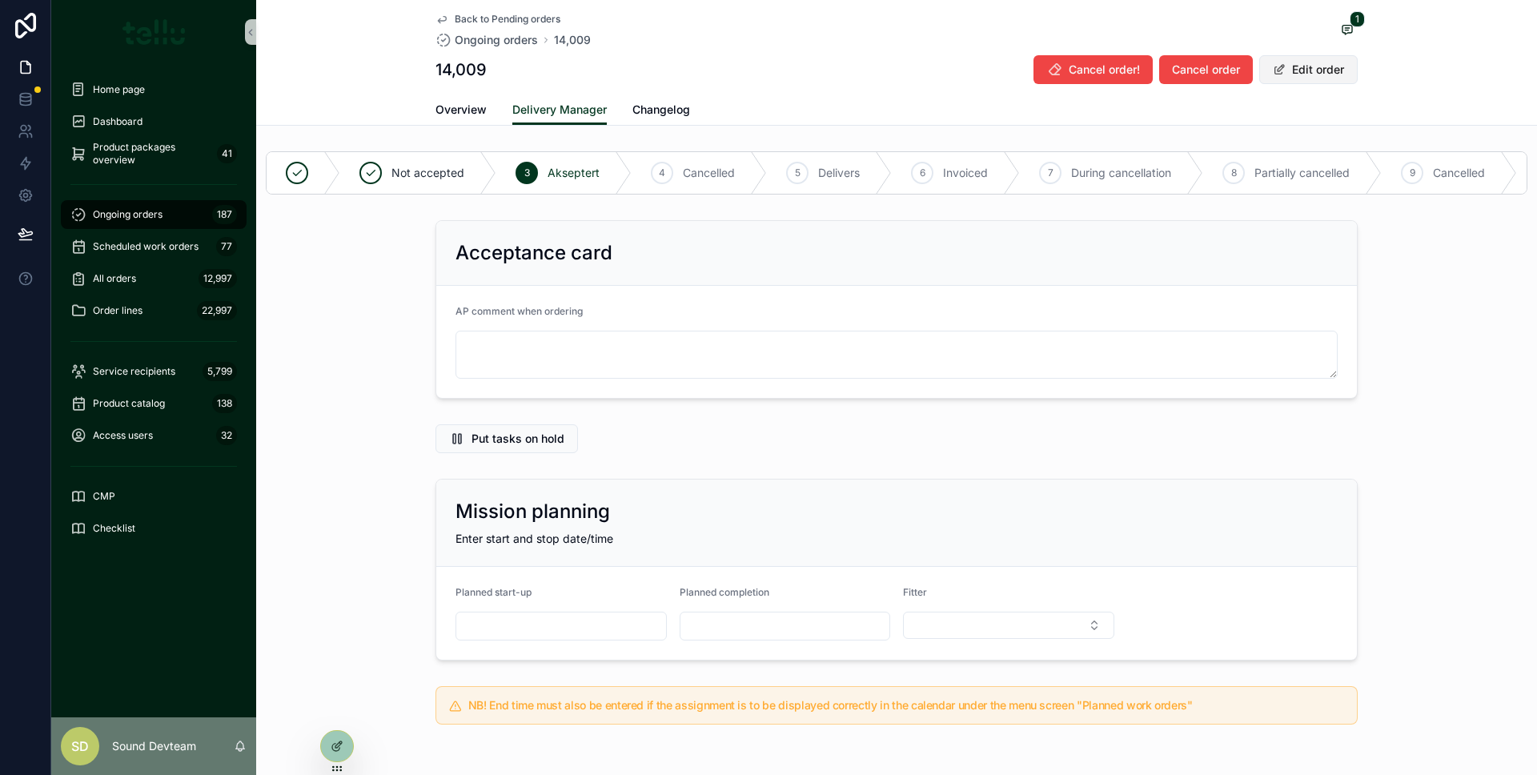
click at [1335, 74] on font "Edit order" at bounding box center [1318, 69] width 52 height 14
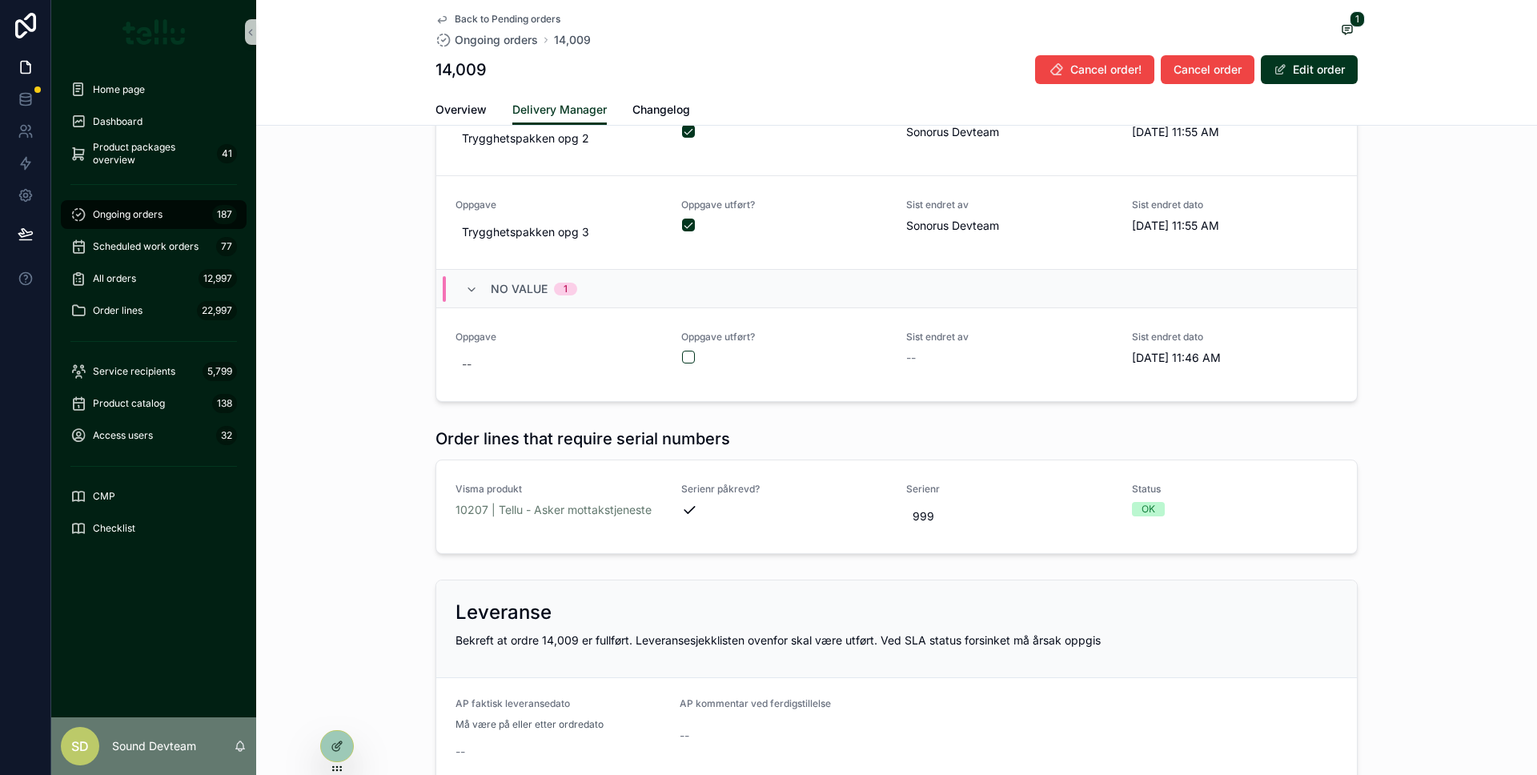
scroll to position [1242, 0]
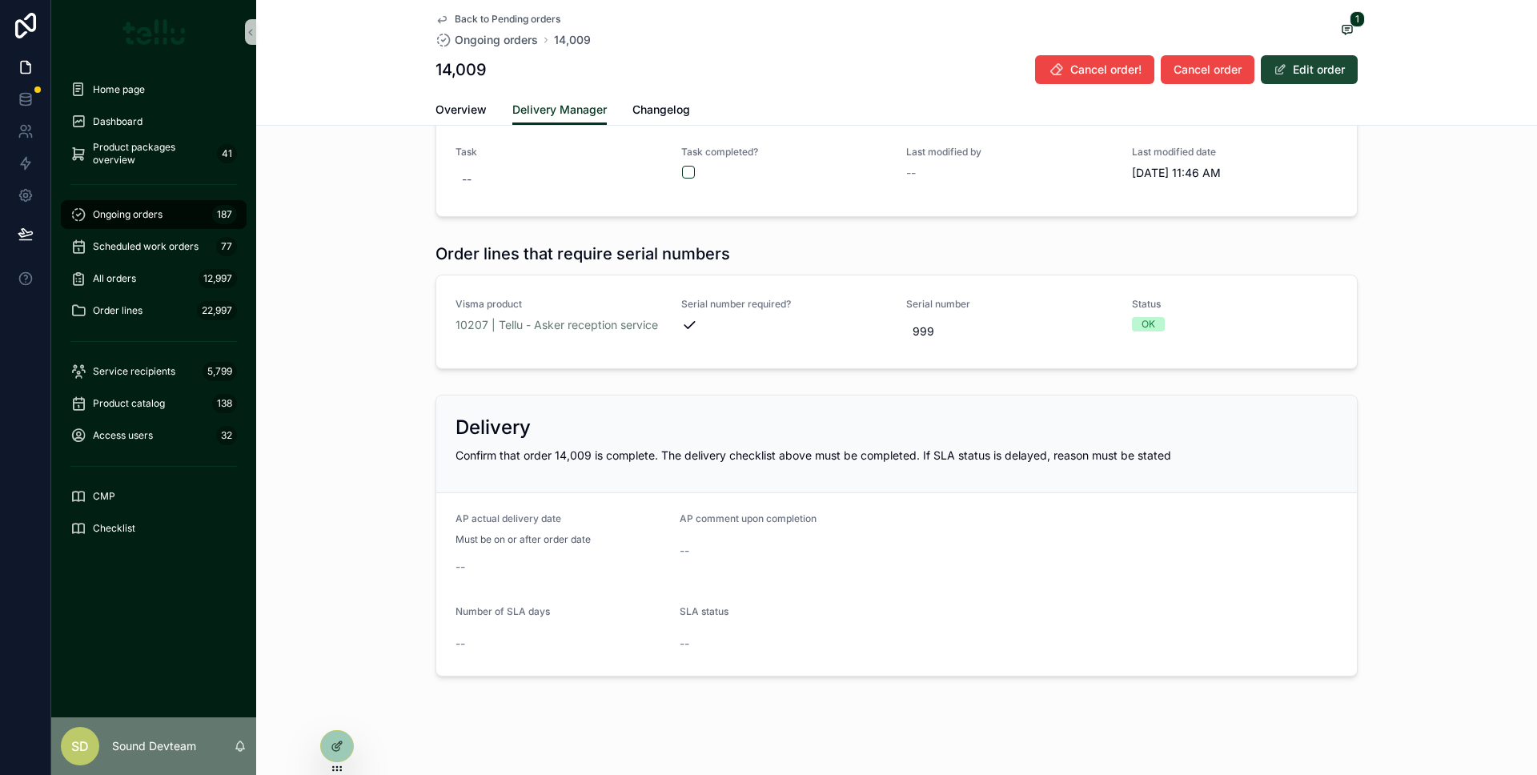
click at [1313, 78] on button "Edit order" at bounding box center [1309, 69] width 97 height 29
click at [549, 565] on div "scrollable content" at bounding box center [561, 568] width 211 height 29
click at [545, 573] on input "scrollable content" at bounding box center [561, 568] width 210 height 22
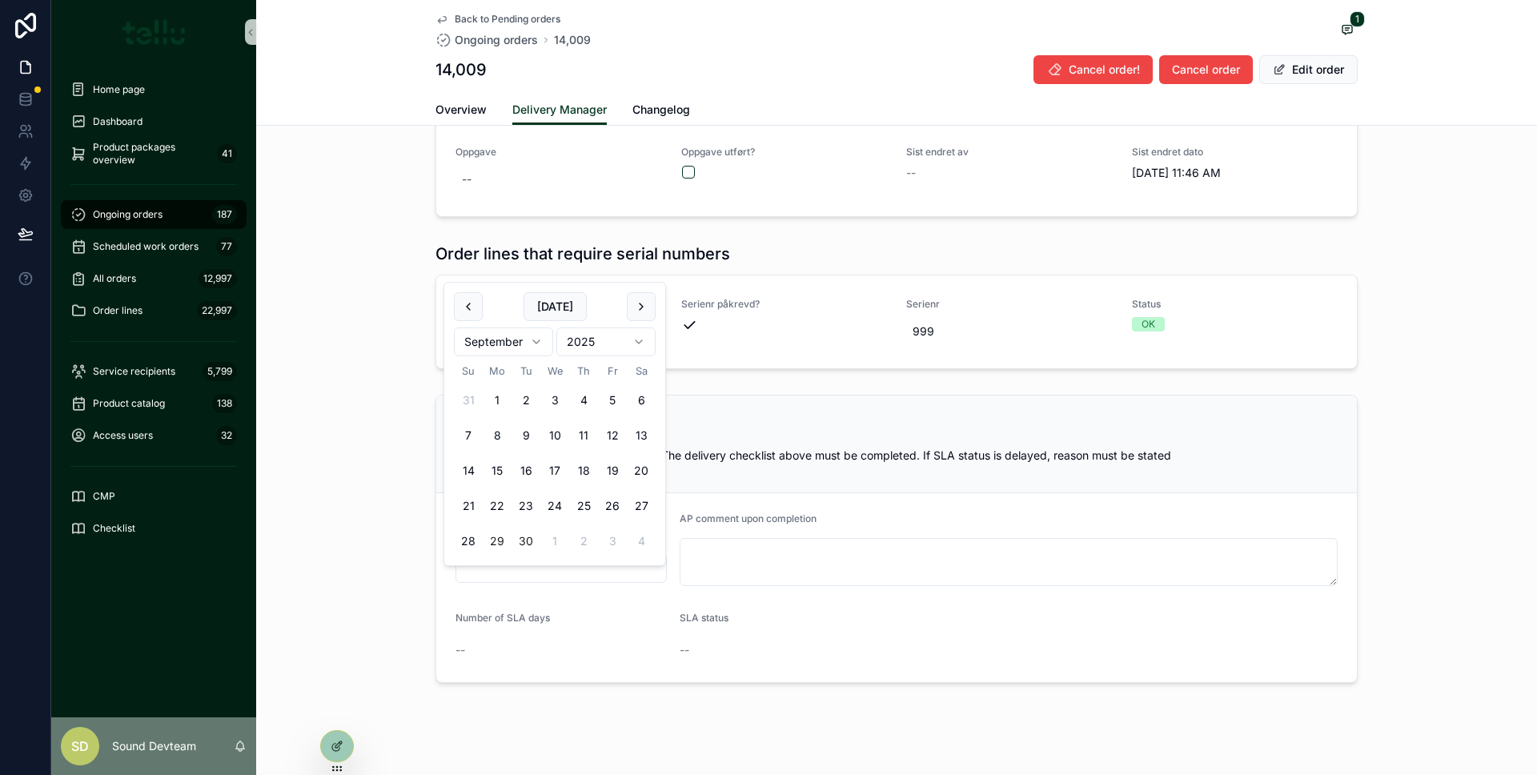
click at [520, 538] on button "30" at bounding box center [526, 541] width 29 height 29
type input "*********"
click at [407, 557] on div "Delivery Confirm that order 14,009 is complete. The delivery checklist above mu…" at bounding box center [896, 538] width 1281 height 301
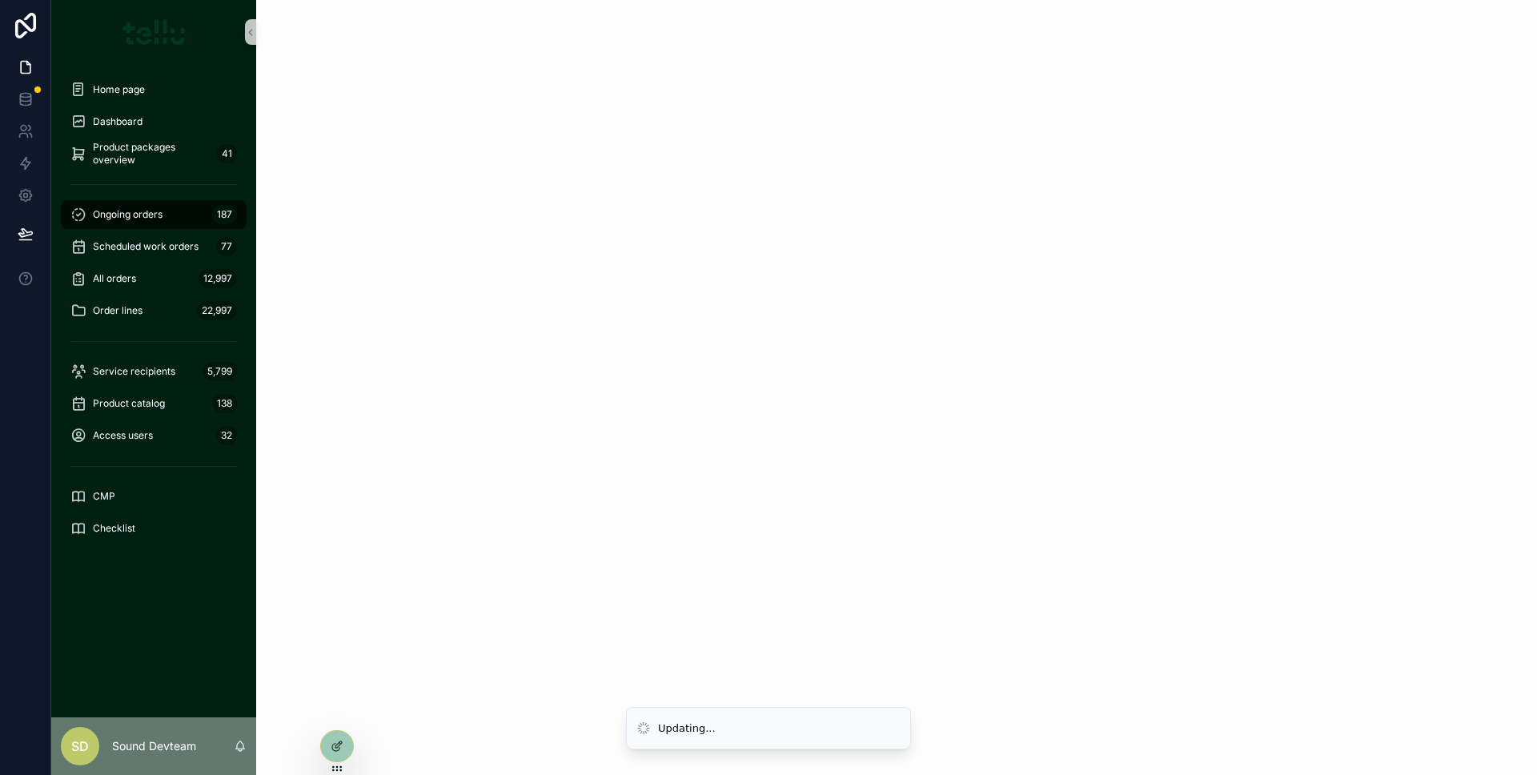
scroll to position [0, 0]
click at [787, 571] on div "scrollable content" at bounding box center [896, 387] width 1281 height 775
click at [155, 223] on div "Ongoing orders 187" at bounding box center [153, 215] width 167 height 26
click at [163, 223] on div "Ongoing orders 187" at bounding box center [153, 215] width 167 height 26
click at [172, 251] on font "Scheduled work orders" at bounding box center [146, 246] width 106 height 12
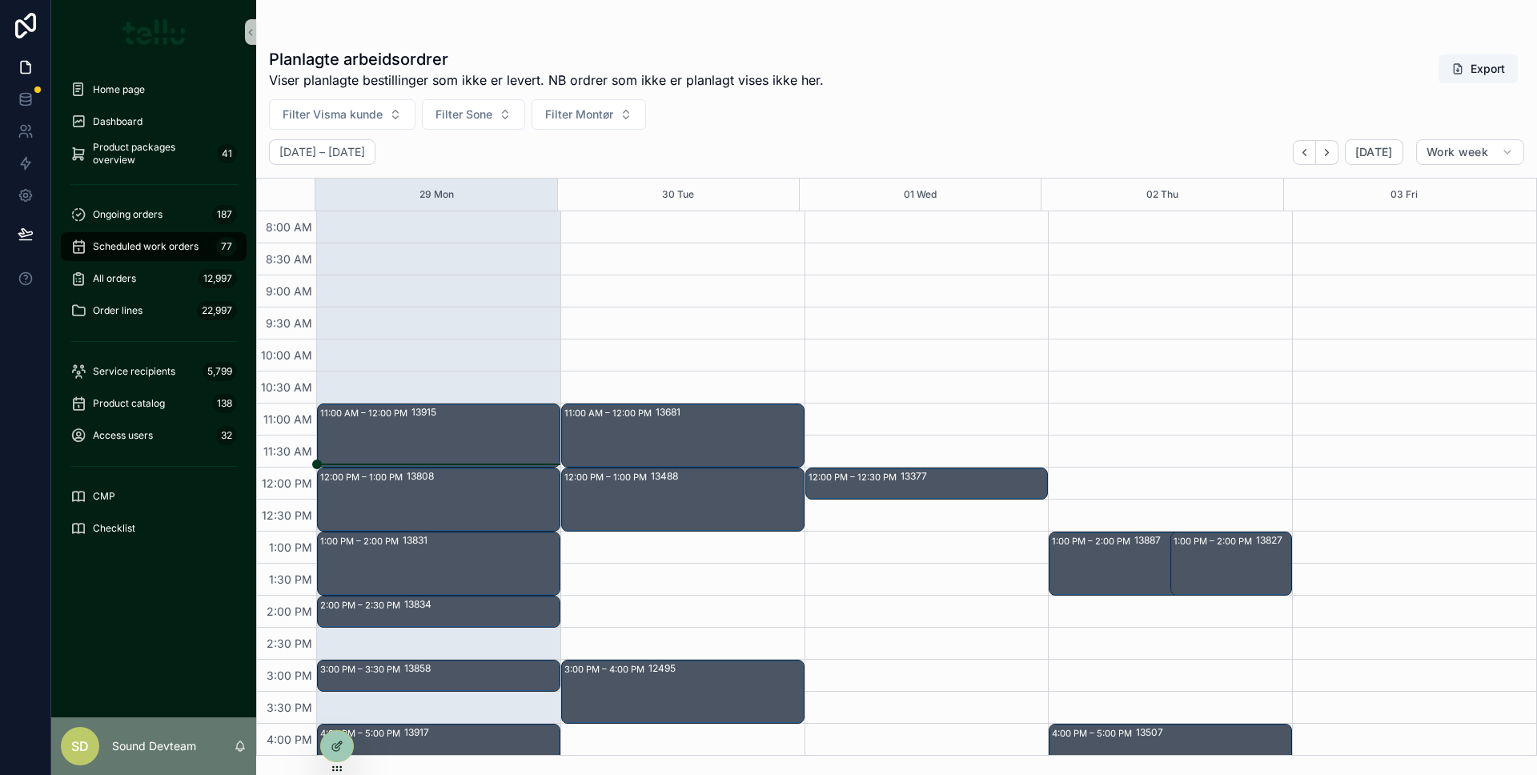
scroll to position [97, 0]
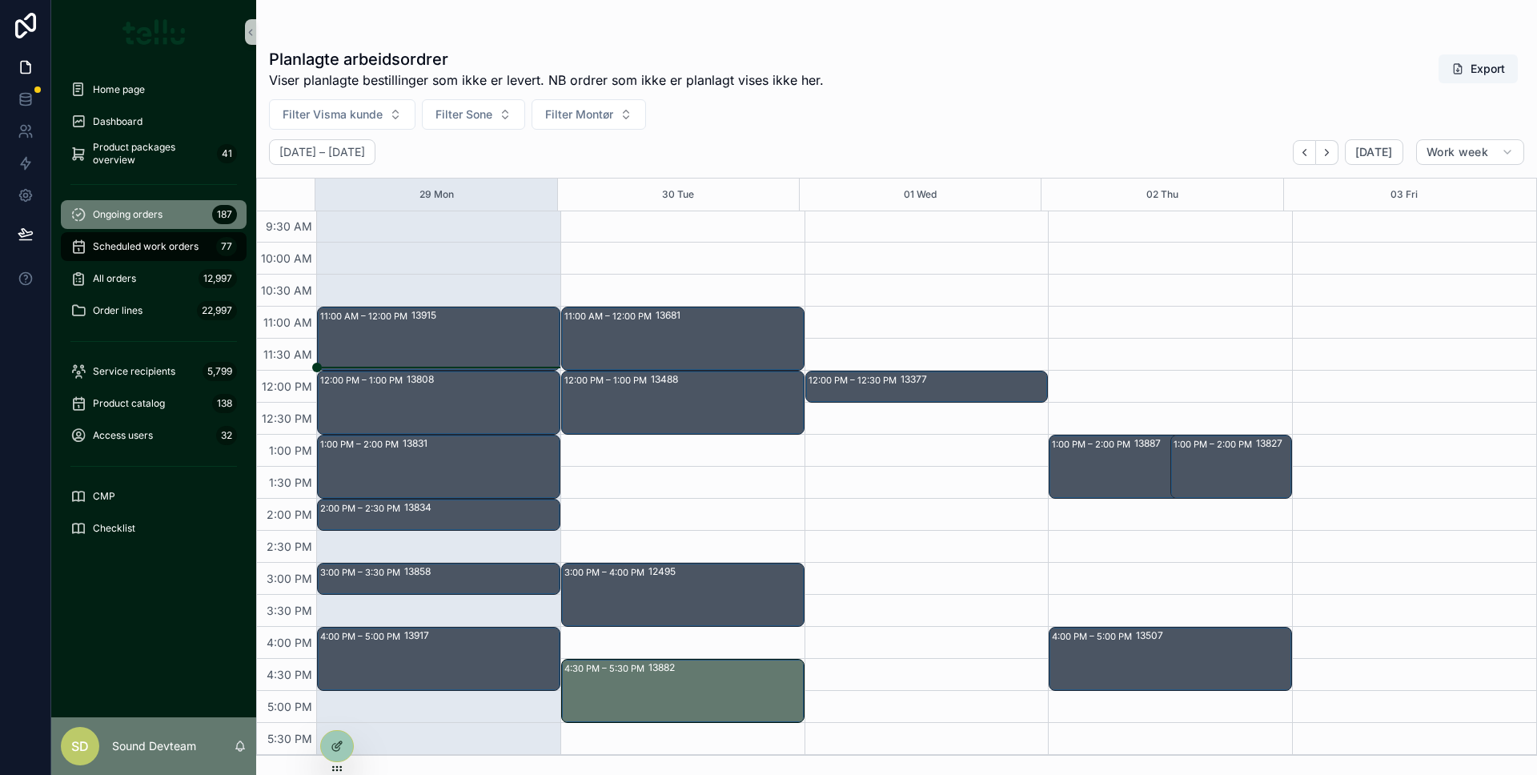
click at [173, 215] on div "Ongoing orders 187" at bounding box center [153, 215] width 167 height 26
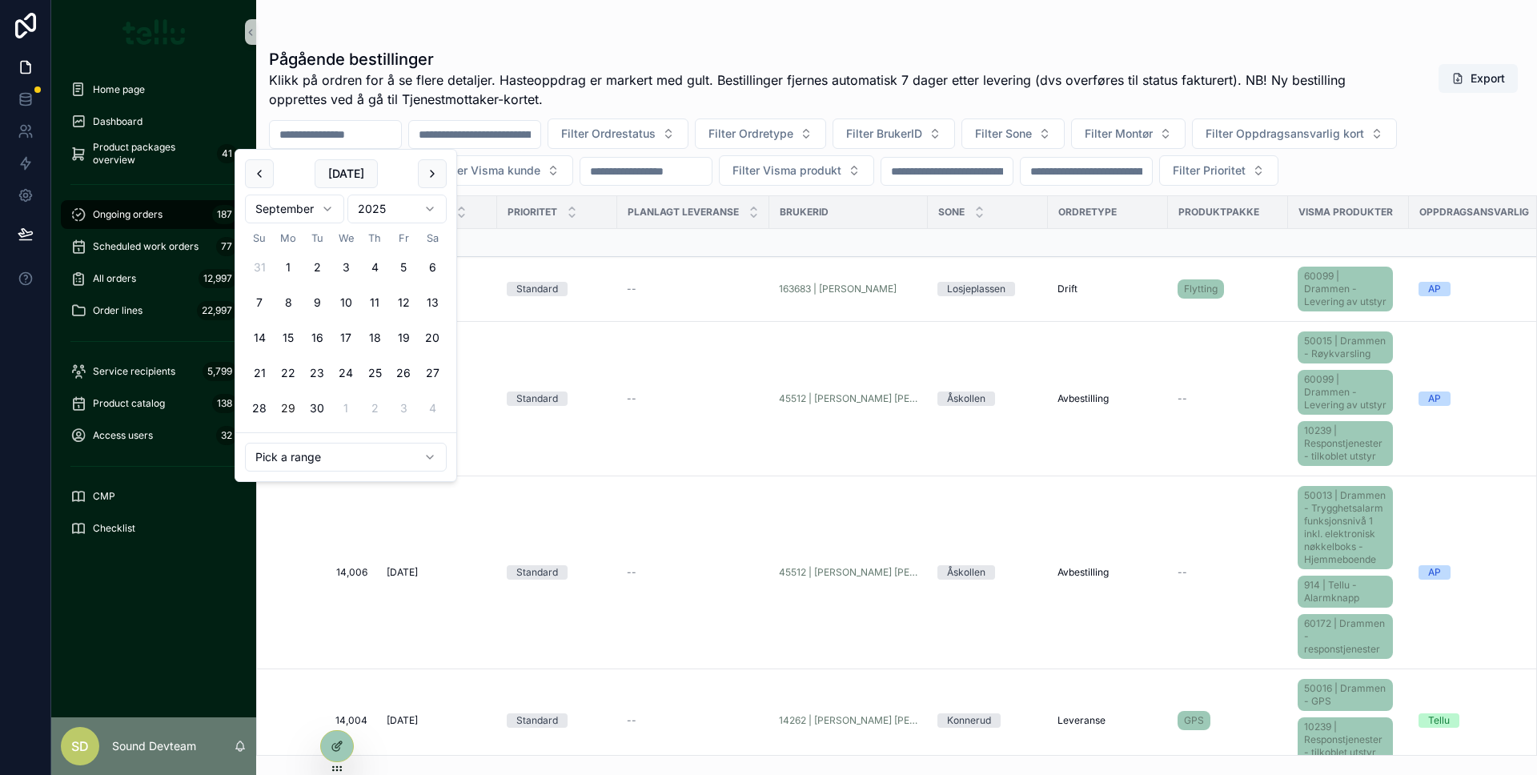
click at [372, 137] on input "scrollable content" at bounding box center [335, 134] width 131 height 22
click at [492, 108] on span "Klikk på ordren for å se flere detaljer. Hasteoppdrag er markert med gult. Best…" at bounding box center [836, 89] width 1135 height 38
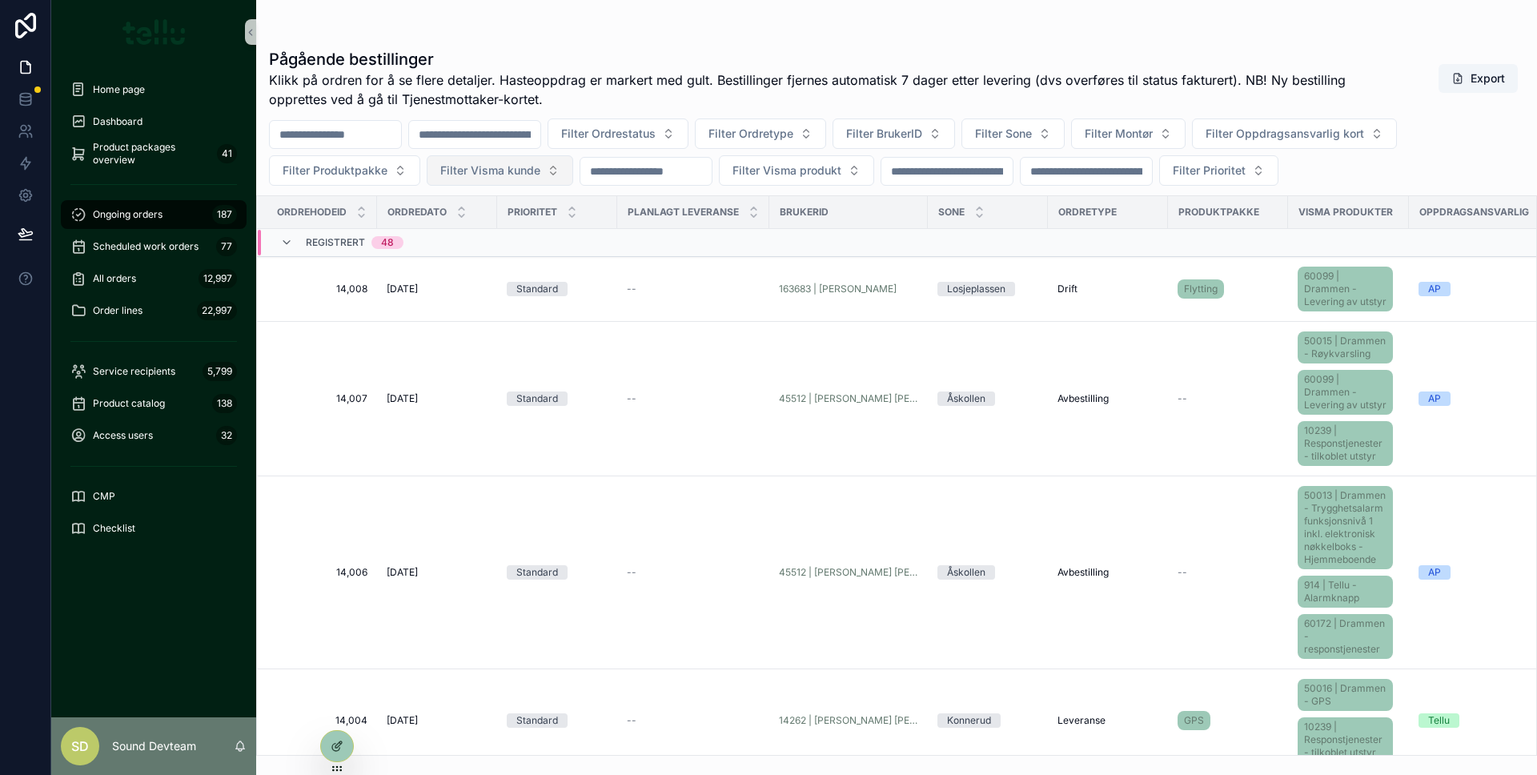
click at [541, 173] on button "Filter Visma kunde" at bounding box center [500, 170] width 147 height 30
type input "**"
click at [790, 167] on span "Filter Visma produkt" at bounding box center [787, 171] width 109 height 16
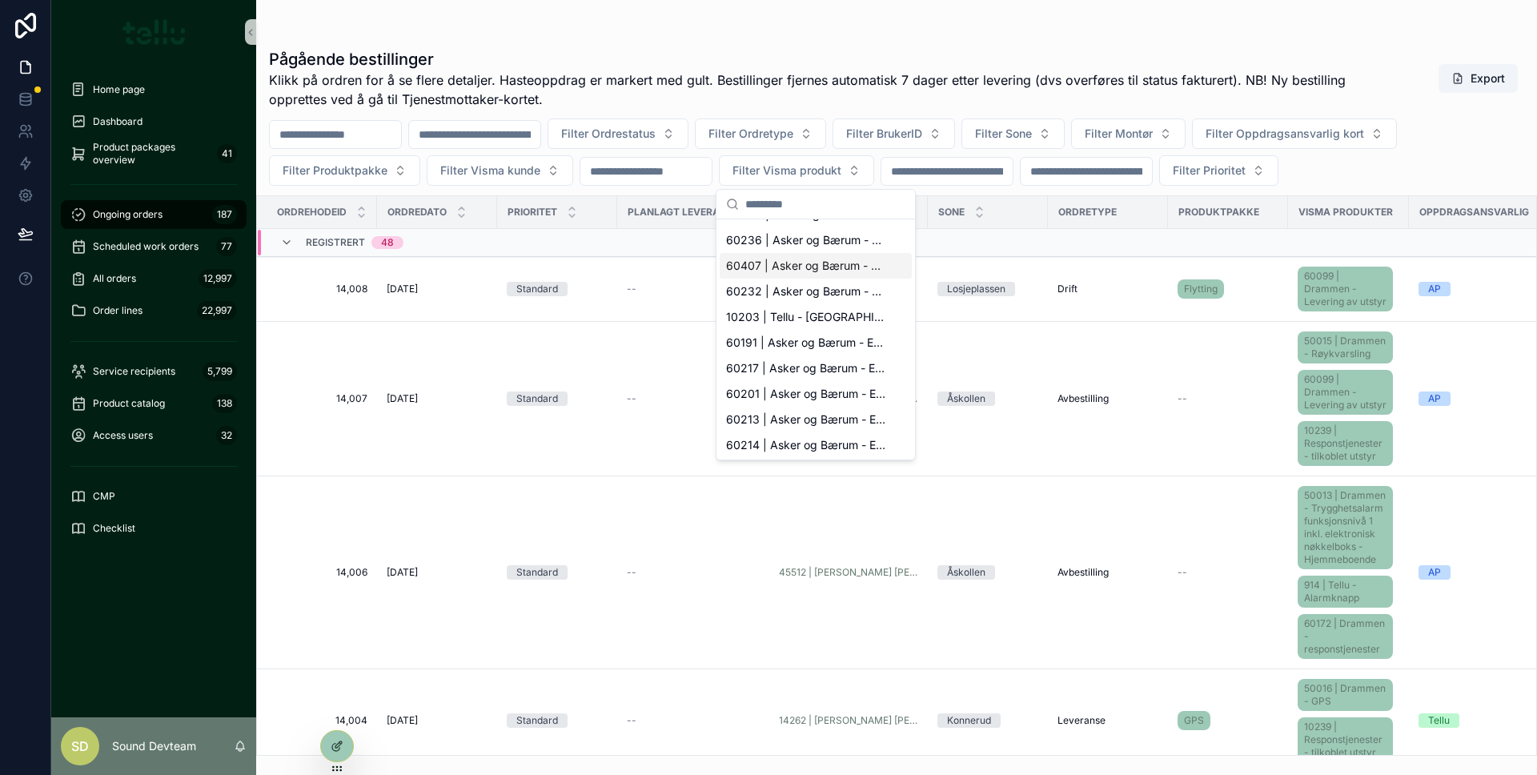
scroll to position [538, 0]
click at [927, 174] on input "scrollable content" at bounding box center [947, 171] width 131 height 22
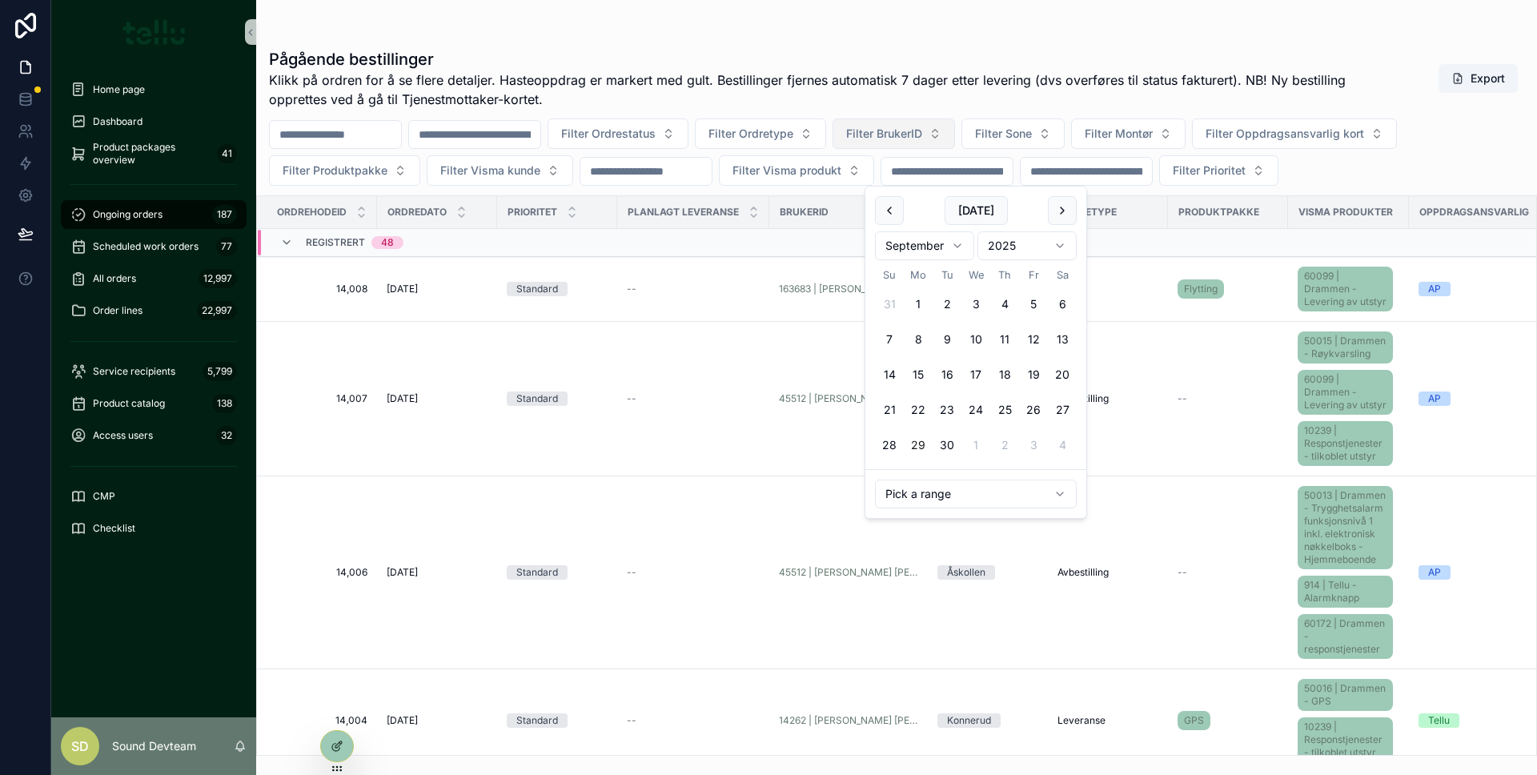
click at [932, 143] on button "Filter BrukerID" at bounding box center [894, 134] width 123 height 30
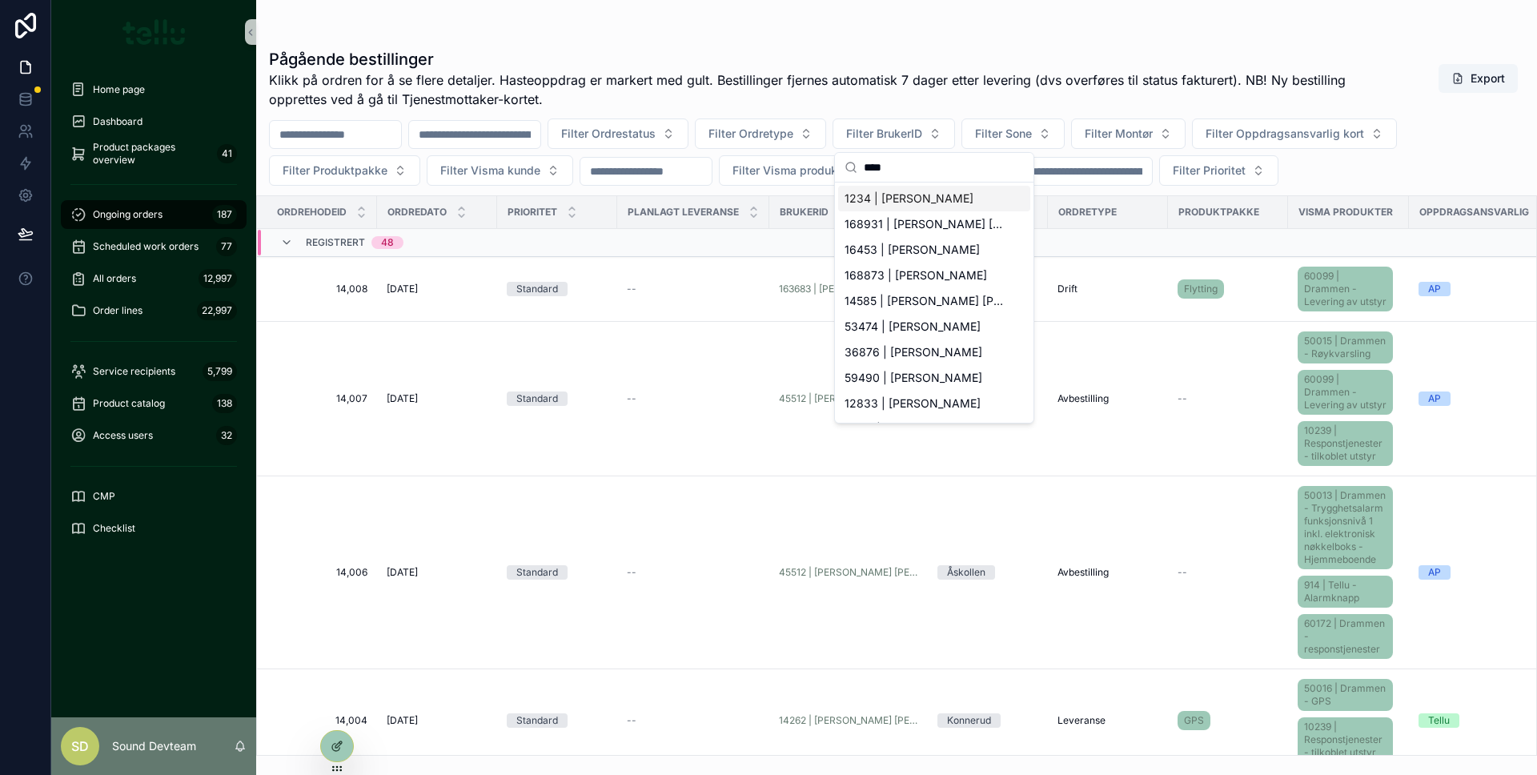
type input "****"
click at [925, 191] on span "1234 | Thomas Andersen" at bounding box center [909, 199] width 129 height 16
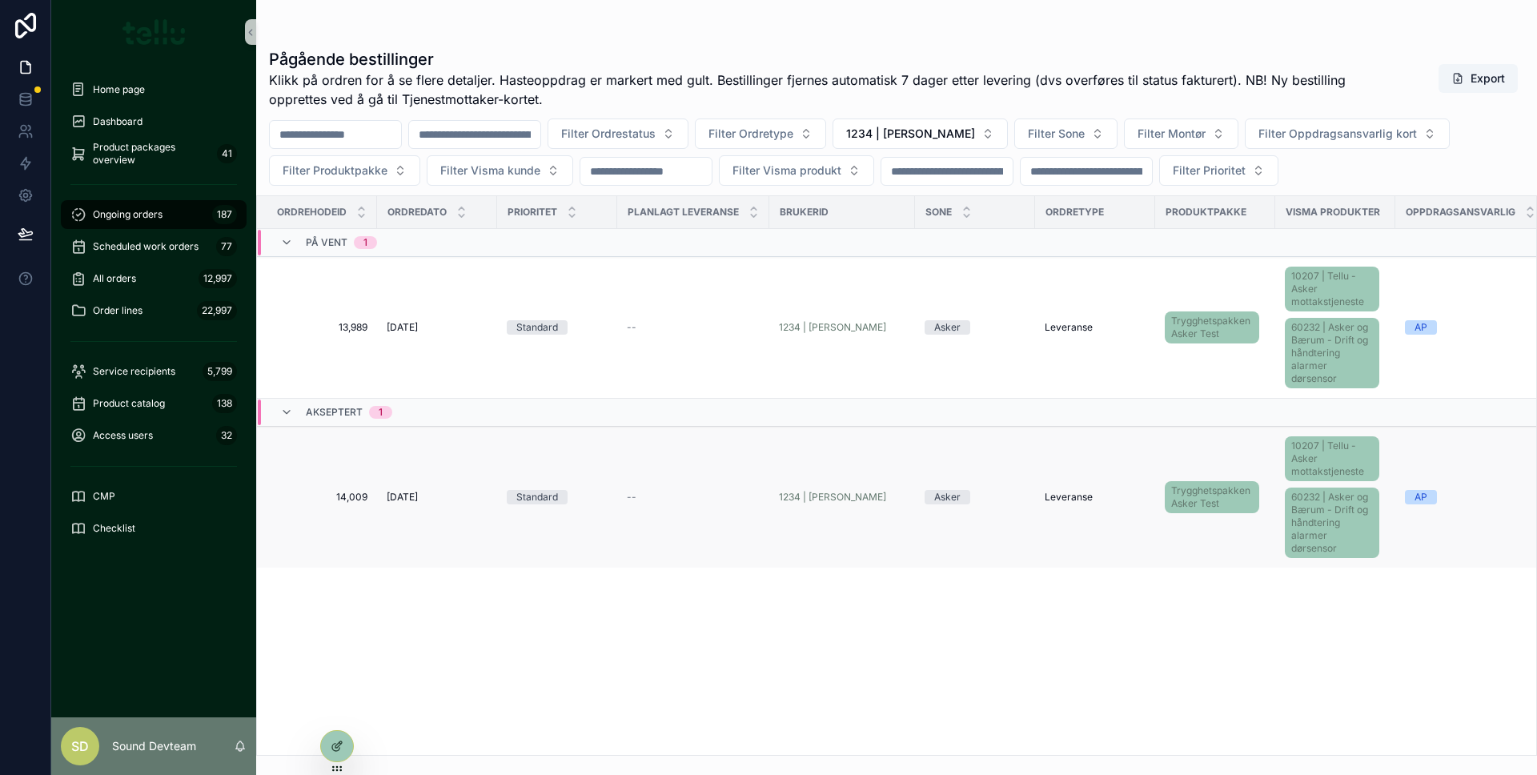
click at [678, 456] on td "--" at bounding box center [693, 498] width 152 height 142
click at [661, 476] on td "--" at bounding box center [693, 498] width 152 height 142
click at [649, 495] on div "--" at bounding box center [693, 497] width 133 height 13
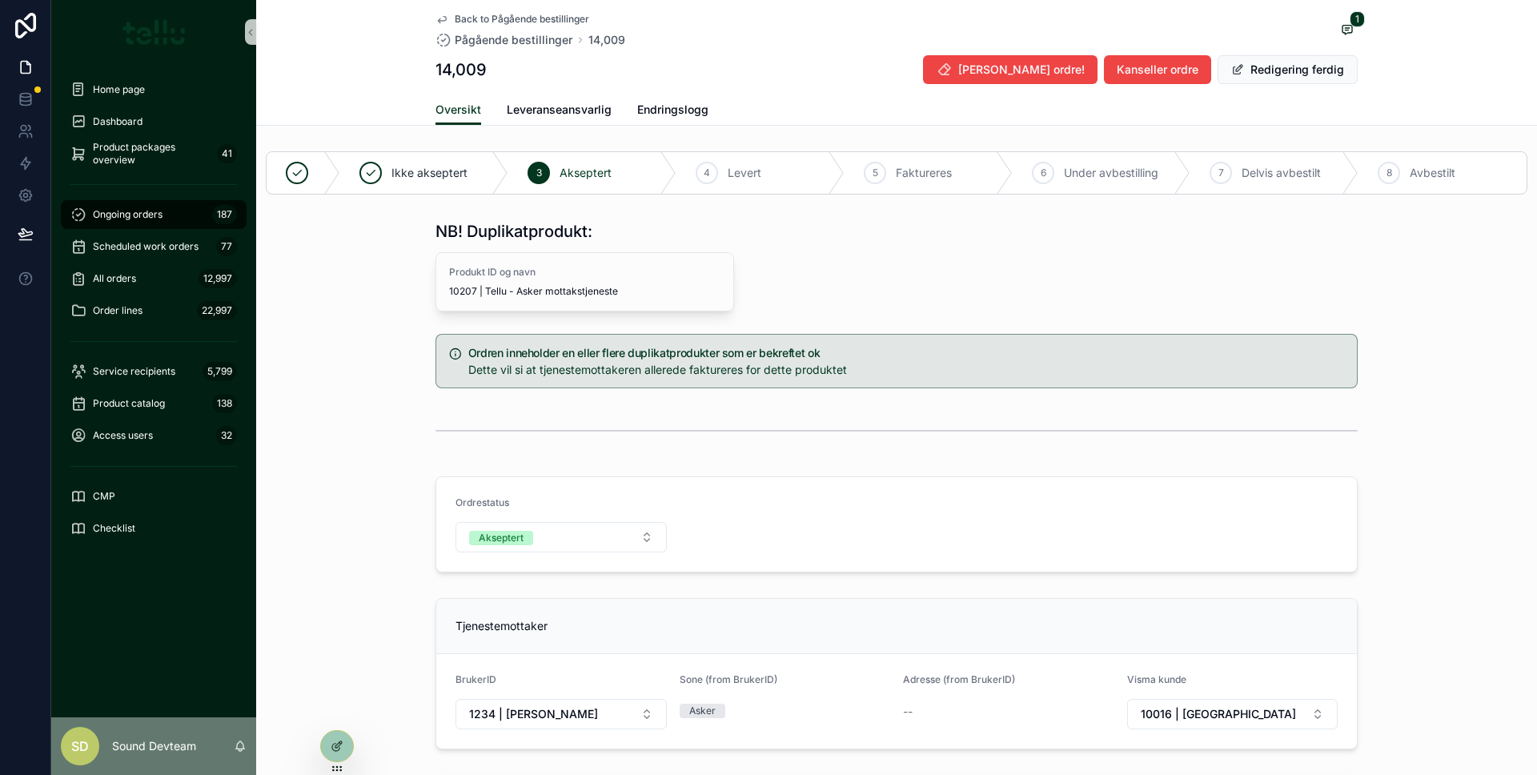
type input "**********"
click at [358, 384] on div "NB! Duplikatprodukt: Produkt ID og navn 10207 | Tellu - Asker mottakstjeneste O…" at bounding box center [896, 335] width 1281 height 243
click at [569, 98] on link "Leveranseansvarlig" at bounding box center [559, 111] width 105 height 32
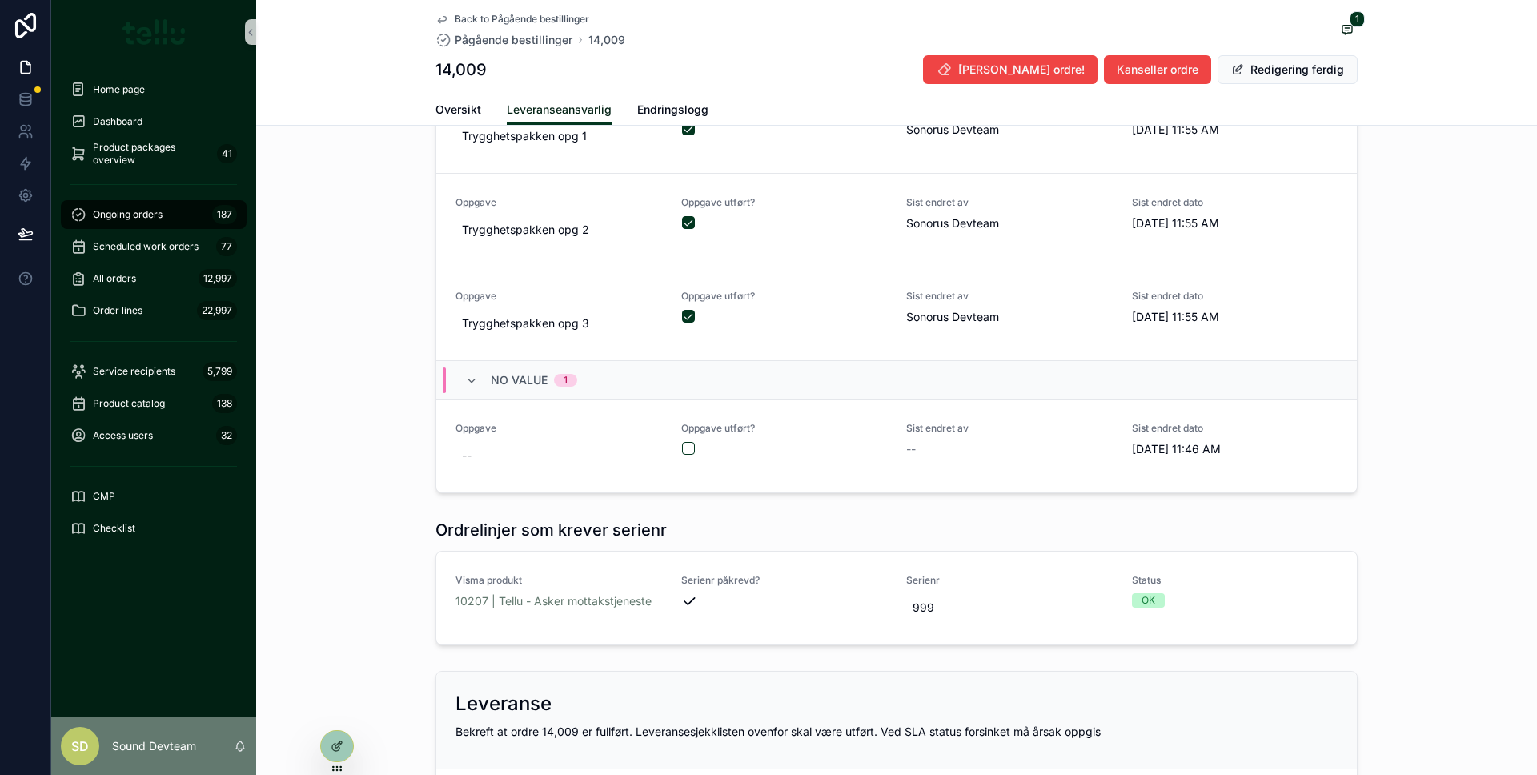
scroll to position [1351, 0]
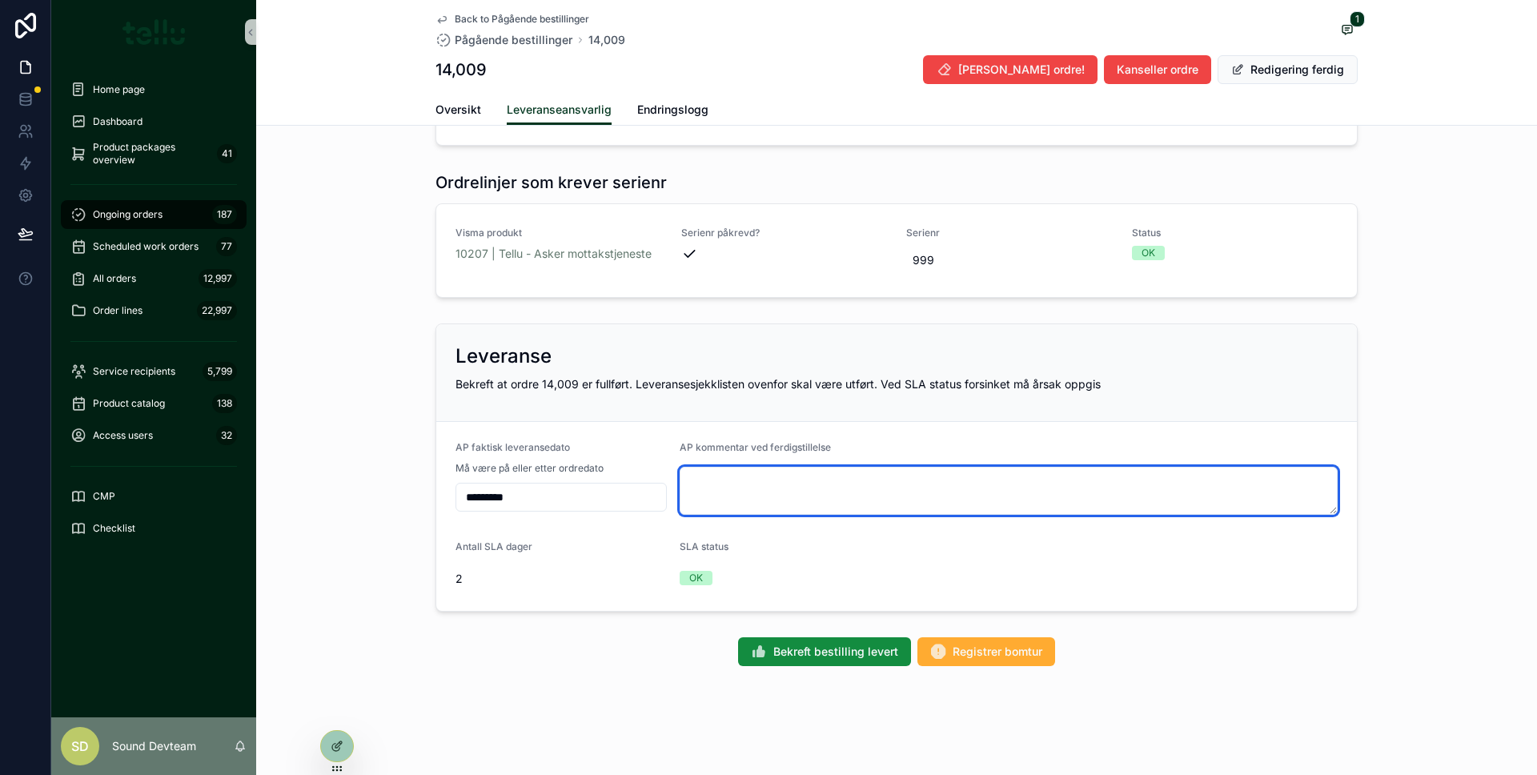
click at [766, 500] on textarea "scrollable content" at bounding box center [1009, 491] width 659 height 48
type textarea "****"
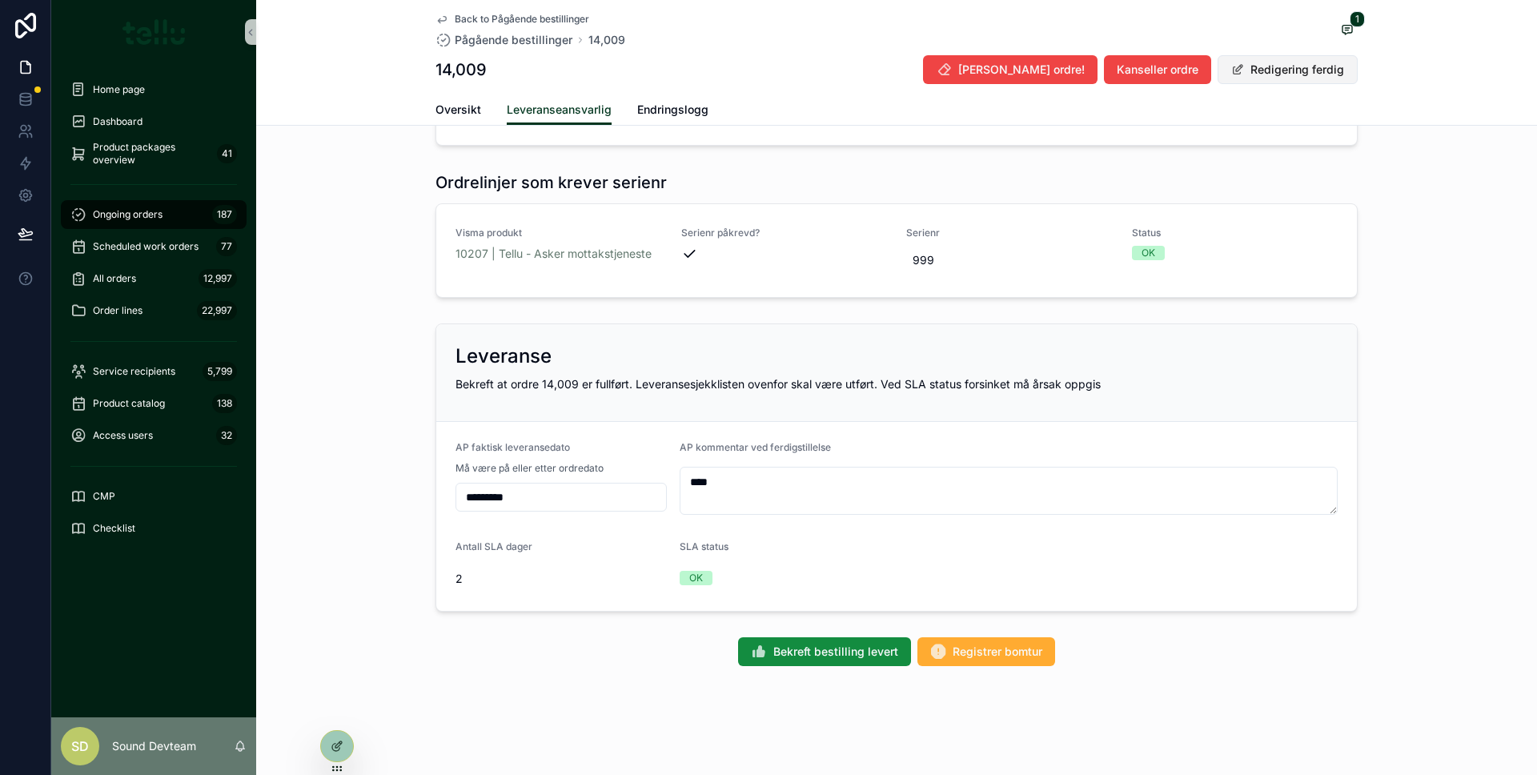
click at [1310, 77] on button "Redigering ferdig" at bounding box center [1288, 69] width 140 height 29
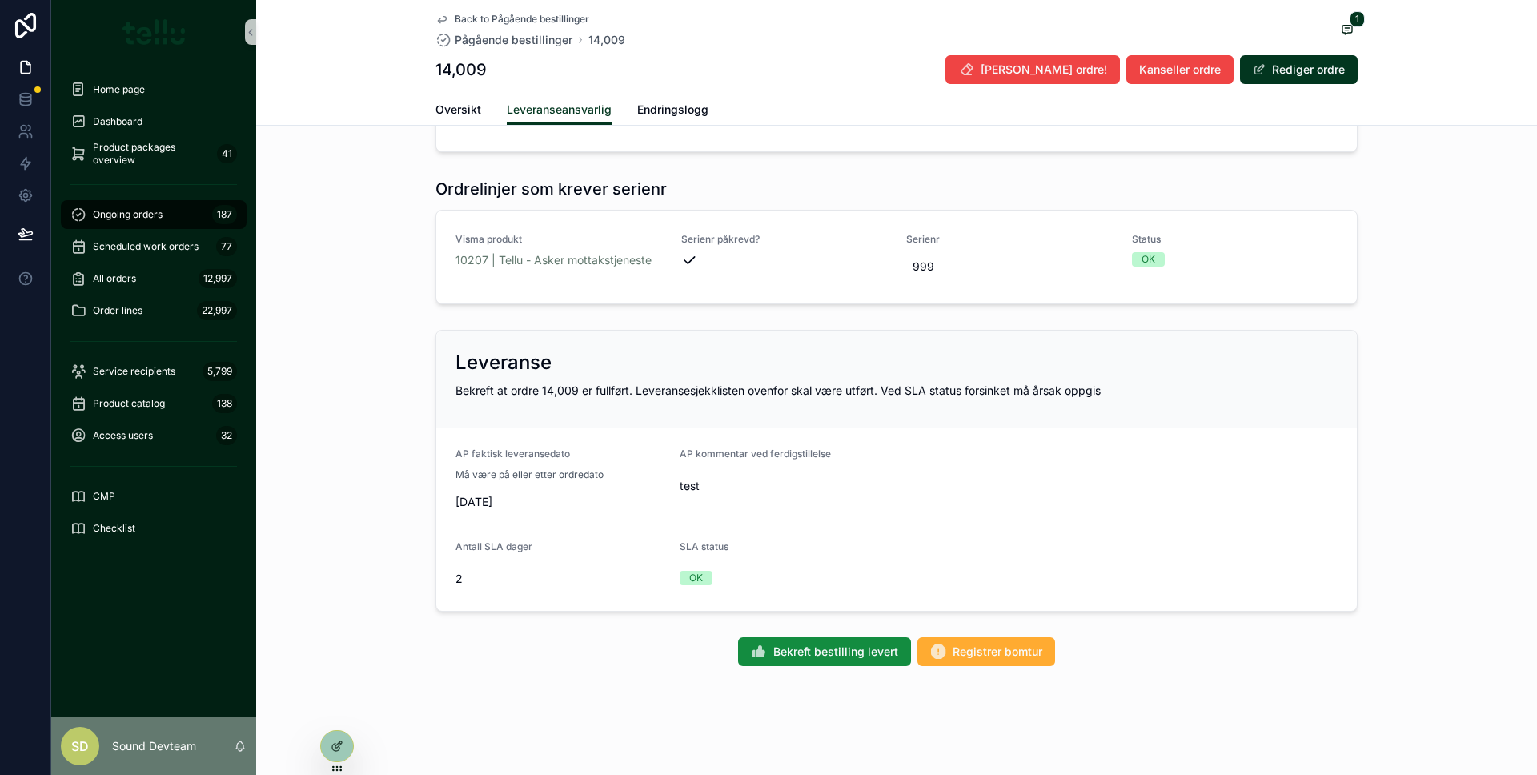
scroll to position [1319, 0]
click at [825, 648] on span "Bekreft bestilling levert" at bounding box center [836, 652] width 125 height 16
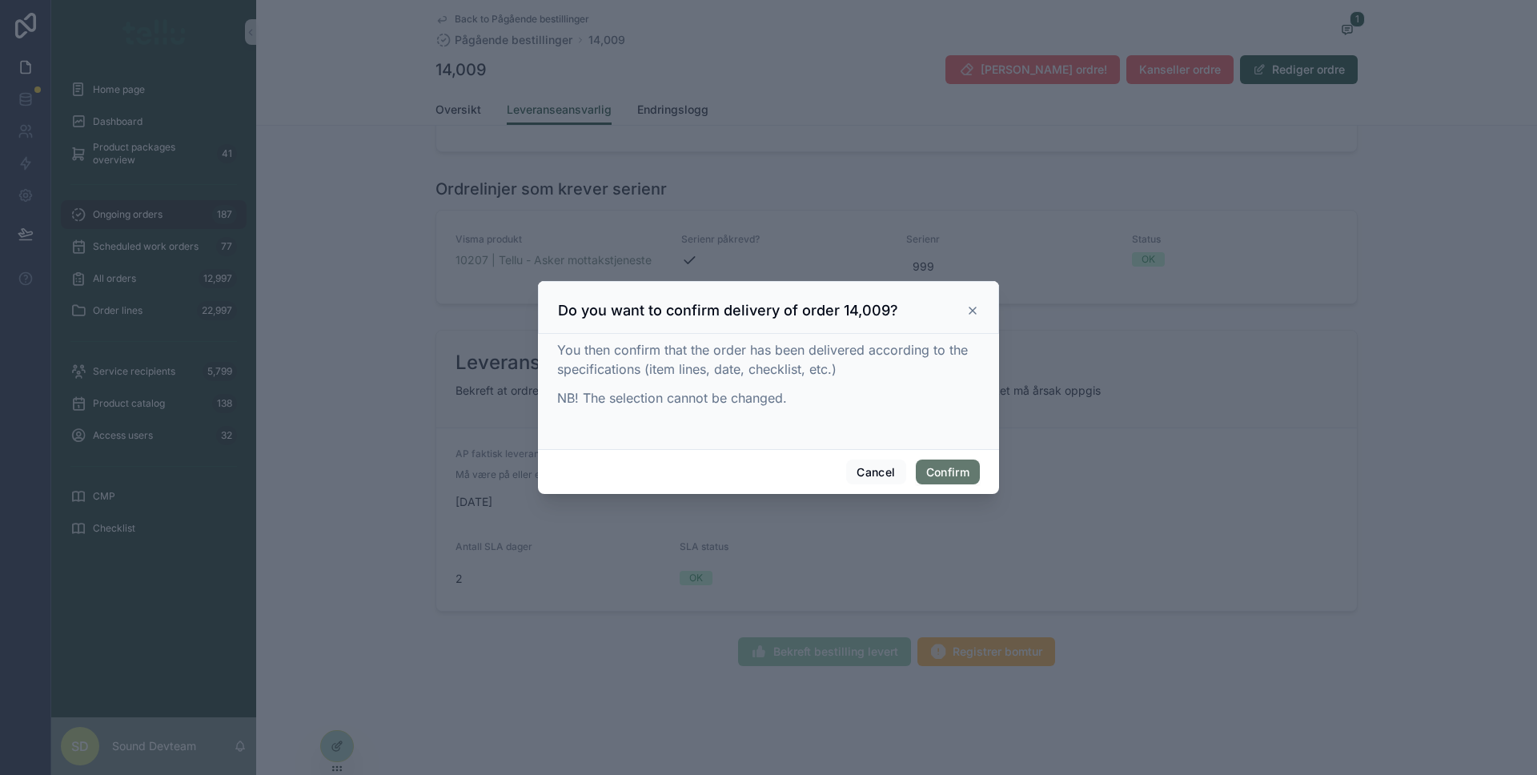
click at [946, 481] on button "Confirm" at bounding box center [948, 473] width 64 height 26
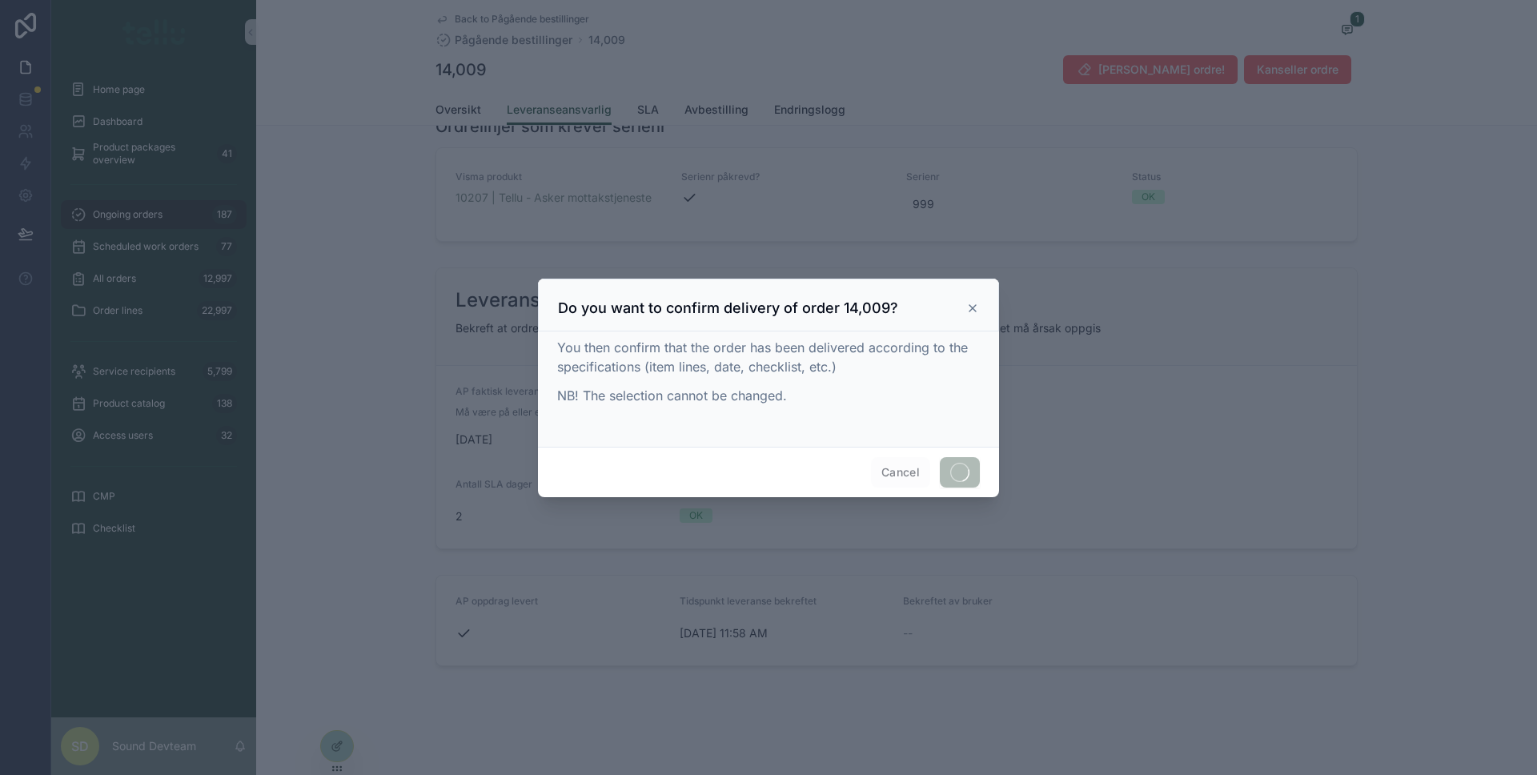
scroll to position [1200, 0]
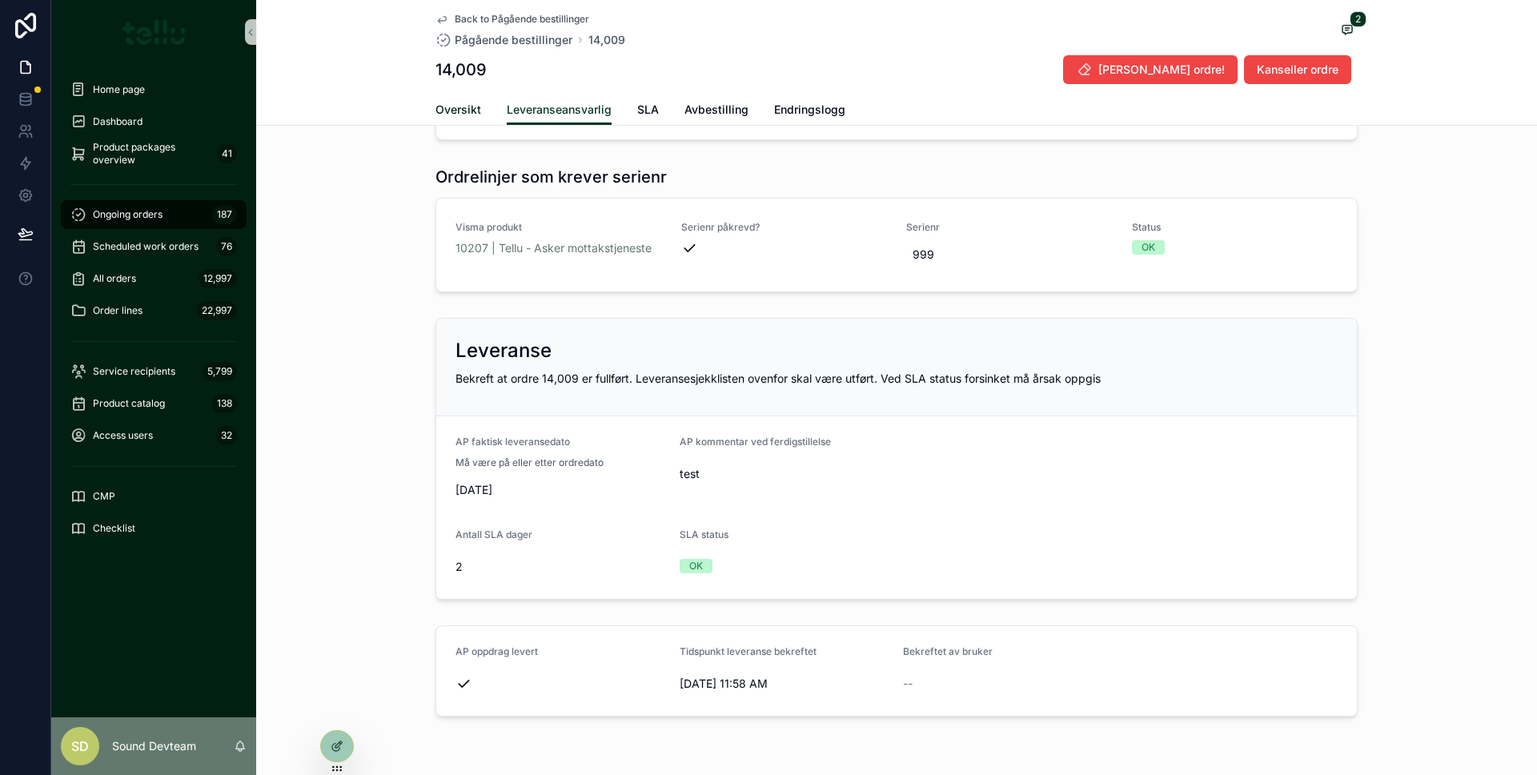
click at [464, 115] on span "Oversikt" at bounding box center [459, 110] width 46 height 16
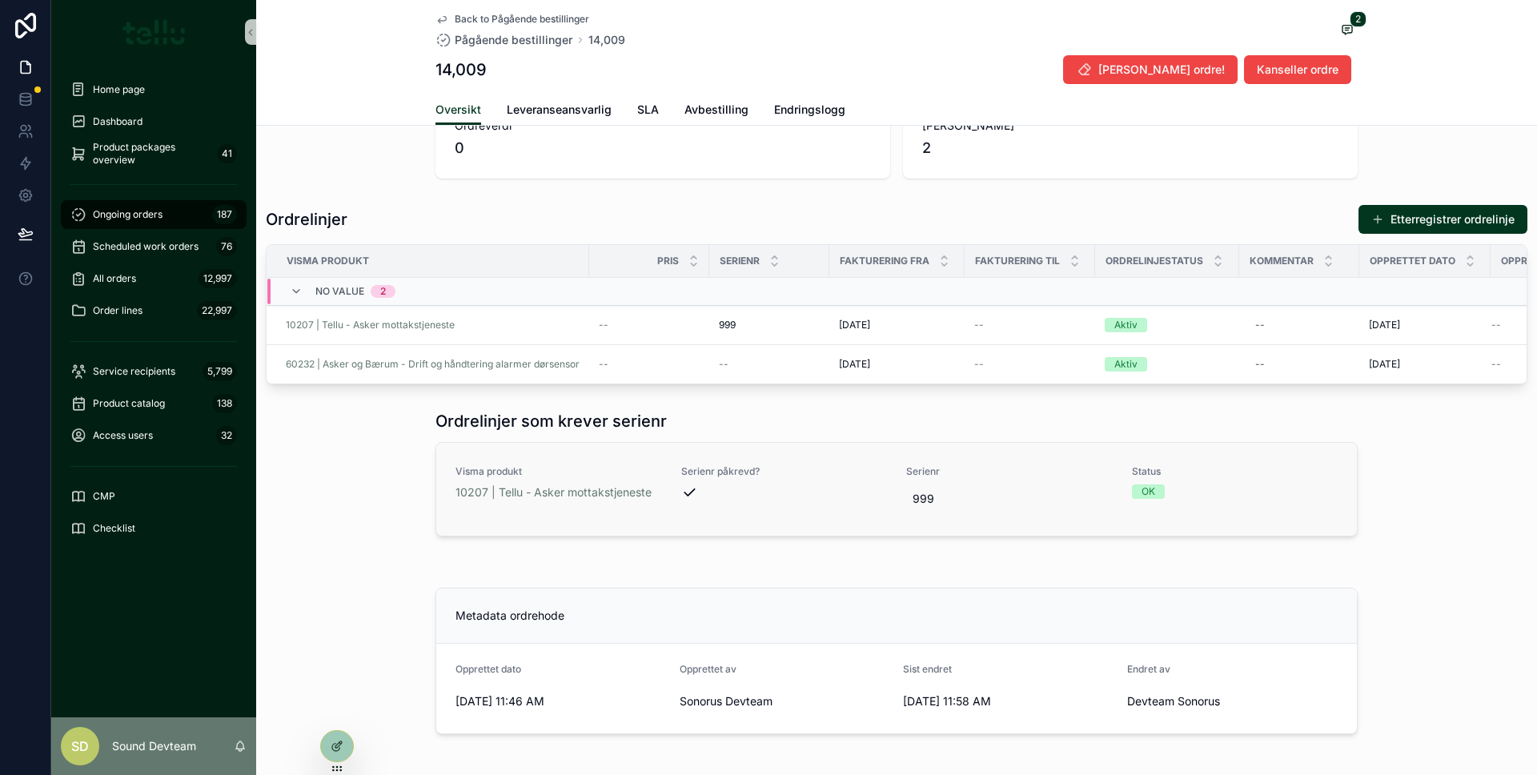
scroll to position [1341, 0]
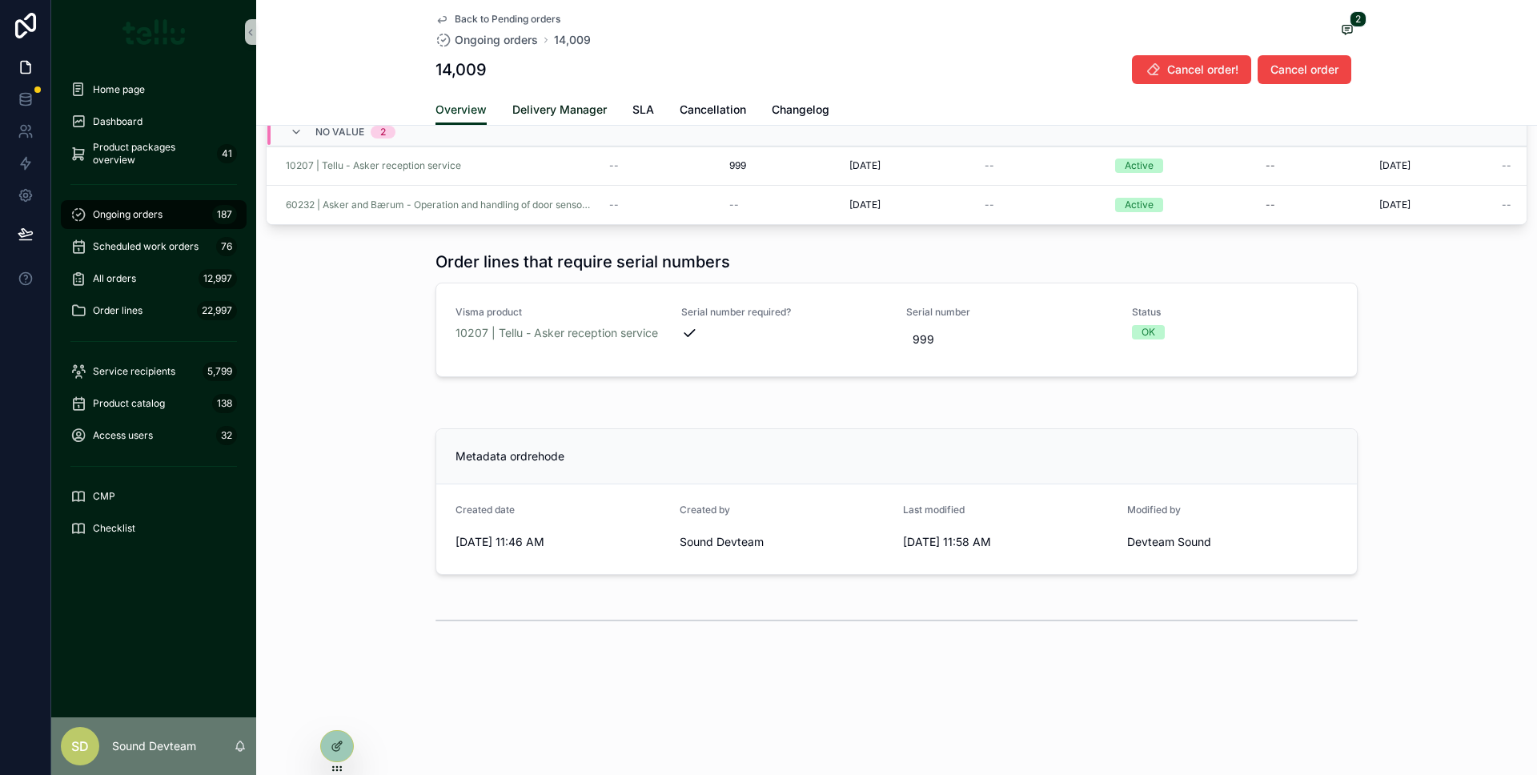
click at [551, 95] on link "Delivery Manager" at bounding box center [559, 111] width 94 height 32
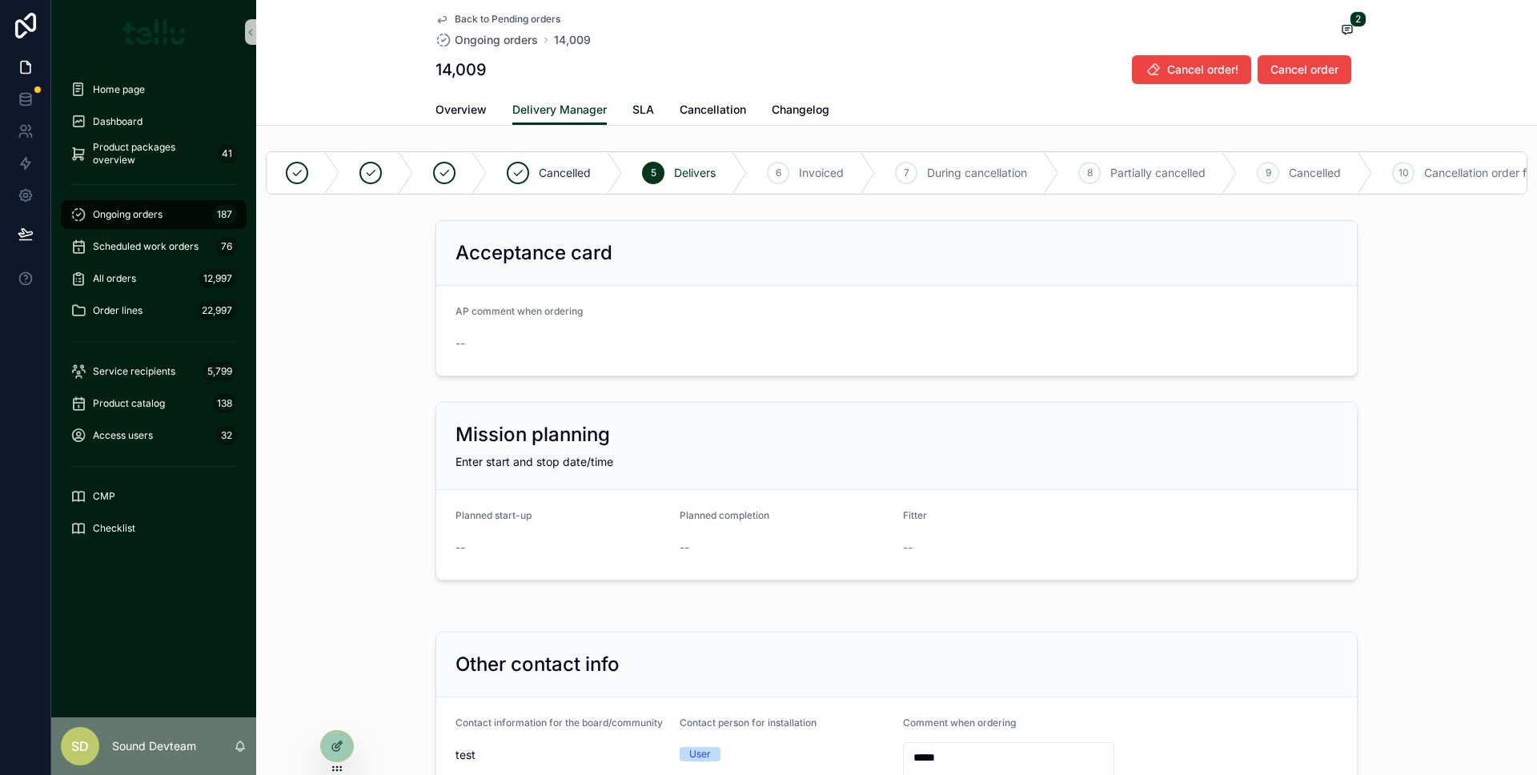
scroll to position [419, 0]
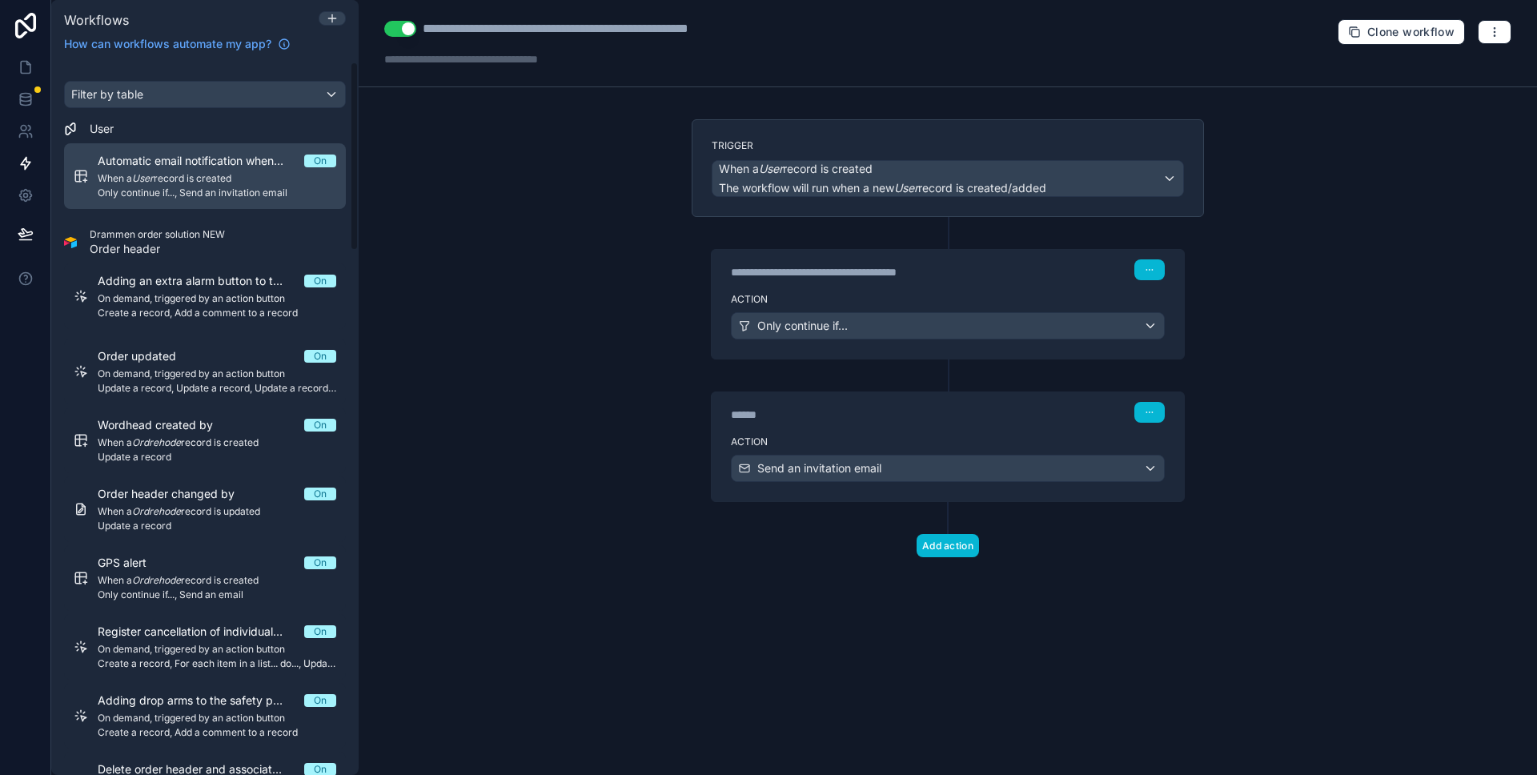
click at [232, 184] on span "When a User record is created" at bounding box center [217, 178] width 239 height 13
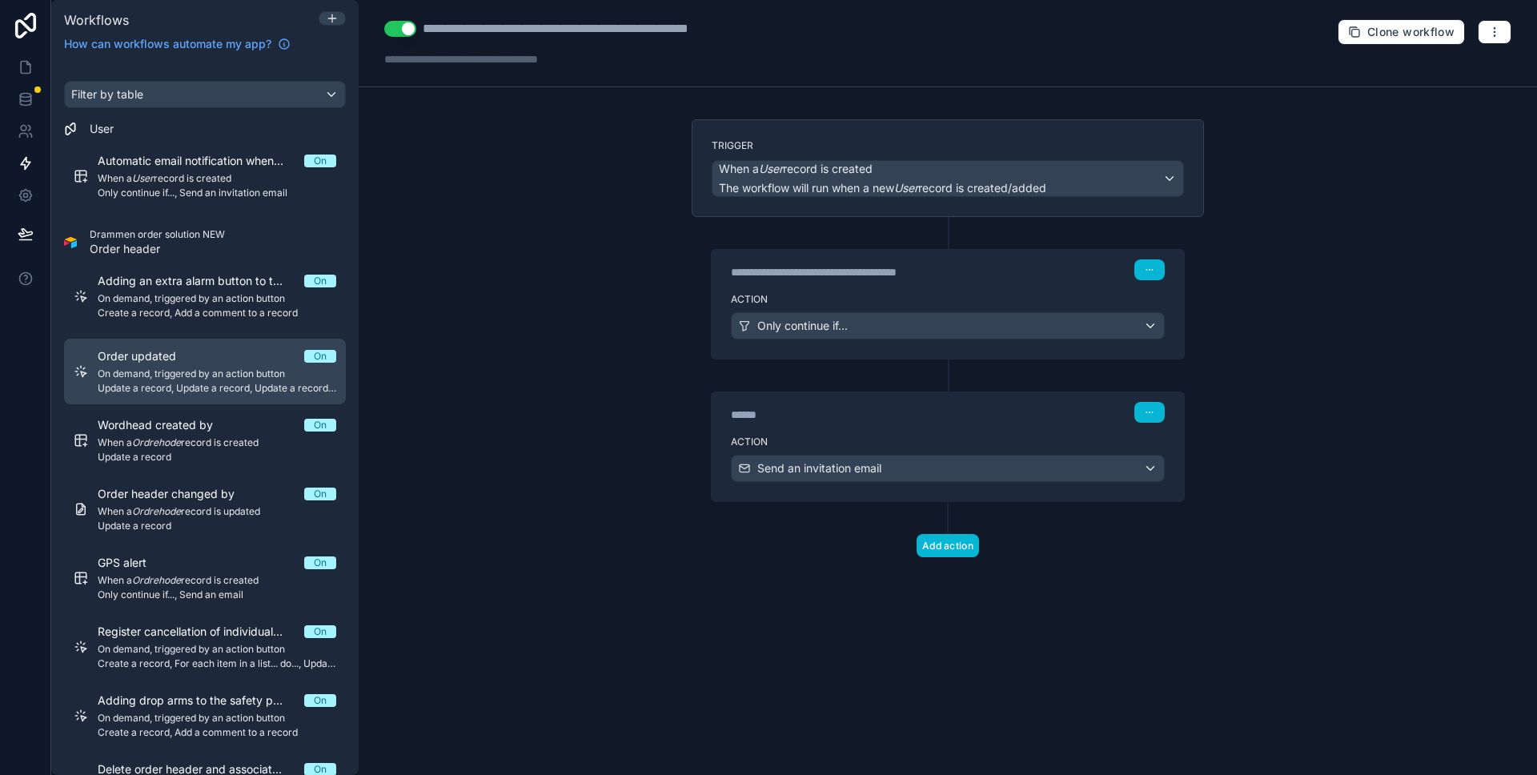
click at [191, 379] on font "On demand, triggered by an action button" at bounding box center [191, 374] width 187 height 12
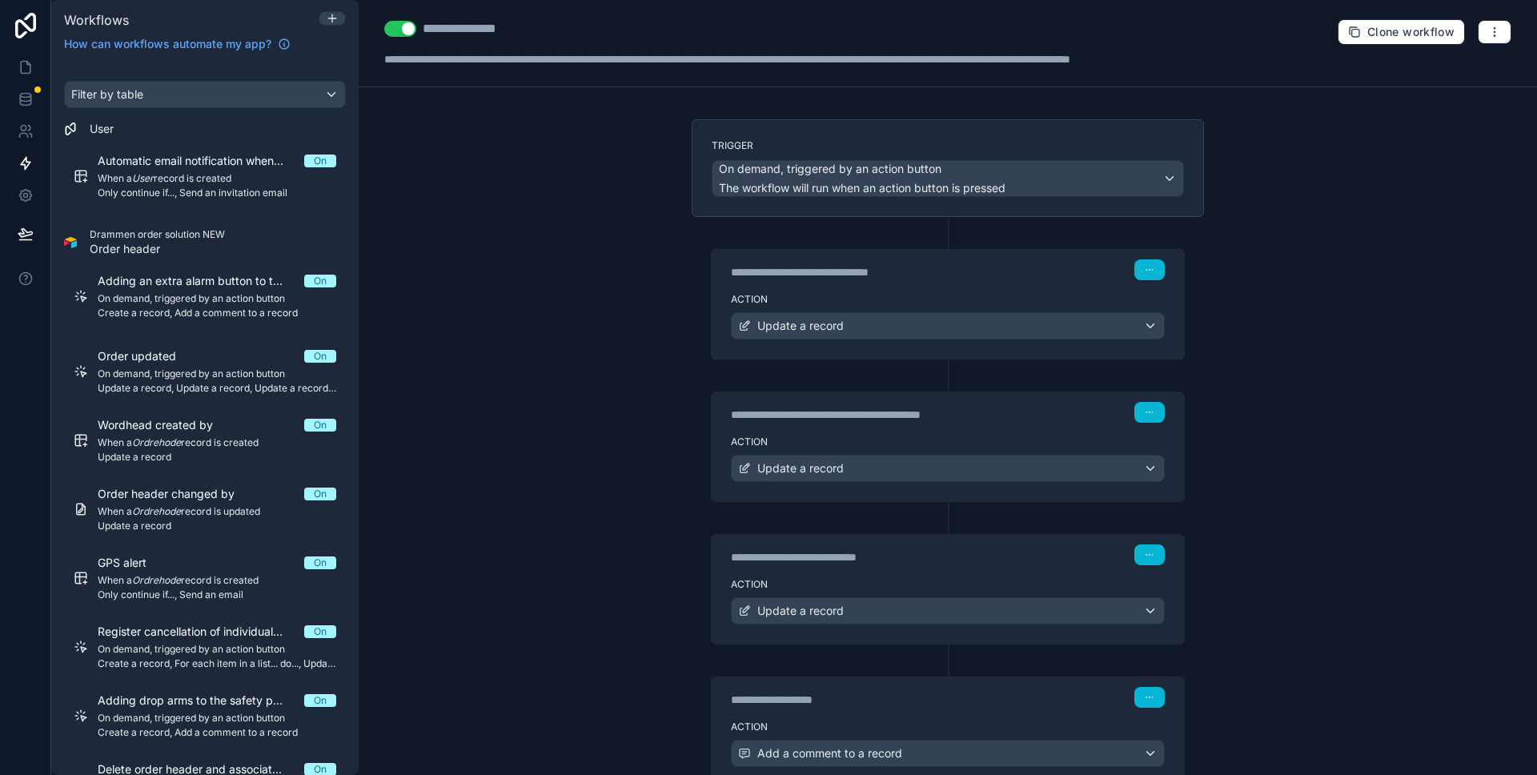
click at [837, 299] on label "Action" at bounding box center [948, 299] width 434 height 13
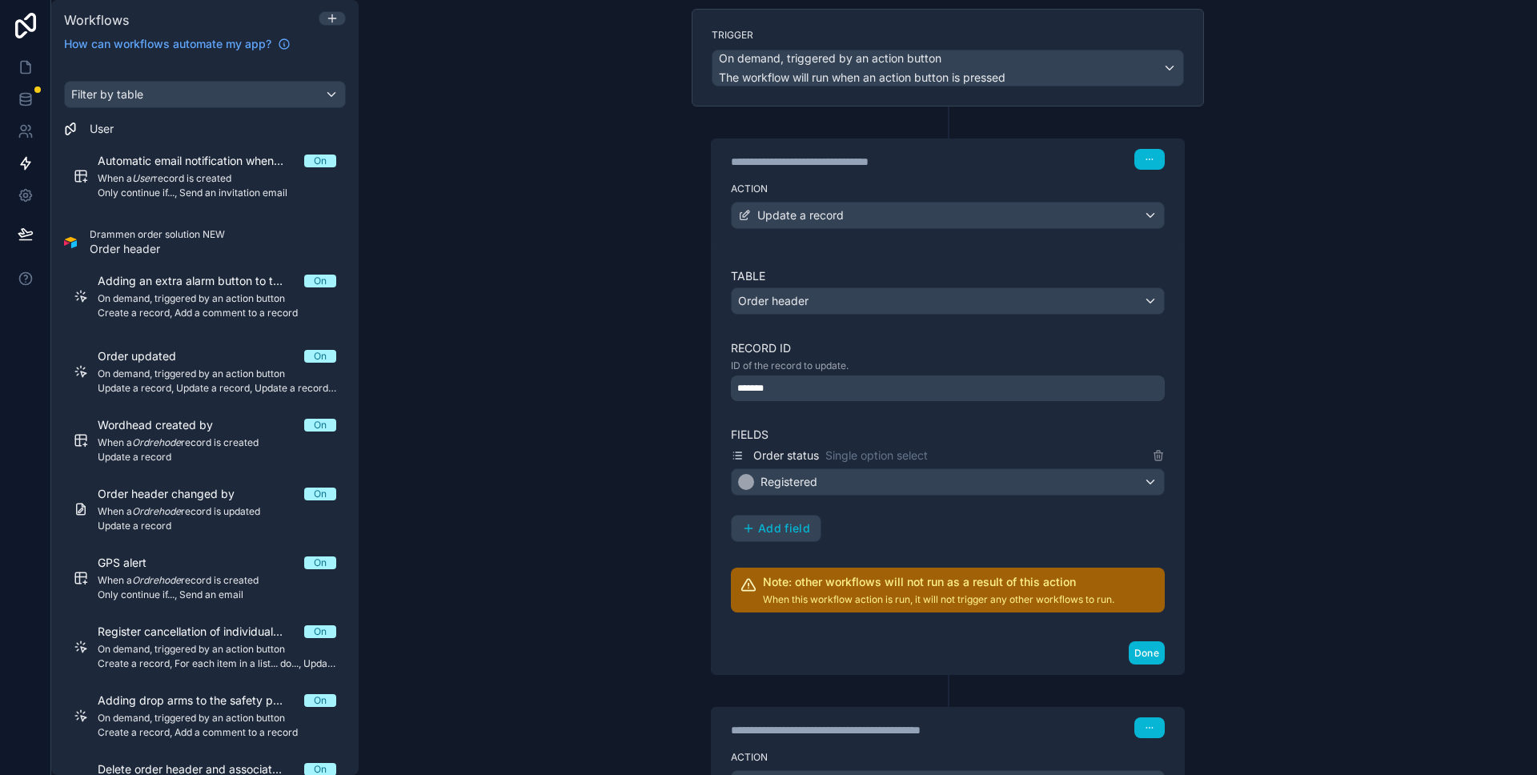
scroll to position [460, 0]
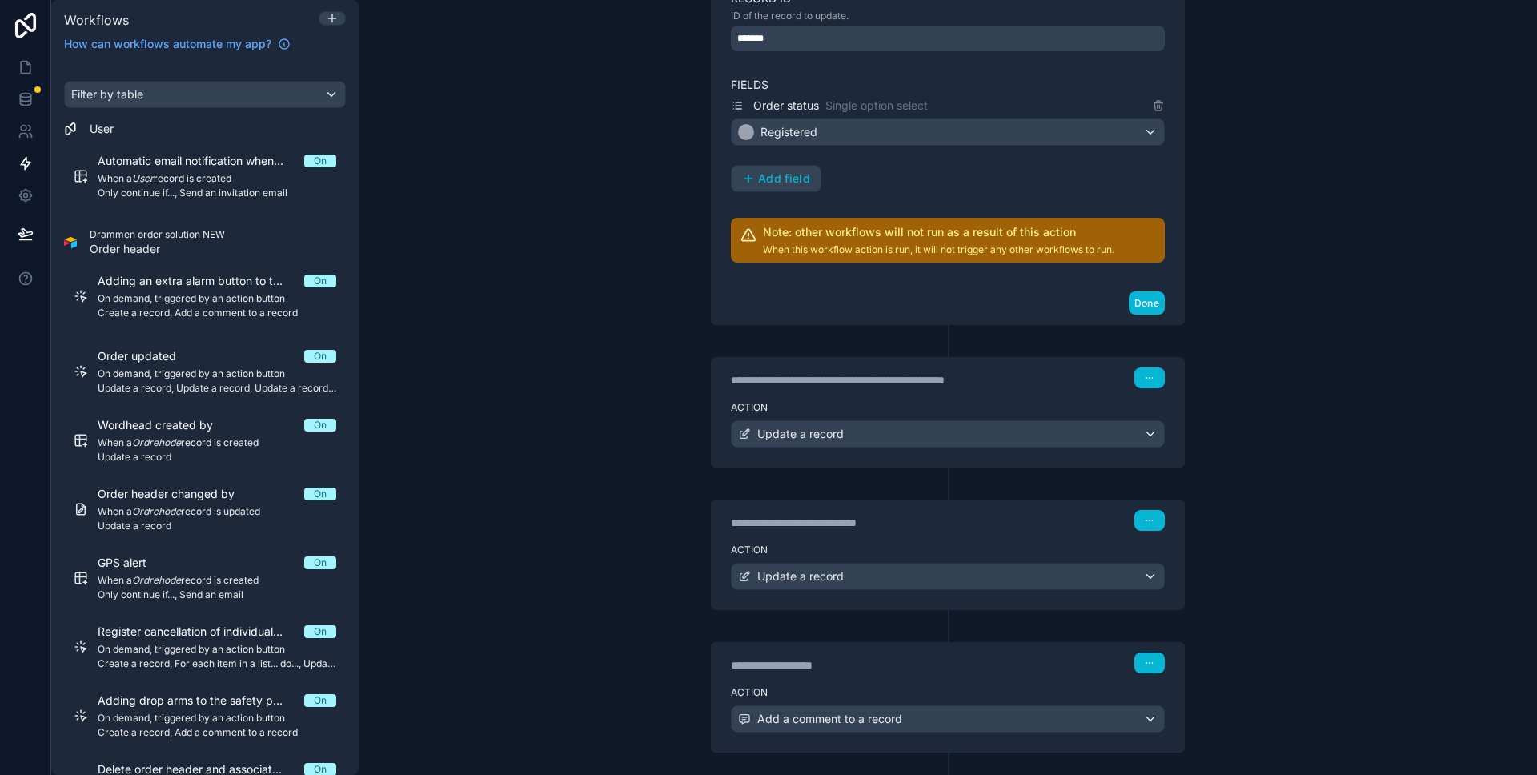
click at [827, 392] on div "**********" at bounding box center [948, 376] width 472 height 37
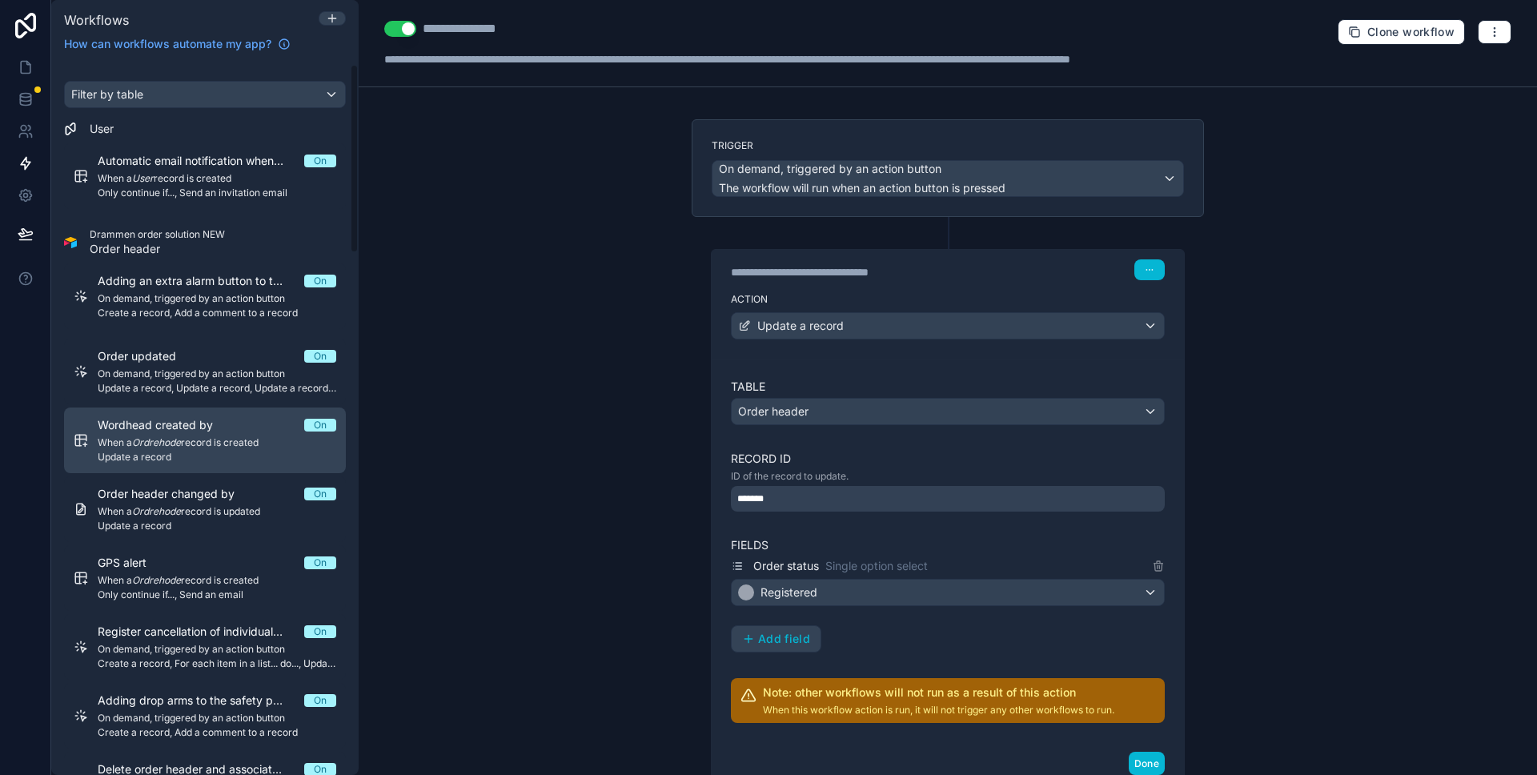
scroll to position [10, 0]
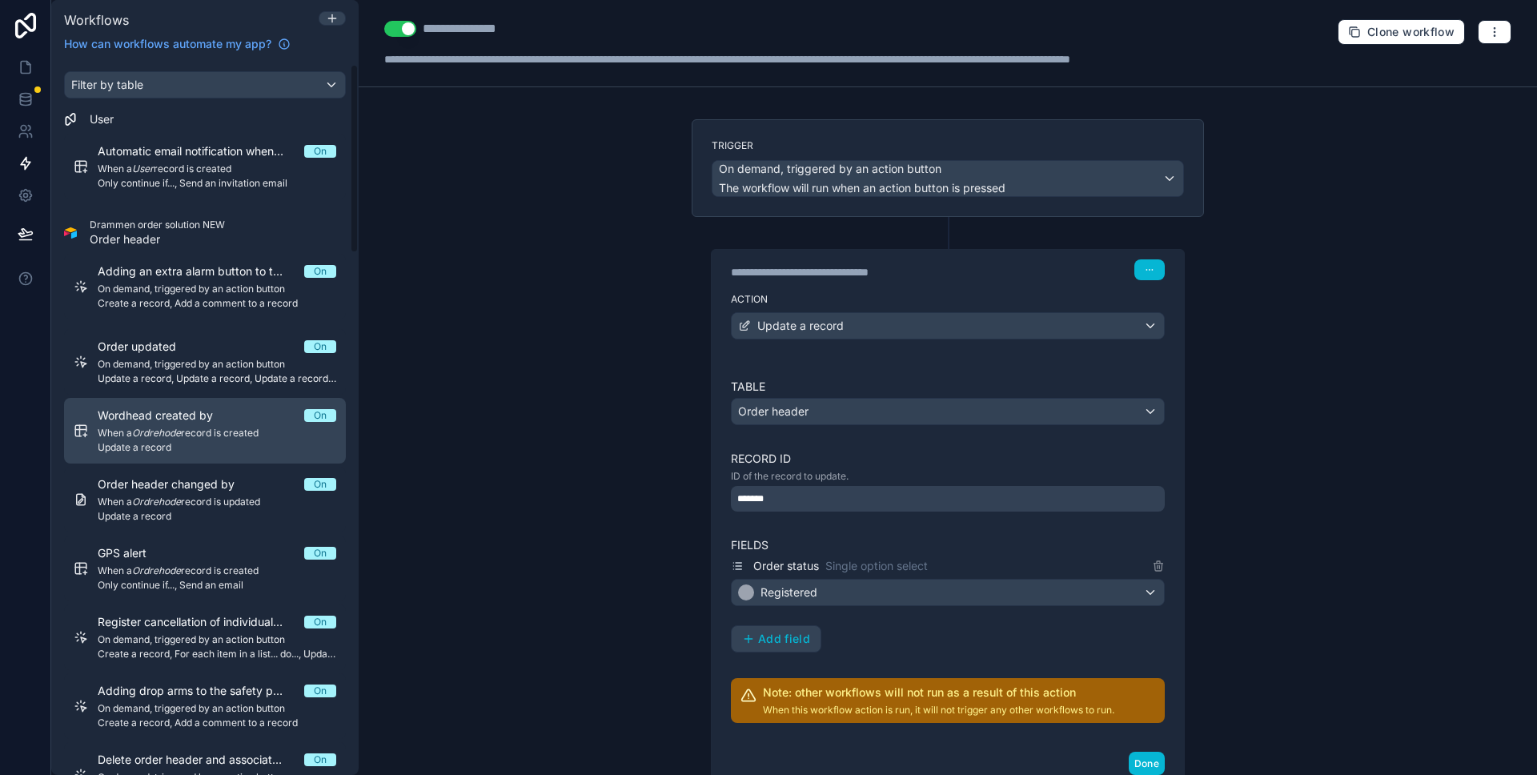
click at [229, 431] on span "When a Ordrehode record is created" at bounding box center [217, 433] width 239 height 13
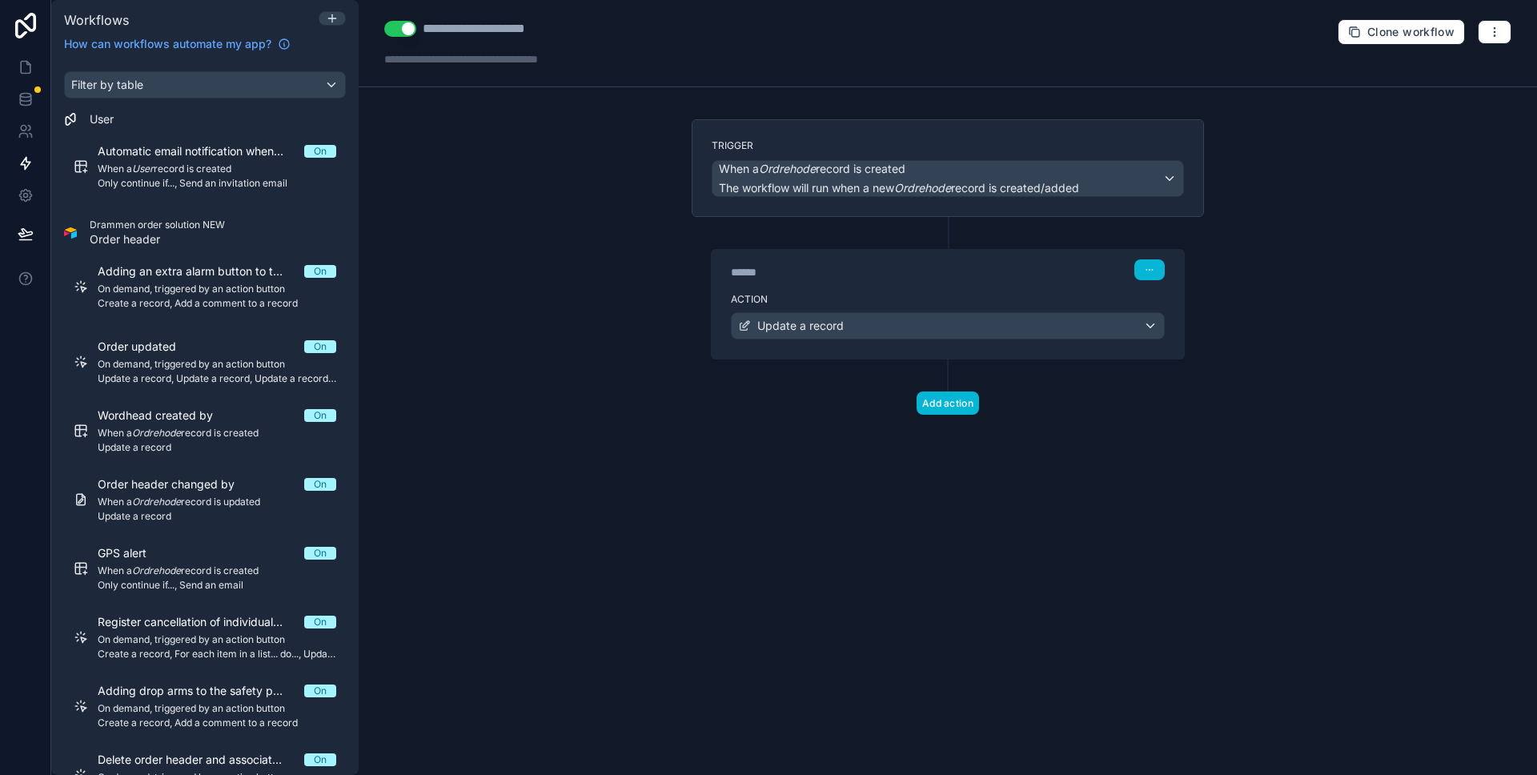
click at [865, 269] on div "******" at bounding box center [851, 272] width 240 height 16
click at [829, 285] on div "****** Step 1" at bounding box center [948, 268] width 472 height 37
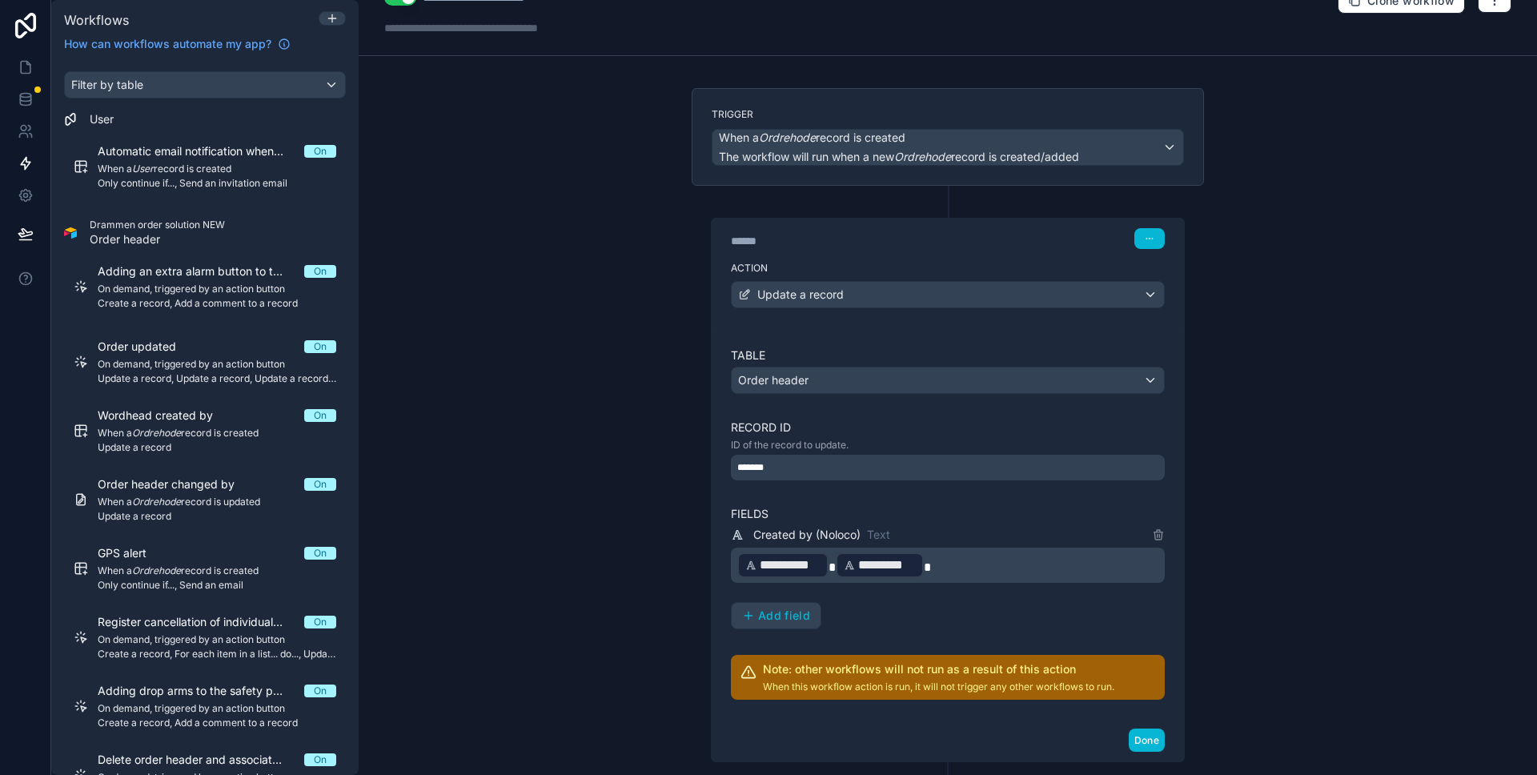
scroll to position [125, 0]
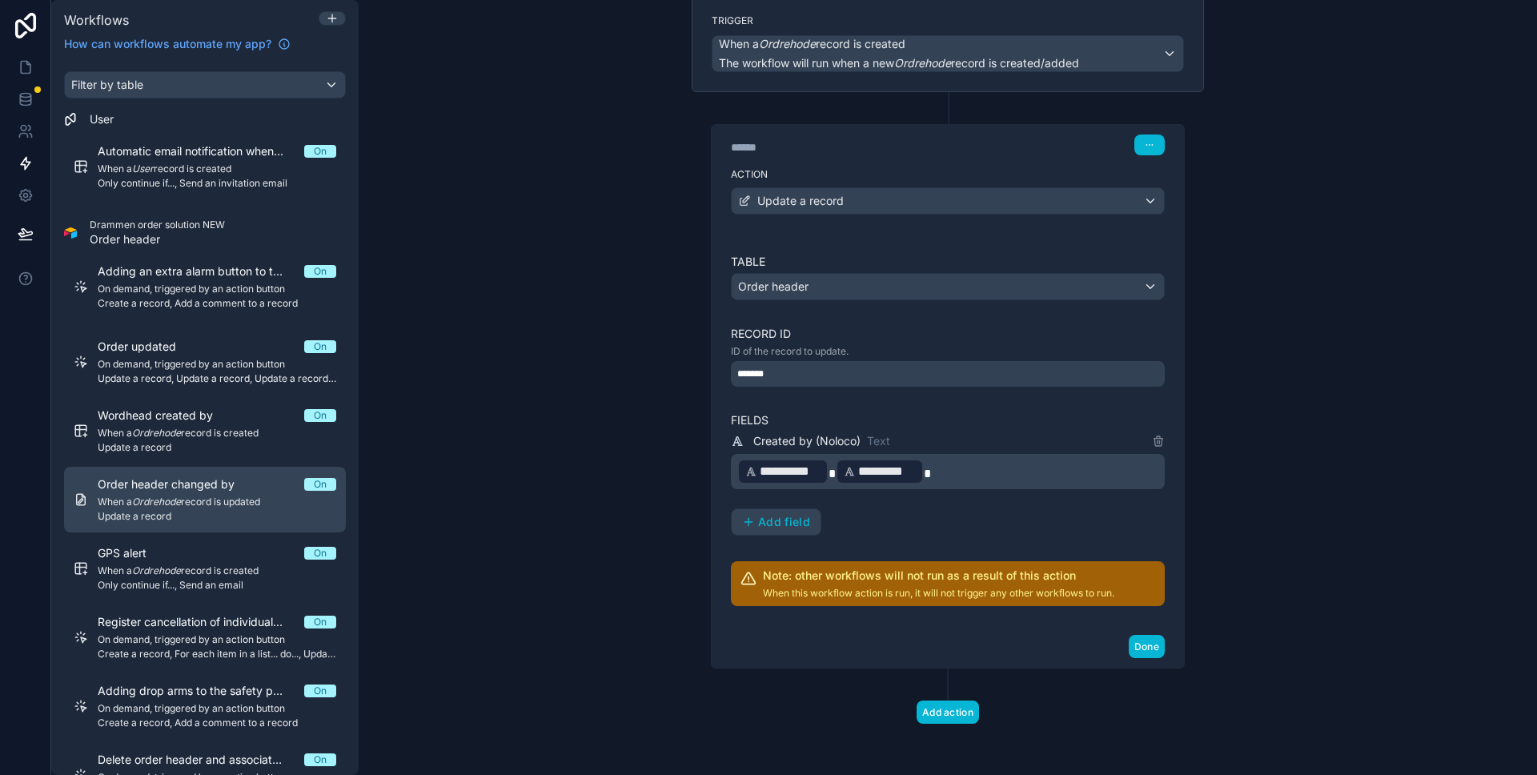
click at [195, 485] on font "Order header changed by" at bounding box center [166, 484] width 137 height 14
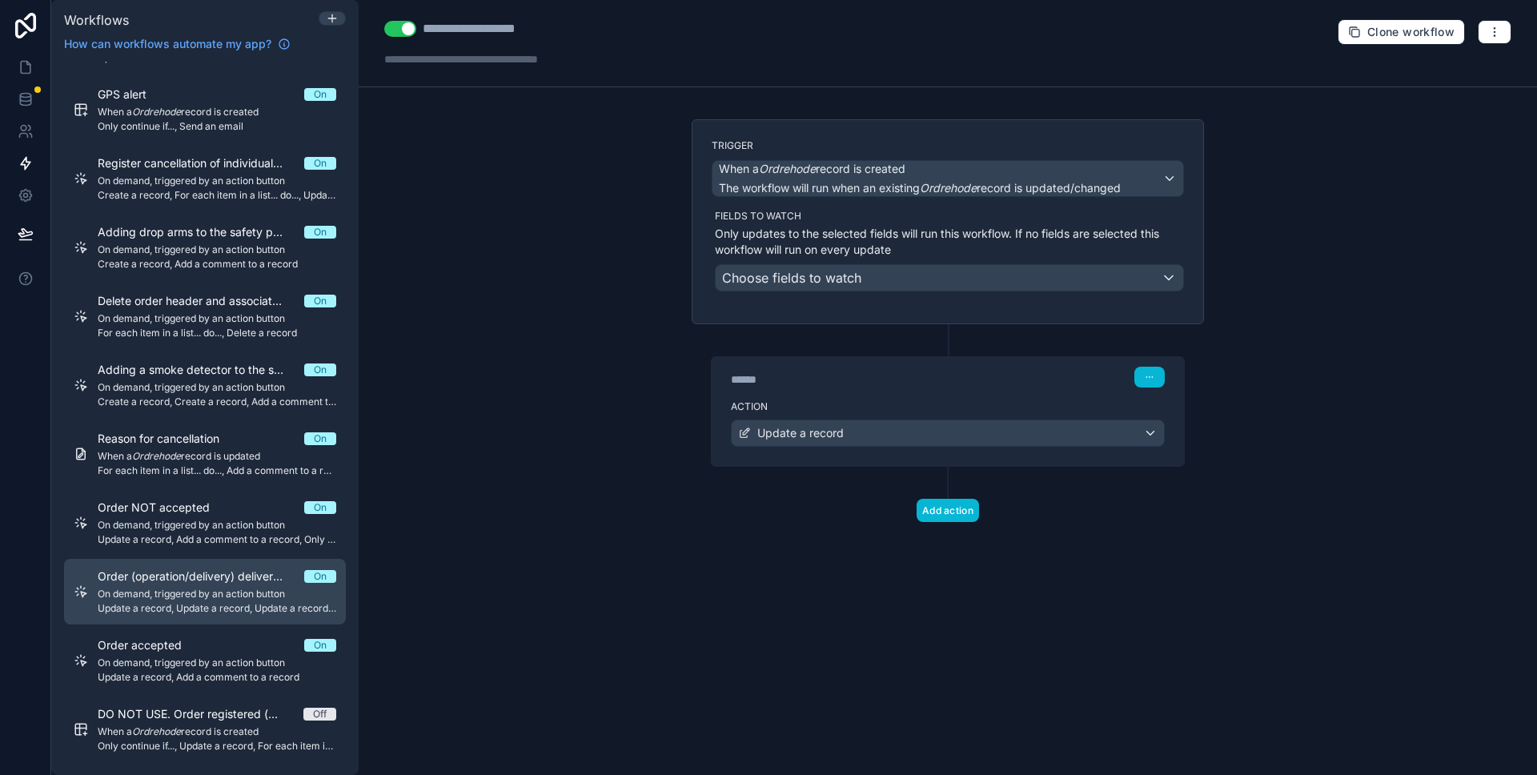
scroll to position [532, 0]
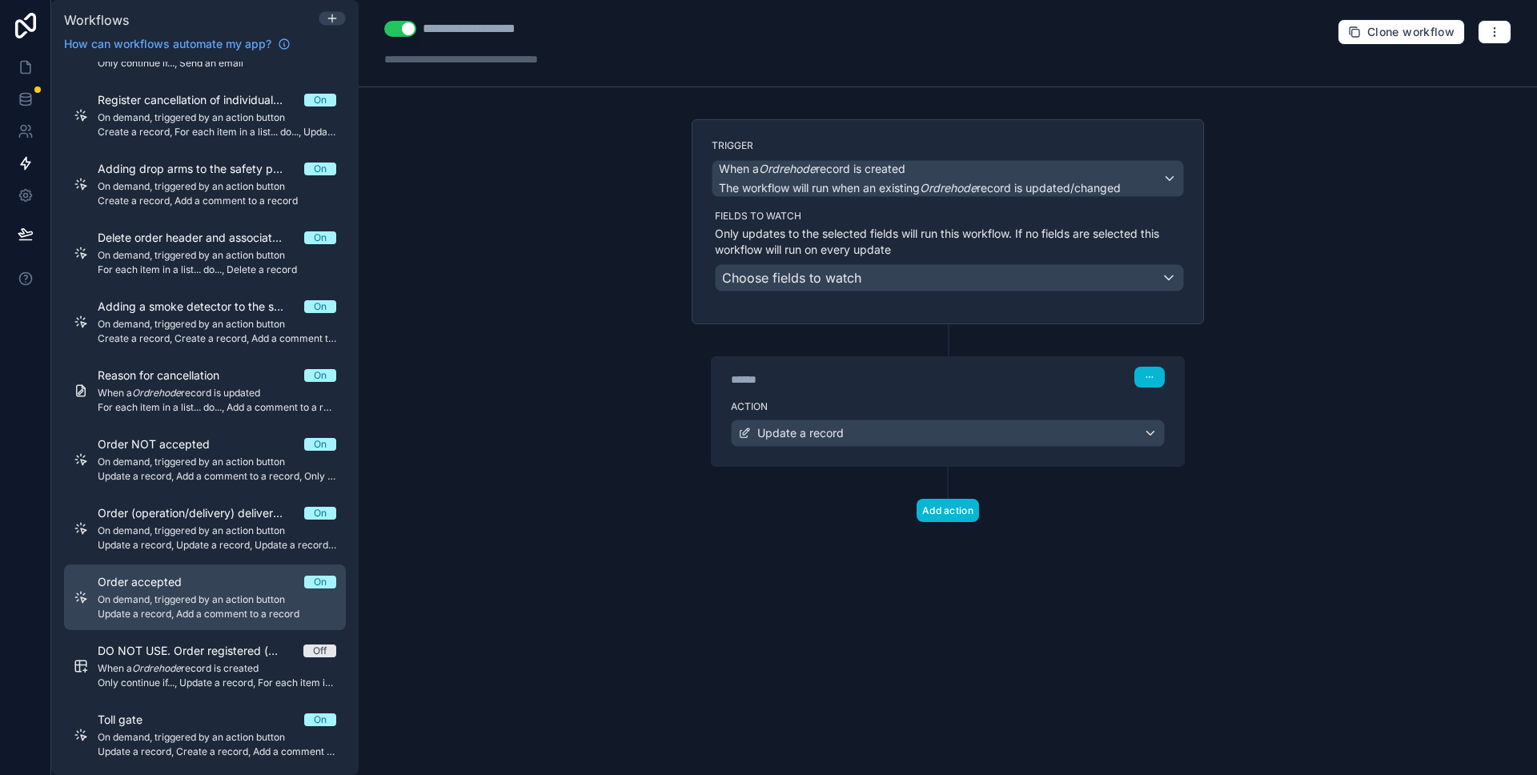
click at [179, 581] on font "Order accepted" at bounding box center [140, 582] width 84 height 14
